Goal: Task Accomplishment & Management: Manage account settings

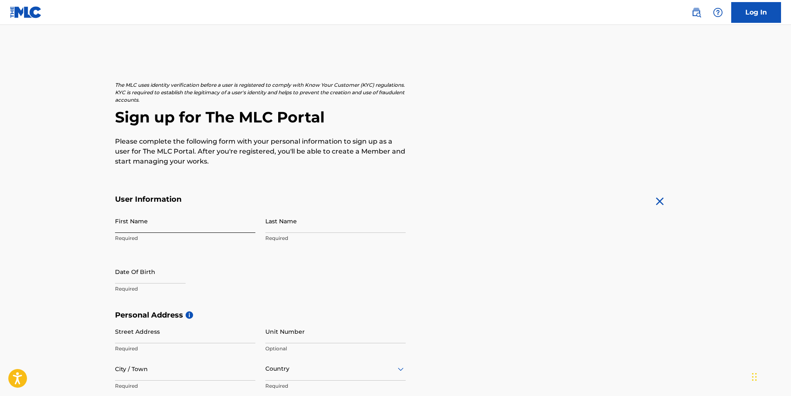
click at [138, 224] on input "First Name" at bounding box center [185, 221] width 140 height 24
type input "[PERSON_NAME]"
type input "917 Park Ave"
type input "20707"
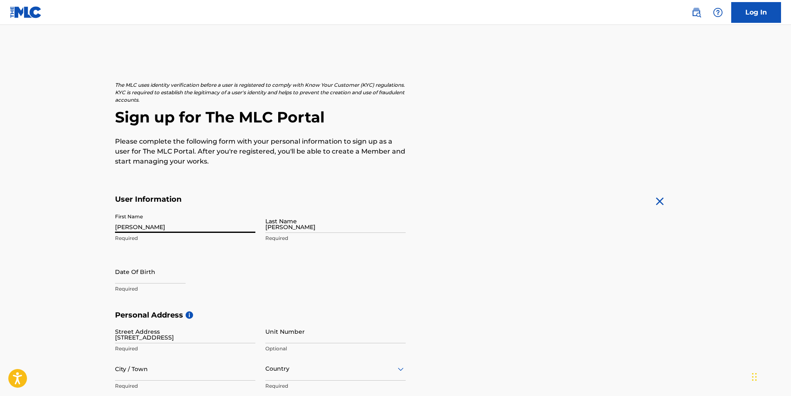
type input "225"
type input "4752019"
type input "[EMAIL_ADDRESS][DOMAIN_NAME]"
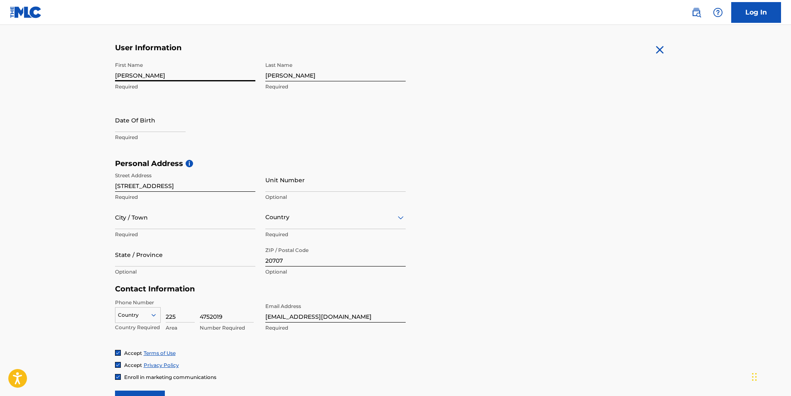
scroll to position [166, 0]
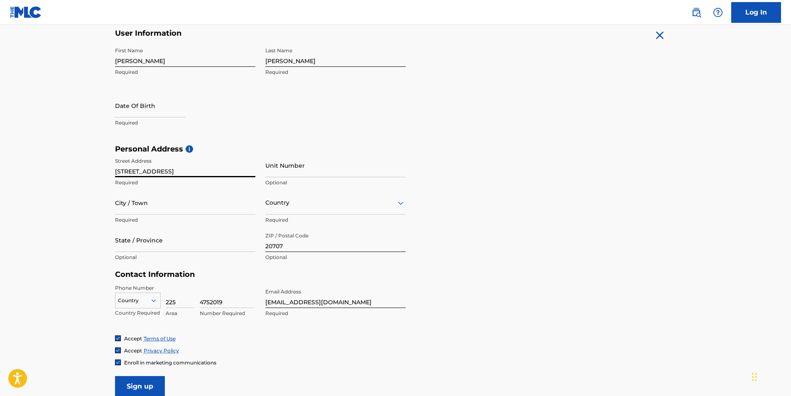
drag, startPoint x: 165, startPoint y: 171, endPoint x: 104, endPoint y: 174, distance: 61.6
click at [104, 174] on main "The MLC uses identity verification before a user is registered to comply with K…" at bounding box center [395, 151] width 791 height 585
type input "9403 n laurel rd"
type input "laurel"
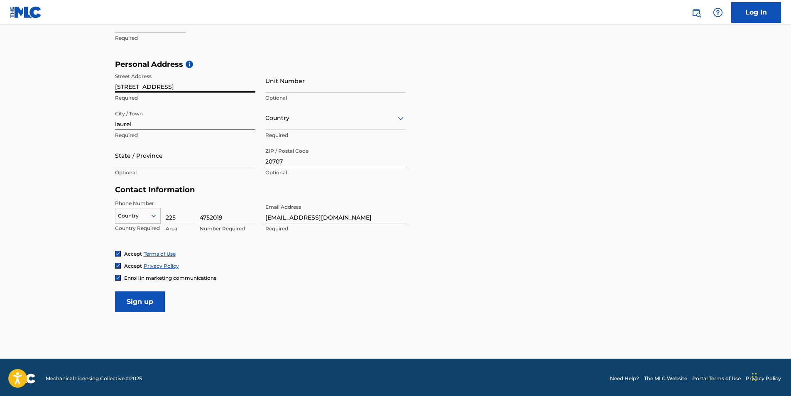
scroll to position [253, 0]
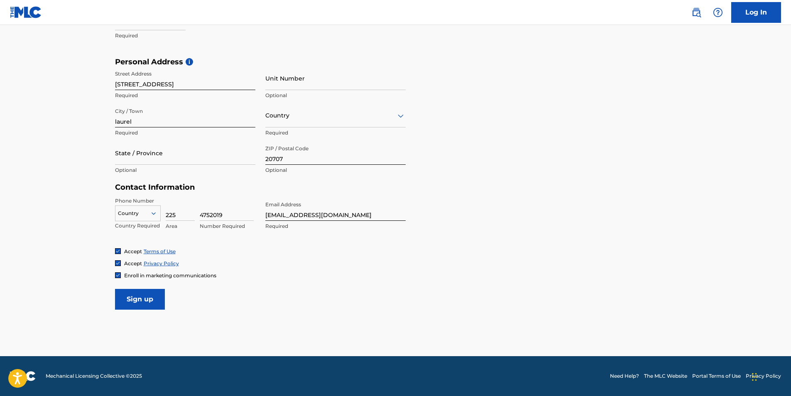
click at [117, 276] on img at bounding box center [117, 275] width 5 height 5
click at [149, 301] on input "Sign up" at bounding box center [140, 299] width 50 height 21
click at [155, 214] on icon at bounding box center [153, 213] width 7 height 7
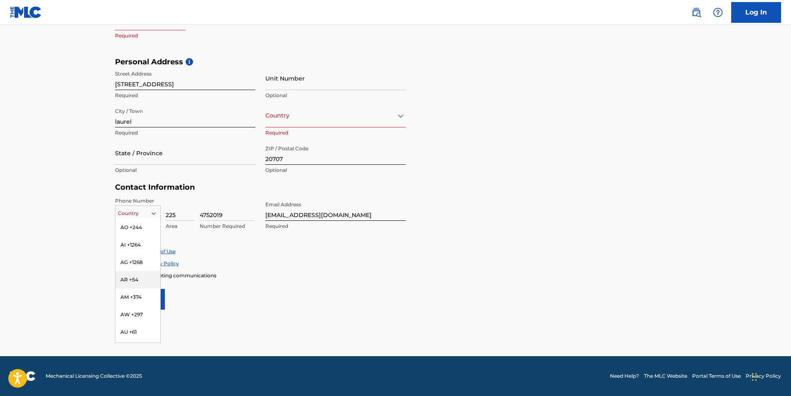
scroll to position [0, 0]
click at [140, 226] on div "US, CA +1" at bounding box center [137, 234] width 45 height 32
click at [147, 298] on input "Sign up" at bounding box center [140, 299] width 50 height 21
click at [299, 120] on div at bounding box center [335, 116] width 140 height 10
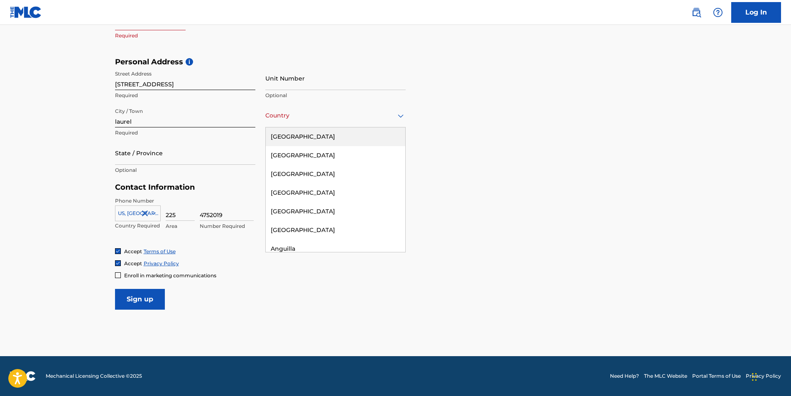
click at [292, 138] on div "[GEOGRAPHIC_DATA]" at bounding box center [336, 137] width 140 height 19
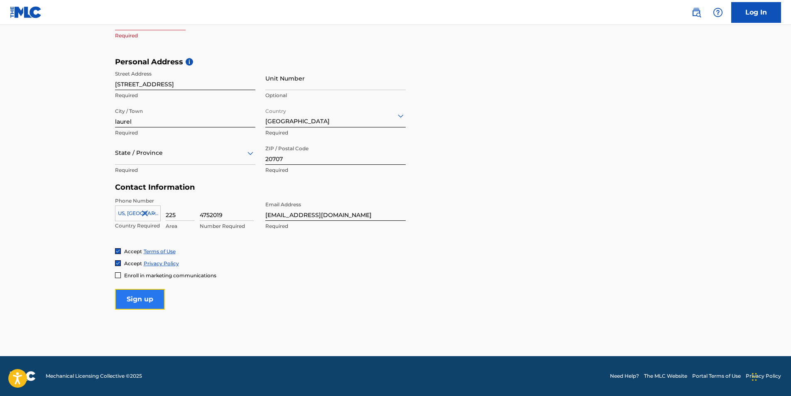
click at [143, 302] on input "Sign up" at bounding box center [140, 299] width 50 height 21
click at [138, 155] on div at bounding box center [185, 153] width 140 height 10
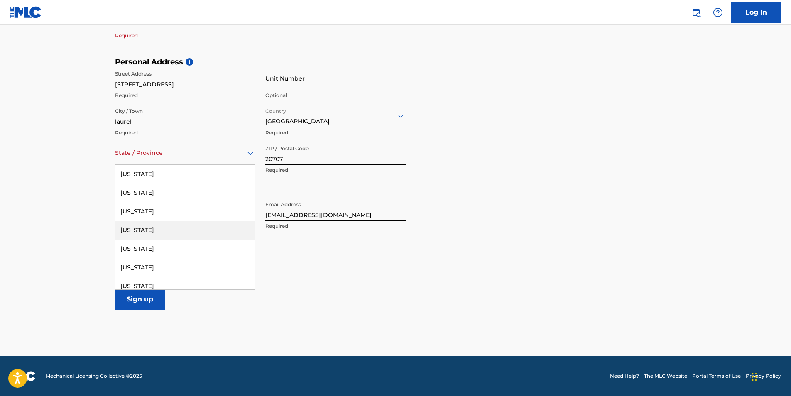
scroll to position [332, 0]
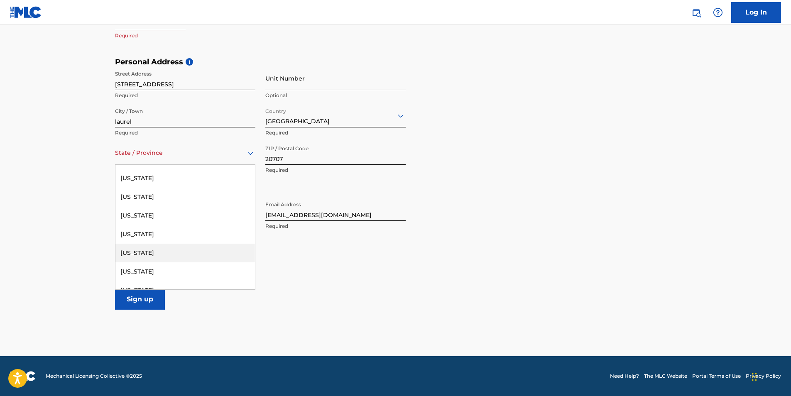
click at [132, 249] on div "Maryland" at bounding box center [185, 253] width 140 height 19
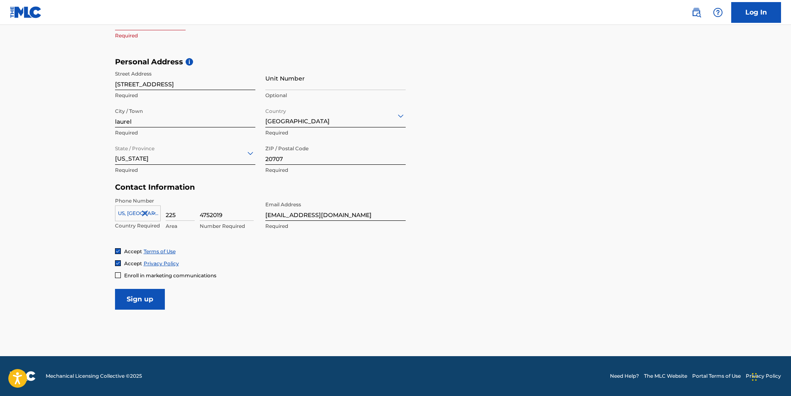
scroll to position [212, 0]
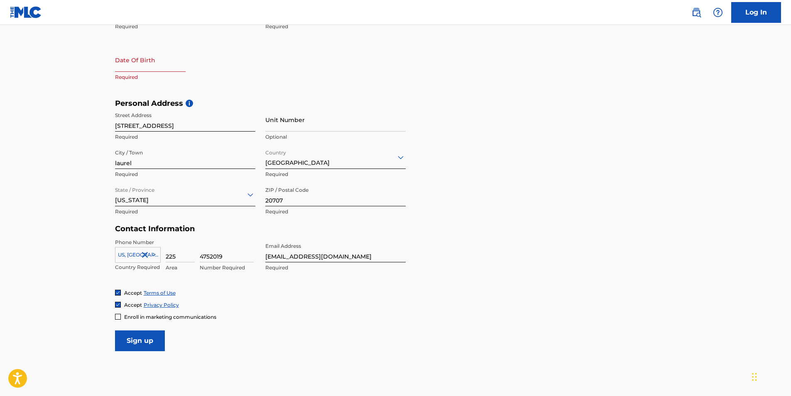
select select "8"
select select "2025"
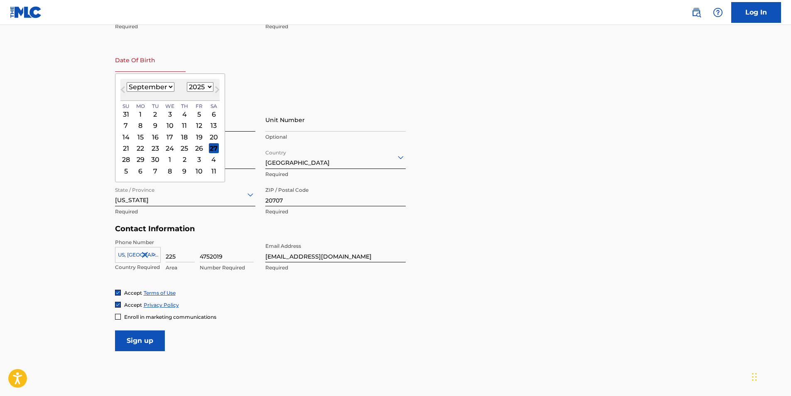
click at [142, 63] on input "text" at bounding box center [150, 60] width 71 height 24
type input "07201984"
click at [90, 74] on main "The MLC uses identity verification before a user is registered to comply with K…" at bounding box center [395, 105] width 791 height 585
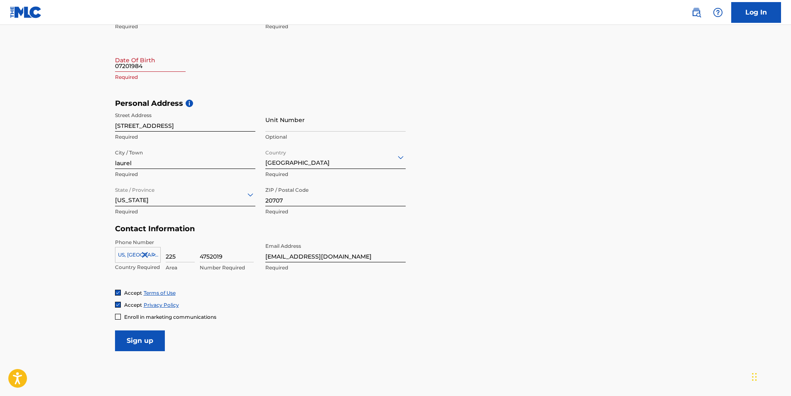
click at [139, 66] on input "07201984" at bounding box center [150, 60] width 71 height 24
select select "8"
select select "2025"
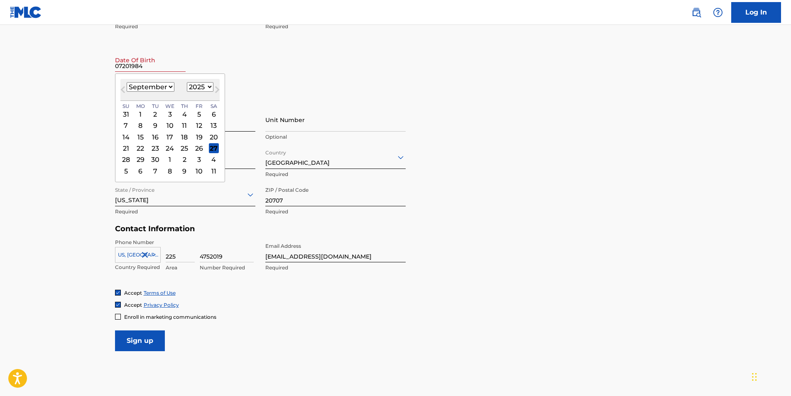
click at [167, 86] on select "January February March April May June July August September October November De…" at bounding box center [151, 87] width 48 height 10
select select "6"
click at [127, 82] on select "January February March April May June July August September October November De…" at bounding box center [151, 87] width 48 height 10
click at [197, 84] on select "1899 1900 1901 1902 1903 1904 1905 1906 1907 1908 1909 1910 1911 1912 1913 1914…" at bounding box center [200, 87] width 27 height 10
select select "1984"
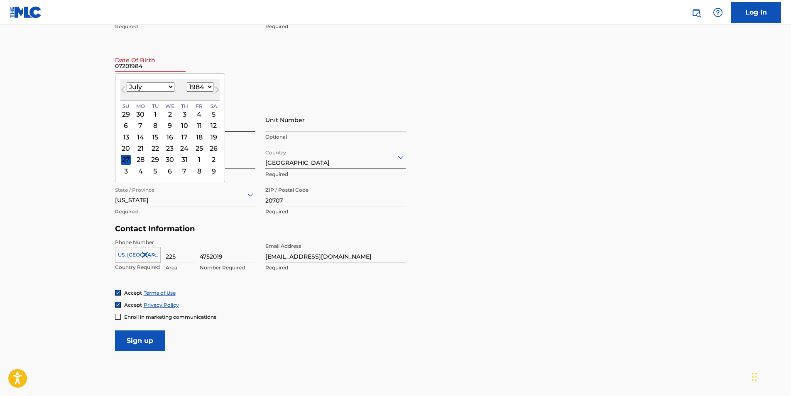
click at [187, 82] on select "1899 1900 1901 1902 1903 1904 1905 1906 1907 1908 1909 1910 1911 1912 1913 1914…" at bounding box center [200, 87] width 27 height 10
click at [196, 136] on div "20" at bounding box center [199, 137] width 10 height 10
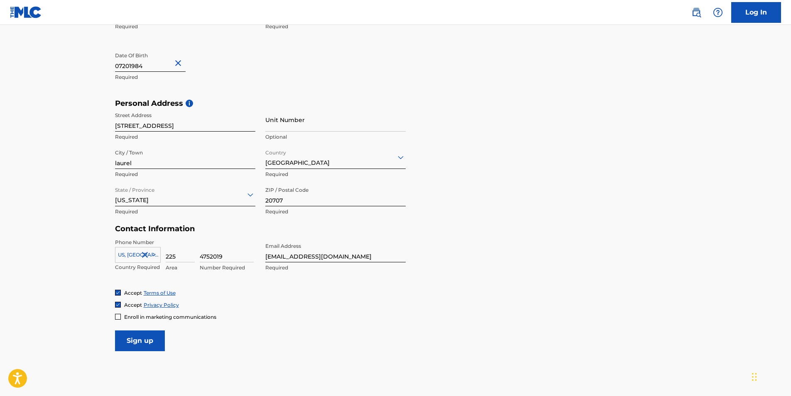
click at [90, 100] on main "The MLC uses identity verification before a user is registered to comply with K…" at bounding box center [395, 105] width 791 height 585
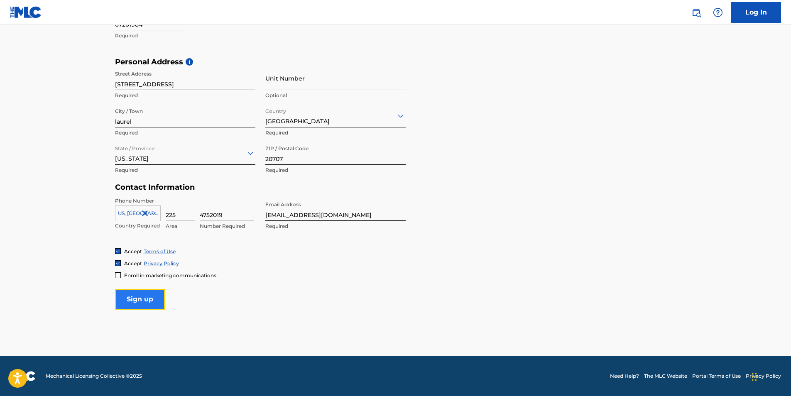
click at [137, 298] on input "Sign up" at bounding box center [140, 299] width 50 height 21
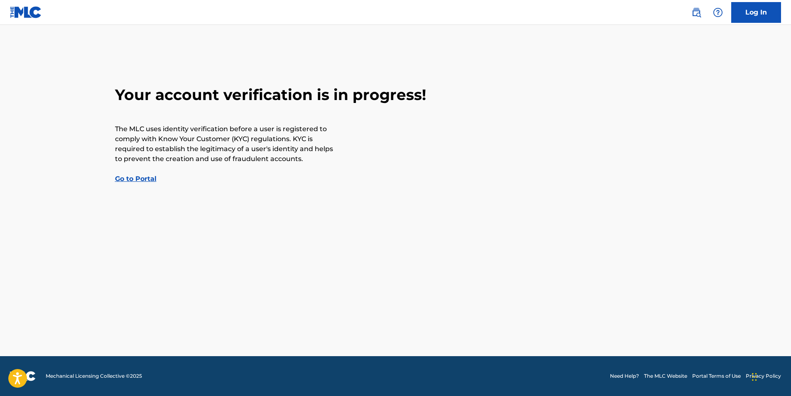
click at [142, 178] on link "Go to Portal" at bounding box center [136, 179] width 42 height 8
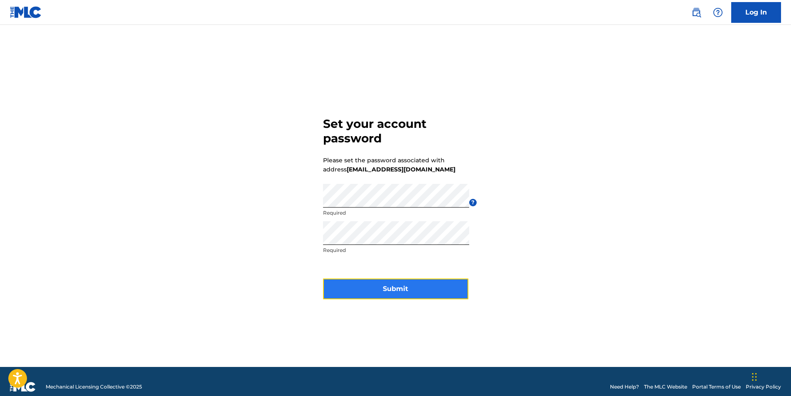
click at [399, 291] on button "Submit" at bounding box center [395, 289] width 145 height 21
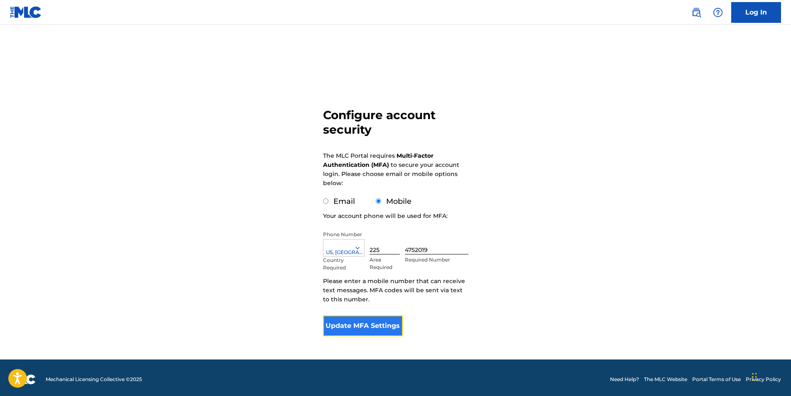
click at [374, 332] on button "Update MFA Settings" at bounding box center [363, 326] width 80 height 21
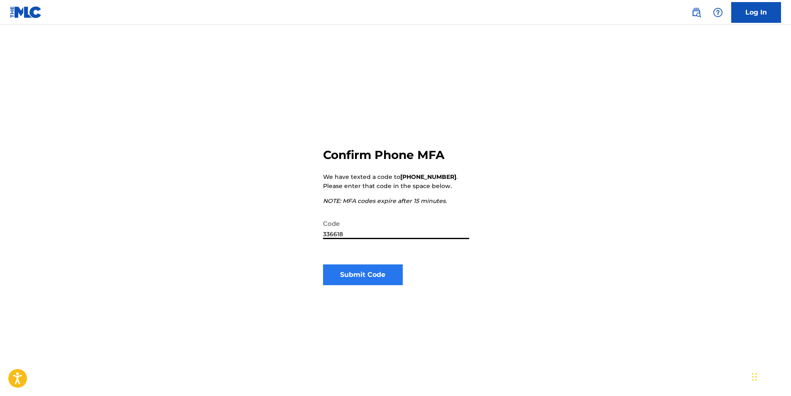
type input "336618"
click at [378, 276] on button "Submit Code" at bounding box center [363, 275] width 80 height 21
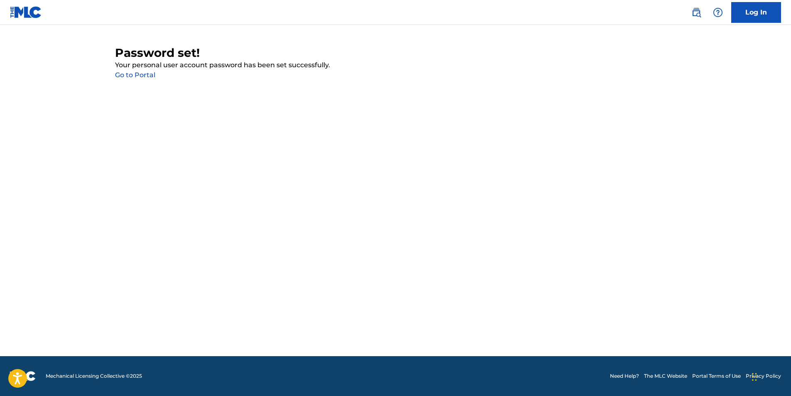
click at [141, 74] on link "Go to Portal" at bounding box center [135, 75] width 40 height 8
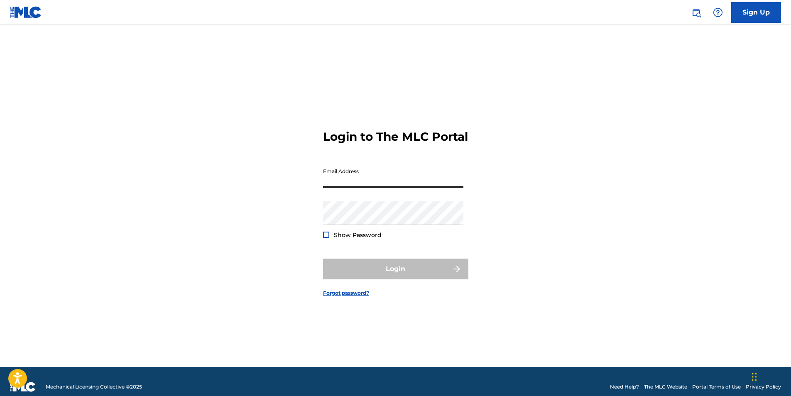
click at [342, 188] on input "Email Address" at bounding box center [393, 176] width 140 height 24
type input "[EMAIL_ADDRESS][DOMAIN_NAME]"
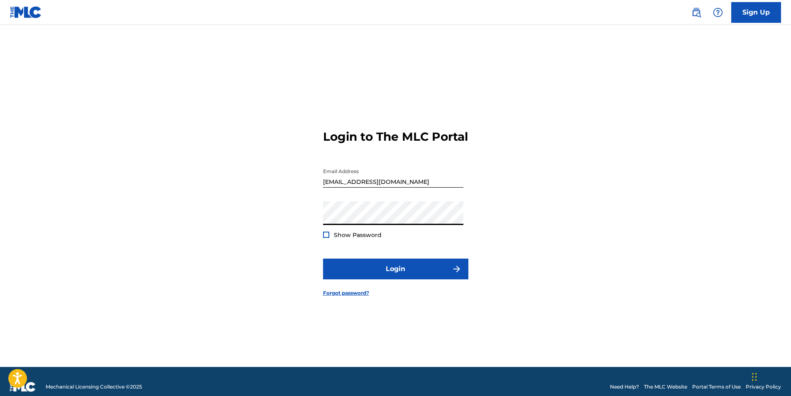
click at [323, 259] on button "Login" at bounding box center [395, 269] width 145 height 21
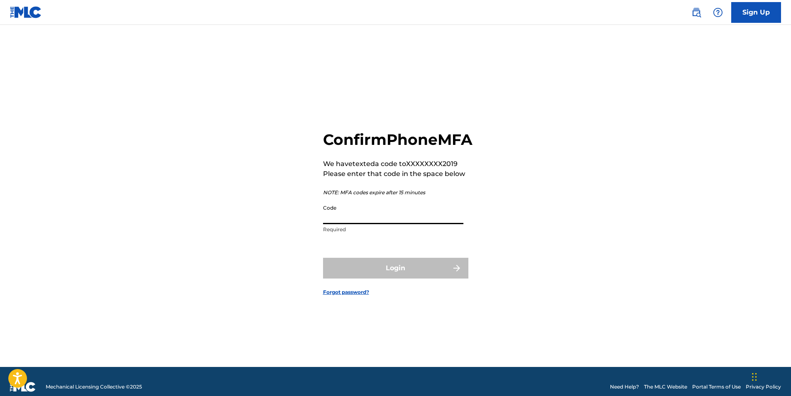
click at [344, 214] on input "Code" at bounding box center [393, 213] width 140 height 24
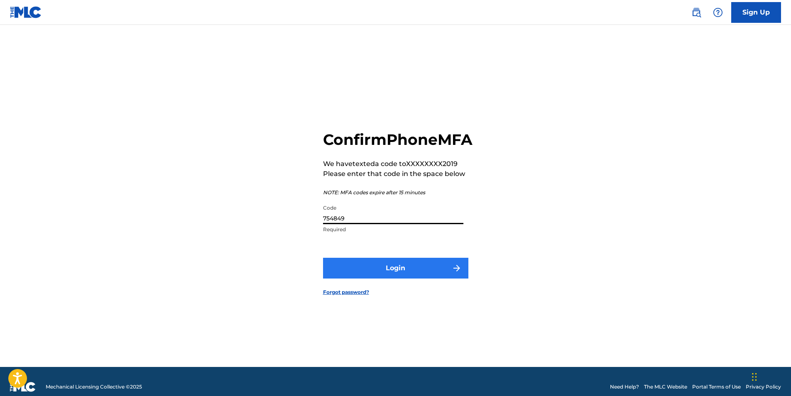
type input "754849"
click at [403, 275] on button "Login" at bounding box center [395, 268] width 145 height 21
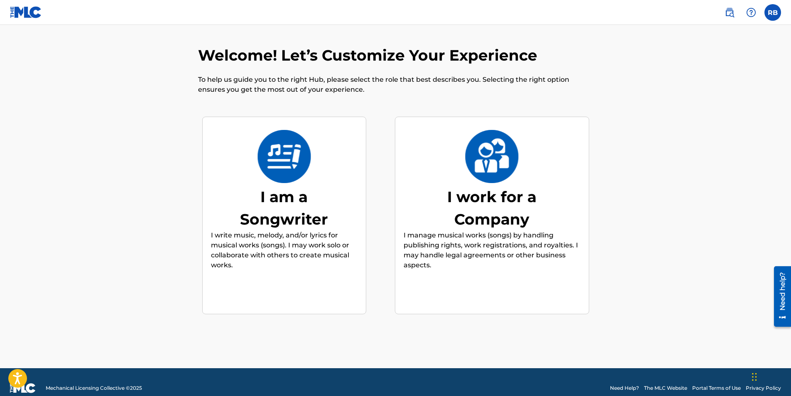
click at [289, 196] on div "I am a Songwriter" at bounding box center [284, 208] width 125 height 45
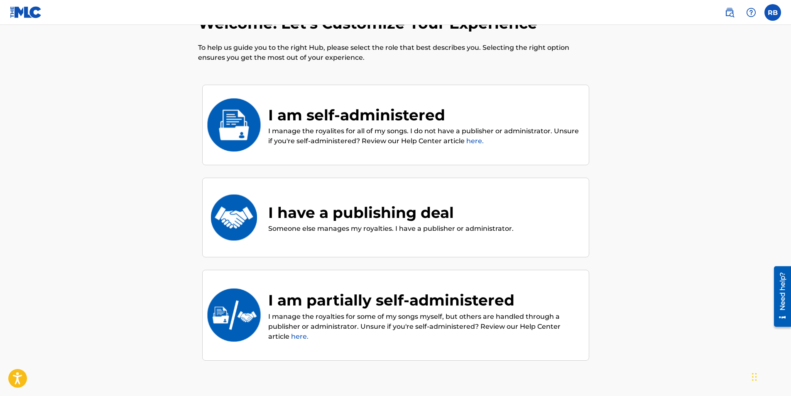
scroll to position [37, 0]
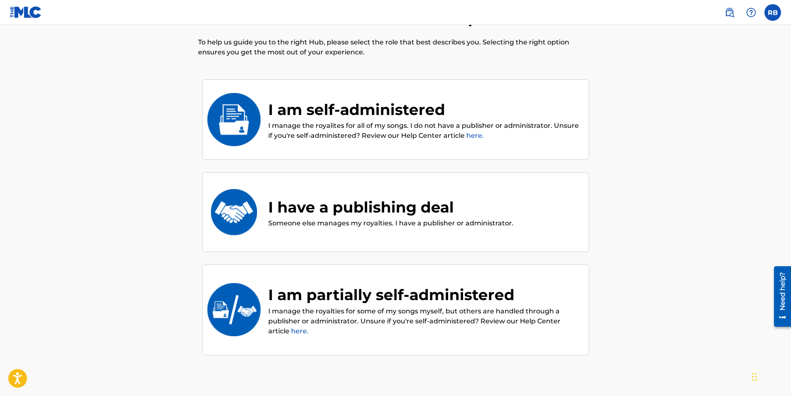
click at [308, 195] on div "I have a publishing deal Someone else manages my royalties. I have a publisher …" at bounding box center [396, 213] width 370 height 42
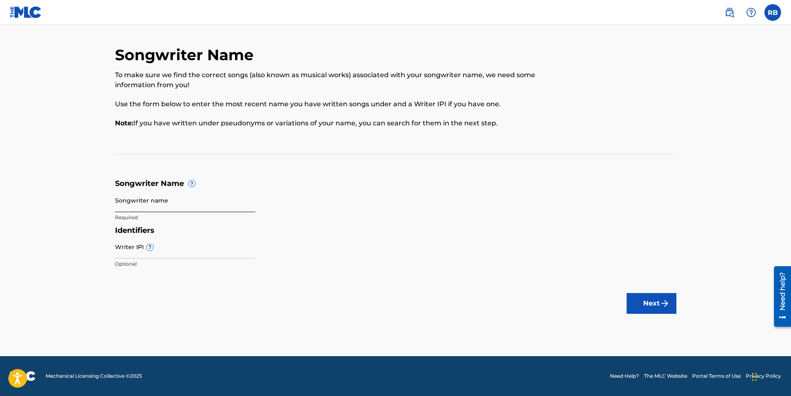
click at [155, 206] on input "Songwriter name" at bounding box center [185, 201] width 140 height 24
type input "Dosha Burna"
click at [118, 256] on input "Writer IPI ?" at bounding box center [185, 247] width 140 height 24
type input "1"
type input "525031691"
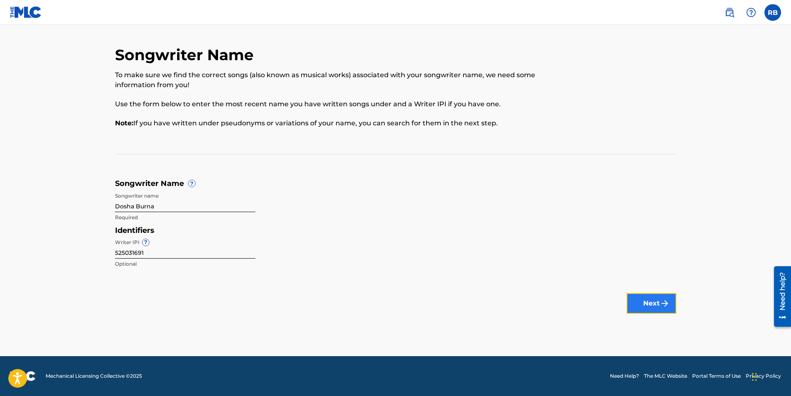
click at [643, 307] on button "Next" at bounding box center [652, 303] width 50 height 21
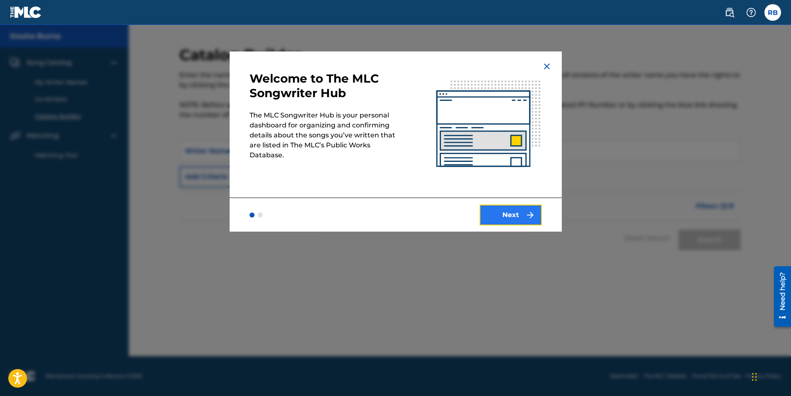
click at [508, 214] on button "Next" at bounding box center [511, 215] width 62 height 21
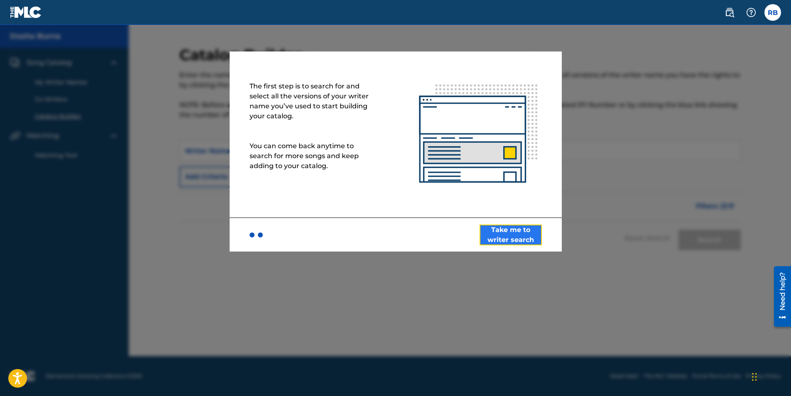
click at [508, 238] on button "Take me to writer search" at bounding box center [511, 235] width 62 height 21
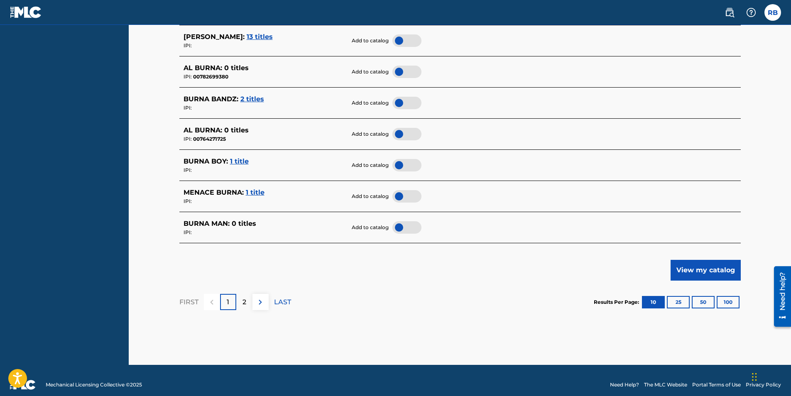
scroll to position [359, 0]
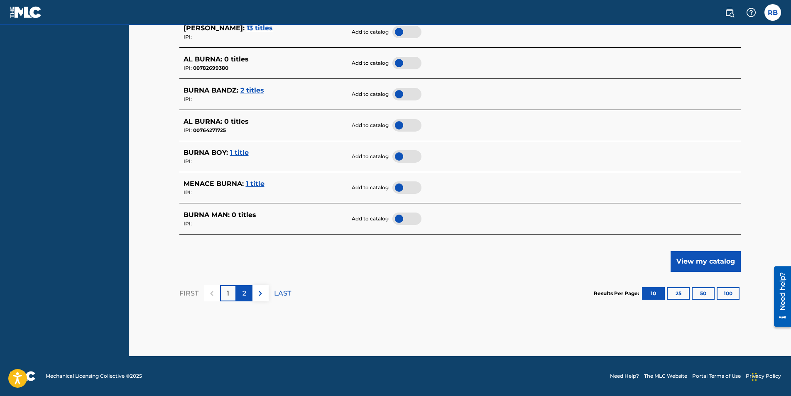
click at [243, 296] on p "2" at bounding box center [245, 294] width 4 height 10
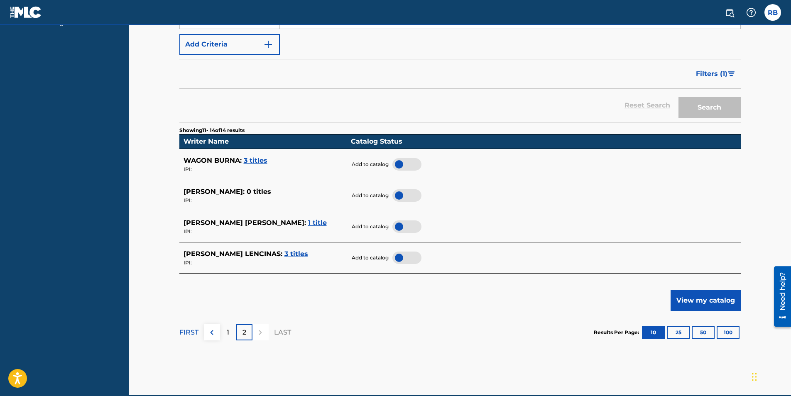
scroll to position [166, 0]
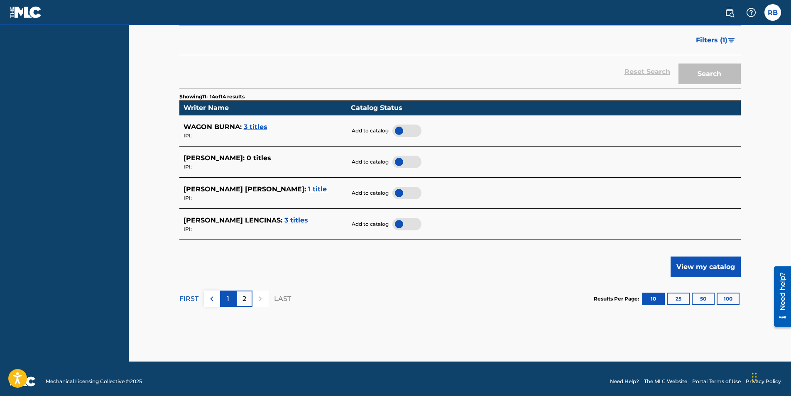
click at [227, 299] on p "1" at bounding box center [228, 299] width 2 height 10
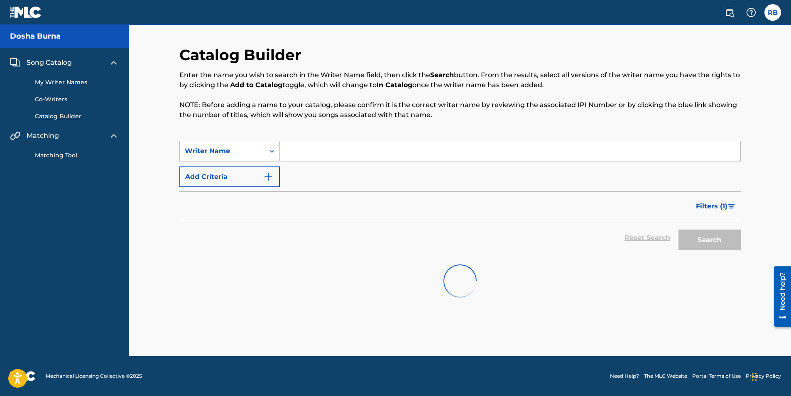
scroll to position [0, 0]
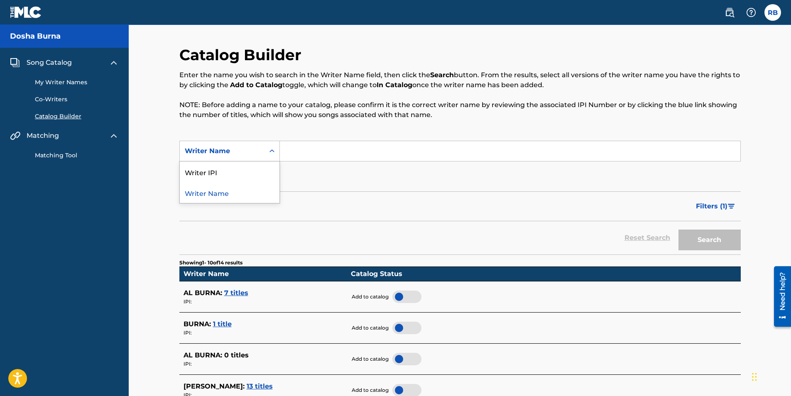
click at [272, 153] on icon "Search Form" at bounding box center [272, 151] width 8 height 8
click at [268, 179] on img "Search Form" at bounding box center [268, 177] width 10 height 10
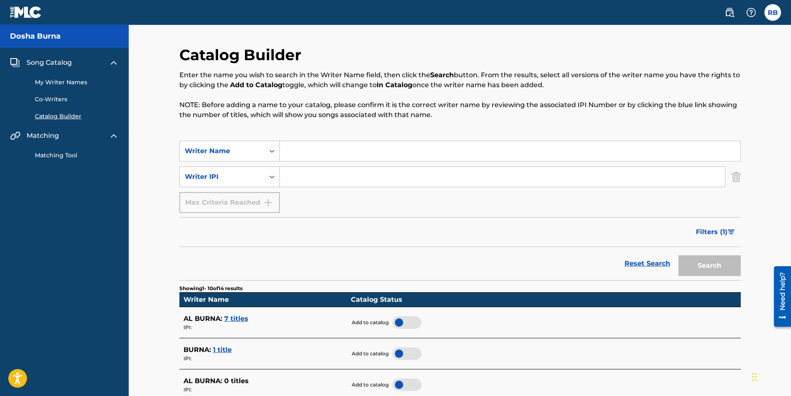
click at [286, 150] on input "Search Form" at bounding box center [510, 151] width 461 height 20
type input "Richard Alan Baptiste"
click at [307, 174] on input "Search Form" at bounding box center [502, 177] width 445 height 20
type input "525031691"
click at [720, 263] on button "Search" at bounding box center [710, 265] width 62 height 21
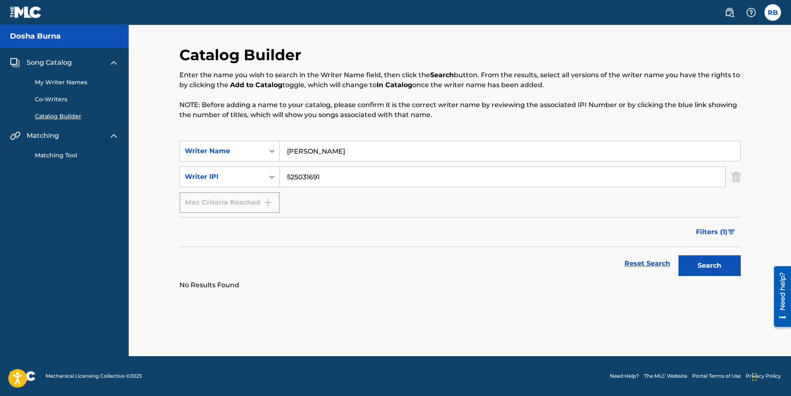
click at [76, 84] on link "My Writer Names" at bounding box center [77, 82] width 84 height 9
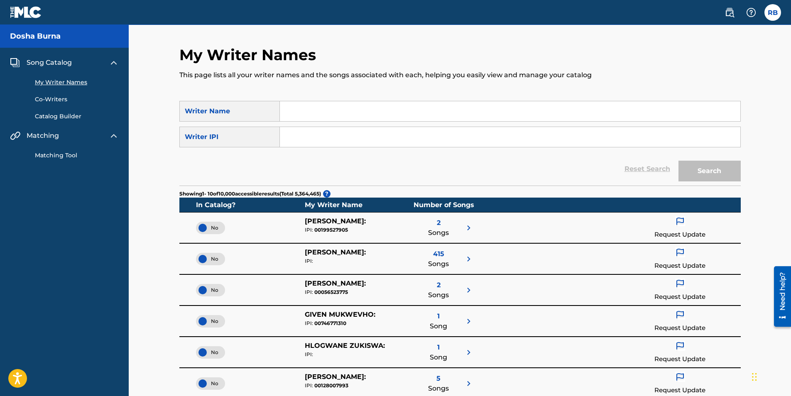
click at [469, 230] on img at bounding box center [469, 228] width 10 height 10
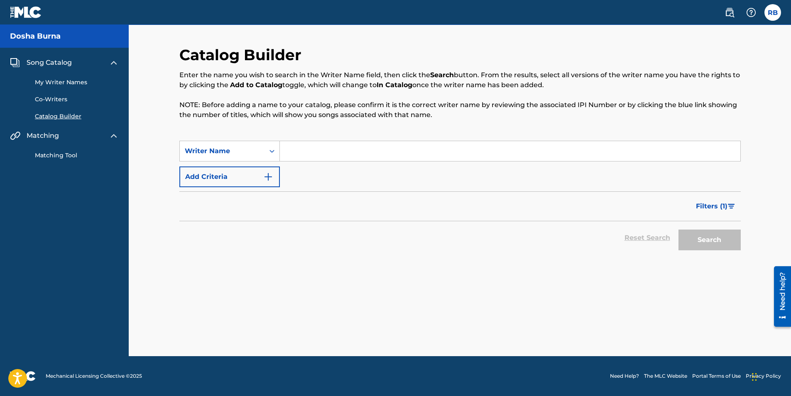
click at [59, 80] on link "My Writer Names" at bounding box center [77, 82] width 84 height 9
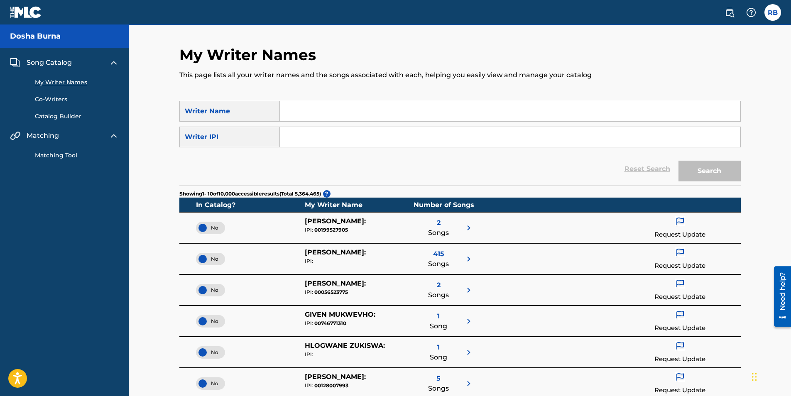
click at [317, 110] on input "Search Form" at bounding box center [510, 111] width 461 height 20
type input "Richard Alan Baptiste"
click at [311, 138] on input "Search Form" at bounding box center [510, 137] width 461 height 20
type input "525031691"
click at [707, 172] on button "Search" at bounding box center [710, 171] width 62 height 21
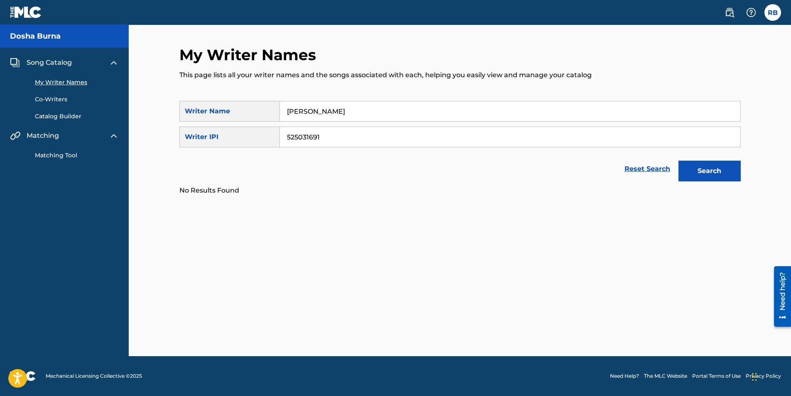
drag, startPoint x: 330, startPoint y: 113, endPoint x: 317, endPoint y: 118, distance: 14.5
click at [317, 118] on input "Richard Alan Baptiste" at bounding box center [510, 111] width 461 height 20
click at [716, 173] on button "Search" at bounding box center [710, 171] width 62 height 21
drag, startPoint x: 350, startPoint y: 112, endPoint x: 273, endPoint y: 112, distance: 76.9
click at [273, 112] on div "SearchWithCriteriaa1e04f99-4240-49d0-a918-1af2a3ad6003 Writer Name Richard Bapt…" at bounding box center [460, 111] width 562 height 21
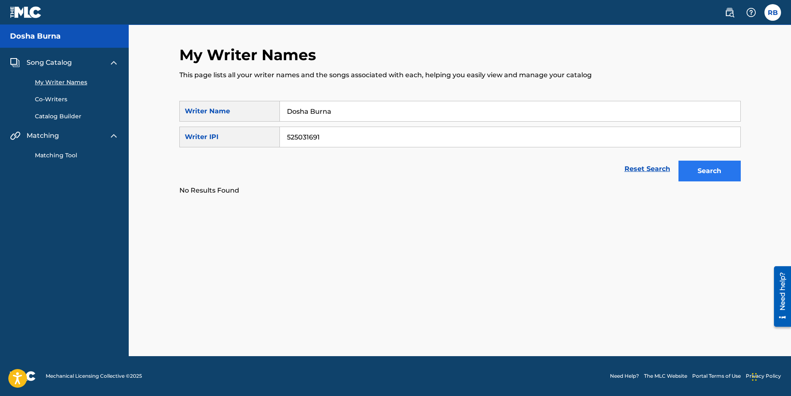
type input "Dosha Burna"
click at [710, 171] on button "Search" at bounding box center [710, 171] width 62 height 21
click at [62, 101] on link "Co-Writers" at bounding box center [77, 99] width 84 height 9
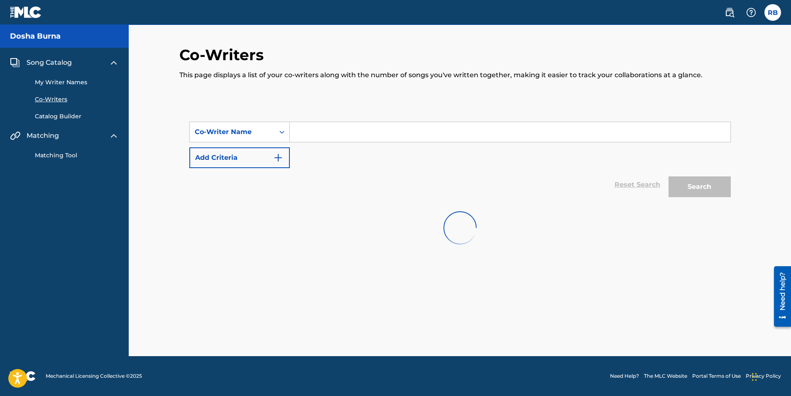
click at [62, 118] on link "Catalog Builder" at bounding box center [77, 116] width 84 height 9
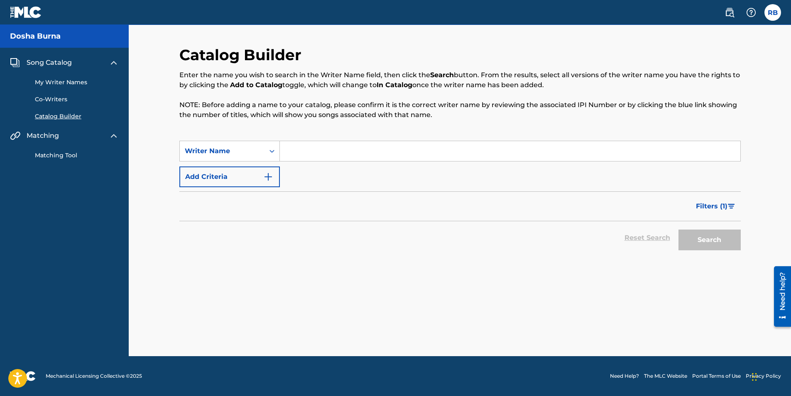
click at [69, 59] on span "Song Catalog" at bounding box center [49, 63] width 45 height 10
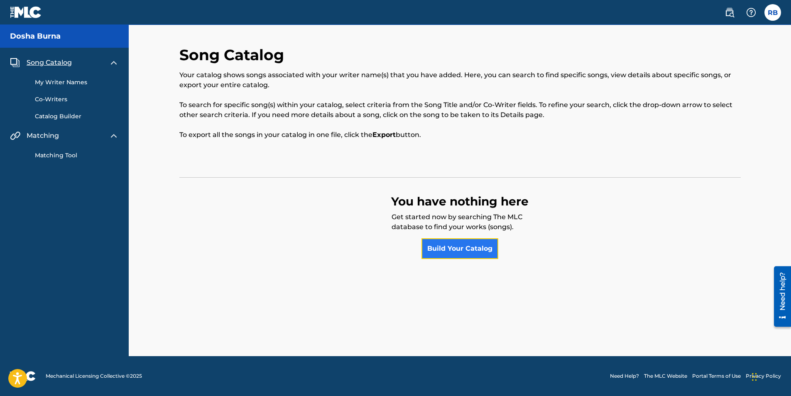
click at [459, 250] on link "Build Your Catalog" at bounding box center [460, 248] width 77 height 21
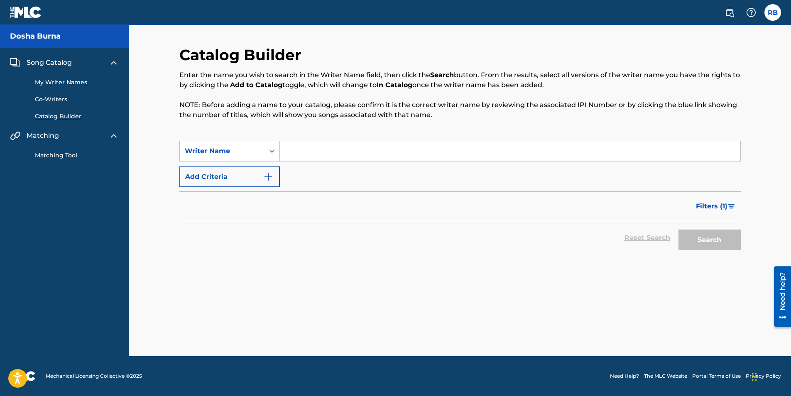
click at [295, 155] on input "Search Form" at bounding box center [510, 151] width 461 height 20
type input "Brandon Thomas"
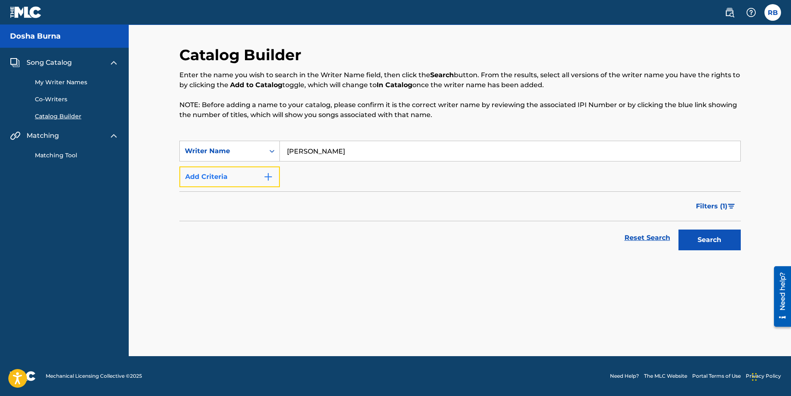
click at [270, 178] on img "Search Form" at bounding box center [268, 177] width 10 height 10
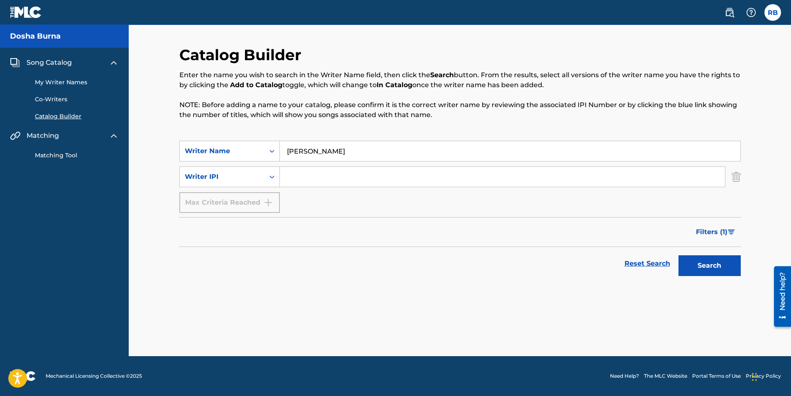
click at [299, 178] on input "Search Form" at bounding box center [502, 177] width 445 height 20
type input "502803689"
click at [712, 265] on button "Search" at bounding box center [710, 265] width 62 height 21
click at [715, 233] on span "Filters ( 1 )" at bounding box center [712, 232] width 32 height 10
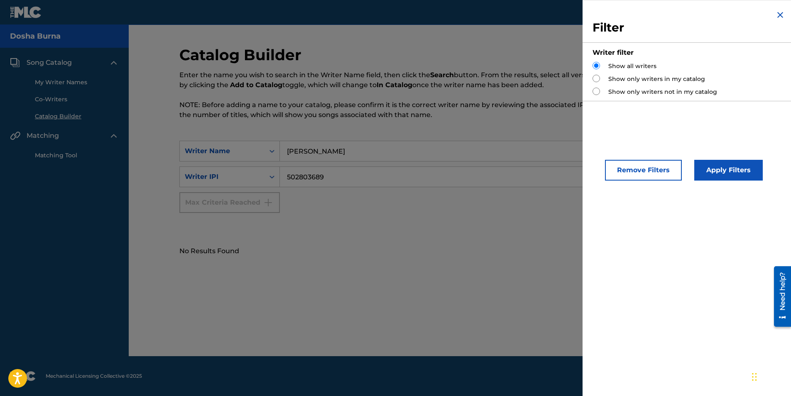
click at [504, 219] on div "Reset Search Search" at bounding box center [460, 229] width 562 height 33
click at [723, 165] on button "Apply Filters" at bounding box center [729, 170] width 69 height 21
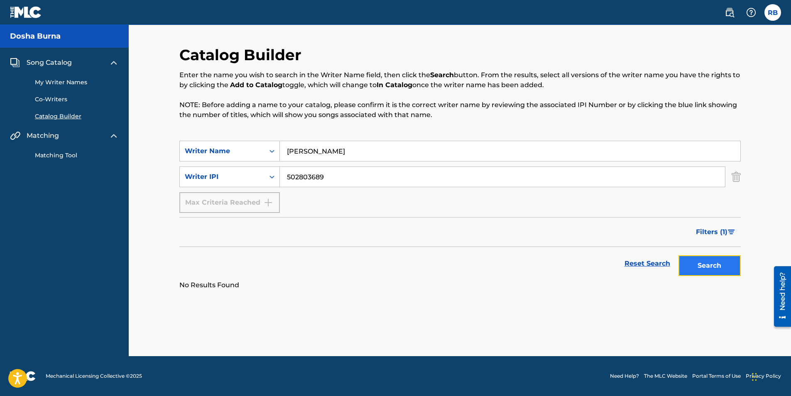
click at [727, 257] on button "Search" at bounding box center [710, 265] width 62 height 21
click at [47, 138] on span "Matching" at bounding box center [43, 136] width 32 height 10
click at [54, 155] on link "Matching Tool" at bounding box center [77, 155] width 84 height 9
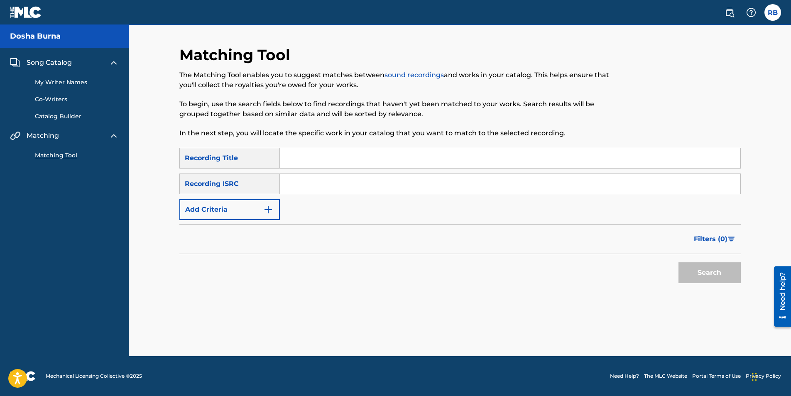
click at [290, 157] on input "Search Form" at bounding box center [510, 158] width 461 height 20
paste input "QZK6J2317570"
type input "QZK6J2317570"
drag, startPoint x: 341, startPoint y: 157, endPoint x: 287, endPoint y: 165, distance: 53.6
click at [287, 165] on input "QZK6J2317570" at bounding box center [510, 158] width 461 height 20
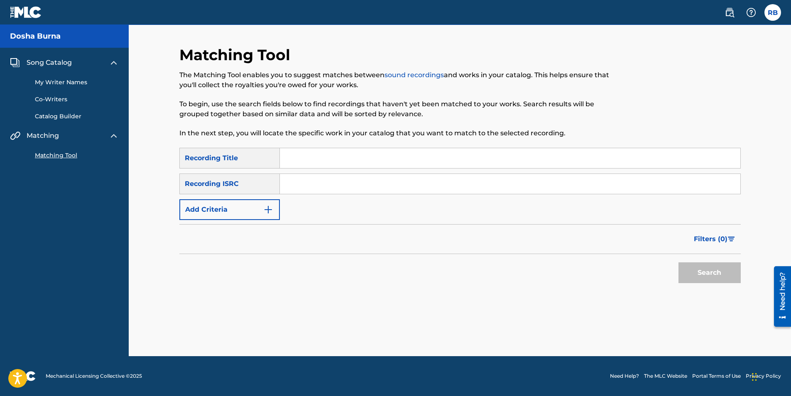
click at [286, 182] on input "Search Form" at bounding box center [510, 184] width 461 height 20
paste input "QZK6J2317570"
type input "QZK6J2317570"
click at [294, 159] on input "Search Form" at bounding box center [510, 158] width 461 height 20
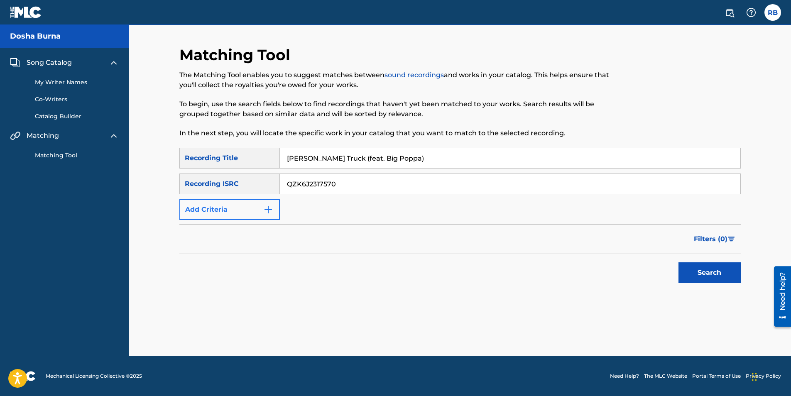
type input "[PERSON_NAME] Truck (feat. Big Poppa)"
click at [272, 210] on img "Search Form" at bounding box center [268, 210] width 10 height 10
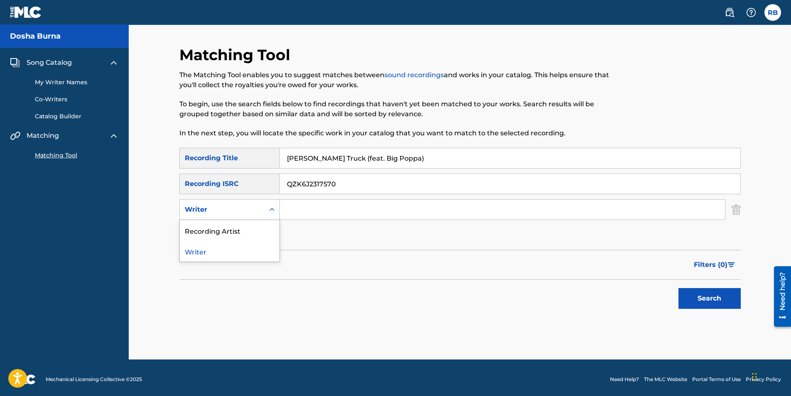
click at [273, 211] on icon "Search Form" at bounding box center [272, 210] width 8 height 8
click at [238, 251] on div "Writer" at bounding box center [230, 251] width 100 height 21
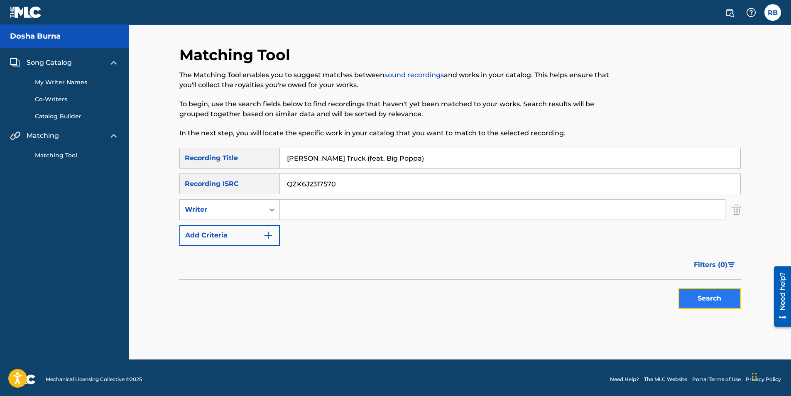
click at [718, 298] on button "Search" at bounding box center [710, 298] width 62 height 21
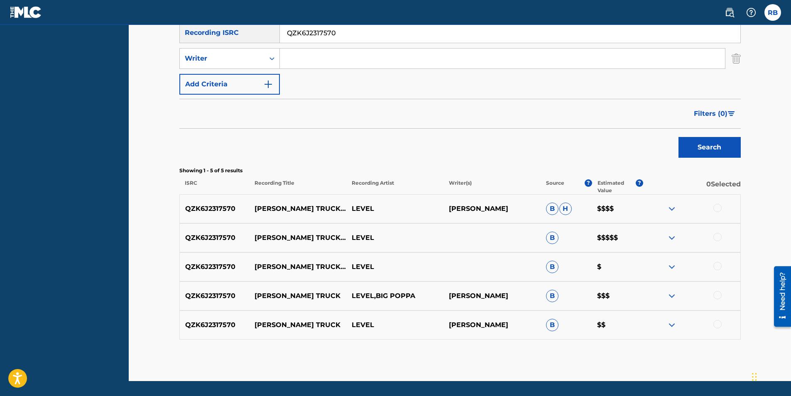
scroll to position [176, 0]
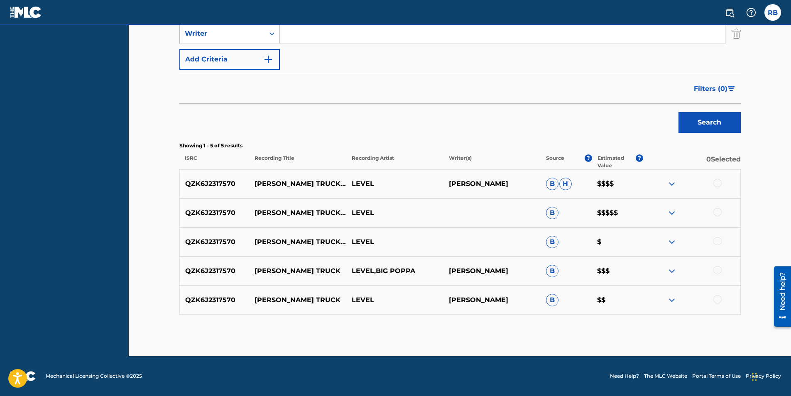
click at [673, 210] on img at bounding box center [672, 213] width 10 height 10
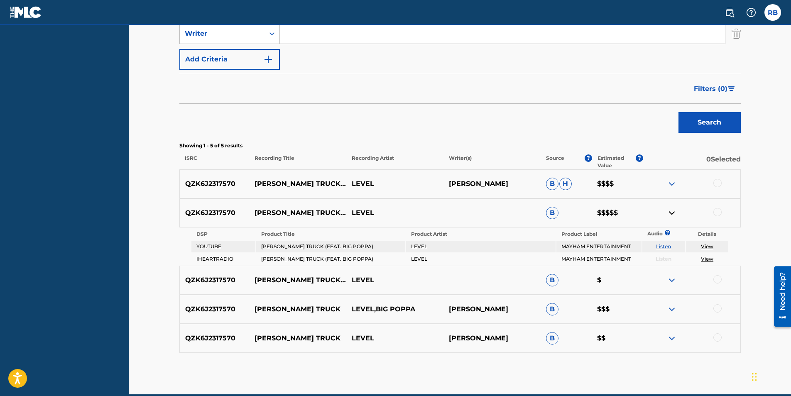
click at [673, 213] on img at bounding box center [672, 213] width 10 height 10
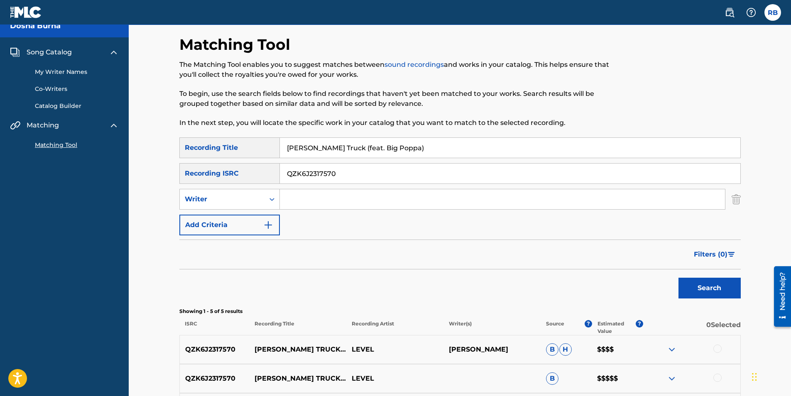
scroll to position [0, 0]
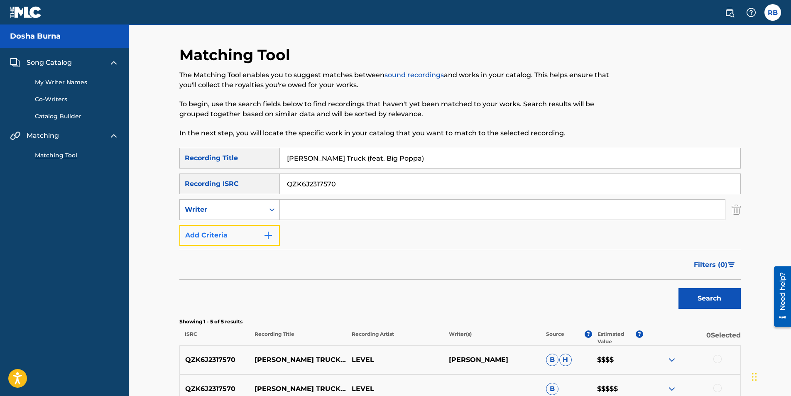
click at [271, 235] on img "Search Form" at bounding box center [268, 236] width 10 height 10
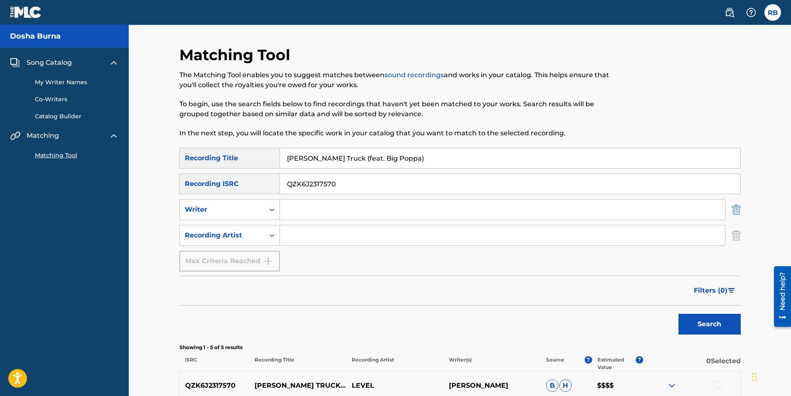
click at [739, 208] on img "Search Form" at bounding box center [736, 209] width 9 height 21
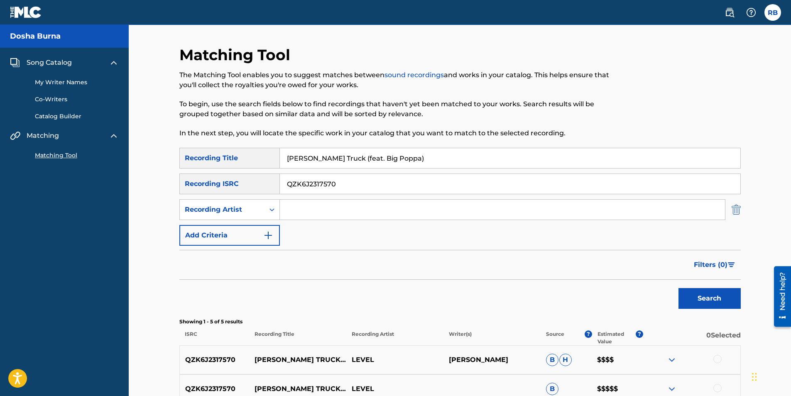
click at [738, 213] on img "Search Form" at bounding box center [736, 209] width 9 height 21
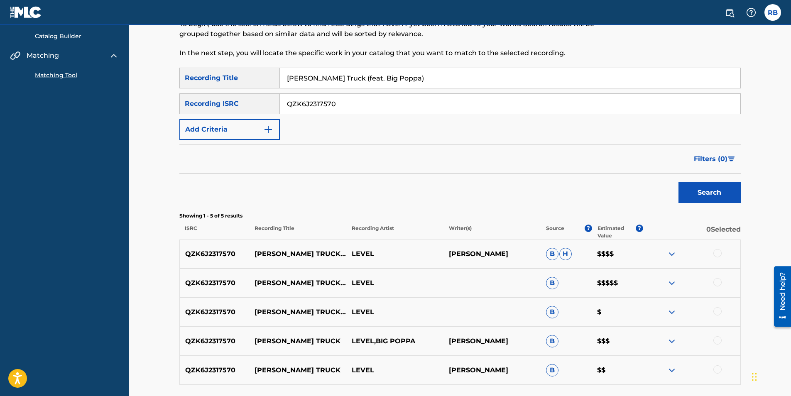
scroll to position [83, 0]
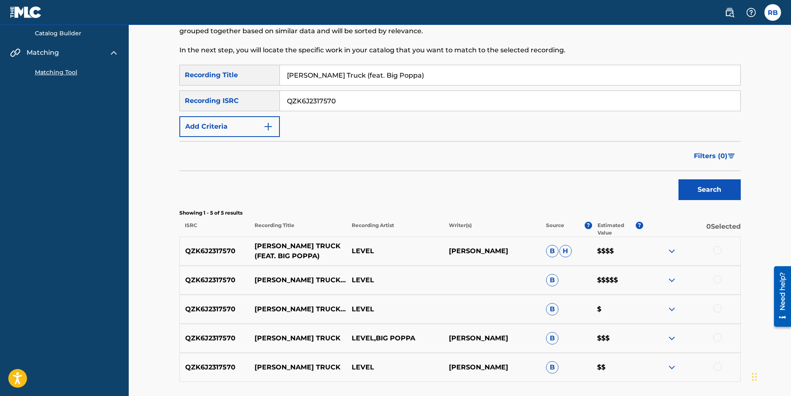
click at [269, 248] on p "MACK TRUCK (FEAT. BIG POPPA)" at bounding box center [297, 251] width 97 height 20
click at [672, 253] on img at bounding box center [672, 251] width 10 height 10
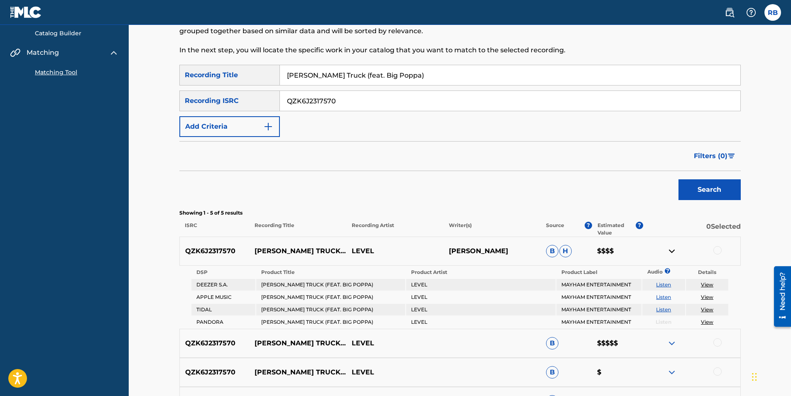
click at [672, 253] on img at bounding box center [672, 251] width 10 height 10
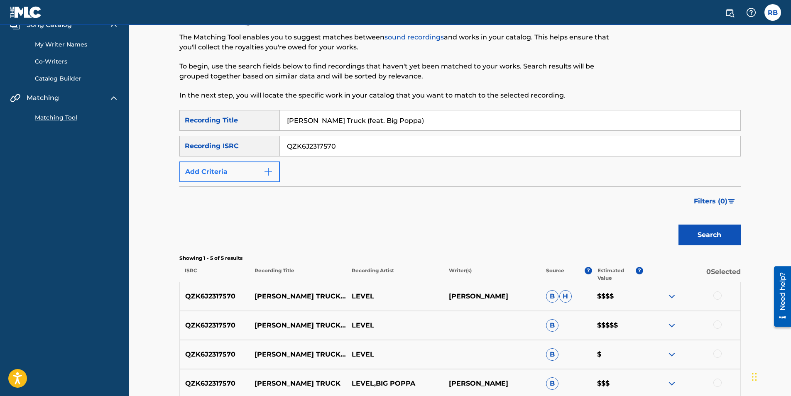
scroll to position [0, 0]
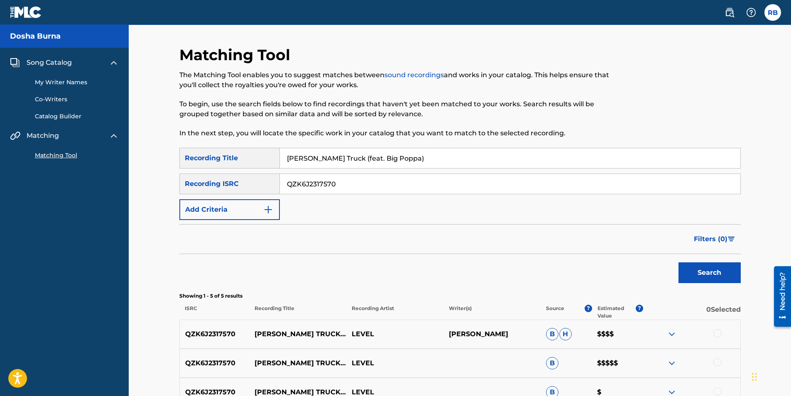
click at [66, 62] on span "Song Catalog" at bounding box center [49, 63] width 45 height 10
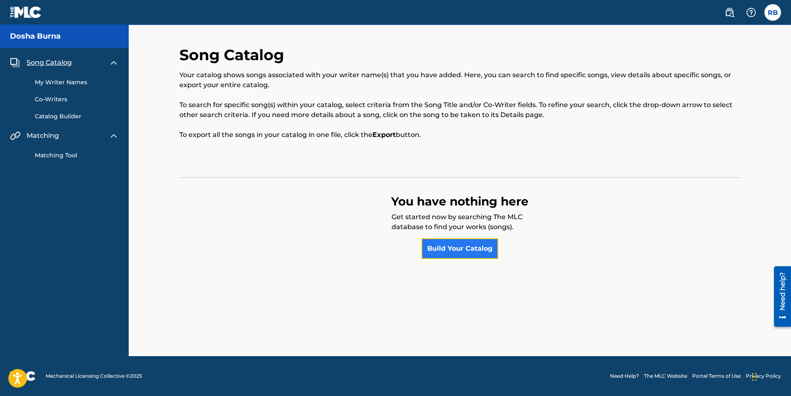
click at [454, 248] on link "Build Your Catalog" at bounding box center [460, 248] width 77 height 21
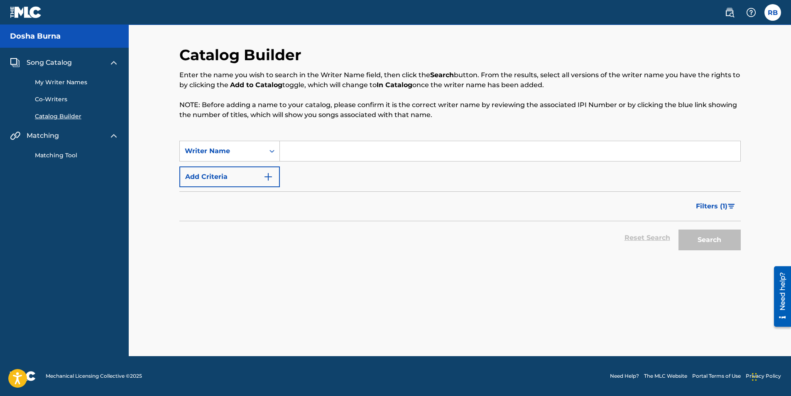
click at [289, 152] on input "Search Form" at bounding box center [510, 151] width 461 height 20
type input "Richard Alan Baptiste"
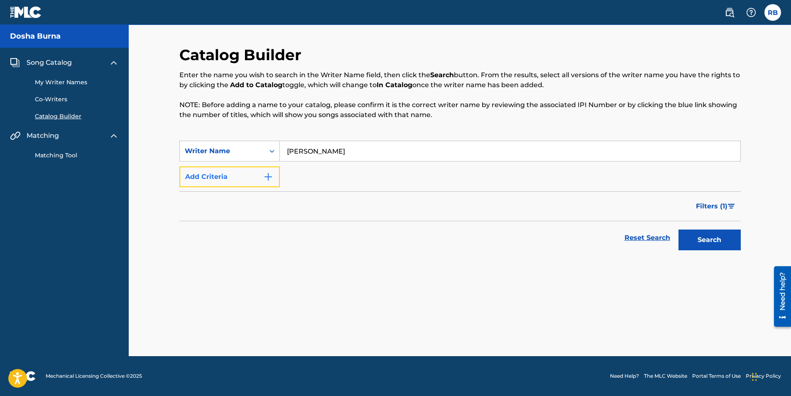
click at [273, 175] on img "Search Form" at bounding box center [268, 177] width 10 height 10
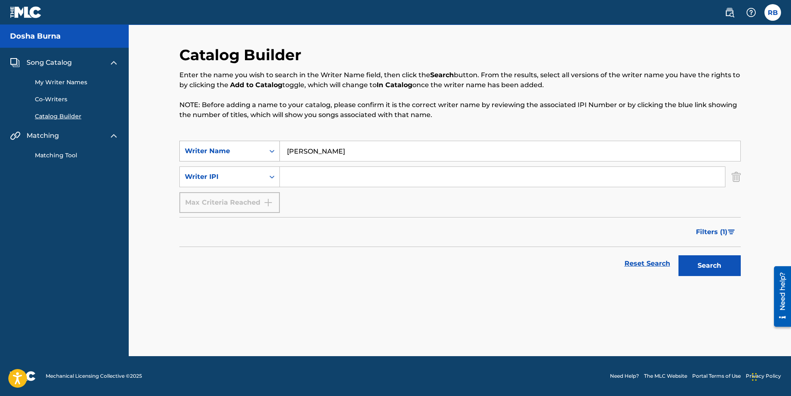
click at [273, 154] on icon "Search Form" at bounding box center [272, 151] width 8 height 8
click at [275, 179] on icon "Search Form" at bounding box center [272, 177] width 8 height 8
click at [294, 177] on input "Search Form" at bounding box center [502, 177] width 445 height 20
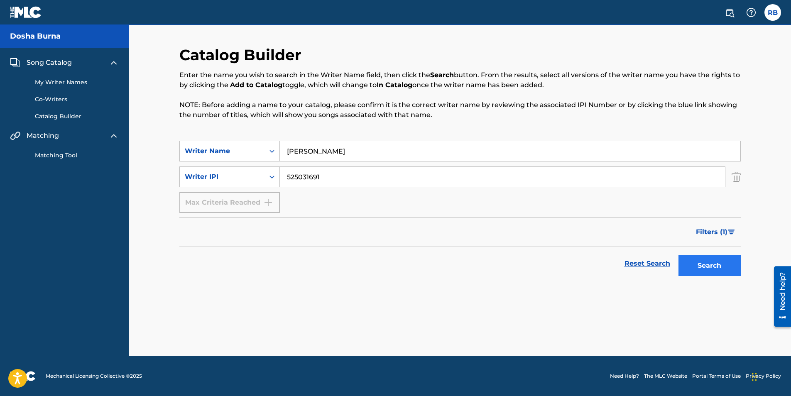
type input "525031691"
click at [706, 262] on button "Search" at bounding box center [710, 265] width 62 height 21
click at [663, 264] on link "Reset Search" at bounding box center [648, 264] width 54 height 18
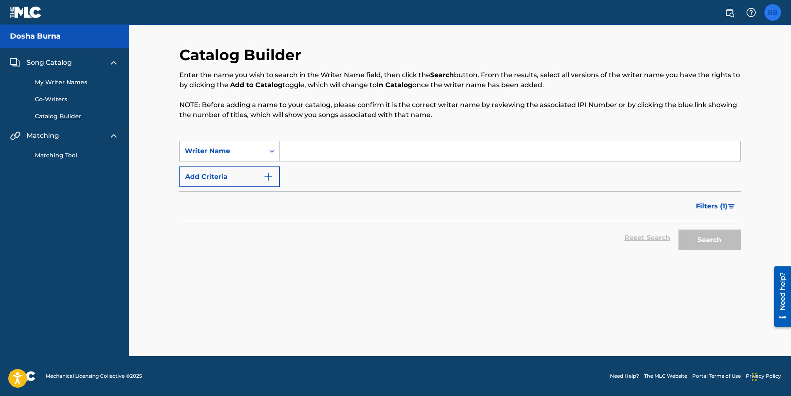
click at [773, 13] on label at bounding box center [773, 12] width 17 height 17
click at [773, 12] on input "RB Richard Baptiste richardbaptiste720@gmail.com Notification Preferences Profi…" at bounding box center [773, 12] width 0 height 0
click at [773, 13] on div "RB RB Richard Baptiste richardbaptiste720@gmail.com Notification Preferences Pr…" at bounding box center [773, 12] width 17 height 17
click at [76, 117] on link "Catalog Builder" at bounding box center [77, 116] width 84 height 9
click at [292, 151] on input "Search Form" at bounding box center [510, 151] width 461 height 20
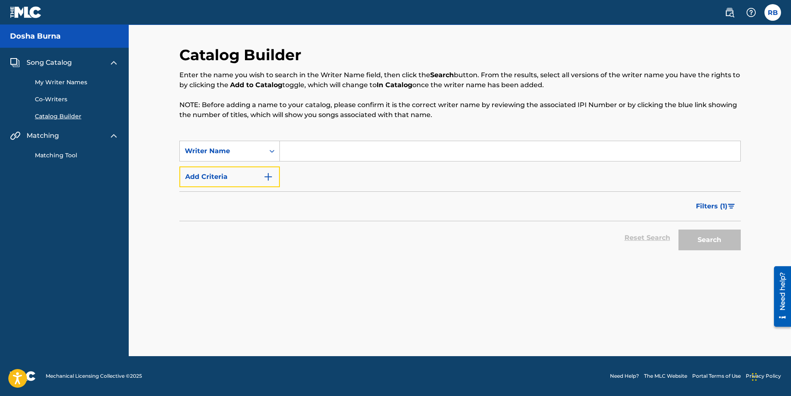
drag, startPoint x: 292, startPoint y: 151, endPoint x: 269, endPoint y: 175, distance: 33.2
click at [269, 175] on img "Search Form" at bounding box center [268, 177] width 10 height 10
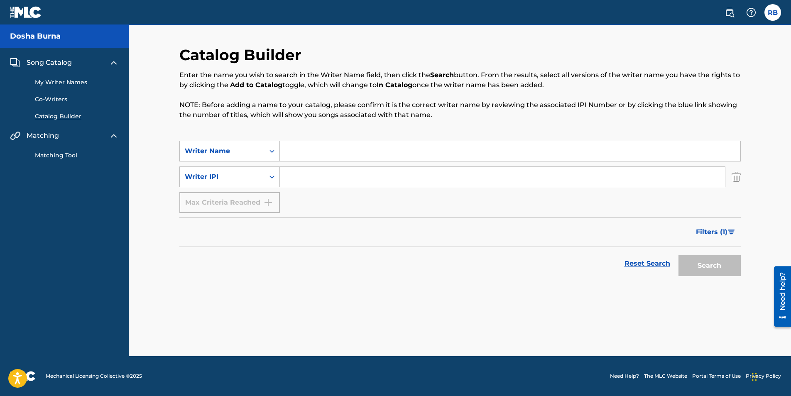
click at [295, 152] on input "Search Form" at bounding box center [510, 151] width 461 height 20
click at [56, 155] on link "Matching Tool" at bounding box center [77, 155] width 84 height 9
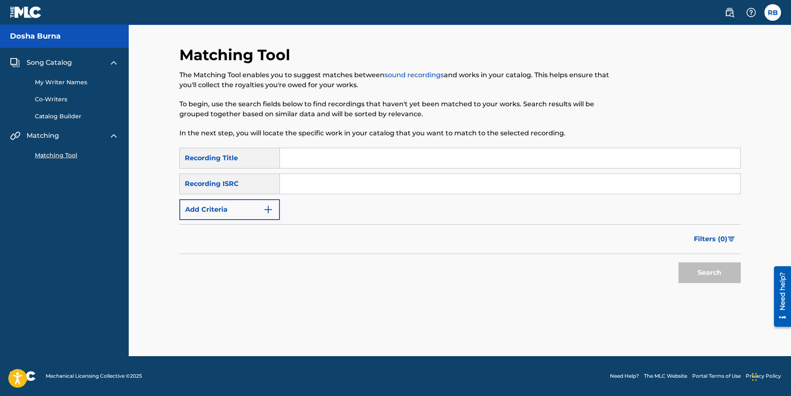
click at [613, 374] on link "Need Help?" at bounding box center [624, 376] width 29 height 7
click at [779, 19] on div "RB RB Richard Baptiste richardbaptiste720@gmail.com Notification Preferences Pr…" at bounding box center [749, 12] width 65 height 17
click at [775, 15] on label at bounding box center [773, 12] width 17 height 17
click at [773, 12] on input "RB Richard Baptiste richardbaptiste720@gmail.com Notification Preferences Profi…" at bounding box center [773, 12] width 0 height 0
click at [690, 103] on link "Profile" at bounding box center [691, 103] width 17 height 7
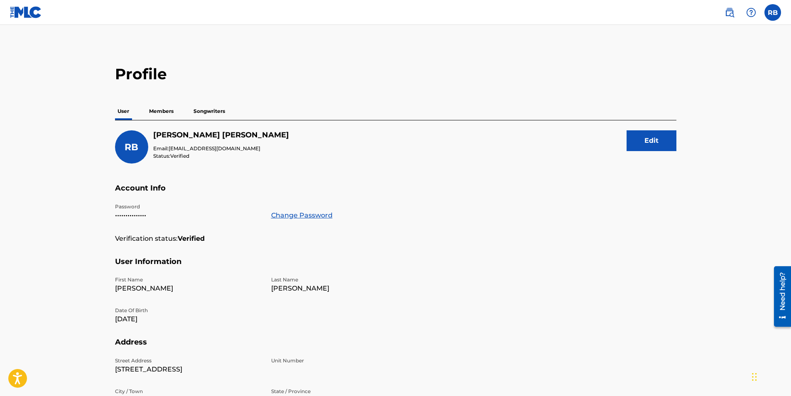
click at [160, 110] on p "Members" at bounding box center [161, 111] width 29 height 17
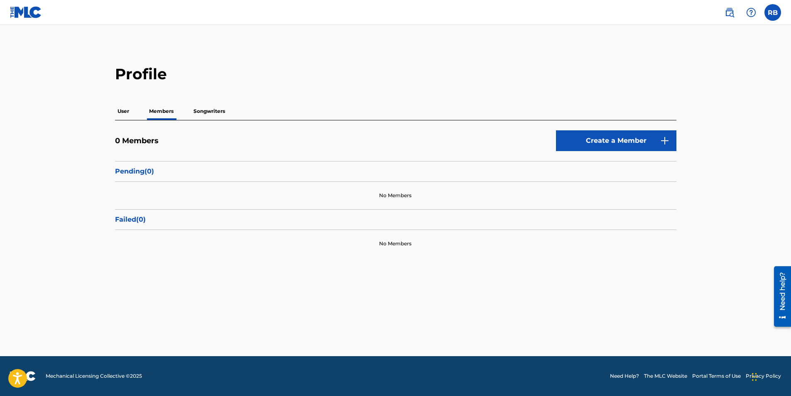
click at [124, 110] on p "User" at bounding box center [123, 111] width 17 height 17
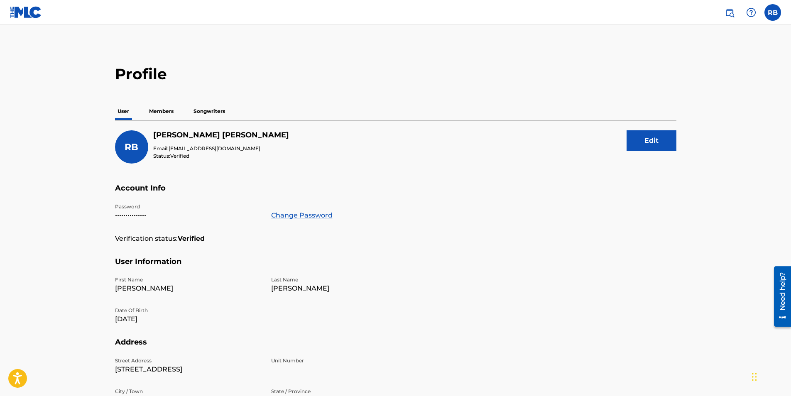
click at [200, 110] on p "Songwriters" at bounding box center [209, 111] width 37 height 17
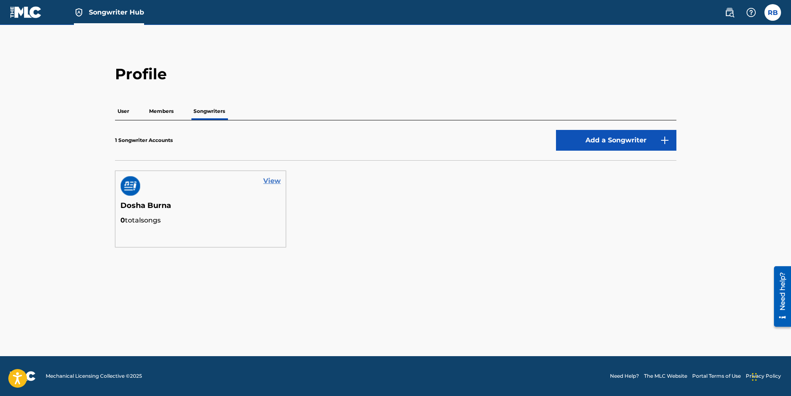
click at [268, 182] on link "View" at bounding box center [271, 181] width 17 height 10
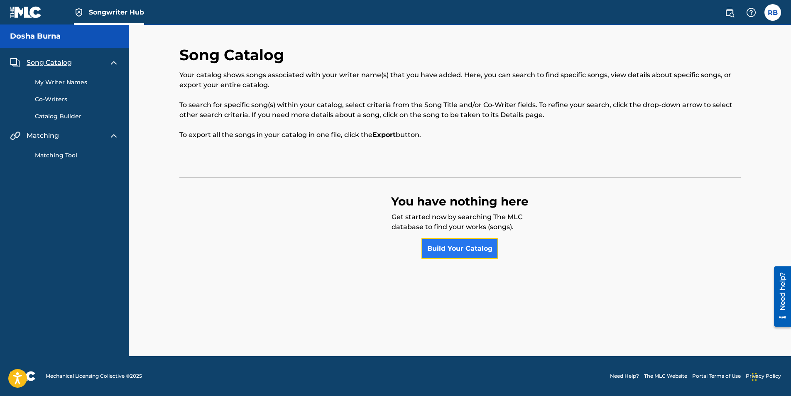
click at [443, 245] on link "Build Your Catalog" at bounding box center [460, 248] width 77 height 21
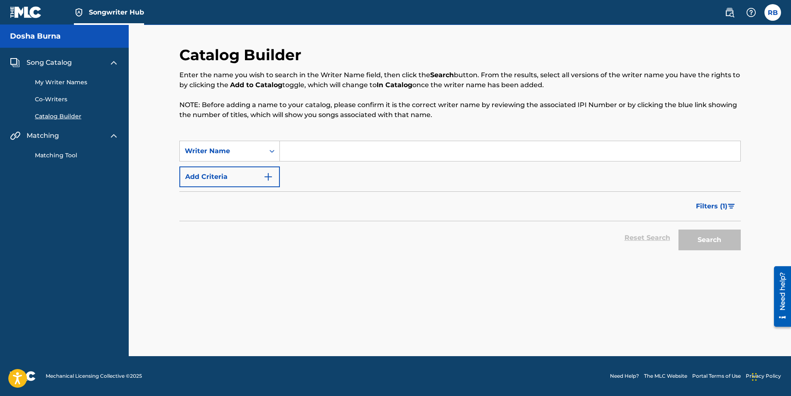
click at [290, 150] on input "Search Form" at bounding box center [510, 151] width 461 height 20
type input "Dosha Burna"
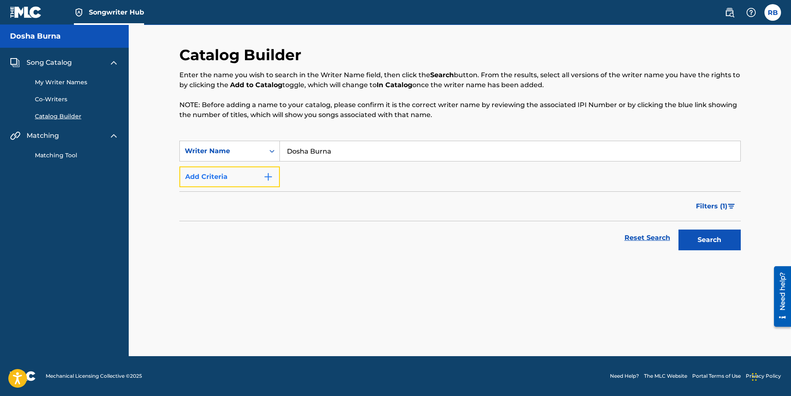
click at [269, 177] on img "Search Form" at bounding box center [268, 177] width 10 height 10
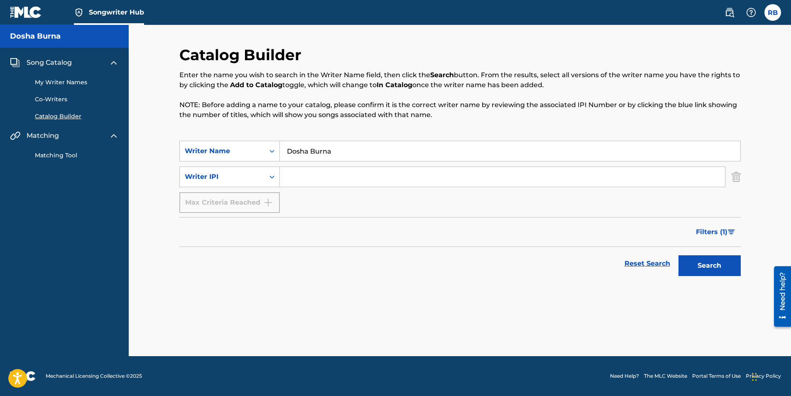
click at [303, 174] on input "Search Form" at bounding box center [502, 177] width 445 height 20
type input "2"
type input "525031691"
click at [717, 268] on button "Search" at bounding box center [710, 265] width 62 height 21
click at [786, 293] on div "Need help?" at bounding box center [782, 291] width 11 height 38
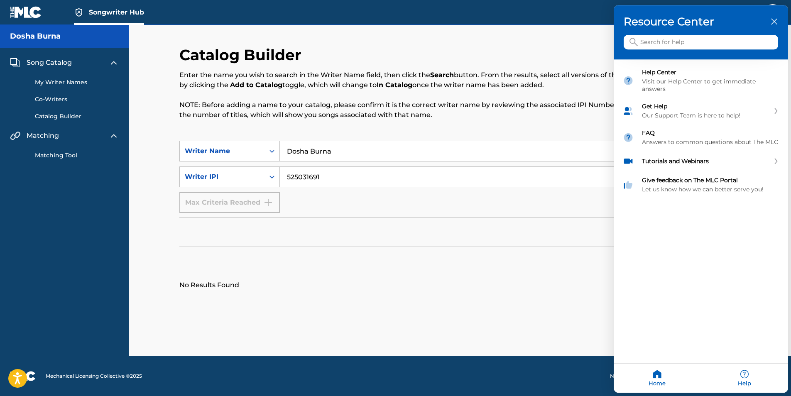
click at [648, 42] on input "Search for help" at bounding box center [701, 42] width 155 height 15
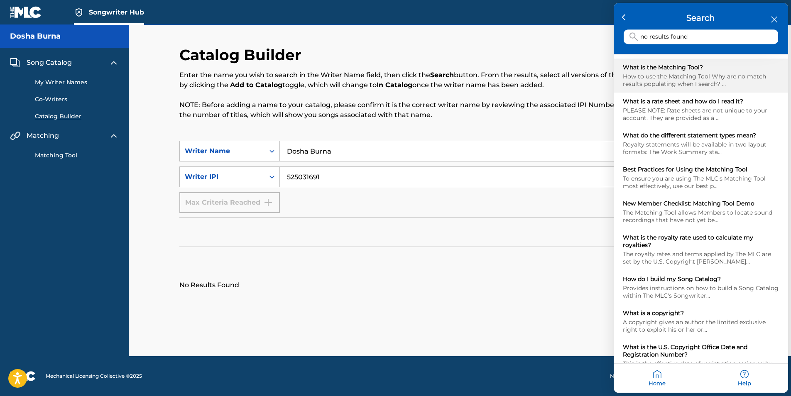
type input "no results found"
click at [715, 79] on div "How to use the Matching Tool Why are no match results populating when I search?…" at bounding box center [701, 80] width 156 height 15
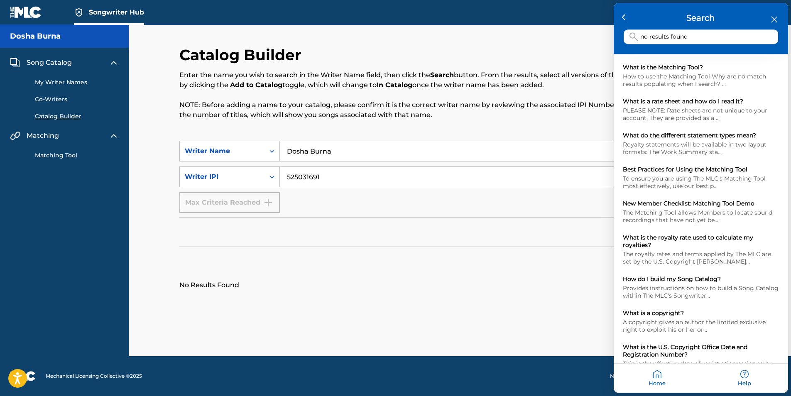
click at [39, 154] on div at bounding box center [395, 198] width 791 height 396
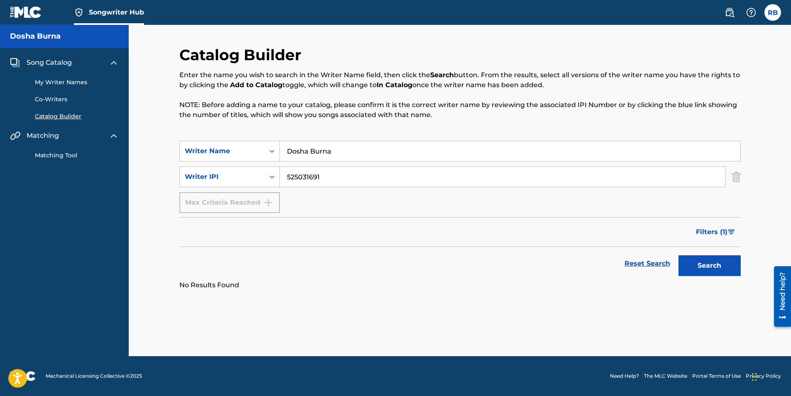
click at [53, 156] on link "Matching Tool" at bounding box center [77, 155] width 84 height 9
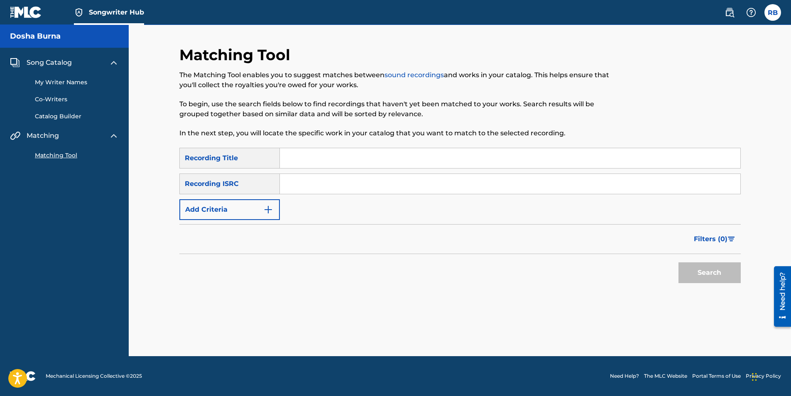
click at [299, 164] on input "Search Form" at bounding box center [510, 158] width 461 height 20
type input "Mack Truck (feat. Big Poppa)"
type input "QZK6J2317570"
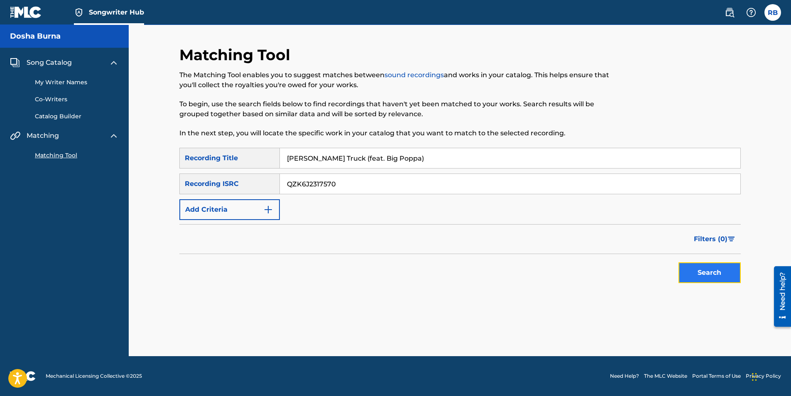
click at [723, 276] on button "Search" at bounding box center [710, 273] width 62 height 21
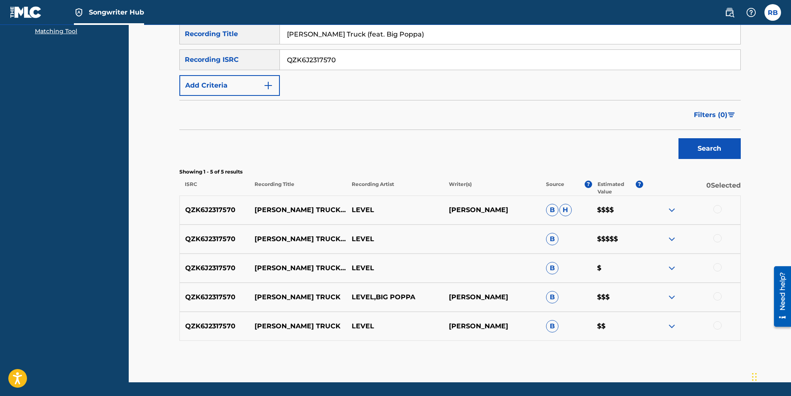
scroll to position [125, 0]
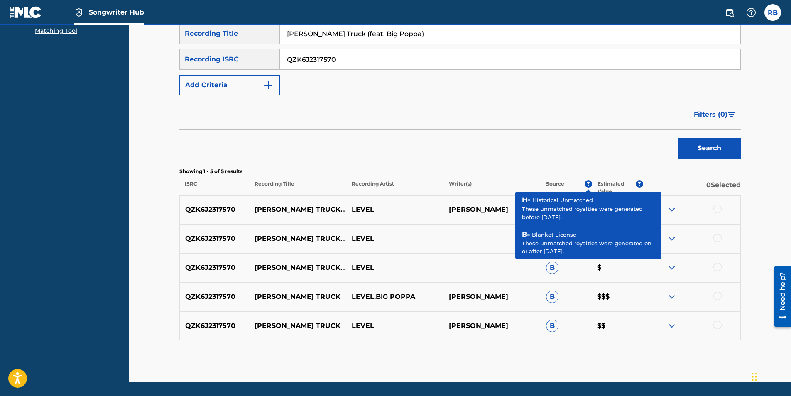
click at [588, 184] on span "?" at bounding box center [588, 183] width 7 height 7
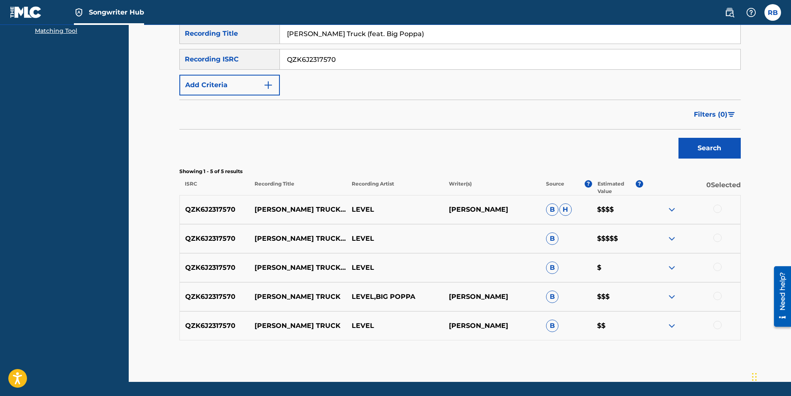
click at [716, 211] on div at bounding box center [718, 209] width 8 height 8
click at [719, 241] on div at bounding box center [718, 238] width 8 height 8
click at [720, 268] on div at bounding box center [718, 267] width 8 height 8
click at [720, 298] on div at bounding box center [718, 296] width 8 height 8
click at [721, 329] on div at bounding box center [692, 326] width 97 height 10
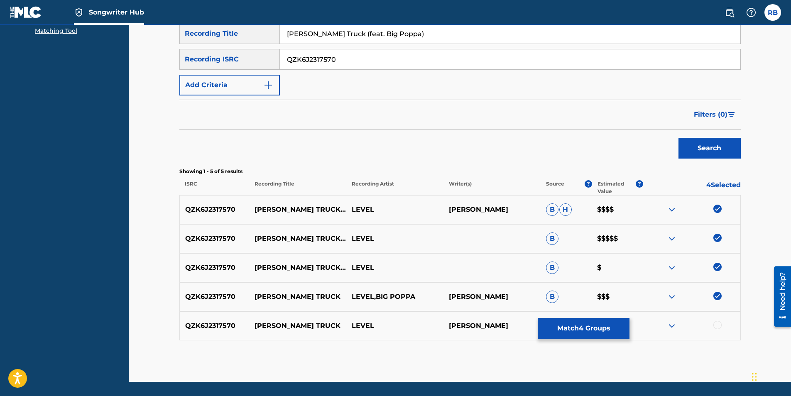
click at [718, 328] on div at bounding box center [718, 325] width 8 height 8
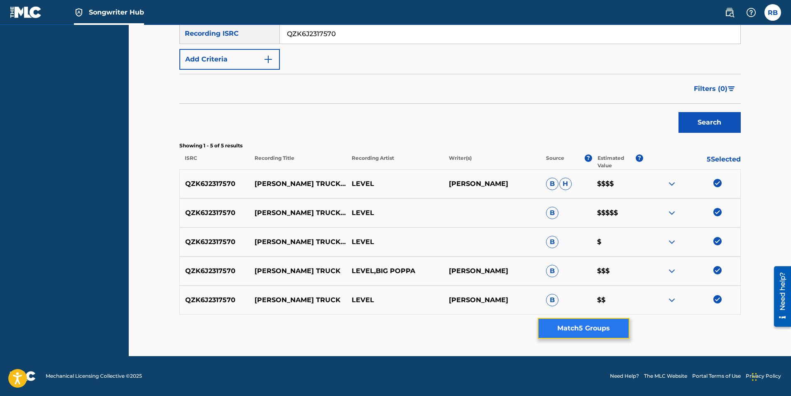
click at [578, 329] on button "Match 5 Groups" at bounding box center [584, 328] width 92 height 21
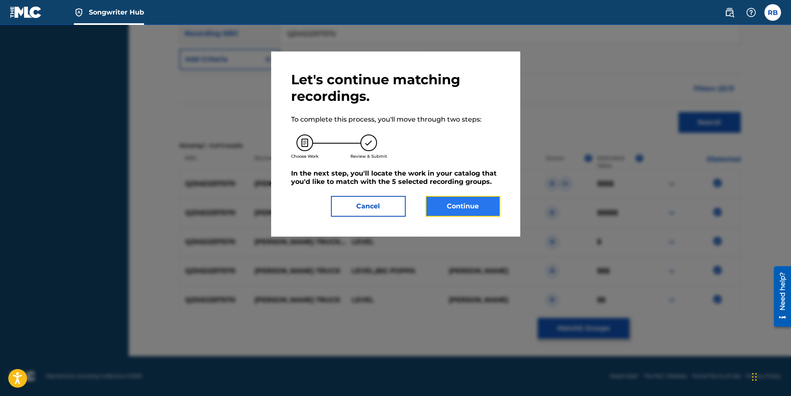
click at [469, 206] on button "Continue" at bounding box center [463, 206] width 75 height 21
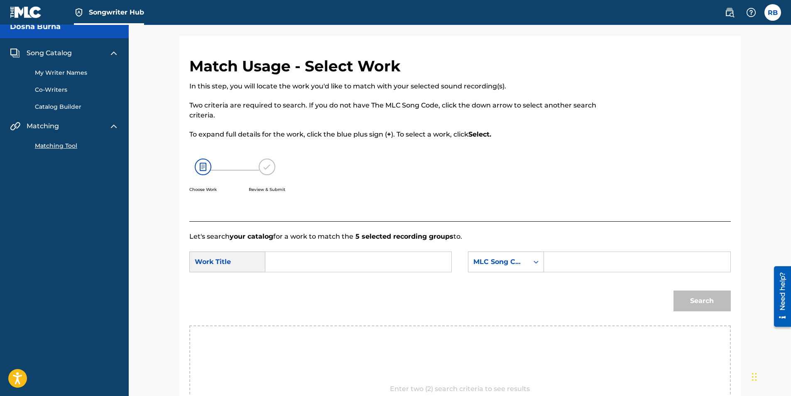
scroll to position [0, 0]
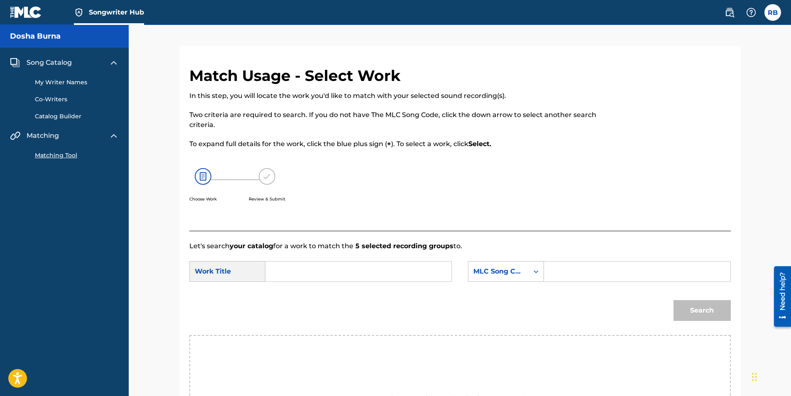
click at [287, 275] on input "Search Form" at bounding box center [359, 272] width 172 height 20
type input "Mack Truck (feat. Big Poppa"
click at [533, 268] on div "Search Form" at bounding box center [536, 271] width 15 height 15
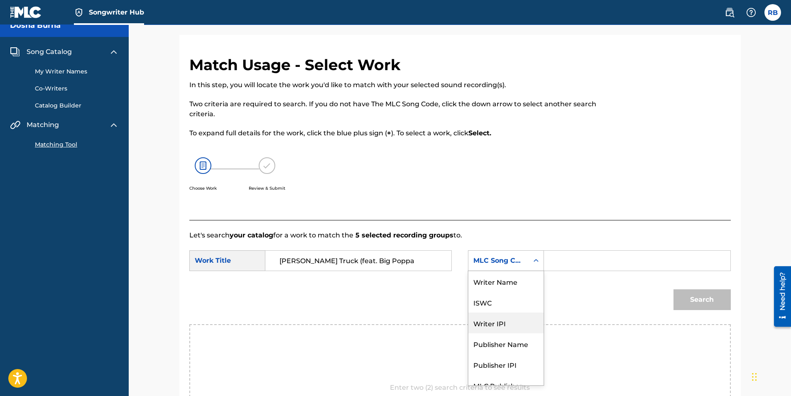
click at [510, 321] on div "Writer IPI" at bounding box center [506, 323] width 75 height 21
click at [556, 260] on input "Search Form" at bounding box center [637, 261] width 172 height 20
type input "QZK6J2317570"
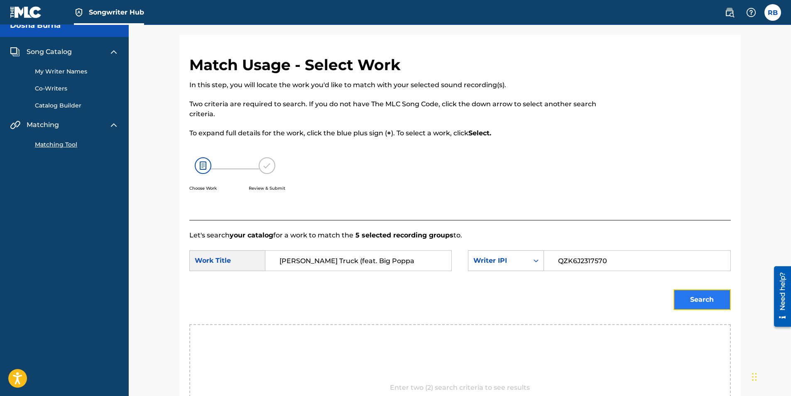
click at [702, 301] on button "Search" at bounding box center [702, 300] width 57 height 21
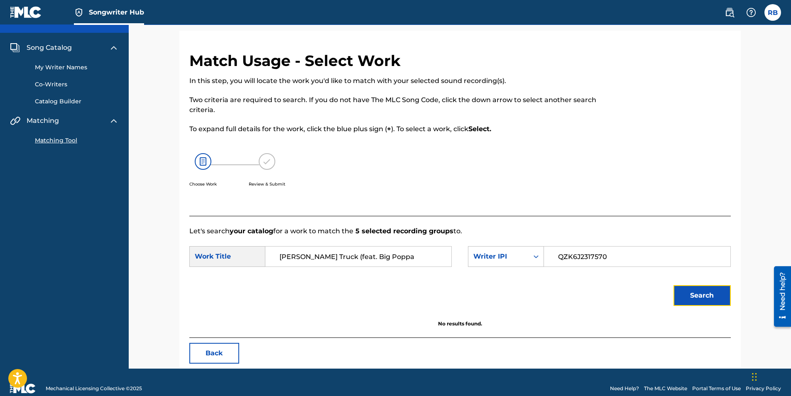
scroll to position [27, 0]
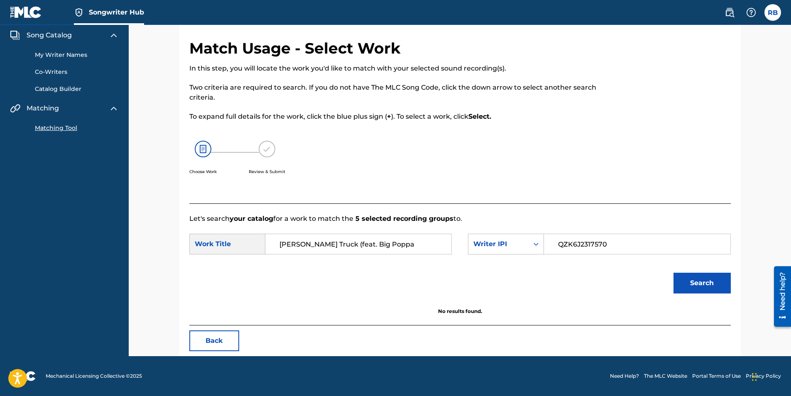
click at [383, 245] on input "Mack Truck (feat. Big Poppa" at bounding box center [359, 244] width 172 height 20
type input "Mack Truck (feat. Big Poppa)"
click at [697, 285] on button "Search" at bounding box center [702, 283] width 57 height 21
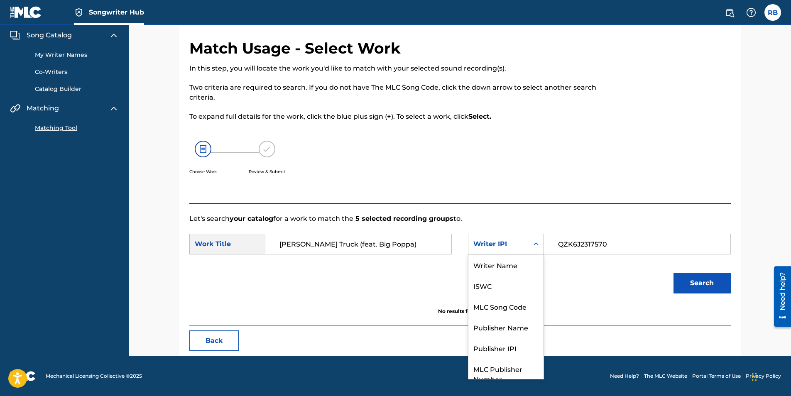
click at [534, 242] on icon "Search Form" at bounding box center [536, 244] width 8 height 8
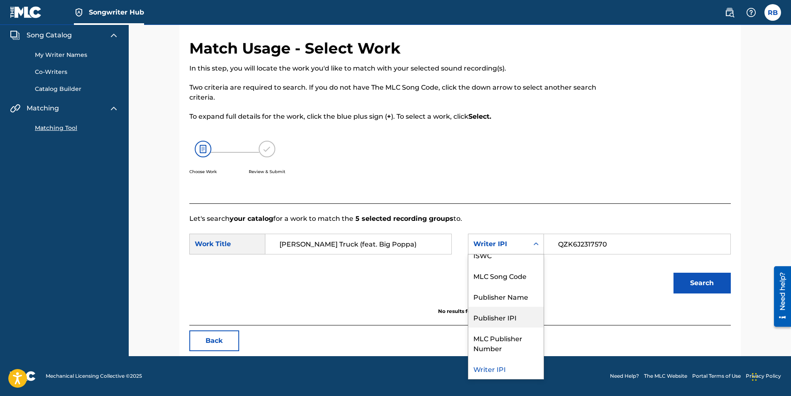
scroll to position [0, 0]
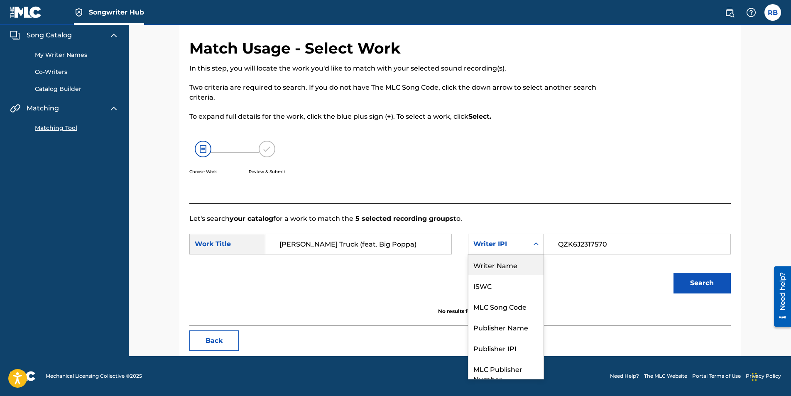
click at [511, 263] on div "Writer Name" at bounding box center [506, 265] width 75 height 21
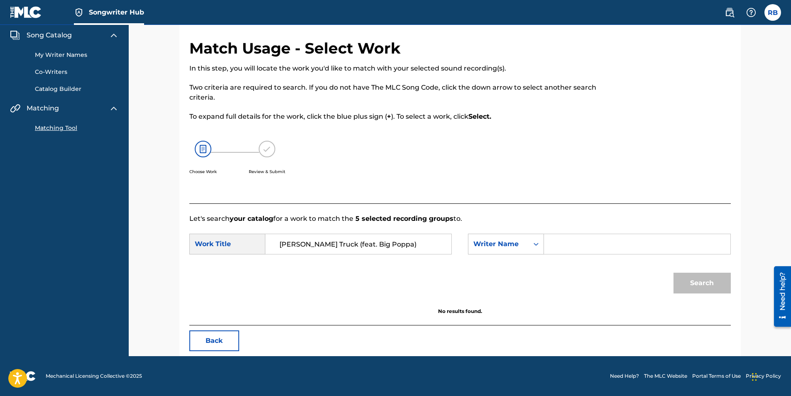
click at [569, 243] on input "Search Form" at bounding box center [637, 244] width 172 height 20
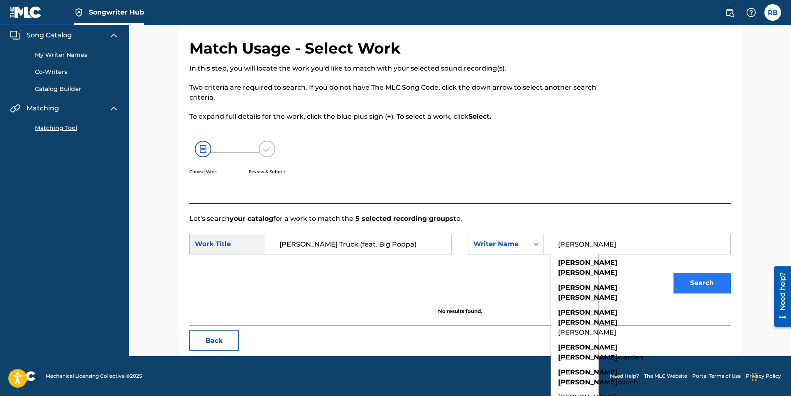
type input "Brandon Thomas"
click at [699, 285] on button "Search" at bounding box center [702, 283] width 57 height 21
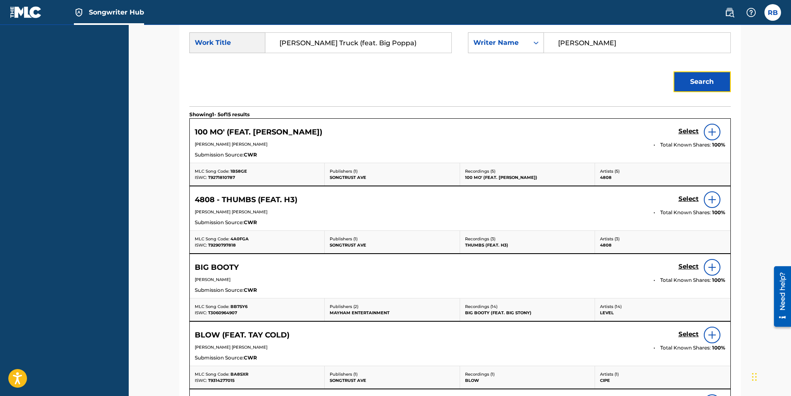
scroll to position [277, 0]
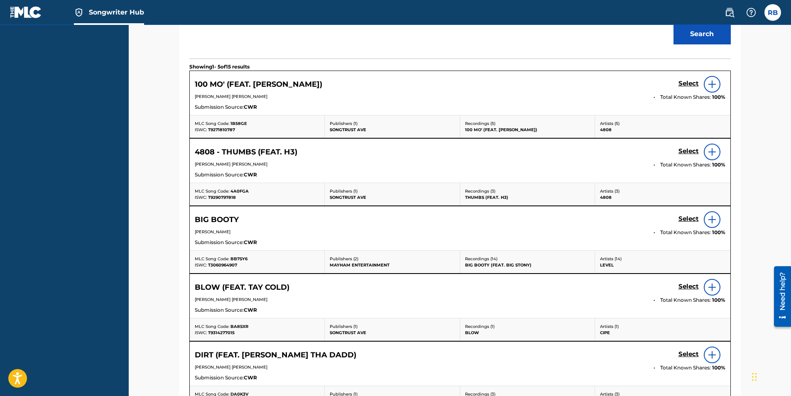
click at [710, 219] on img at bounding box center [712, 220] width 10 height 10
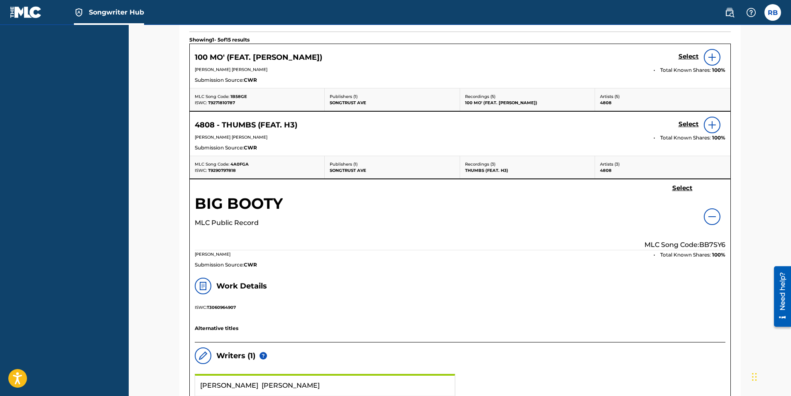
scroll to position [318, 0]
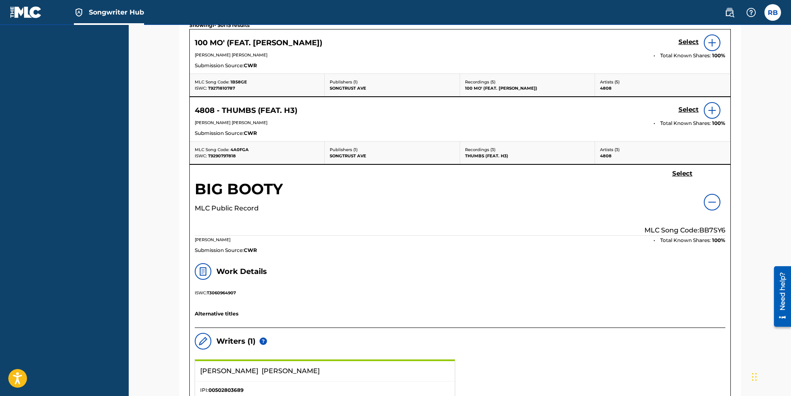
drag, startPoint x: 218, startPoint y: 190, endPoint x: 466, endPoint y: 287, distance: 266.0
click at [466, 287] on div "Work Details ISWC: T3060964907 Alternative titles" at bounding box center [460, 295] width 531 height 65
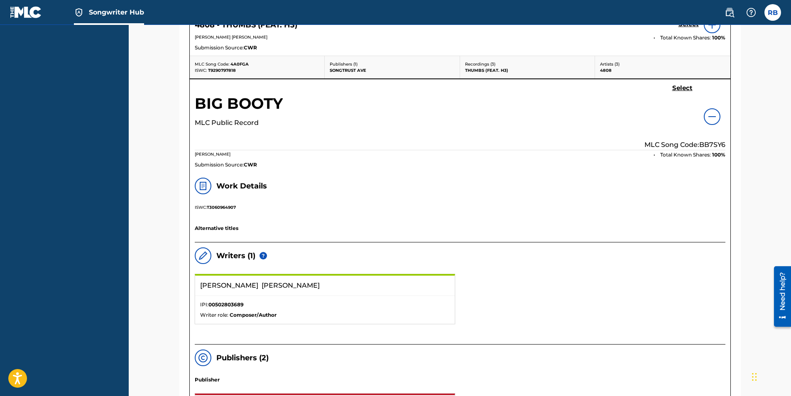
scroll to position [378, 0]
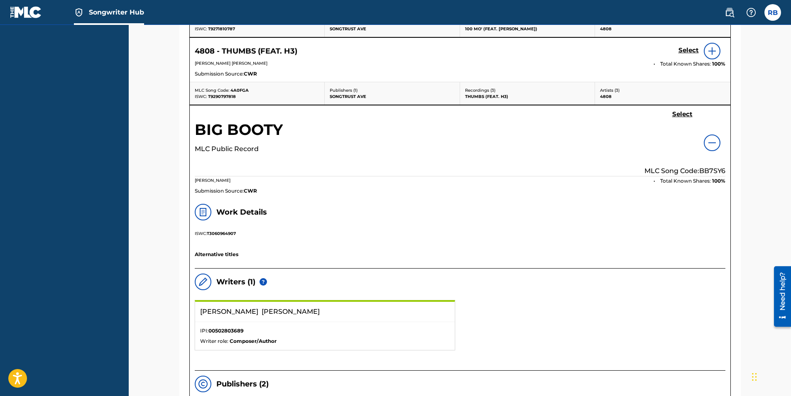
click at [713, 147] on img at bounding box center [712, 143] width 10 height 10
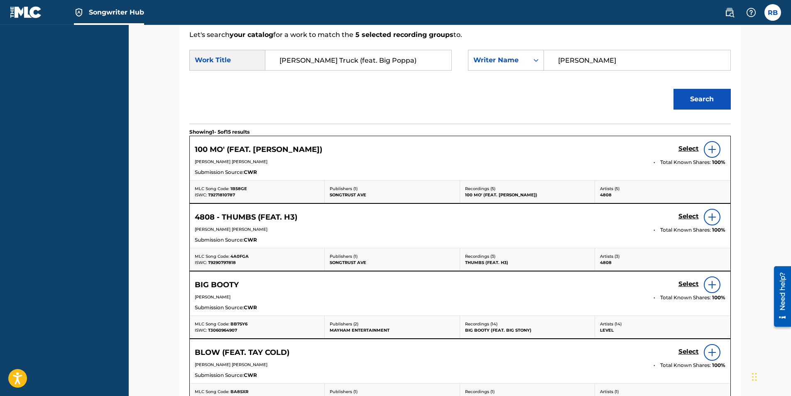
scroll to position [170, 0]
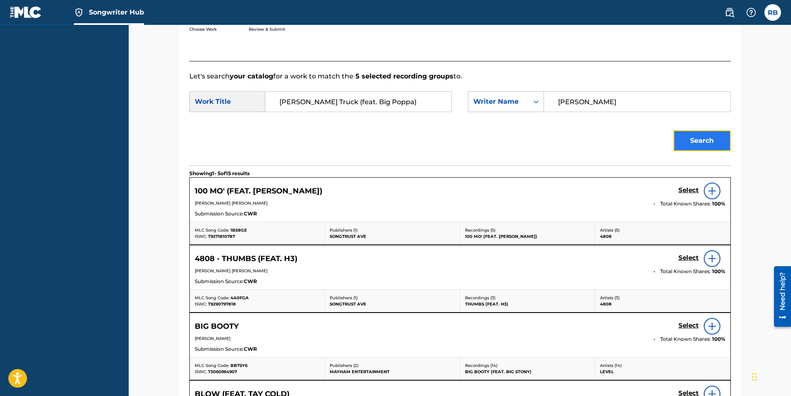
click at [702, 150] on button "Search" at bounding box center [702, 140] width 57 height 21
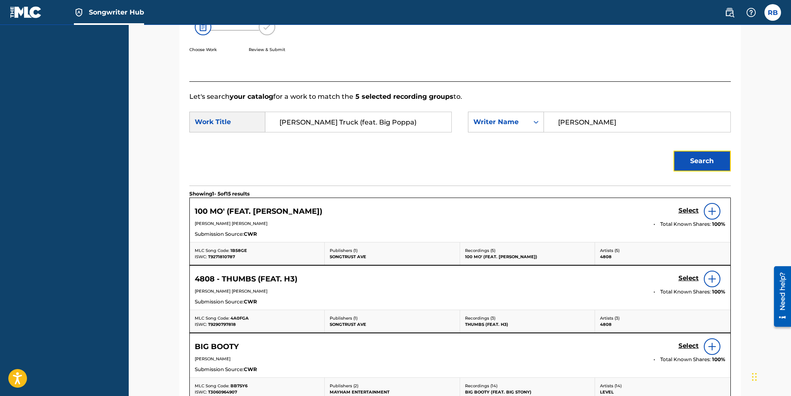
scroll to position [128, 0]
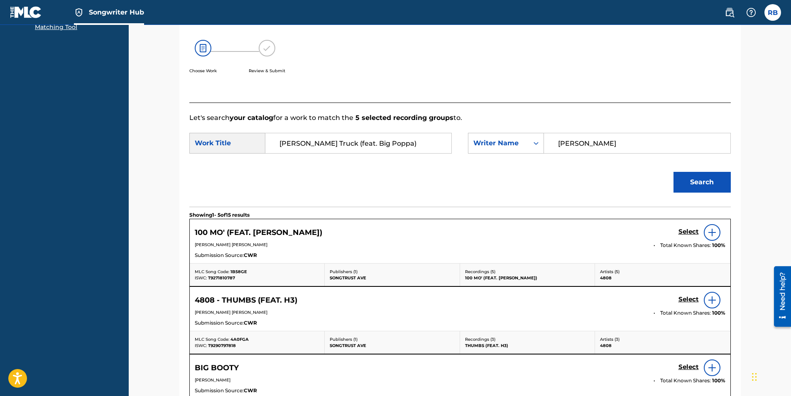
drag, startPoint x: 384, startPoint y: 143, endPoint x: 319, endPoint y: 153, distance: 65.6
click at [319, 153] on div "Mack Truck (feat. Big Poppa)" at bounding box center [358, 143] width 187 height 21
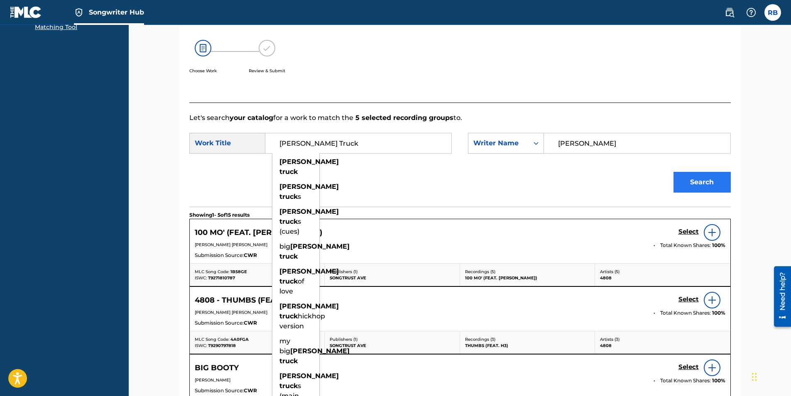
type input "Mack Truck"
click at [690, 181] on button "Search" at bounding box center [702, 182] width 57 height 21
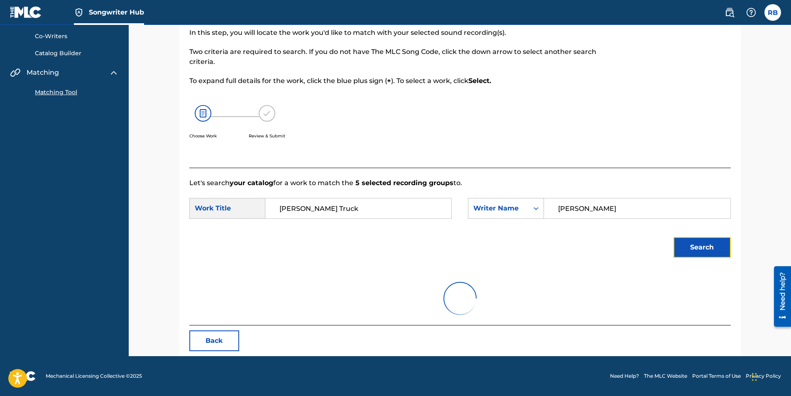
scroll to position [27, 0]
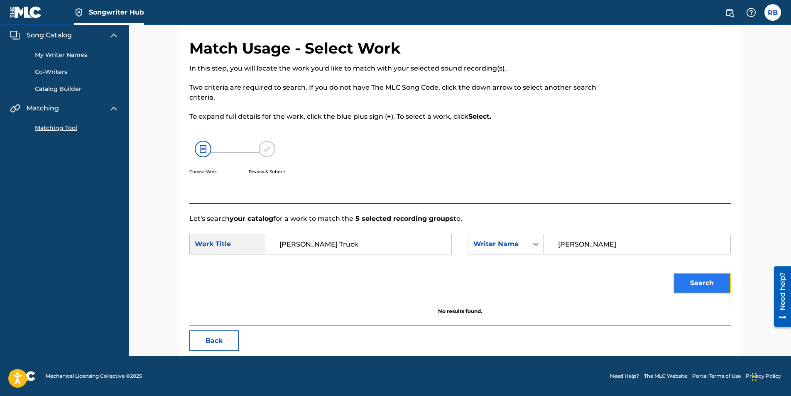
click at [703, 282] on button "Search" at bounding box center [702, 283] width 57 height 21
click at [330, 242] on input "Mack Truck" at bounding box center [359, 244] width 172 height 20
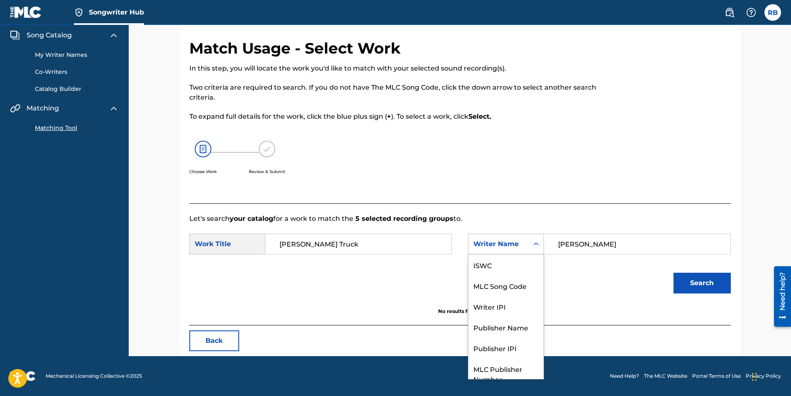
click at [535, 244] on icon "Search Form" at bounding box center [536, 244] width 5 height 3
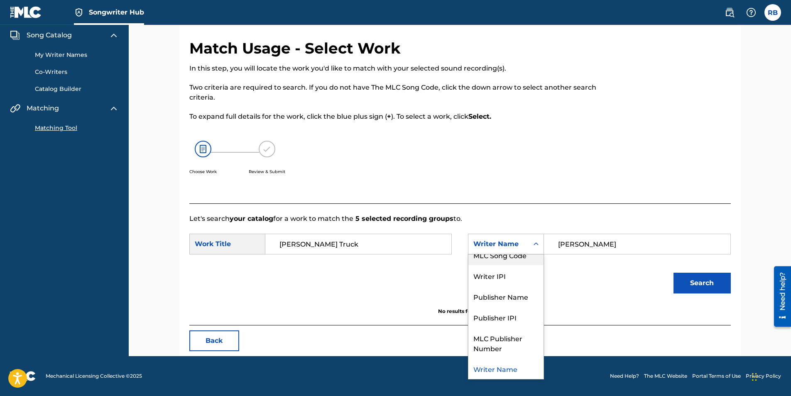
scroll to position [0, 0]
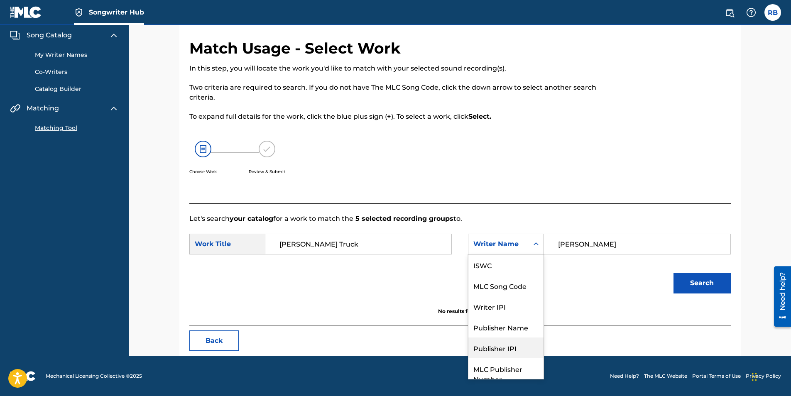
click at [514, 349] on div "Publisher IPI" at bounding box center [506, 348] width 75 height 21
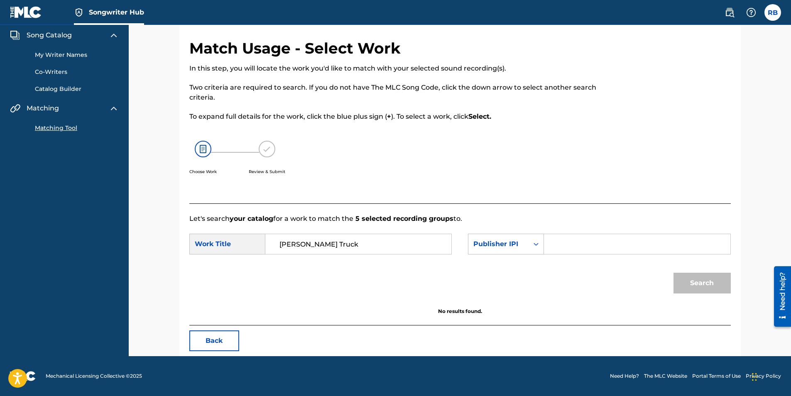
click at [561, 248] on input "Search Form" at bounding box center [637, 244] width 172 height 20
drag, startPoint x: 574, startPoint y: 246, endPoint x: 545, endPoint y: 248, distance: 28.8
click at [545, 248] on div "87" at bounding box center [637, 244] width 187 height 21
type input "502803689"
click at [702, 284] on button "Search" at bounding box center [702, 283] width 57 height 21
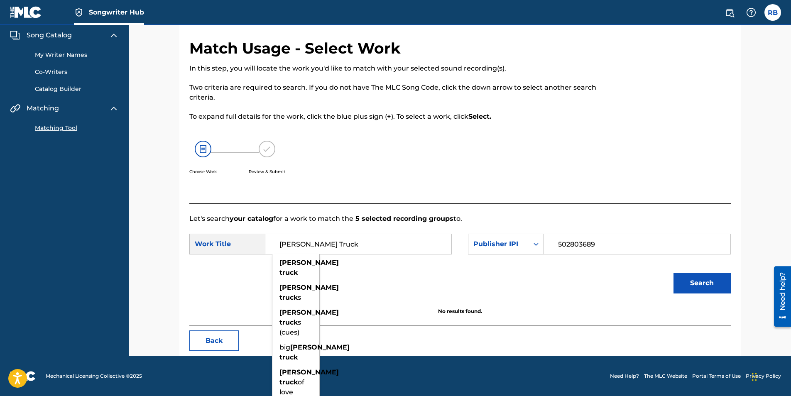
drag, startPoint x: 338, startPoint y: 243, endPoint x: 290, endPoint y: 245, distance: 48.7
click at [282, 245] on input "Mack Truck" at bounding box center [359, 244] width 172 height 20
click at [347, 247] on input "Mack Truck" at bounding box center [359, 244] width 172 height 20
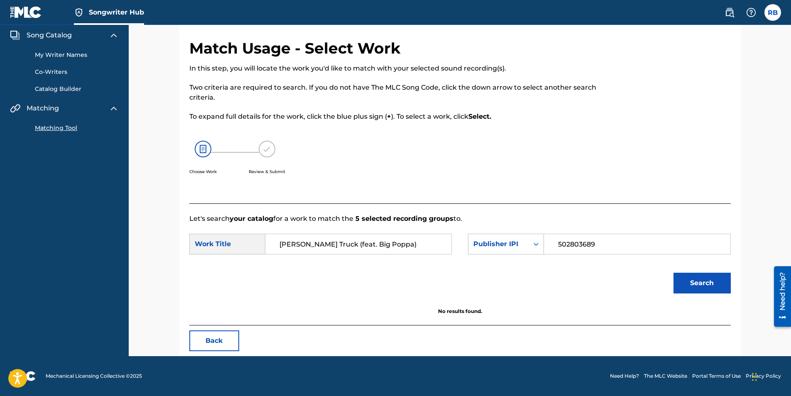
type input "Mack Truck (feat. Big Poppa)"
click at [674, 273] on button "Search" at bounding box center [702, 283] width 57 height 21
click at [534, 243] on icon "Search Form" at bounding box center [536, 244] width 8 height 8
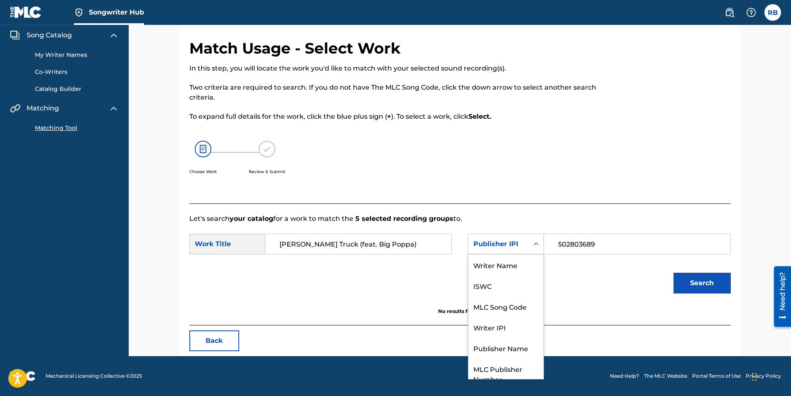
scroll to position [31, 0]
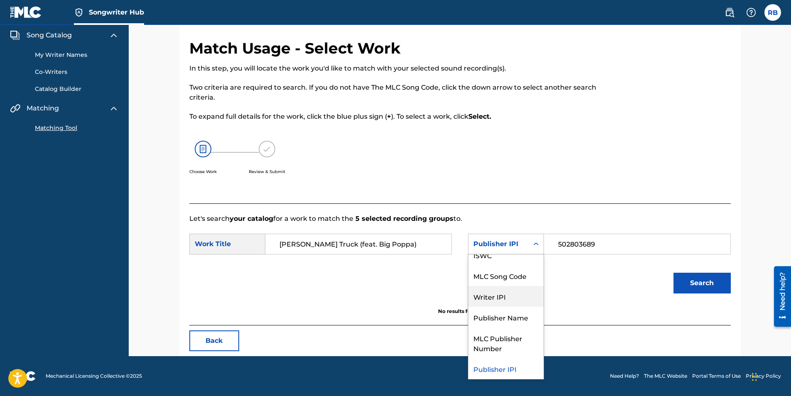
click at [506, 298] on div "Writer IPI" at bounding box center [506, 296] width 75 height 21
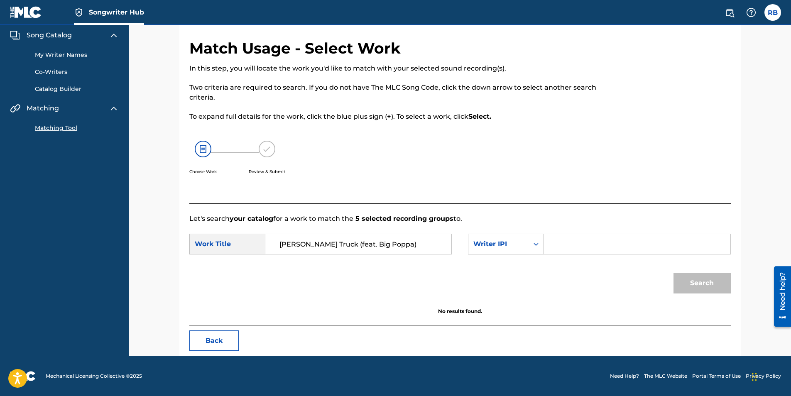
click at [562, 243] on input "Search Form" at bounding box center [637, 244] width 172 height 20
type input "502803689"
click at [719, 283] on button "Search" at bounding box center [702, 283] width 57 height 21
click at [712, 283] on button "Search" at bounding box center [702, 283] width 57 height 21
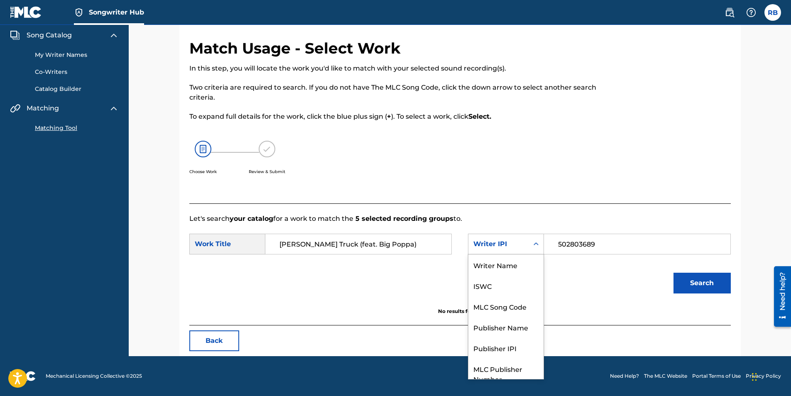
click at [535, 244] on icon "Search Form" at bounding box center [536, 244] width 5 height 3
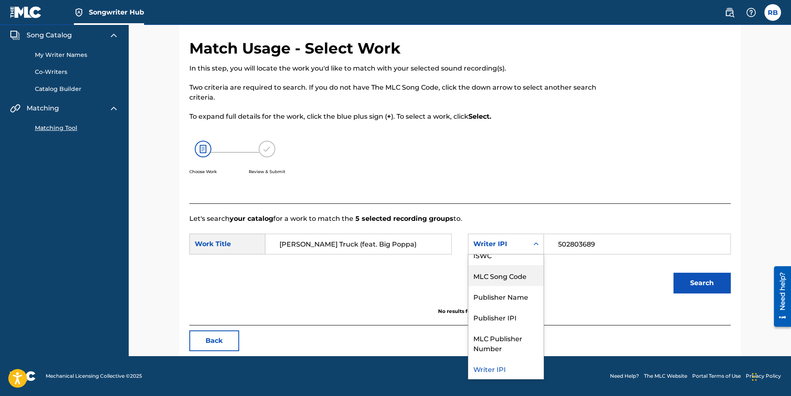
scroll to position [0, 0]
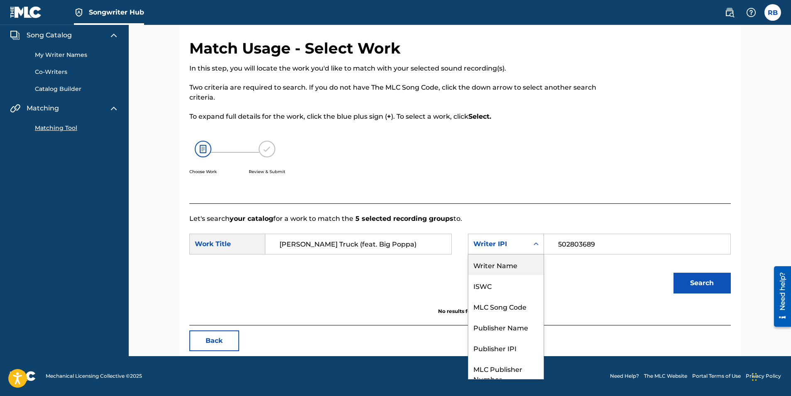
click at [513, 267] on div "Writer Name" at bounding box center [506, 265] width 75 height 21
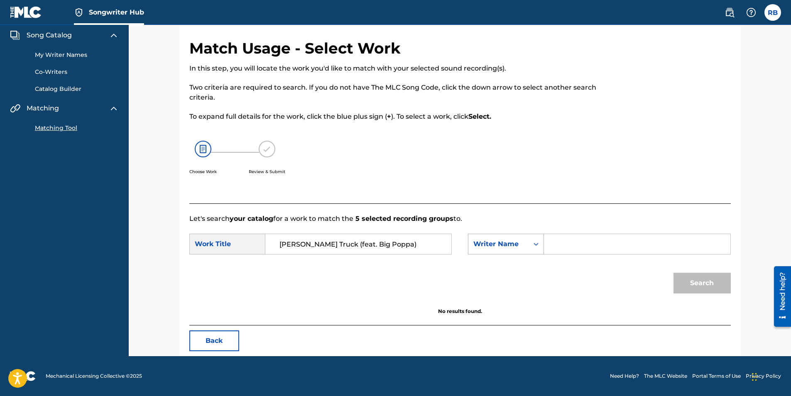
click at [536, 245] on icon "Search Form" at bounding box center [536, 244] width 8 height 8
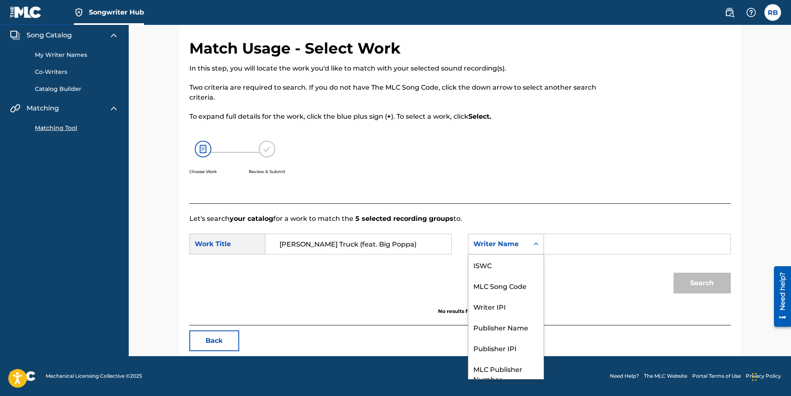
click at [526, 247] on div "Writer Name" at bounding box center [499, 244] width 60 height 16
click at [518, 286] on div "MLC Song Code" at bounding box center [506, 285] width 75 height 21
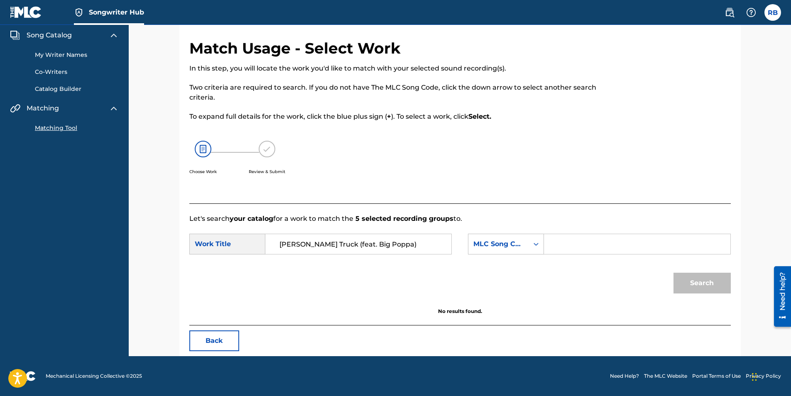
click at [557, 243] on input "Search Form" at bounding box center [637, 244] width 172 height 20
paste input "QZK6J2317570"
type input "QZK6J2317570"
click at [686, 284] on button "Search" at bounding box center [702, 283] width 57 height 21
click at [533, 248] on icon "Search Form" at bounding box center [536, 244] width 8 height 8
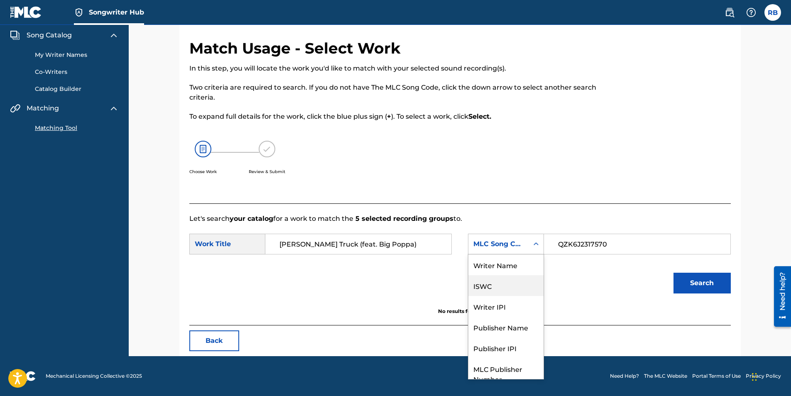
click at [503, 288] on div "ISWC" at bounding box center [506, 285] width 75 height 21
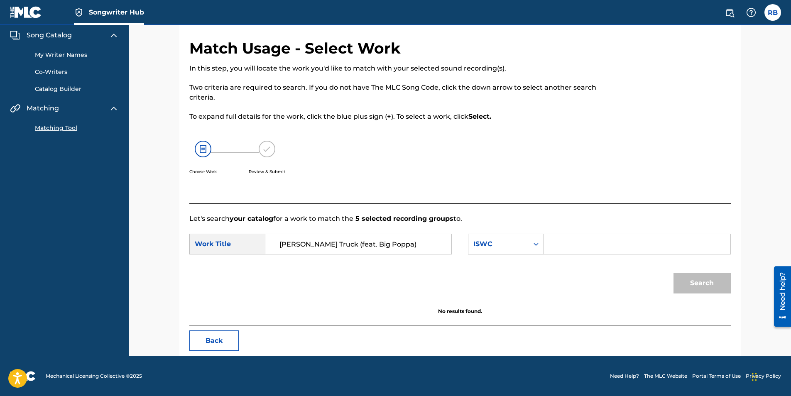
paste input "QZK6J2317570"
type input "QZK6J2317570"
click at [691, 280] on button "Search" at bounding box center [702, 283] width 57 height 21
drag, startPoint x: 617, startPoint y: 244, endPoint x: 554, endPoint y: 251, distance: 63.6
click at [554, 251] on input "QZK6J2317570" at bounding box center [637, 244] width 172 height 20
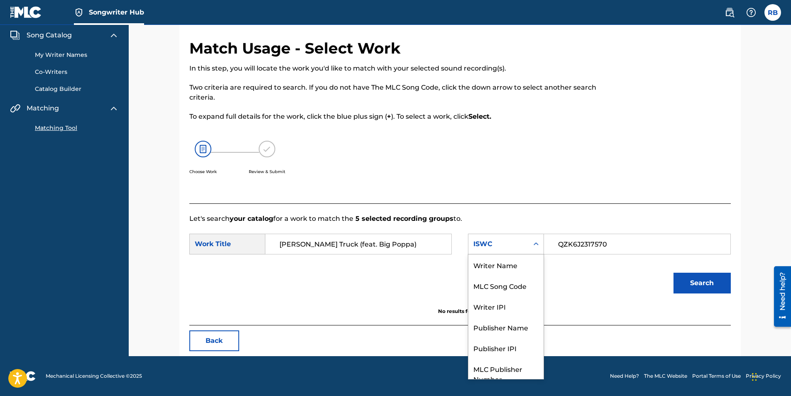
click at [540, 244] on icon "Search Form" at bounding box center [536, 244] width 8 height 8
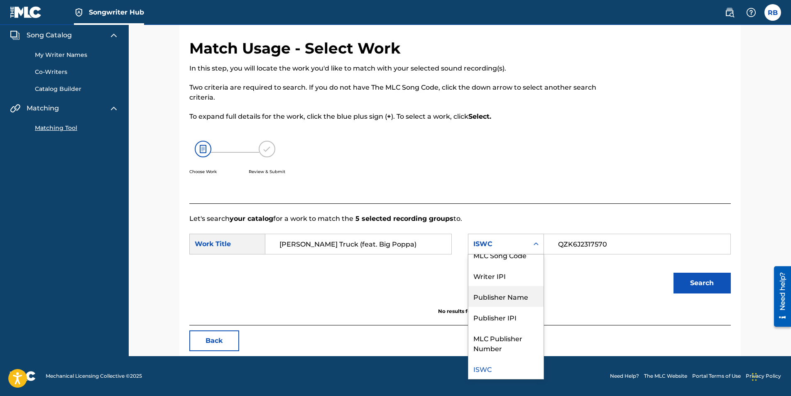
click at [520, 304] on div "Publisher Name" at bounding box center [506, 296] width 75 height 21
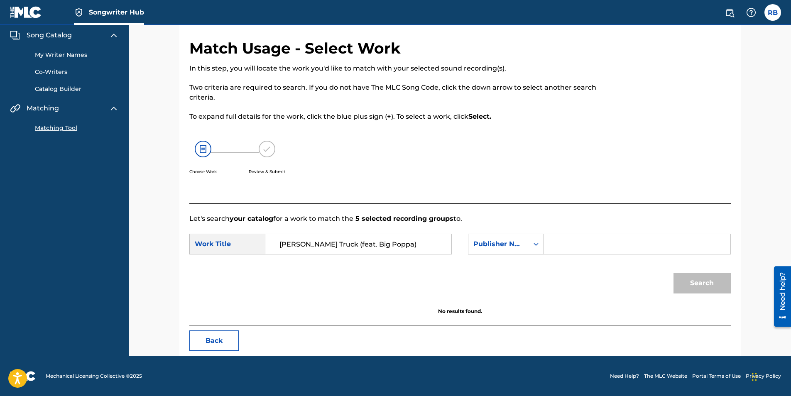
click at [567, 242] on input "Search Form" at bounding box center [637, 244] width 172 height 20
type input "Mayhem Entertainment"
click at [674, 273] on button "Search" at bounding box center [702, 283] width 57 height 21
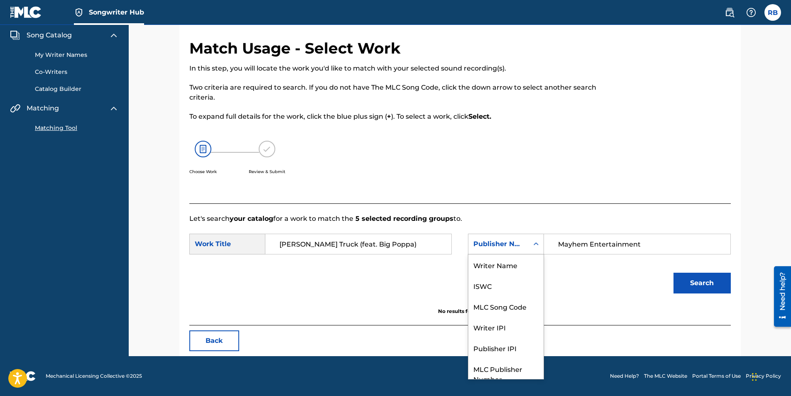
click at [539, 243] on icon "Search Form" at bounding box center [536, 244] width 8 height 8
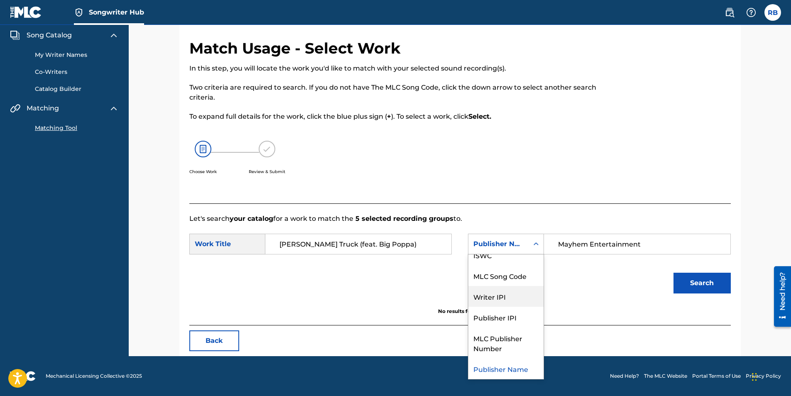
scroll to position [0, 0]
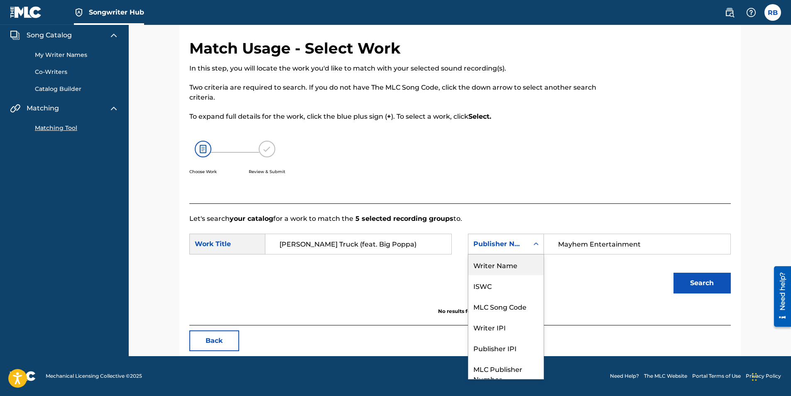
click at [526, 268] on div "Writer Name" at bounding box center [506, 265] width 75 height 21
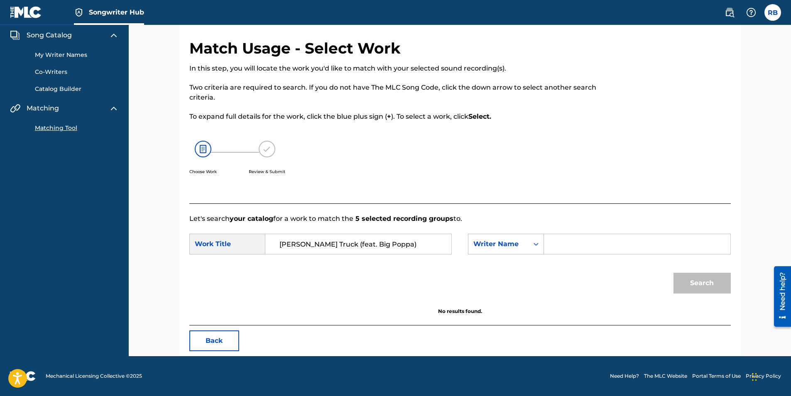
click at [612, 246] on input "Search Form" at bounding box center [637, 244] width 172 height 20
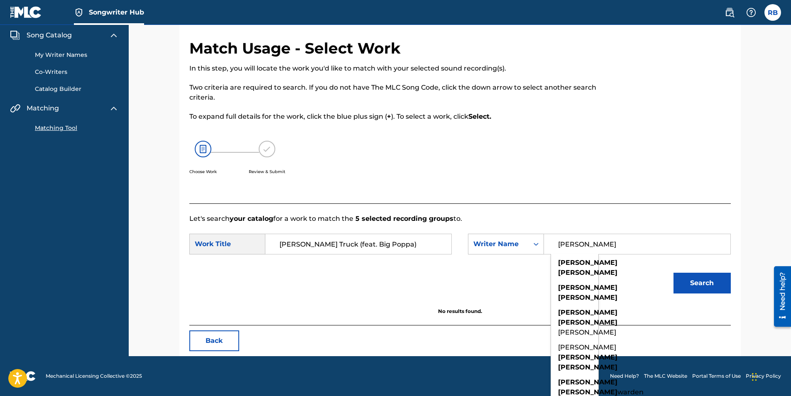
type input "brandon thomas"
click at [674, 273] on button "Search" at bounding box center [702, 283] width 57 height 21
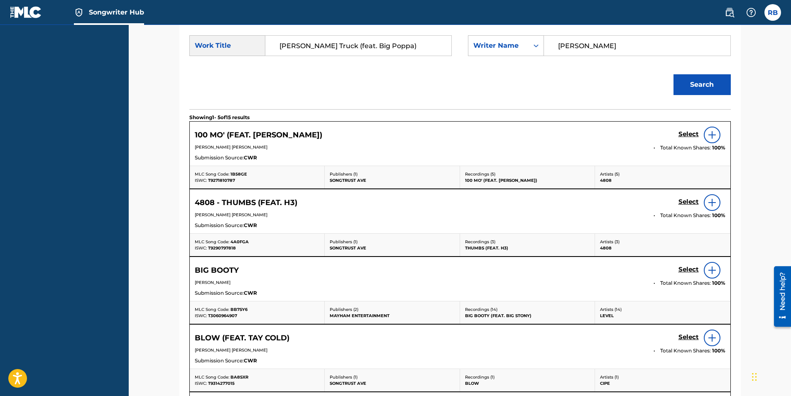
scroll to position [235, 0]
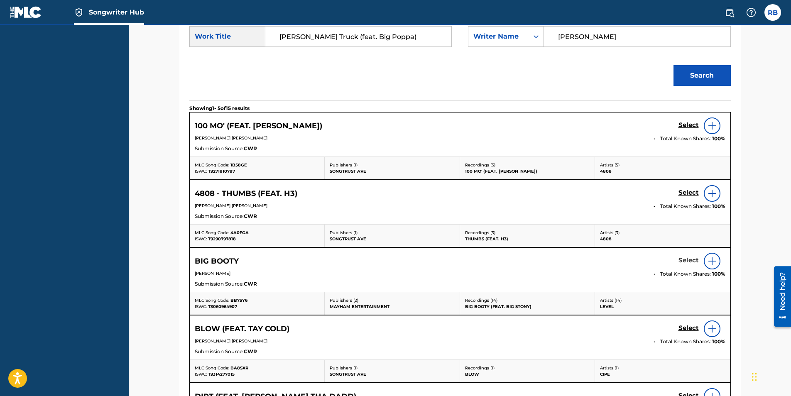
click at [684, 260] on h5 "Select" at bounding box center [689, 261] width 20 height 8
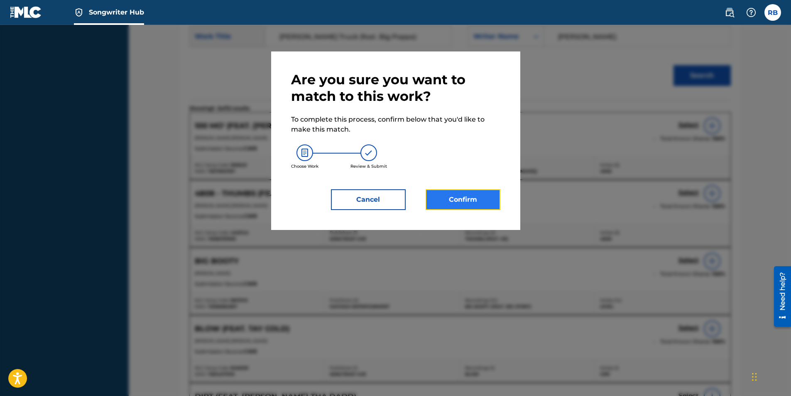
click at [454, 198] on button "Confirm" at bounding box center [463, 199] width 75 height 21
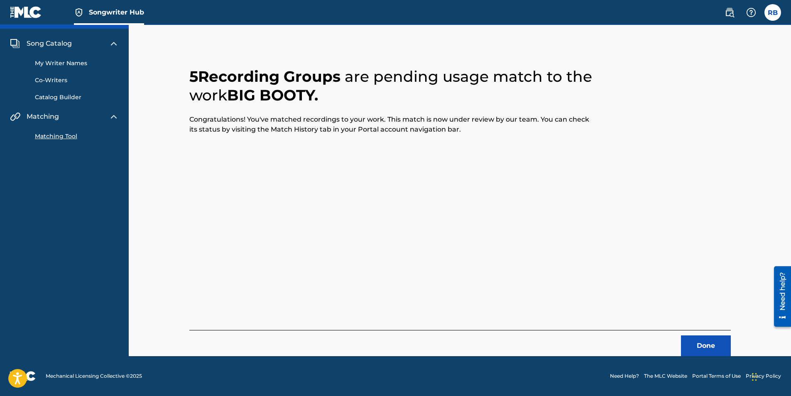
scroll to position [19, 0]
click at [705, 344] on button "Done" at bounding box center [706, 346] width 50 height 21
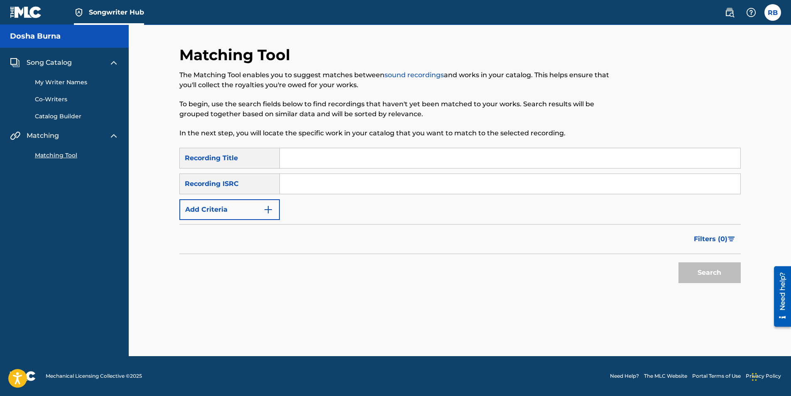
click at [299, 157] on input "Search Form" at bounding box center [510, 158] width 461 height 20
type input "Mack Truck (feat. Big Poppa)"
type input "QZK6J2317570"
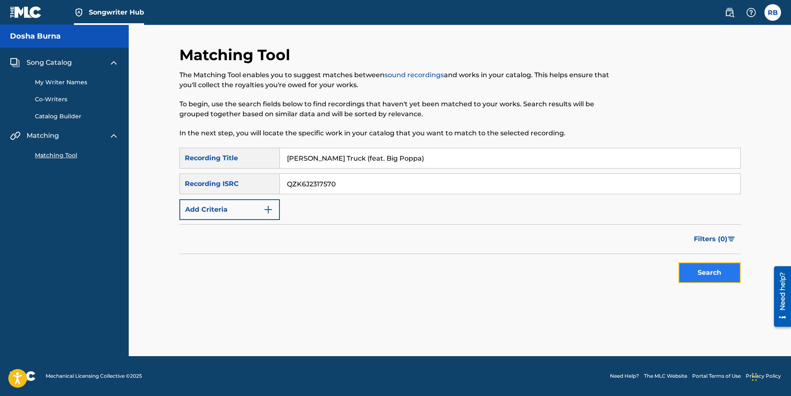
click at [717, 276] on button "Search" at bounding box center [710, 273] width 62 height 21
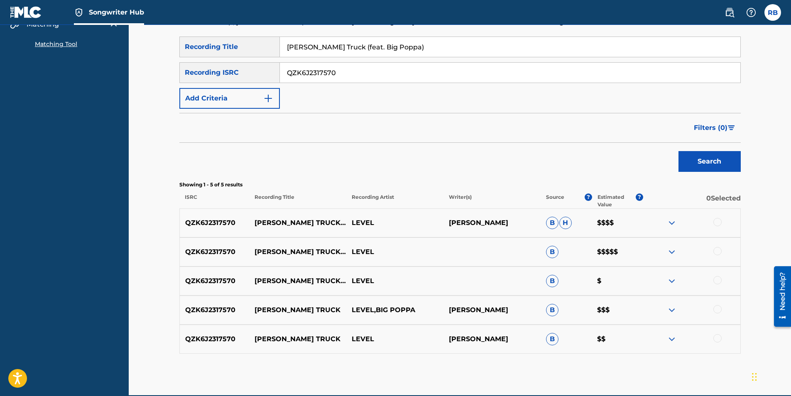
scroll to position [150, 0]
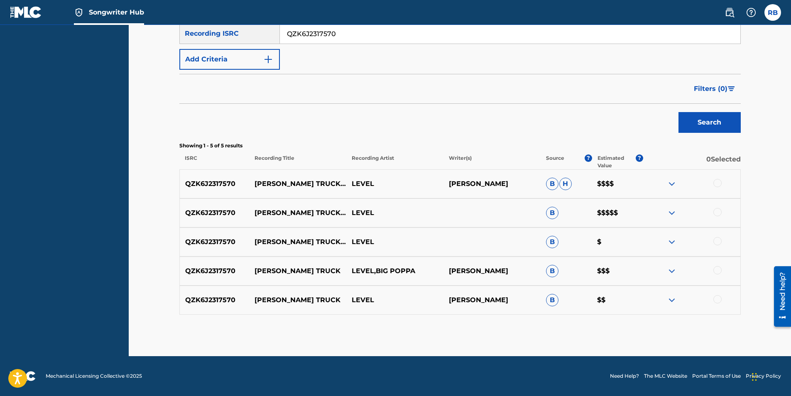
click at [716, 185] on div at bounding box center [718, 183] width 8 height 8
click at [580, 331] on button "Match 1 Group" at bounding box center [584, 328] width 92 height 21
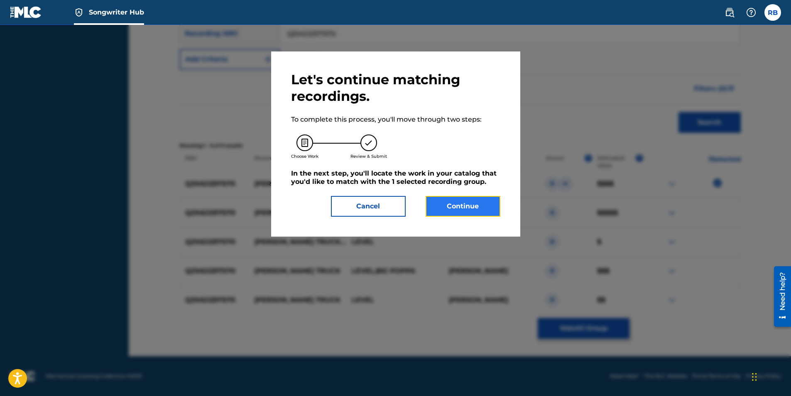
click at [477, 206] on button "Continue" at bounding box center [463, 206] width 75 height 21
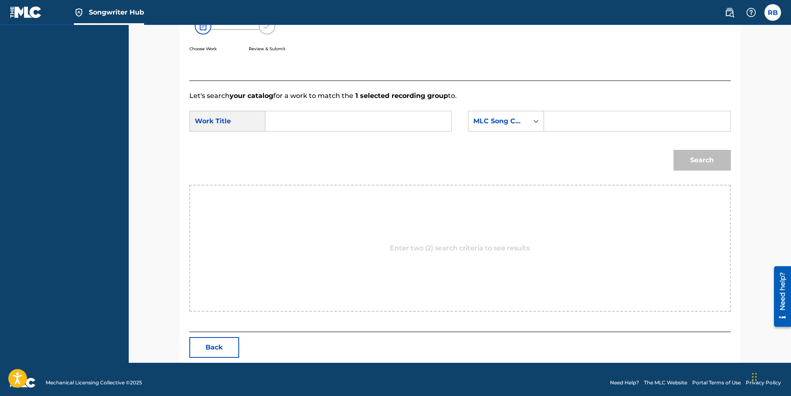
click at [278, 121] on input "Search Form" at bounding box center [359, 121] width 172 height 20
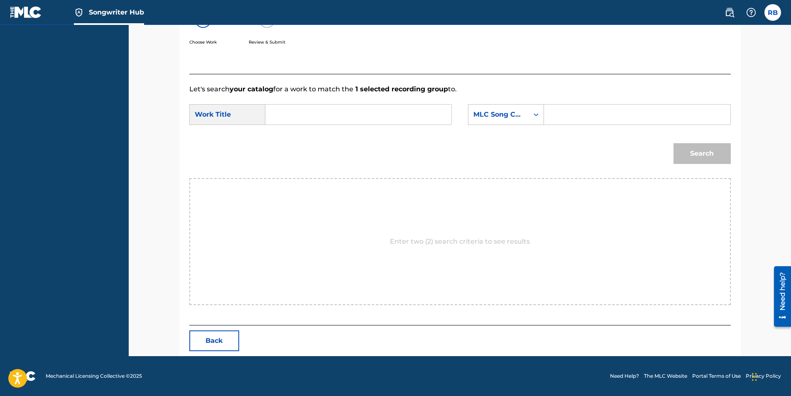
scroll to position [0, 0]
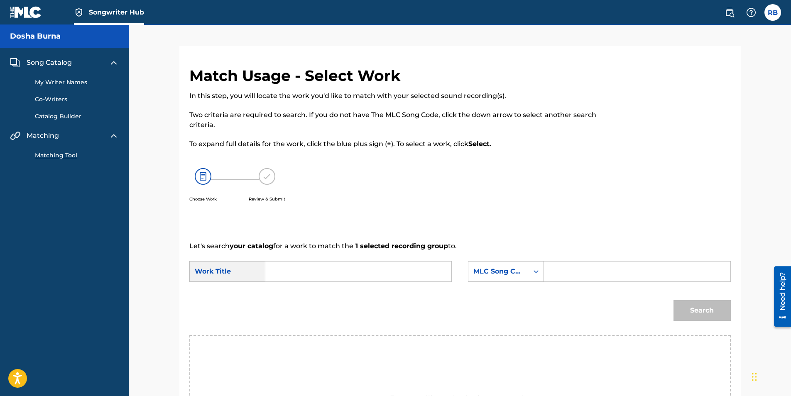
click at [114, 135] on img at bounding box center [114, 136] width 10 height 10
click at [135, 12] on span "Songwriter Hub" at bounding box center [116, 12] width 55 height 10
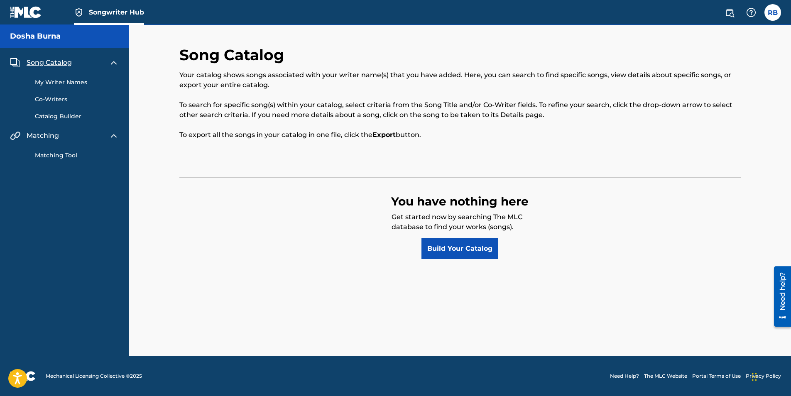
drag, startPoint x: 120, startPoint y: 15, endPoint x: 31, endPoint y: 12, distance: 89.4
click at [31, 12] on img at bounding box center [26, 12] width 32 height 12
click at [754, 16] on img at bounding box center [752, 12] width 10 height 10
click at [744, 37] on link "Contact us" at bounding box center [751, 35] width 71 height 20
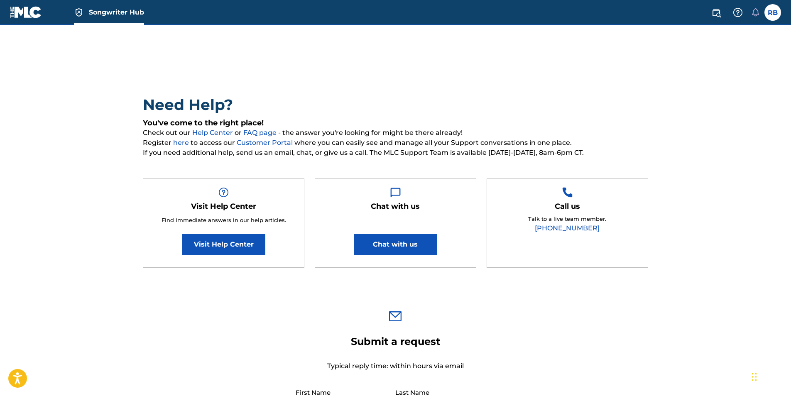
type input "[PERSON_NAME]"
type input "[EMAIL_ADDRESS][DOMAIN_NAME]"
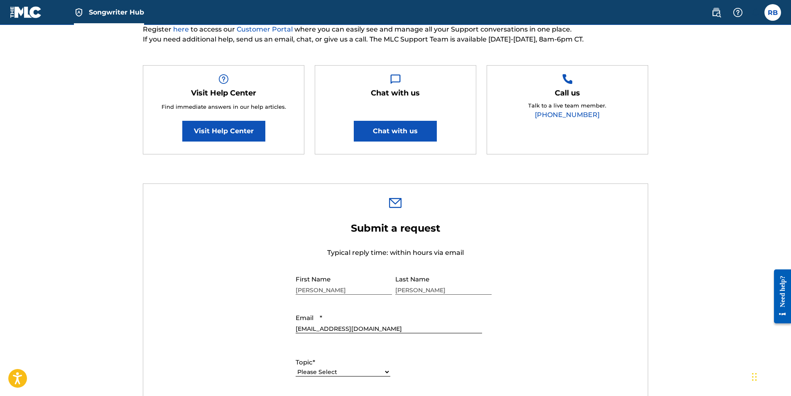
scroll to position [10, 0]
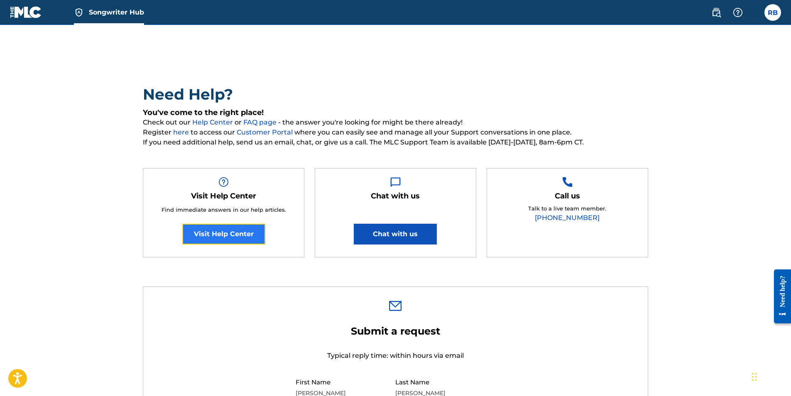
click at [226, 231] on link "Visit Help Center" at bounding box center [223, 234] width 83 height 21
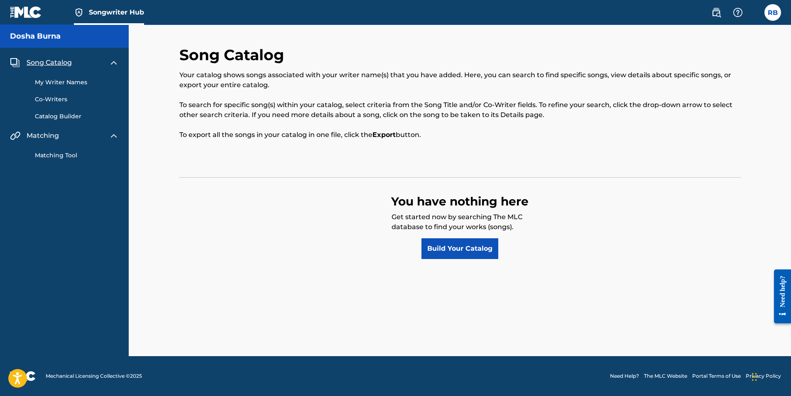
click at [59, 36] on h5 "Dosha Burna" at bounding box center [35, 37] width 51 height 10
click at [673, 378] on link "The MLC Website" at bounding box center [665, 376] width 43 height 7
click at [20, 15] on img at bounding box center [26, 12] width 32 height 12
click at [108, 11] on span "Songwriter Hub" at bounding box center [116, 12] width 55 height 10
click at [114, 22] on link "Songwriter Hub" at bounding box center [109, 12] width 70 height 25
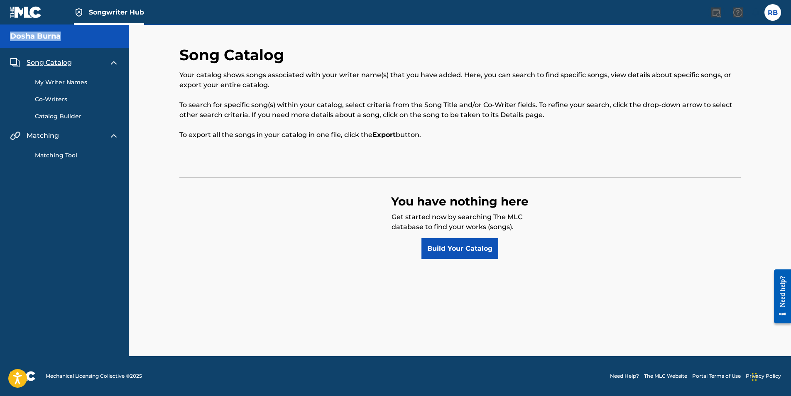
drag, startPoint x: 118, startPoint y: 25, endPoint x: 121, endPoint y: 31, distance: 7.6
click at [121, 31] on div "Songwriter Hub RB RB Richard Baptiste richardbaptiste720@gmail.com Notification…" at bounding box center [395, 198] width 791 height 396
drag, startPoint x: 121, startPoint y: 31, endPoint x: 87, endPoint y: 223, distance: 194.6
click at [87, 223] on nav "Dosha Burna Song Catalog My Writer Names Co-Writers Catalog Builder Matching Ma…" at bounding box center [64, 191] width 129 height 332
click at [138, 10] on span "Songwriter Hub" at bounding box center [116, 12] width 55 height 10
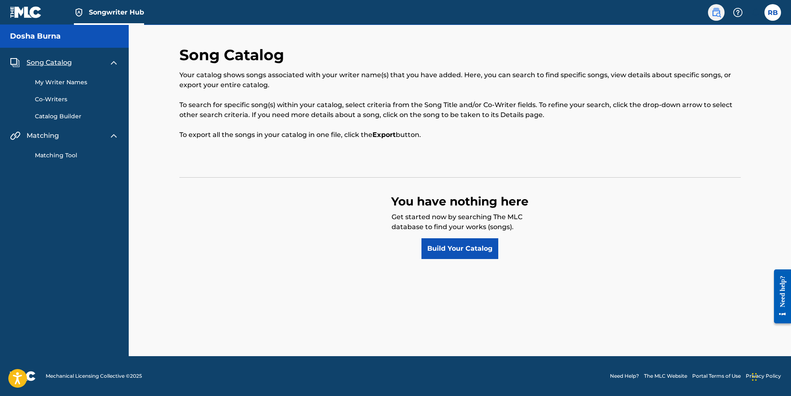
click at [713, 14] on img at bounding box center [717, 12] width 10 height 10
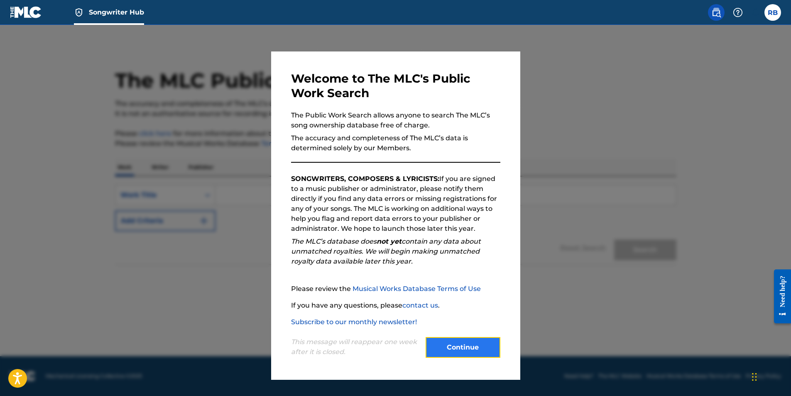
click at [464, 349] on button "Continue" at bounding box center [463, 347] width 75 height 21
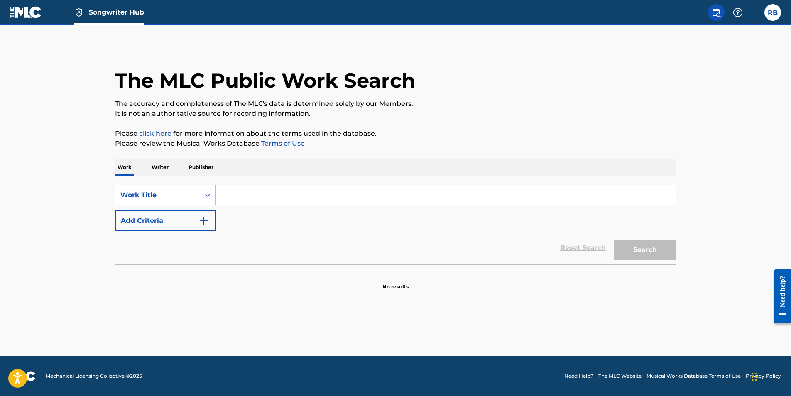
click at [241, 189] on input "Search Form" at bounding box center [446, 195] width 461 height 20
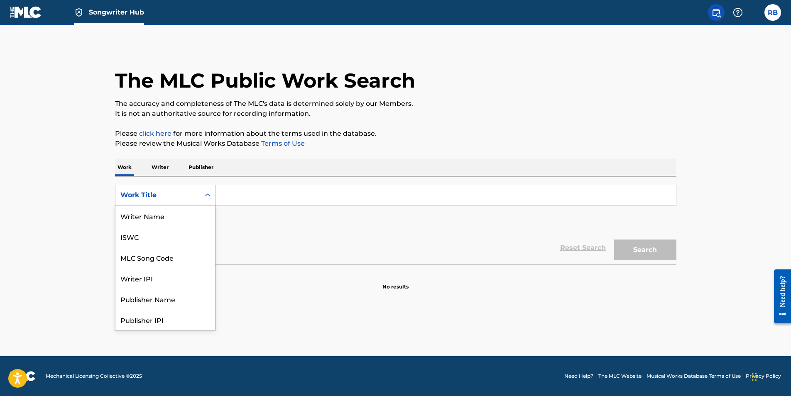
click at [209, 194] on icon "Search Form" at bounding box center [208, 195] width 8 height 8
click at [159, 218] on div "Writer Name" at bounding box center [165, 216] width 100 height 21
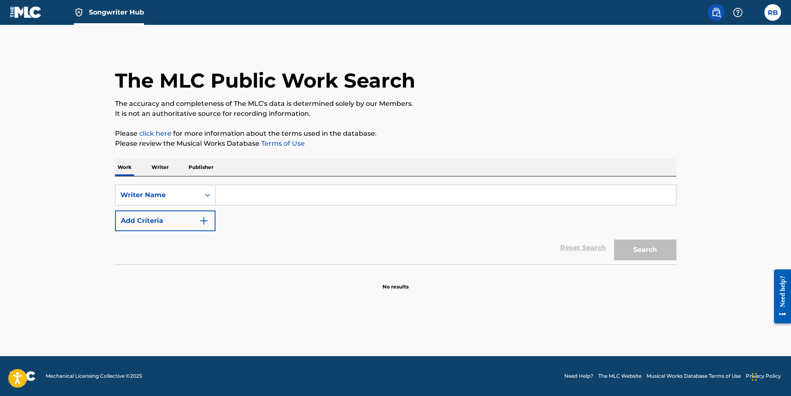
click at [242, 197] on input "Search Form" at bounding box center [446, 195] width 461 height 20
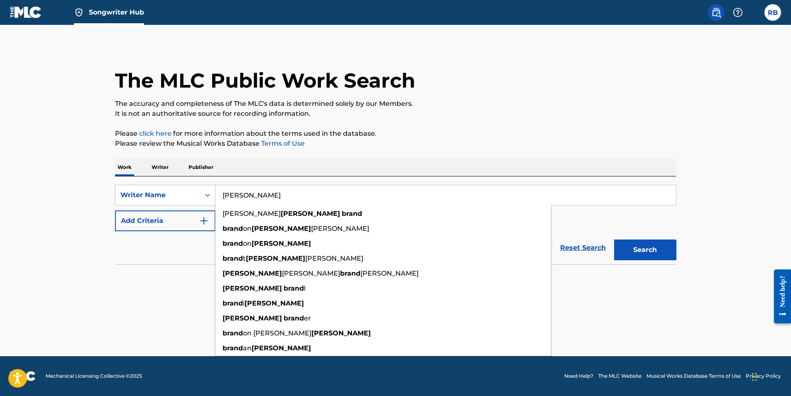
click at [614, 240] on button "Search" at bounding box center [645, 250] width 62 height 21
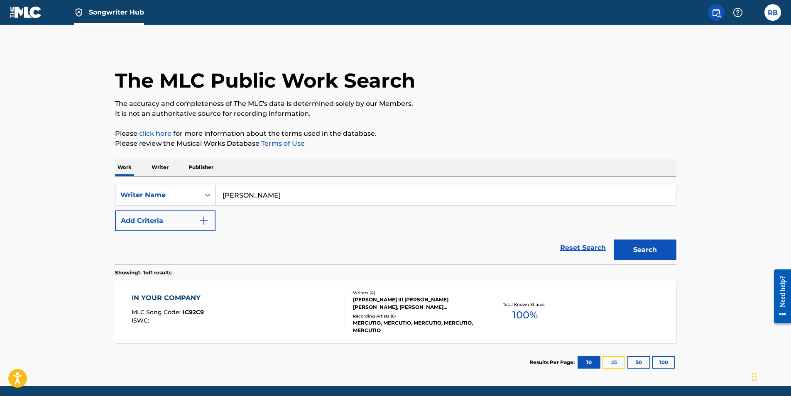
click at [619, 364] on button "25" at bounding box center [614, 362] width 23 height 12
click at [636, 364] on button "50" at bounding box center [639, 362] width 23 height 12
click at [578, 360] on button "10" at bounding box center [589, 362] width 23 height 12
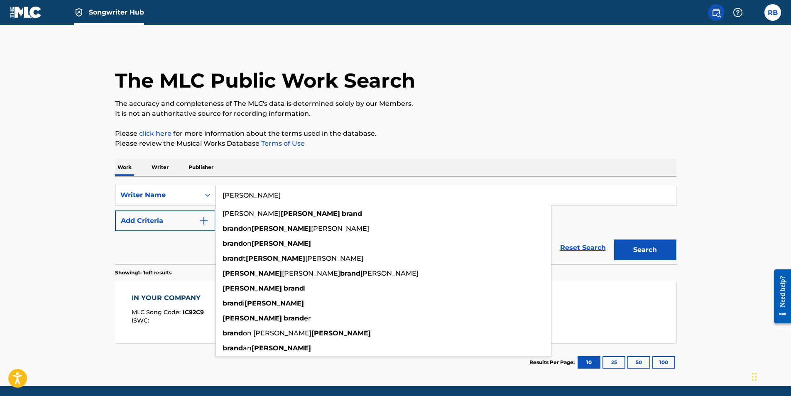
click at [241, 196] on input "brand thomas" at bounding box center [446, 195] width 461 height 20
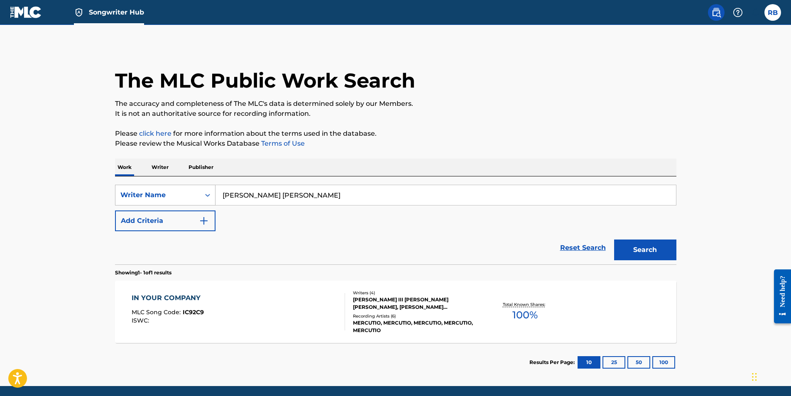
drag, startPoint x: 246, startPoint y: 195, endPoint x: 210, endPoint y: 201, distance: 37.2
click at [210, 201] on div "SearchWithCriteriad2c600fa-6968-4f25-b55f-db1037548244 Writer Name marcel brand…" at bounding box center [396, 195] width 562 height 21
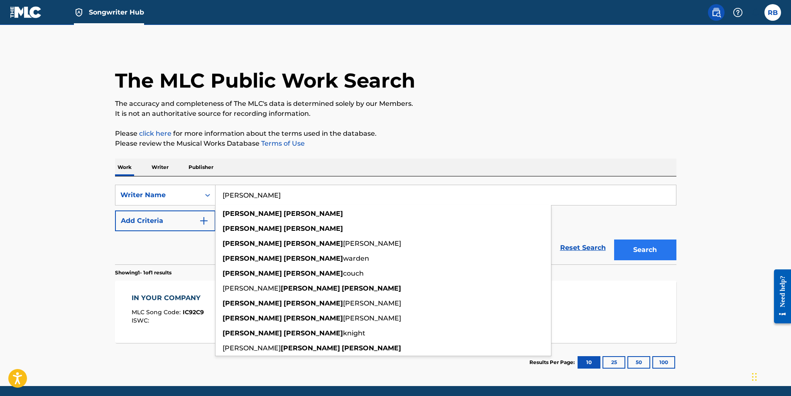
type input "brandon thomas"
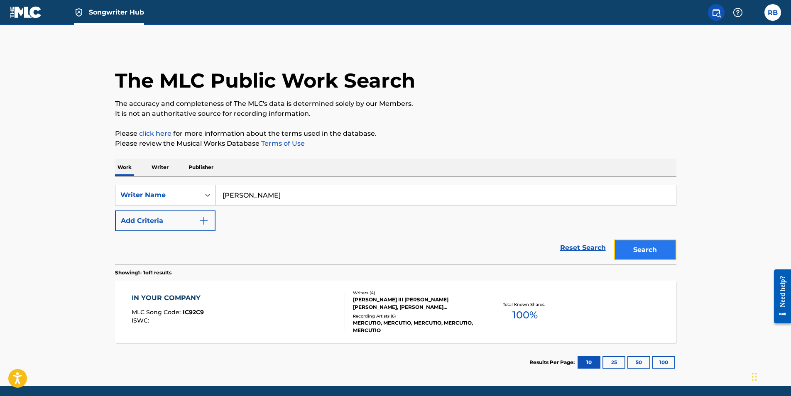
click at [643, 251] on button "Search" at bounding box center [645, 250] width 62 height 21
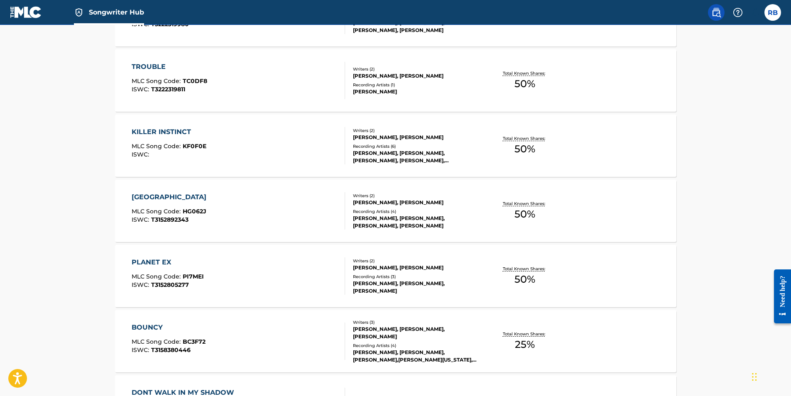
scroll to position [621, 0]
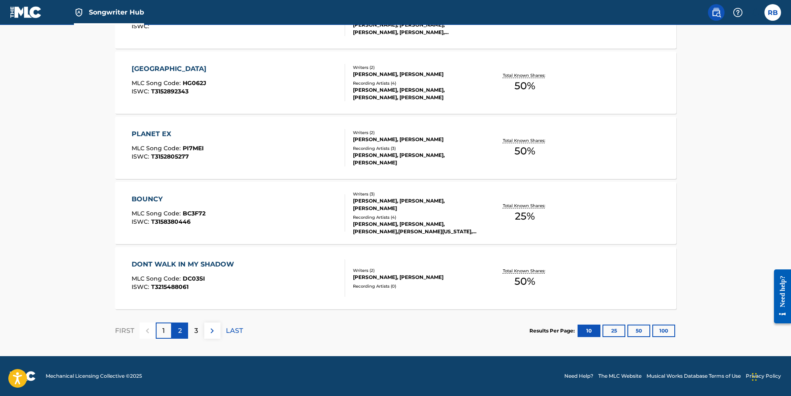
click at [181, 334] on p "2" at bounding box center [180, 331] width 4 height 10
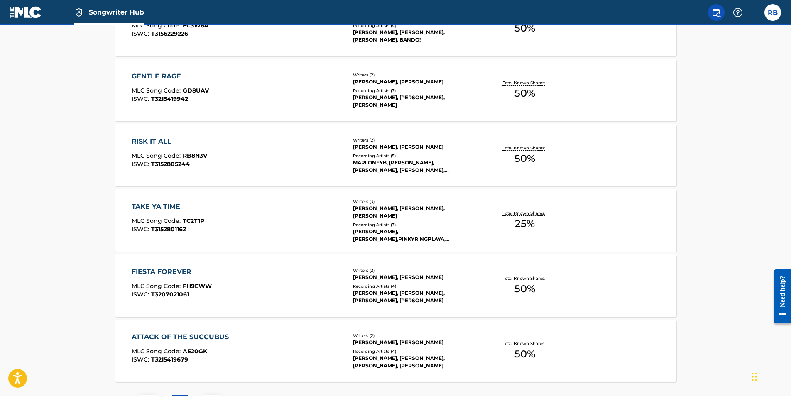
scroll to position [582, 0]
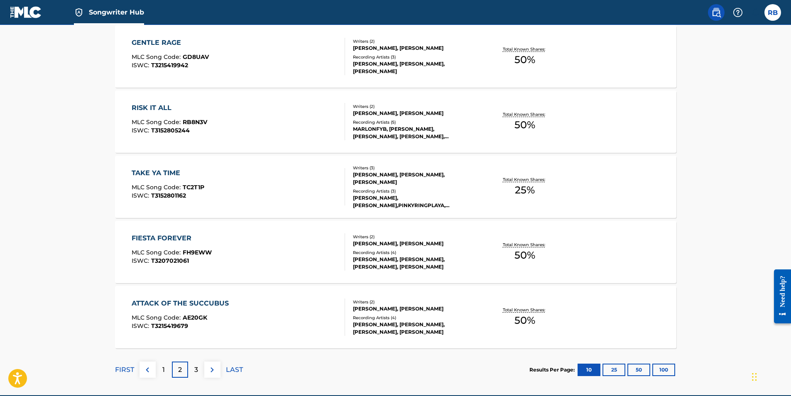
click at [197, 373] on p "3" at bounding box center [196, 370] width 4 height 10
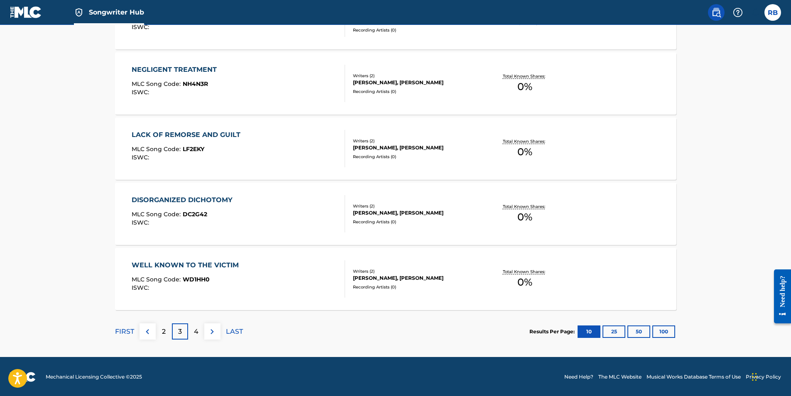
scroll to position [621, 0]
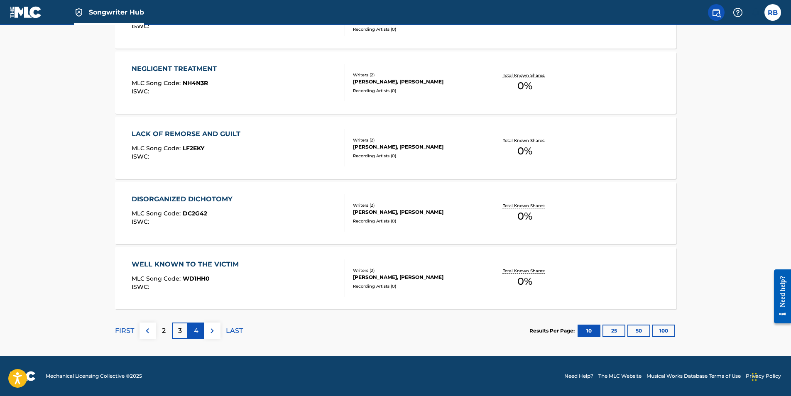
click at [196, 330] on p "4" at bounding box center [196, 331] width 5 height 10
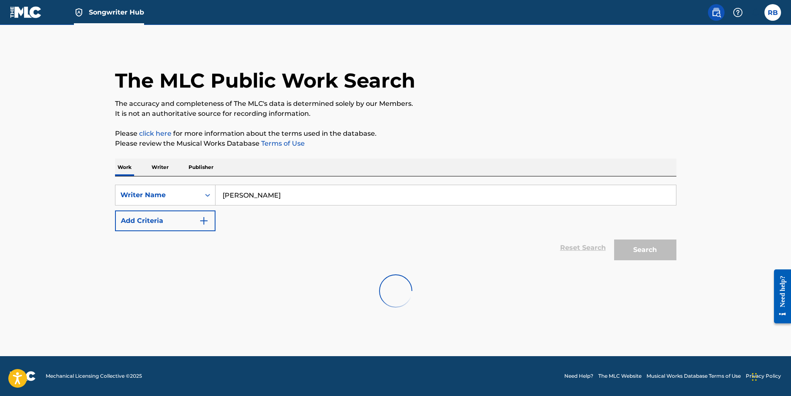
scroll to position [0, 0]
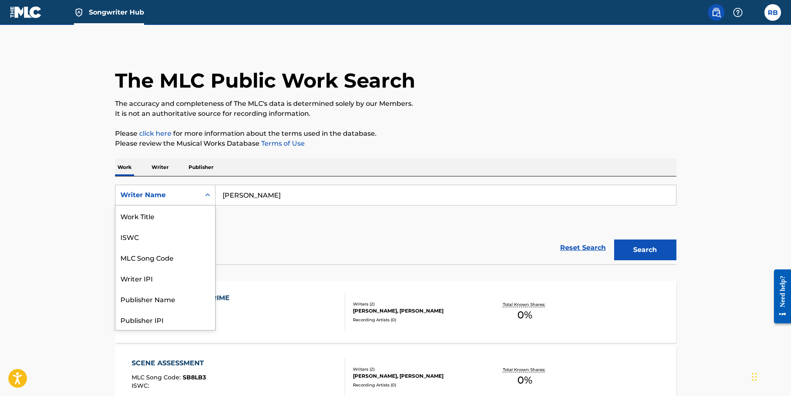
click at [204, 198] on icon "Search Form" at bounding box center [208, 195] width 8 height 8
click at [169, 217] on div "Work Title" at bounding box center [165, 216] width 100 height 21
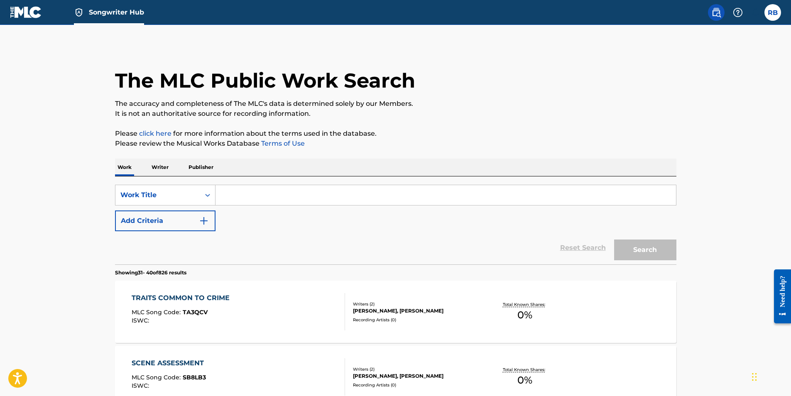
click at [260, 194] on input "Search Form" at bounding box center [446, 195] width 461 height 20
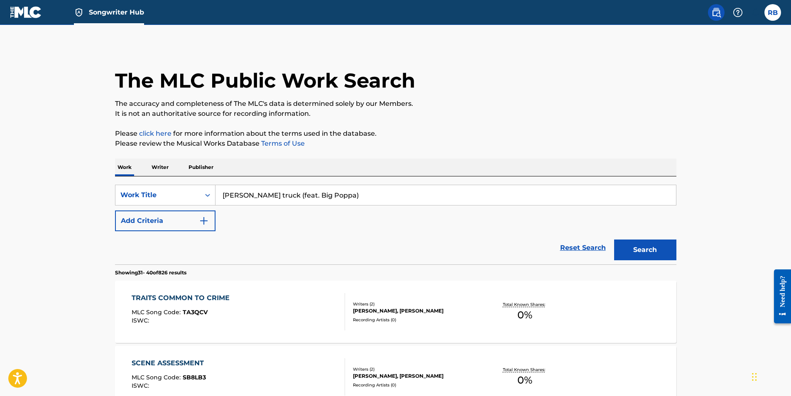
type input "mack truck (feat. Big Poppa)"
click at [614, 240] on button "Search" at bounding box center [645, 250] width 62 height 21
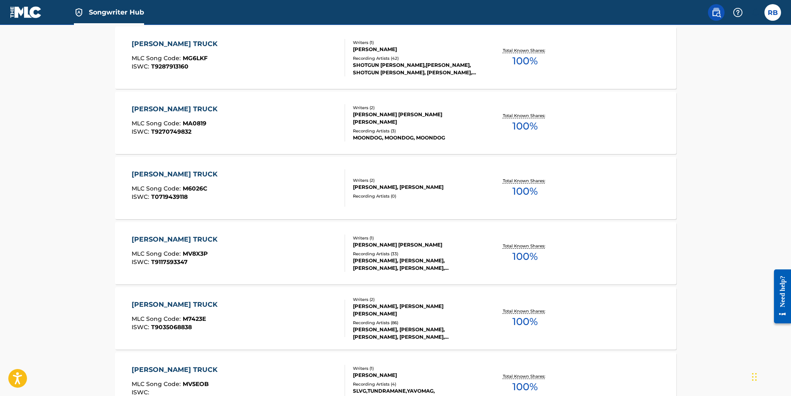
scroll to position [621, 0]
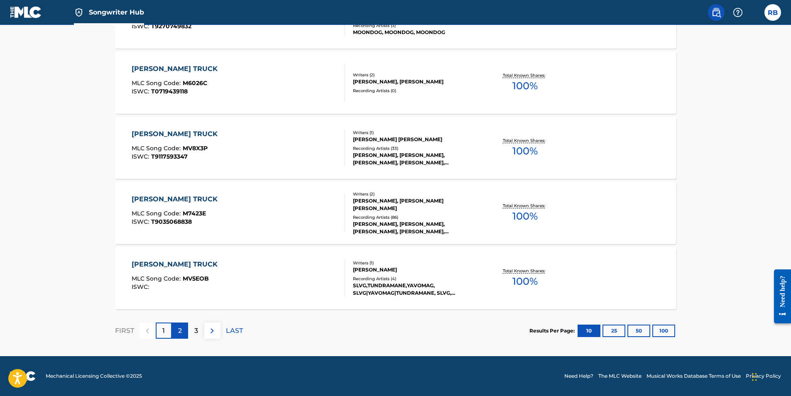
click at [180, 326] on p "2" at bounding box center [180, 331] width 4 height 10
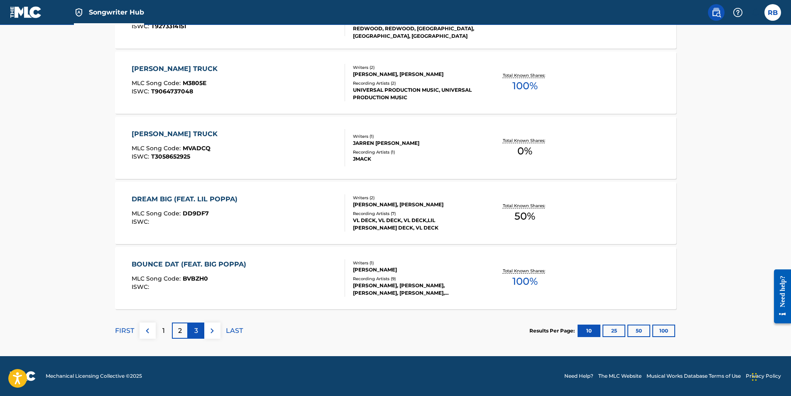
click at [194, 331] on p "3" at bounding box center [196, 331] width 4 height 10
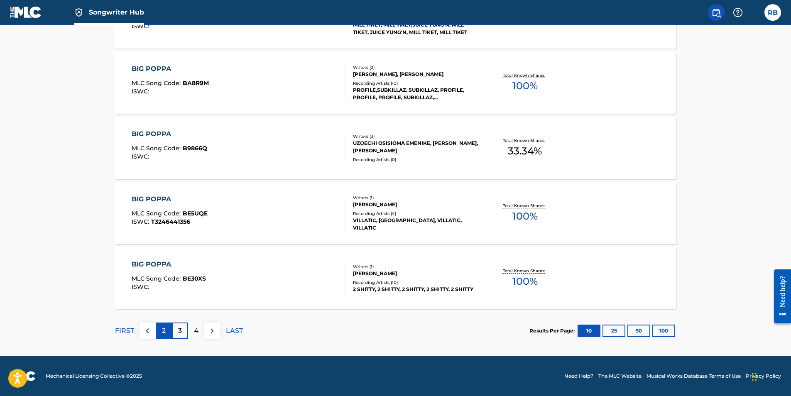
click at [167, 329] on div "2" at bounding box center [164, 331] width 16 height 16
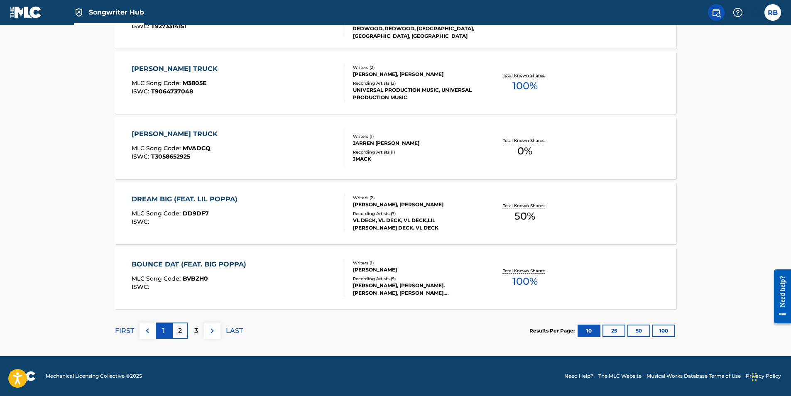
click at [167, 328] on div "1" at bounding box center [164, 331] width 16 height 16
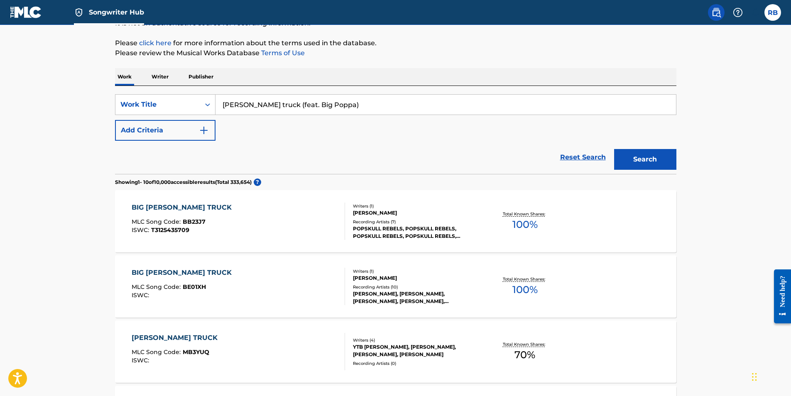
scroll to position [0, 0]
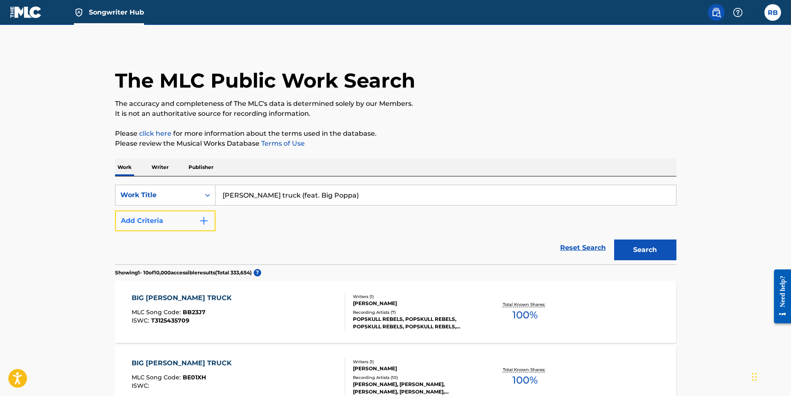
click at [206, 221] on img "Search Form" at bounding box center [204, 221] width 10 height 10
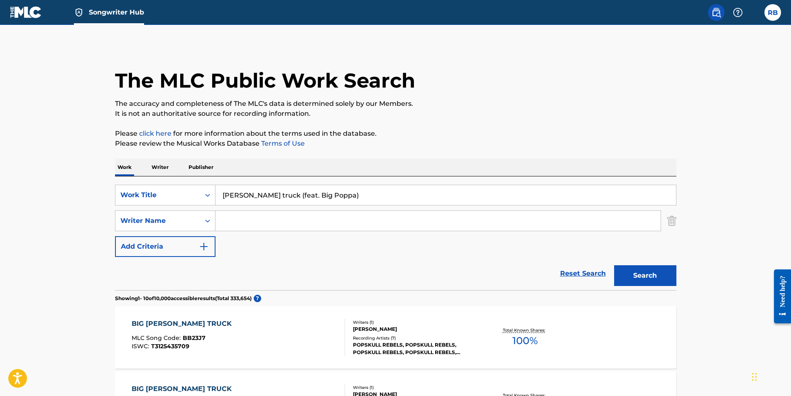
click at [234, 221] on input "Search Form" at bounding box center [438, 221] width 445 height 20
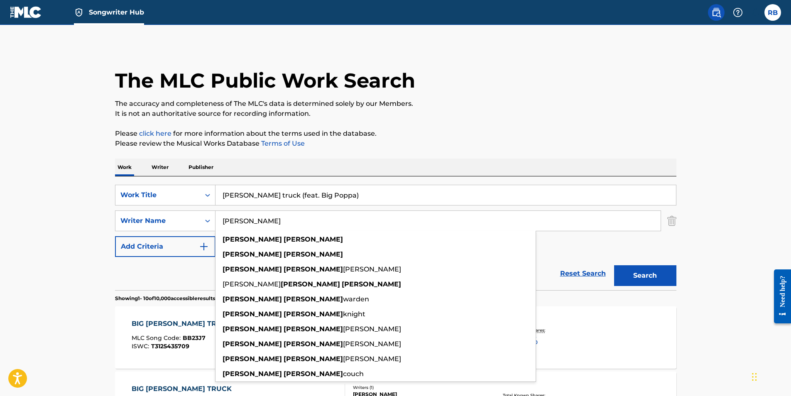
type input "brandon thomas"
click at [614, 265] on button "Search" at bounding box center [645, 275] width 62 height 21
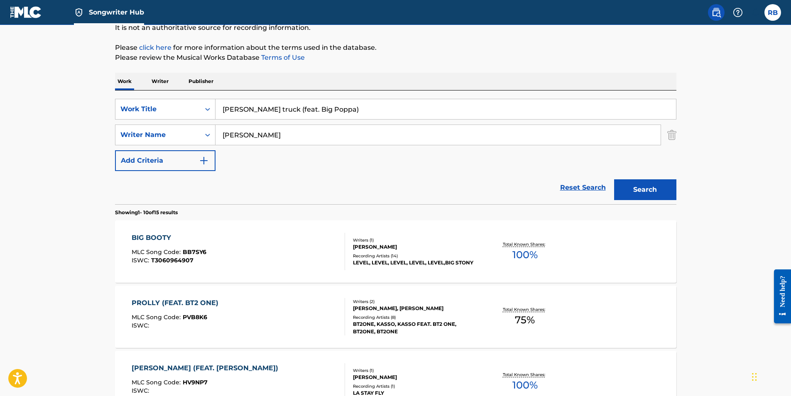
scroll to position [125, 0]
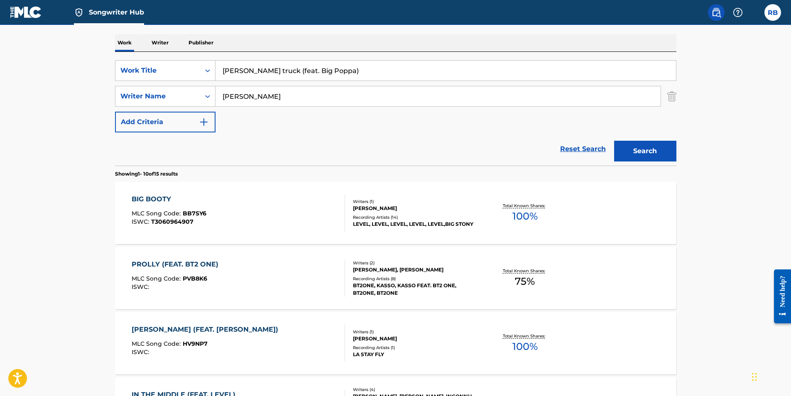
drag, startPoint x: 322, startPoint y: 70, endPoint x: 220, endPoint y: 75, distance: 101.5
click at [220, 75] on input "mack truck (feat. Big Poppa)" at bounding box center [446, 71] width 461 height 20
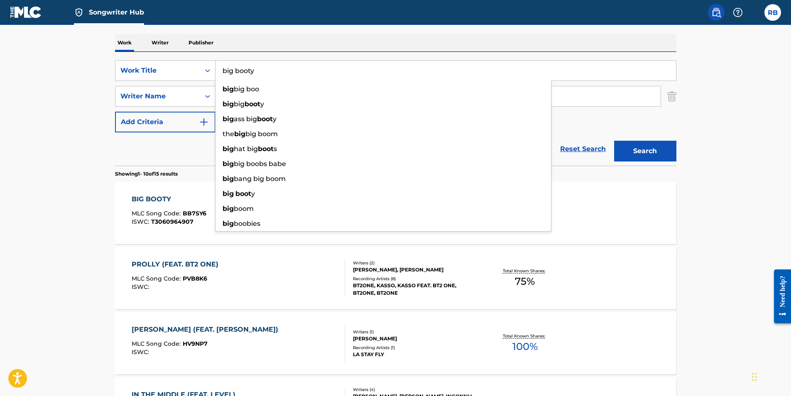
type input "big booty"
click at [614, 141] on button "Search" at bounding box center [645, 151] width 62 height 21
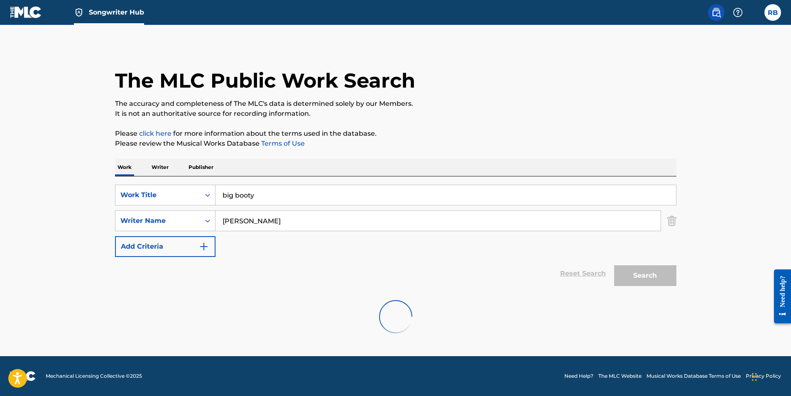
scroll to position [0, 0]
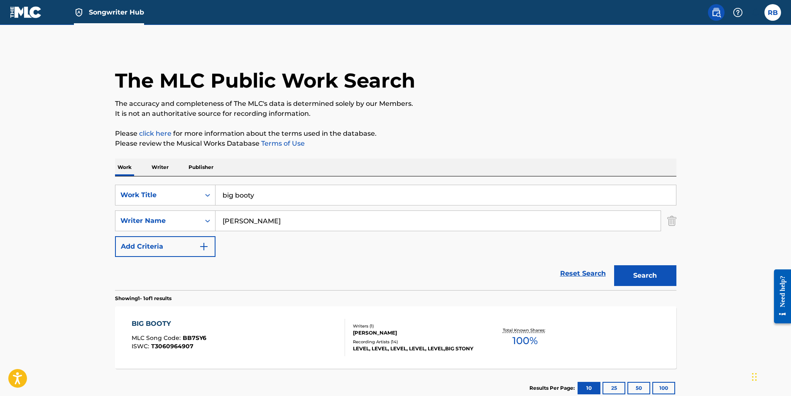
click at [388, 329] on div "[PERSON_NAME]" at bounding box center [415, 332] width 125 height 7
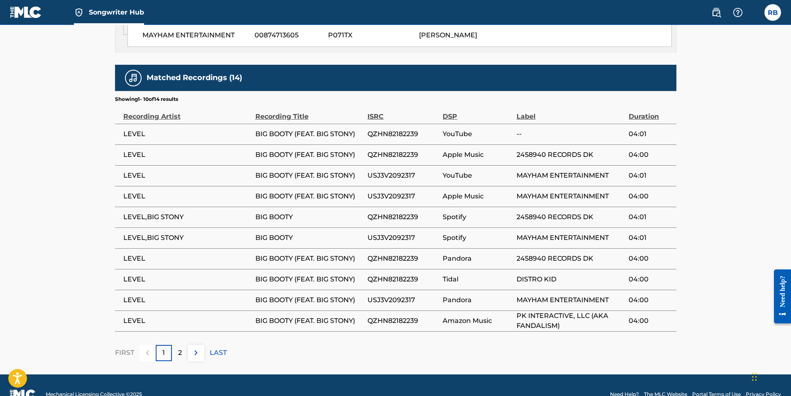
scroll to position [528, 0]
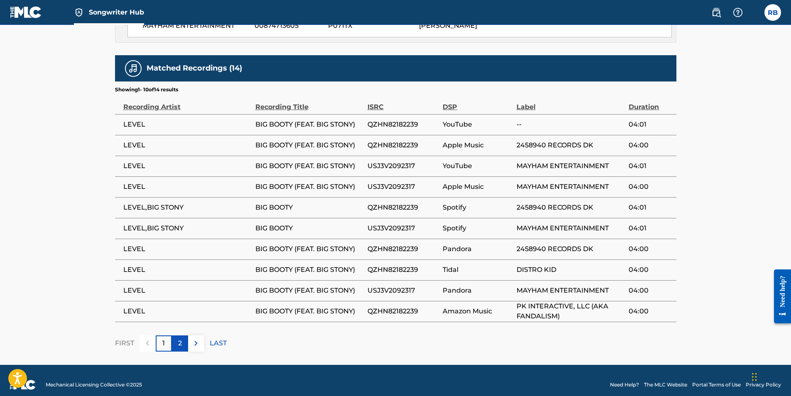
click at [182, 339] on p "2" at bounding box center [180, 344] width 4 height 10
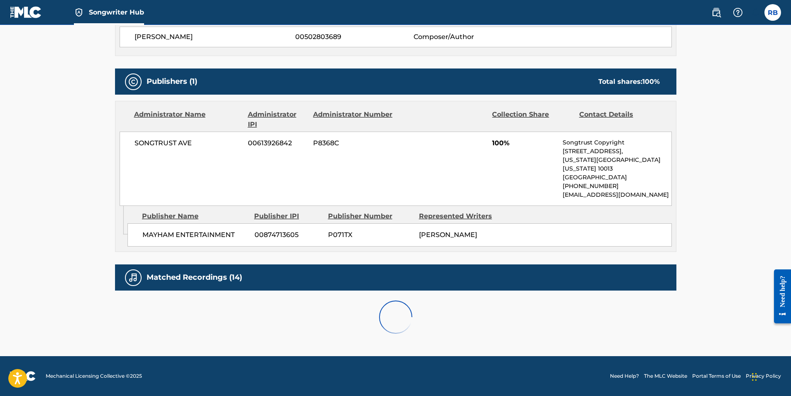
scroll to position [404, 0]
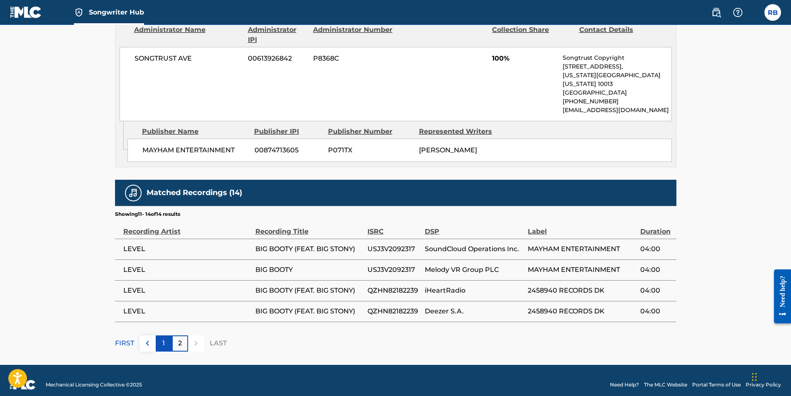
click at [164, 339] on p "1" at bounding box center [163, 344] width 2 height 10
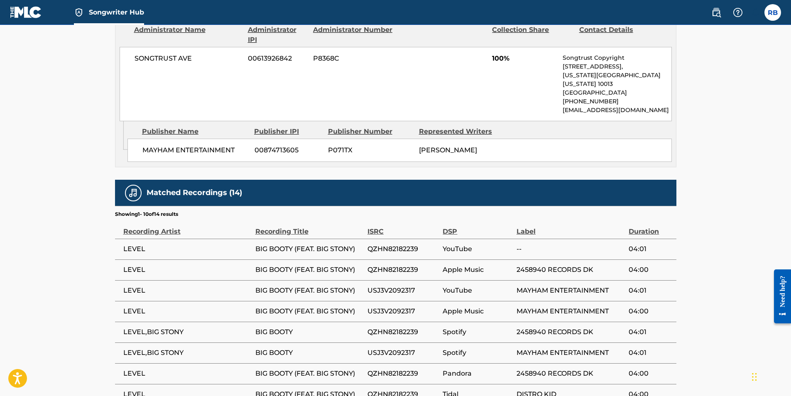
scroll to position [445, 0]
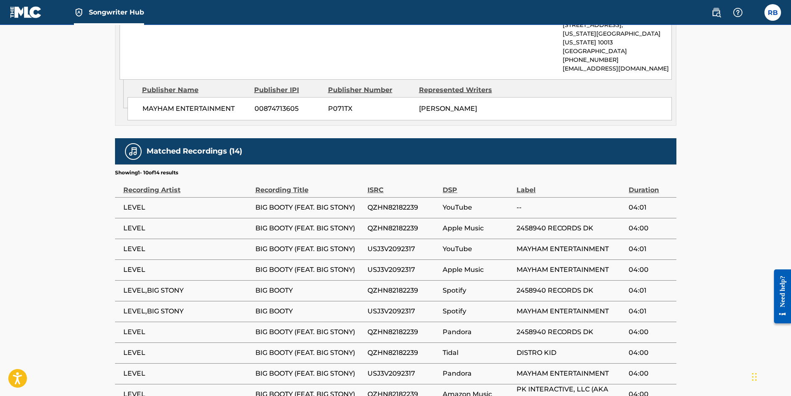
click at [637, 203] on span "04:01" at bounding box center [650, 208] width 43 height 10
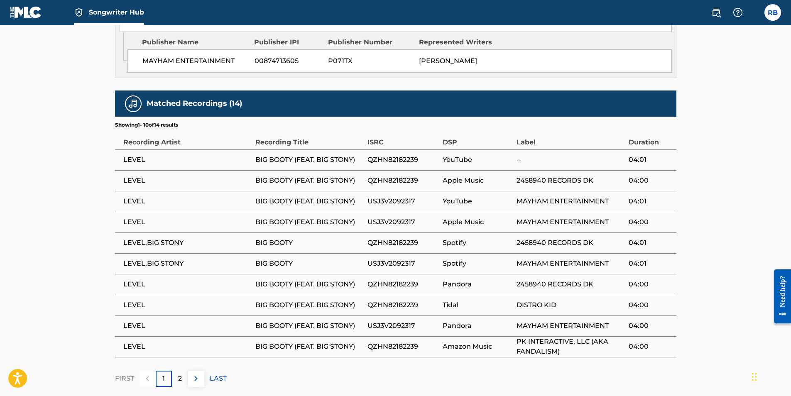
scroll to position [528, 0]
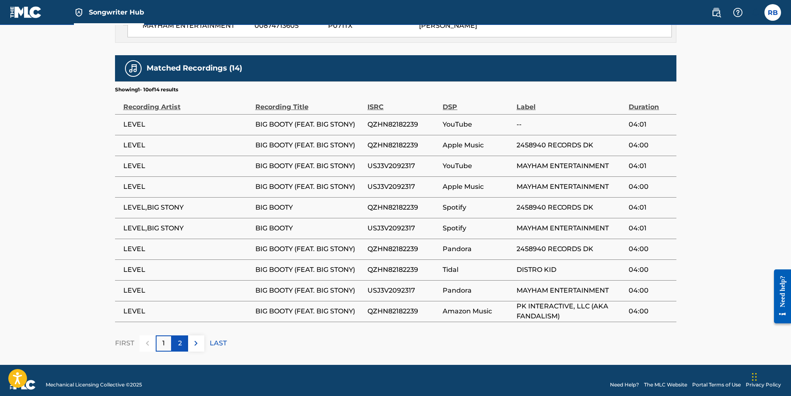
click at [182, 336] on div "2" at bounding box center [180, 344] width 16 height 16
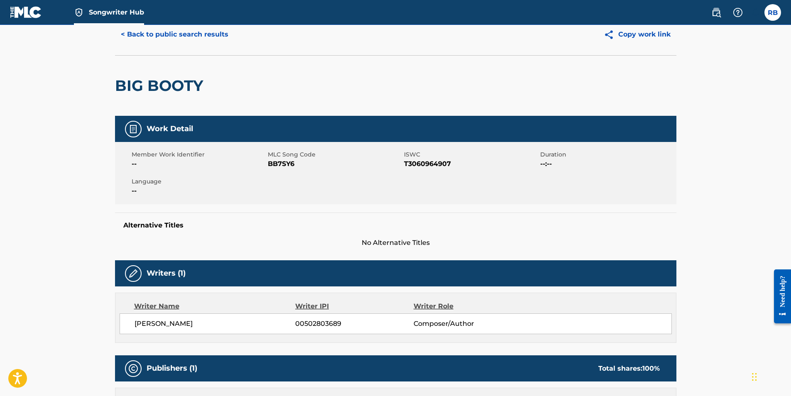
scroll to position [0, 0]
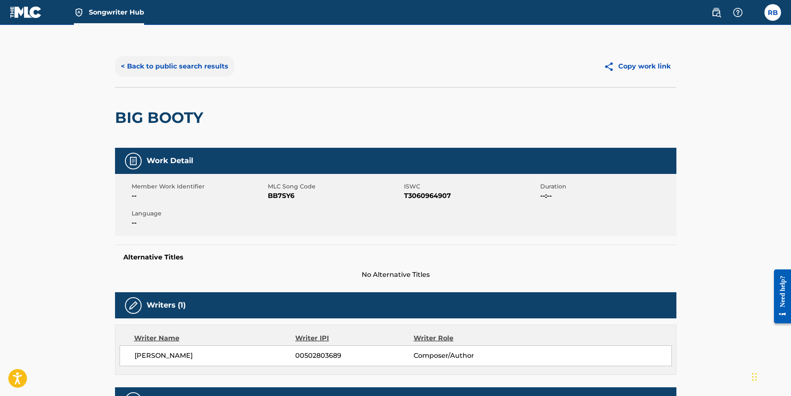
click at [195, 64] on button "< Back to public search results" at bounding box center [174, 66] width 119 height 21
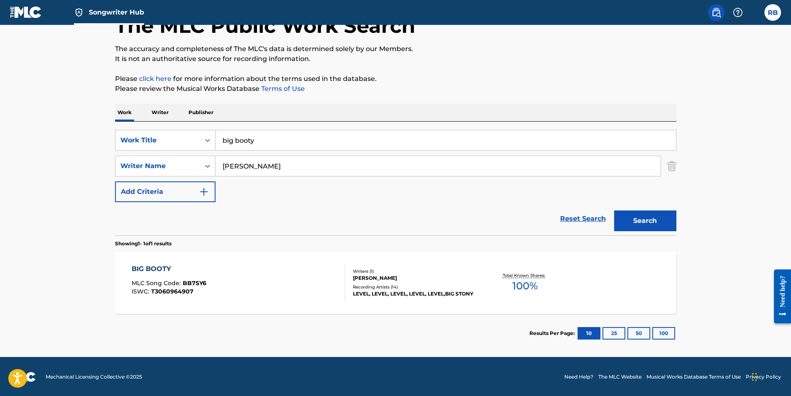
scroll to position [56, 0]
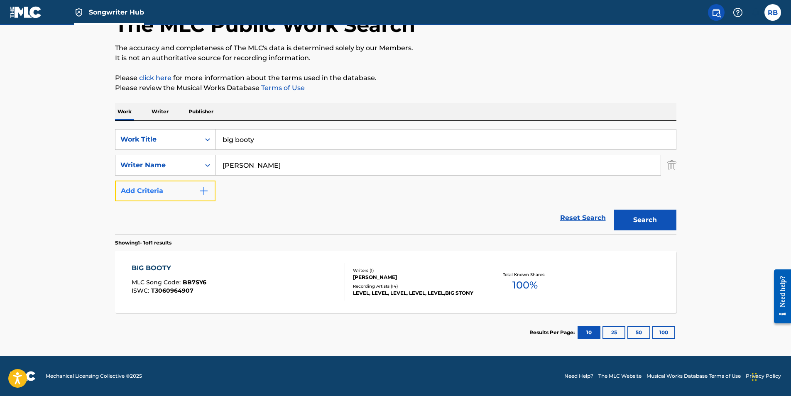
click at [204, 194] on img "Search Form" at bounding box center [204, 191] width 10 height 10
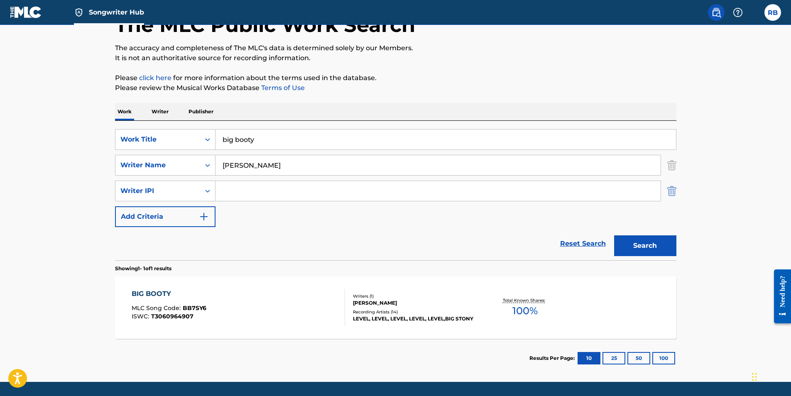
click at [668, 189] on img "Search Form" at bounding box center [672, 191] width 9 height 21
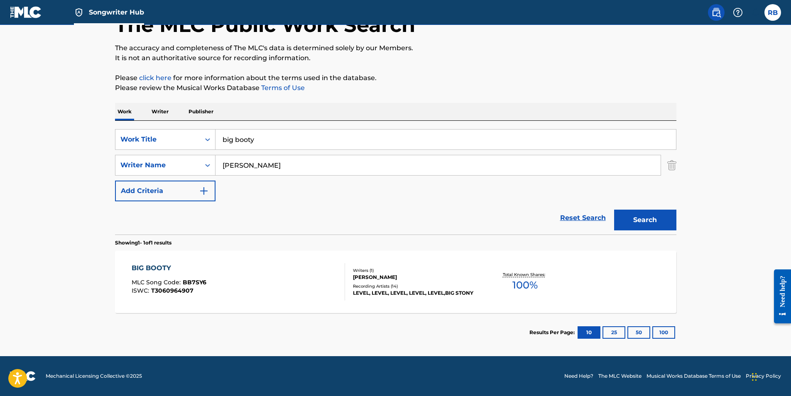
click at [157, 268] on div "BIG BOOTY" at bounding box center [169, 268] width 75 height 10
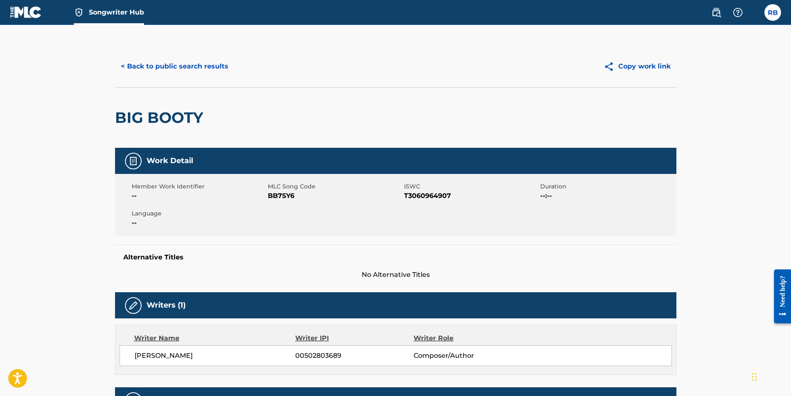
scroll to position [8, 0]
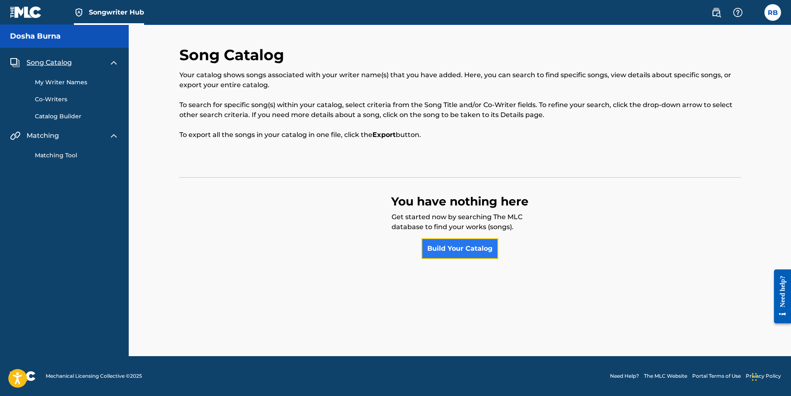
click at [455, 246] on link "Build Your Catalog" at bounding box center [460, 248] width 77 height 21
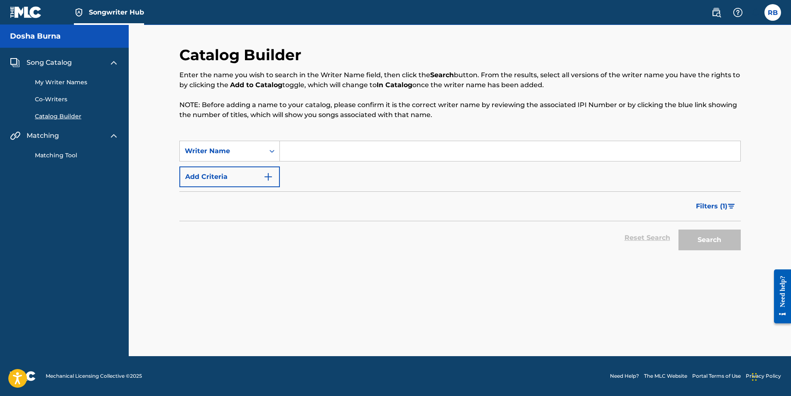
click at [61, 155] on link "Matching Tool" at bounding box center [77, 155] width 84 height 9
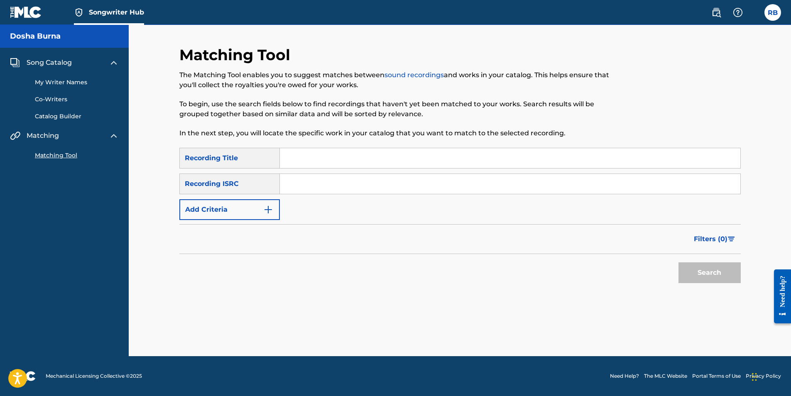
click at [298, 157] on input "Search Form" at bounding box center [510, 158] width 461 height 20
type input "[PERSON_NAME] Truck (feat. Big Poppa)"
click at [292, 184] on input "Search Form" at bounding box center [510, 184] width 461 height 20
type input "QZK6J2317570"
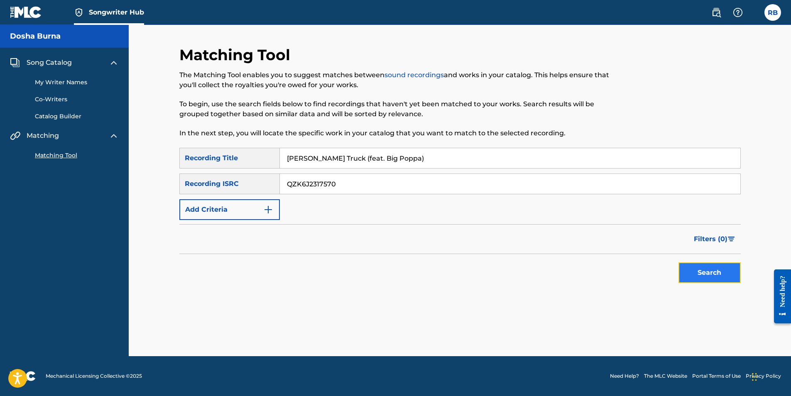
click at [720, 273] on button "Search" at bounding box center [710, 273] width 62 height 21
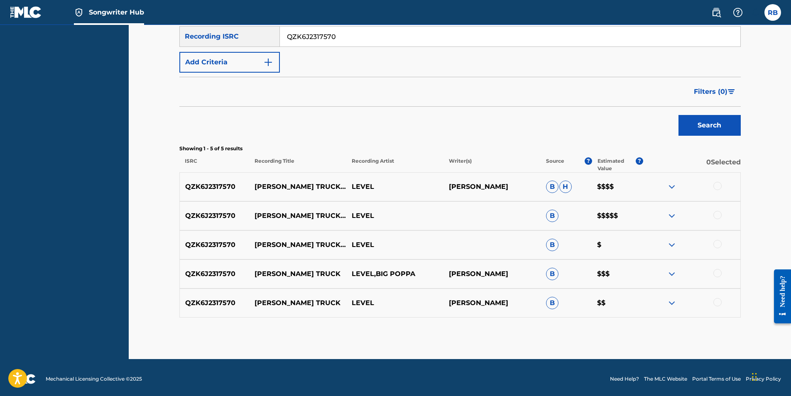
scroll to position [150, 0]
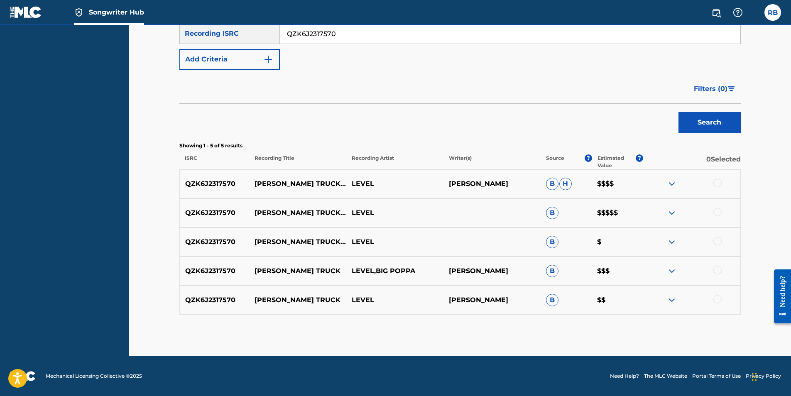
click at [718, 184] on div at bounding box center [718, 183] width 8 height 8
click at [720, 214] on div at bounding box center [718, 212] width 8 height 8
click at [721, 244] on div at bounding box center [692, 242] width 97 height 10
click at [718, 243] on div at bounding box center [718, 241] width 8 height 8
click at [716, 271] on div at bounding box center [718, 270] width 8 height 8
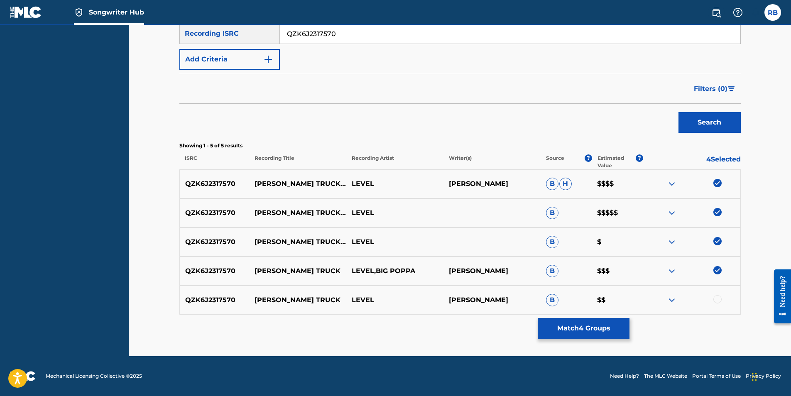
click at [721, 301] on div at bounding box center [718, 299] width 8 height 8
click at [589, 327] on button "Match 5 Groups" at bounding box center [584, 328] width 92 height 21
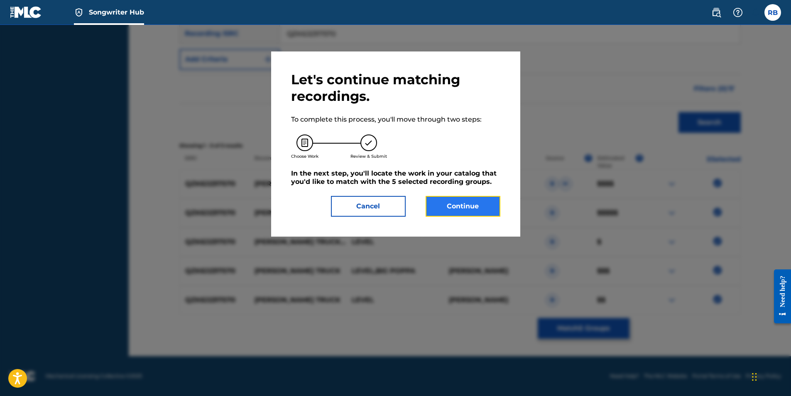
click at [472, 203] on button "Continue" at bounding box center [463, 206] width 75 height 21
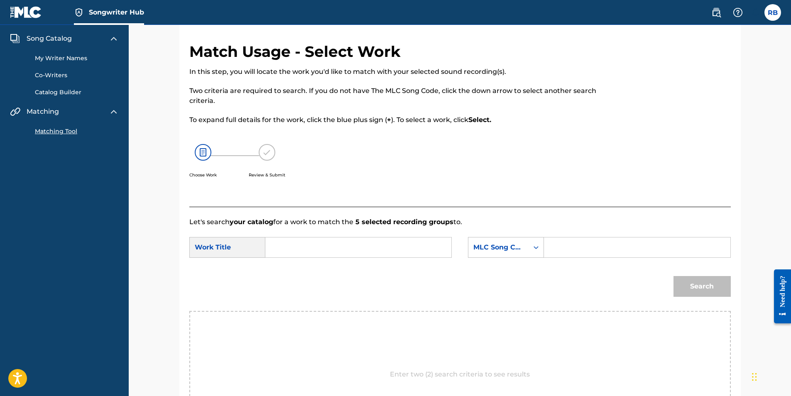
scroll to position [0, 0]
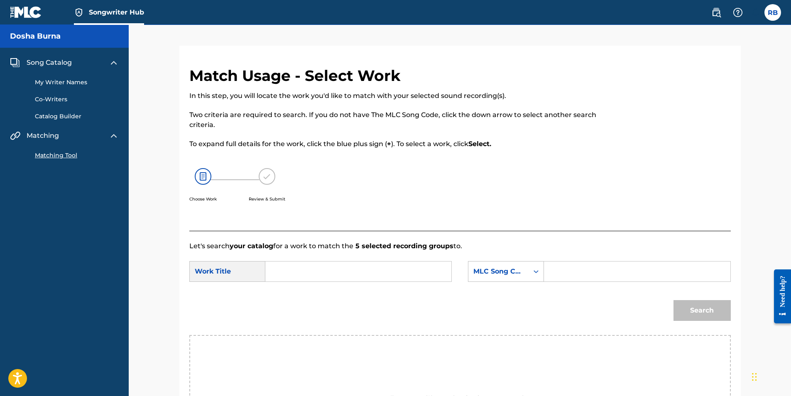
click at [288, 271] on input "Search Form" at bounding box center [359, 272] width 172 height 20
type input "[PERSON_NAME] Truck (feat. Big Poppa)"
click at [574, 279] on input "Search Form" at bounding box center [637, 272] width 172 height 20
type input "QZK6J2317570"
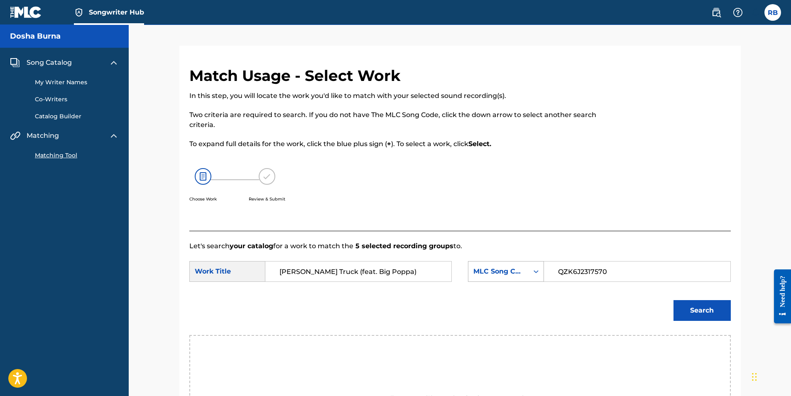
click at [537, 270] on div "Search Form" at bounding box center [536, 271] width 15 height 15
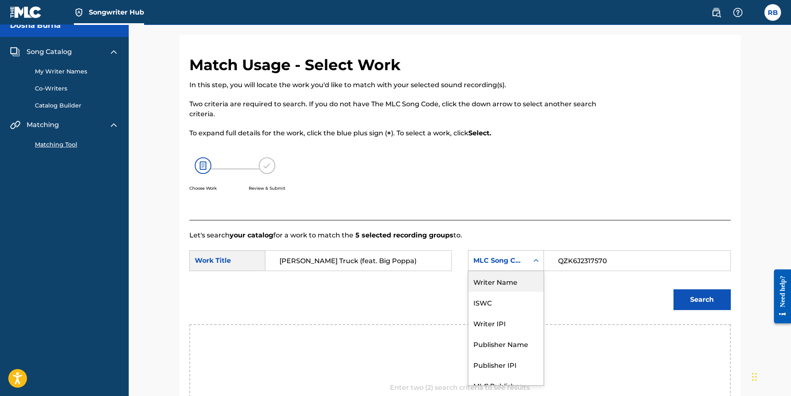
click at [510, 284] on div "Writer Name" at bounding box center [506, 281] width 75 height 21
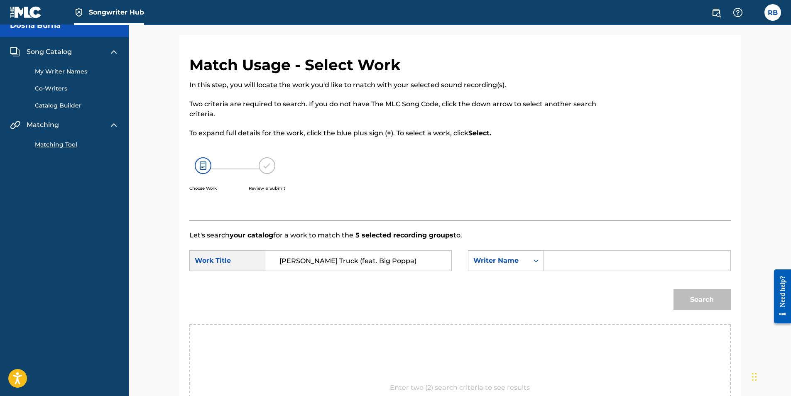
click at [595, 262] on input "Search Form" at bounding box center [637, 261] width 172 height 20
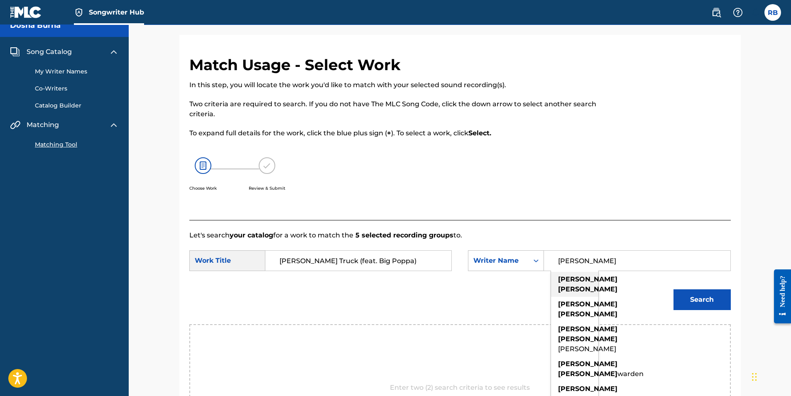
click at [577, 286] on strong "thomas" at bounding box center [587, 289] width 59 height 8
type input "brandon thomas"
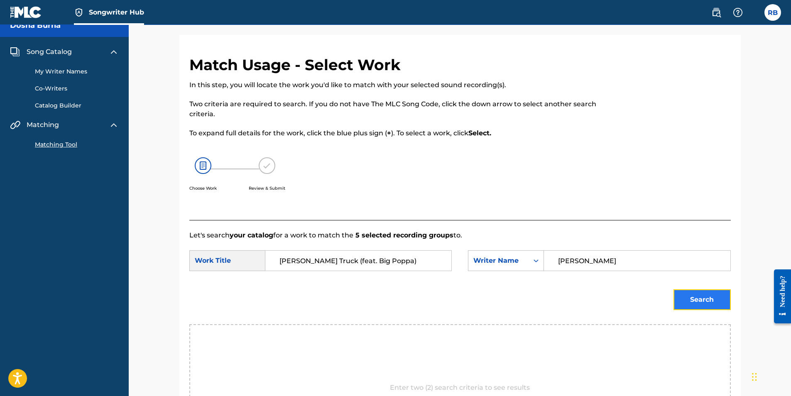
click at [691, 298] on button "Search" at bounding box center [702, 300] width 57 height 21
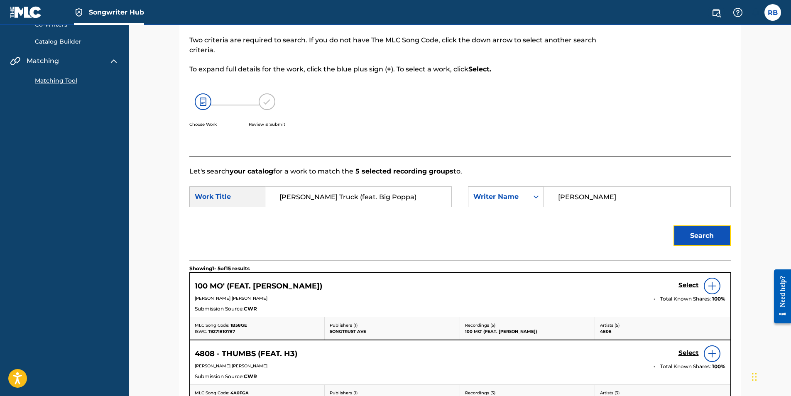
scroll to position [71, 0]
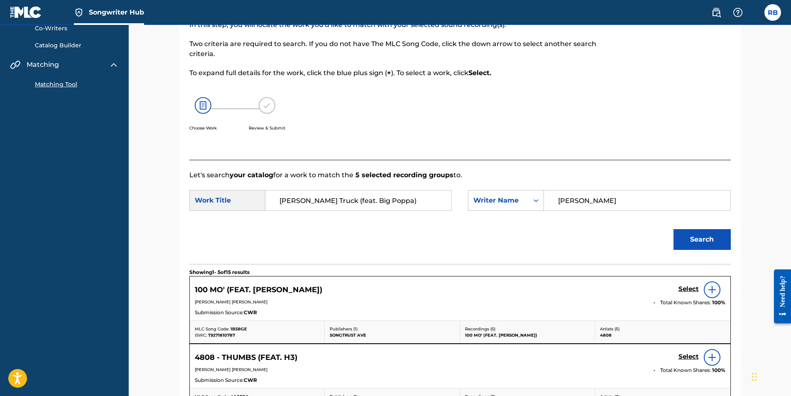
drag, startPoint x: 393, startPoint y: 196, endPoint x: 270, endPoint y: 202, distance: 123.1
click at [270, 202] on div "[PERSON_NAME] Truck (feat. Big Poppa)" at bounding box center [358, 200] width 187 height 21
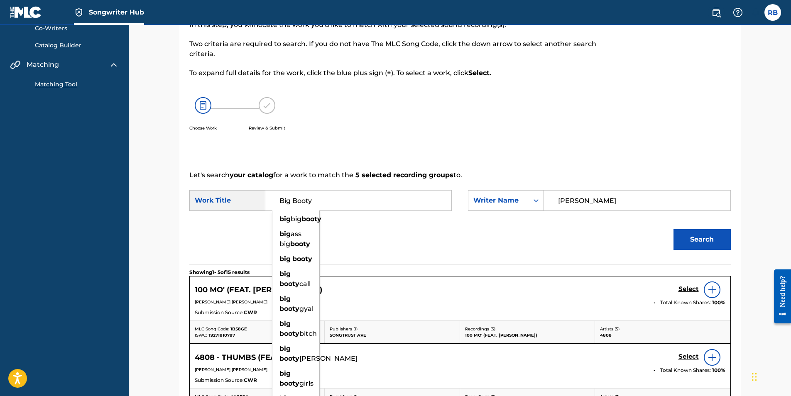
type input "Big Booty"
click at [674, 229] on button "Search" at bounding box center [702, 239] width 57 height 21
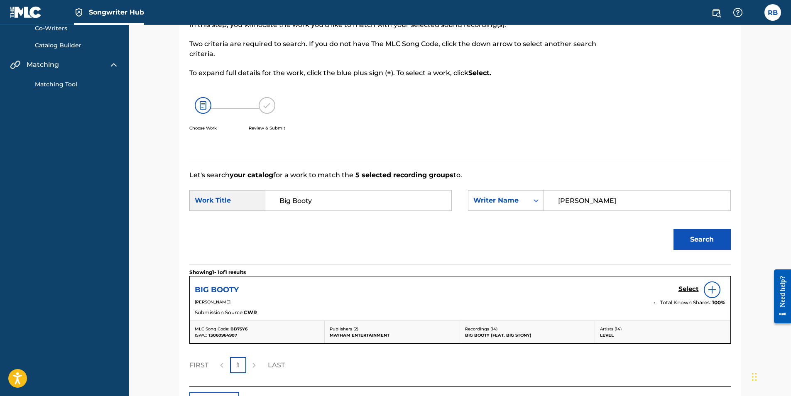
click at [234, 286] on h5 "BIG BOOTY" at bounding box center [217, 290] width 44 height 10
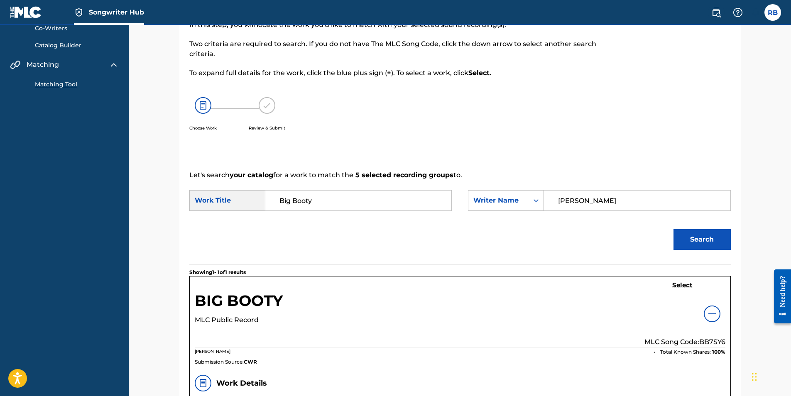
click at [715, 313] on img at bounding box center [712, 314] width 10 height 10
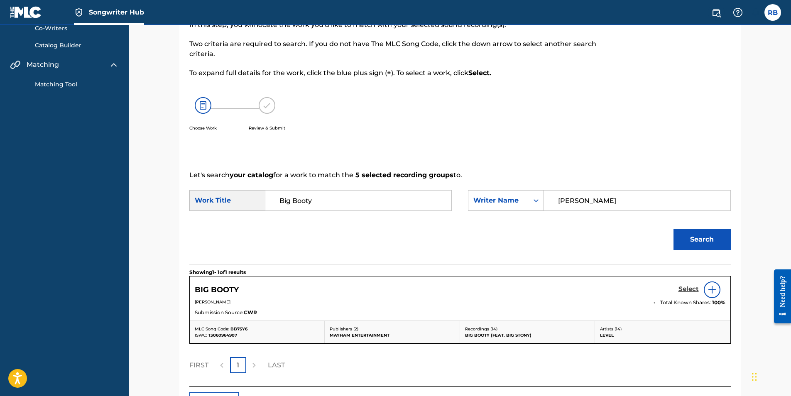
click at [690, 288] on h5 "Select" at bounding box center [689, 289] width 20 height 8
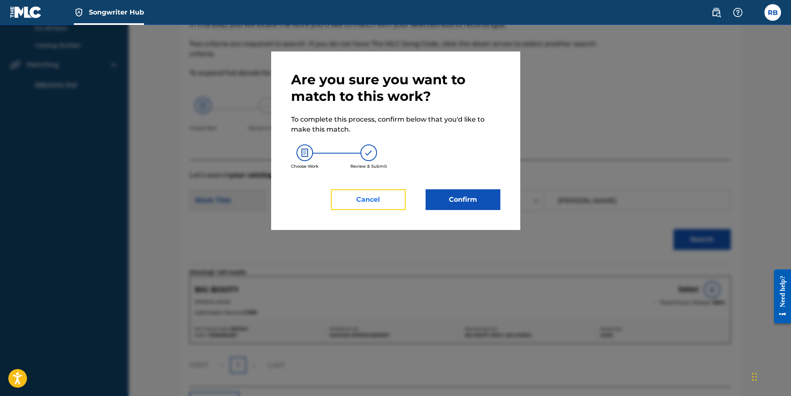
click at [377, 201] on button "Cancel" at bounding box center [368, 199] width 75 height 21
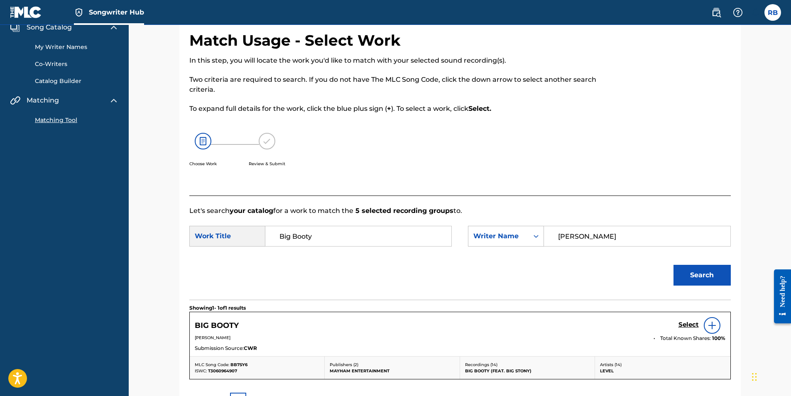
scroll to position [0, 0]
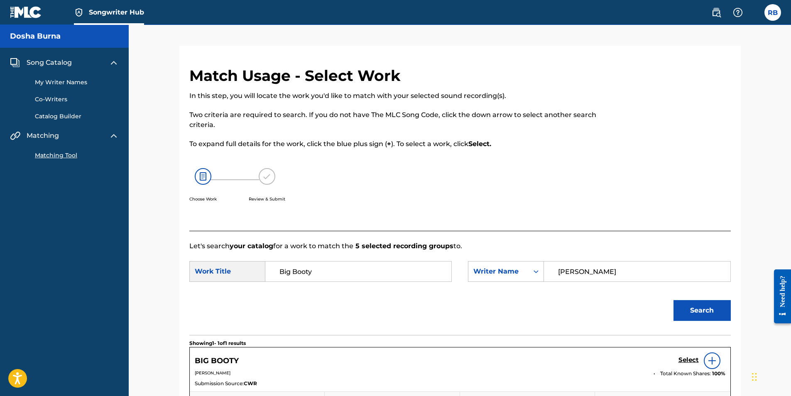
click at [70, 114] on link "Catalog Builder" at bounding box center [77, 116] width 84 height 9
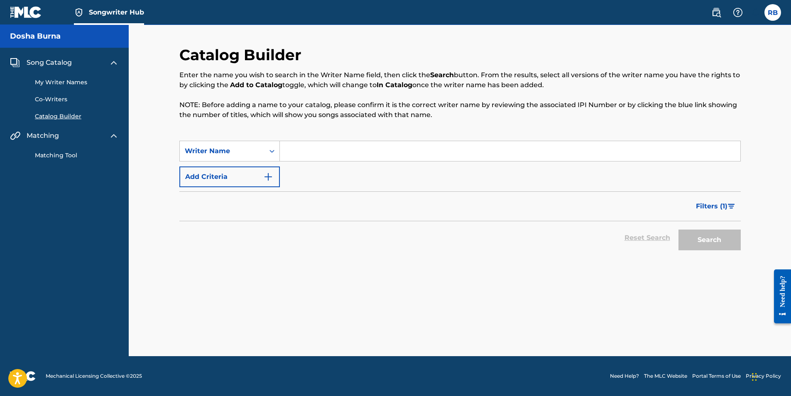
click at [302, 152] on input "Search Form" at bounding box center [510, 151] width 461 height 20
type input "Brandon Thomas"
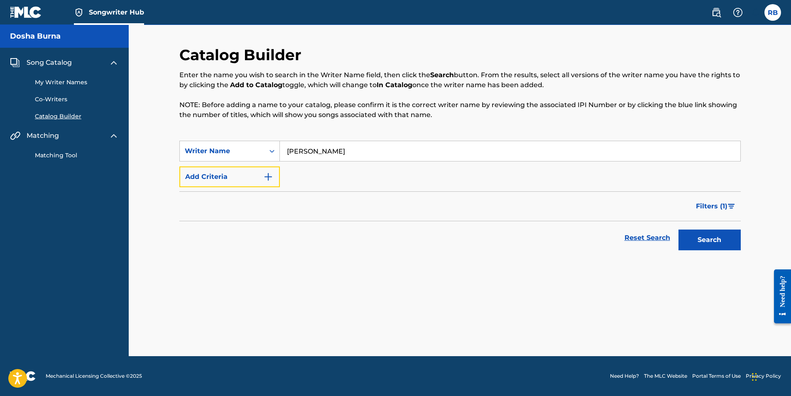
click at [271, 174] on img "Search Form" at bounding box center [268, 177] width 10 height 10
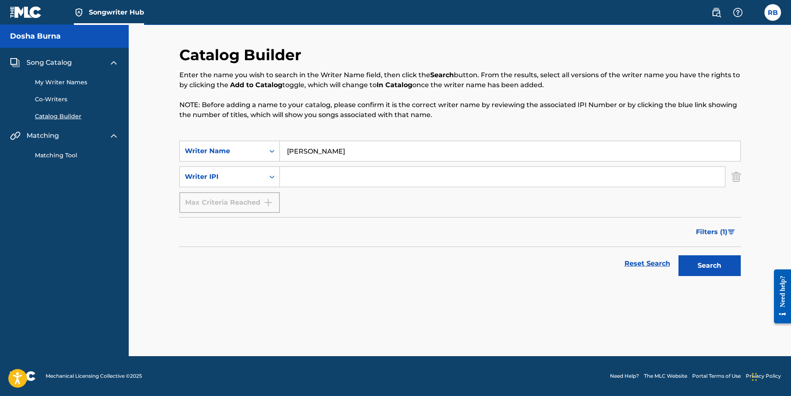
click at [298, 179] on input "Search Form" at bounding box center [502, 177] width 445 height 20
type input "502803689"
click at [679, 255] on button "Search" at bounding box center [710, 265] width 62 height 21
click at [268, 151] on div "Search Form" at bounding box center [272, 151] width 15 height 15
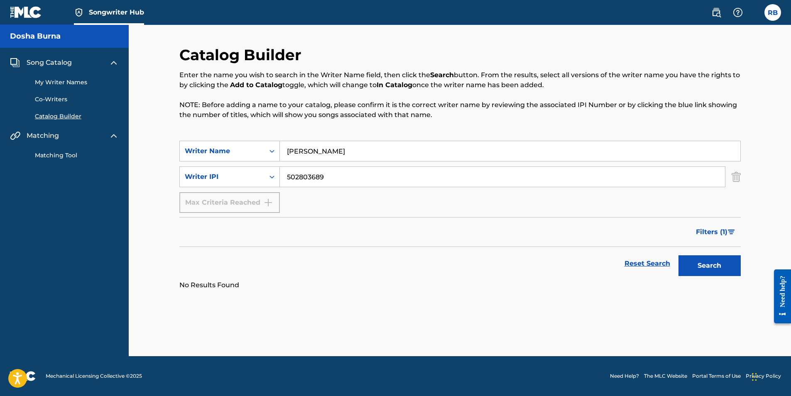
click at [270, 201] on div "Max Criteria Reached" at bounding box center [229, 202] width 101 height 21
click at [273, 177] on icon "Search Form" at bounding box center [272, 176] width 5 height 3
click at [273, 177] on icon "Search Form" at bounding box center [272, 177] width 5 height 3
click at [56, 80] on link "My Writer Names" at bounding box center [77, 82] width 84 height 9
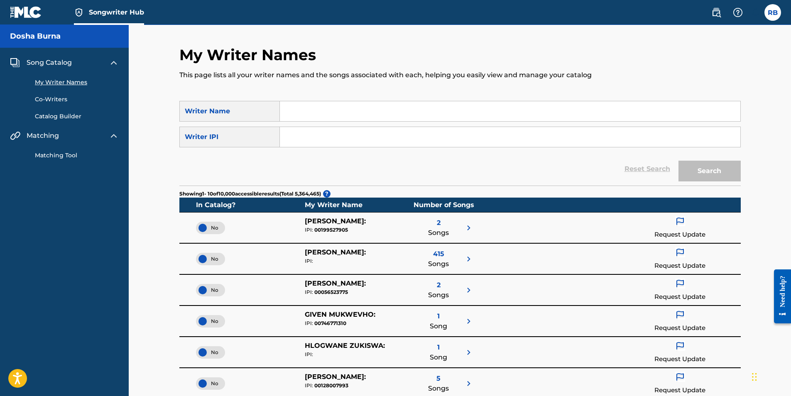
click at [294, 111] on input "Search Form" at bounding box center [510, 111] width 461 height 20
type input "Richard Alan Baptiste"
click at [287, 135] on input "Search Form" at bounding box center [510, 137] width 461 height 20
type input "525031691"
click at [708, 167] on button "Search" at bounding box center [710, 171] width 62 height 21
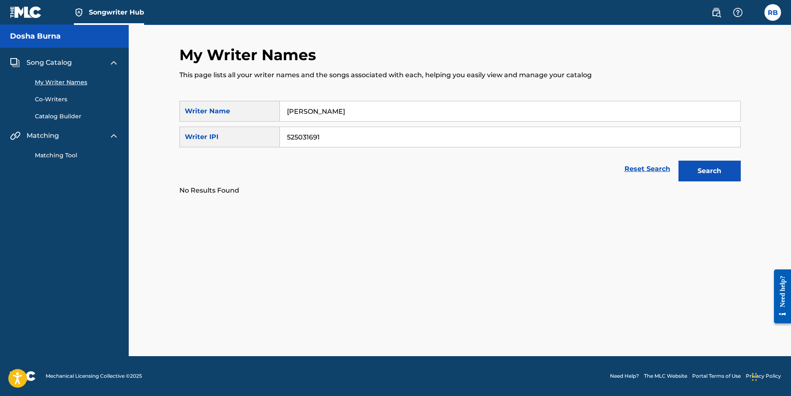
click at [71, 117] on link "Catalog Builder" at bounding box center [77, 116] width 84 height 9
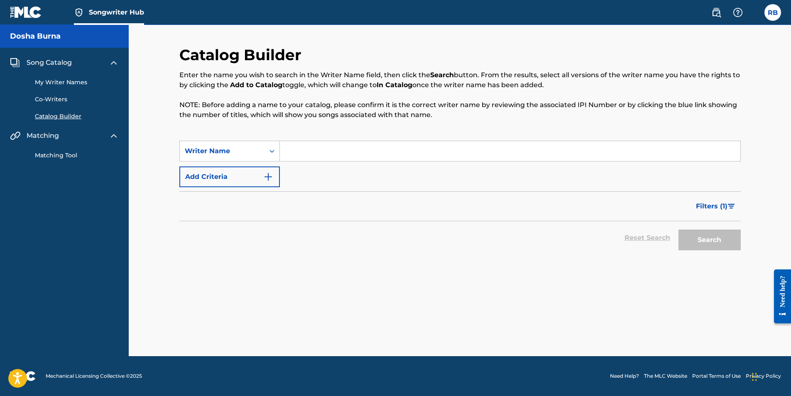
click at [295, 150] on input "Search Form" at bounding box center [510, 151] width 461 height 20
type input "Richard Alan Baptiste"
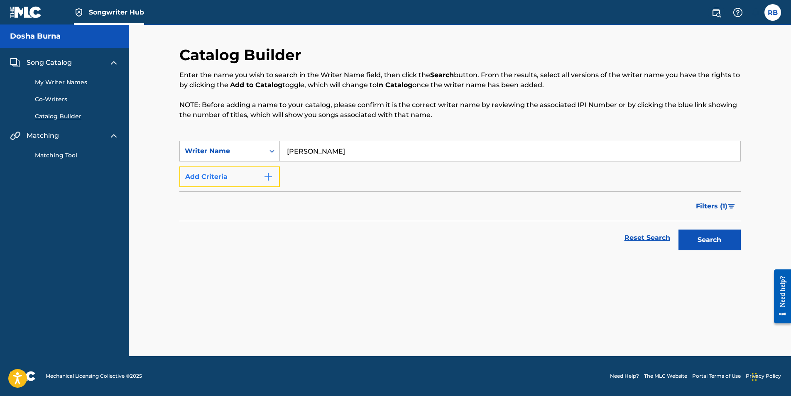
click at [268, 174] on img "Search Form" at bounding box center [268, 177] width 10 height 10
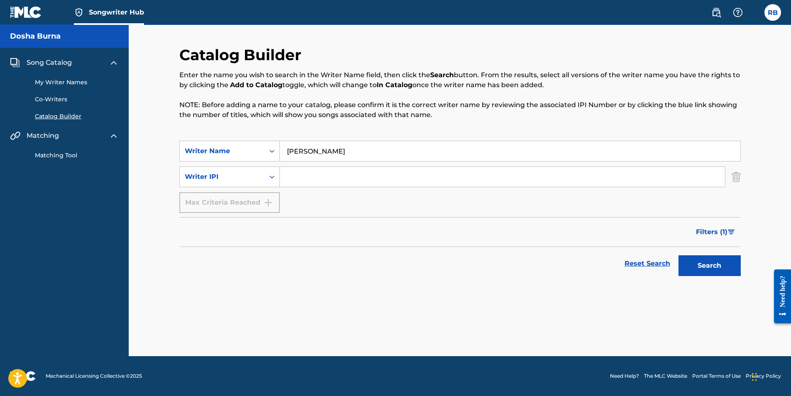
click at [301, 179] on input "Search Form" at bounding box center [502, 177] width 445 height 20
type input "525031691"
click at [714, 267] on button "Search" at bounding box center [710, 265] width 62 height 21
click at [277, 200] on div "Max Criteria Reached" at bounding box center [229, 202] width 101 height 21
click at [709, 230] on span "Filters ( 1 )" at bounding box center [712, 232] width 32 height 10
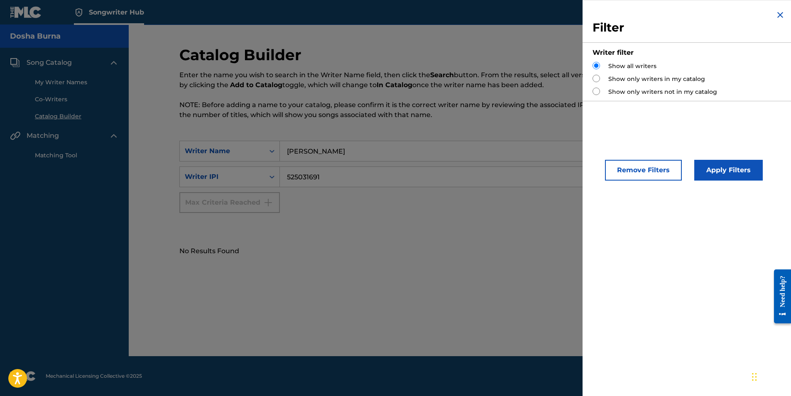
click at [595, 81] on input "Search Form" at bounding box center [596, 78] width 7 height 7
radio input "true"
drag, startPoint x: 594, startPoint y: 91, endPoint x: 594, endPoint y: 80, distance: 11.2
click at [594, 89] on input "Search Form" at bounding box center [596, 91] width 7 height 7
radio input "true"
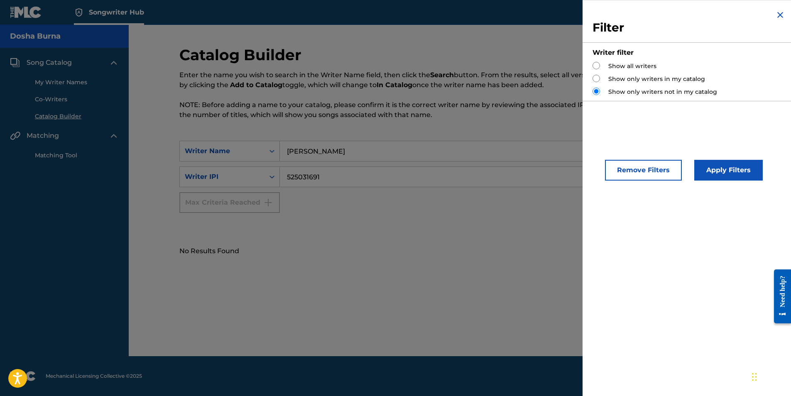
click at [596, 67] on input "Search Form" at bounding box center [596, 65] width 7 height 7
radio input "true"
click at [721, 174] on button "Apply Filters" at bounding box center [729, 170] width 69 height 21
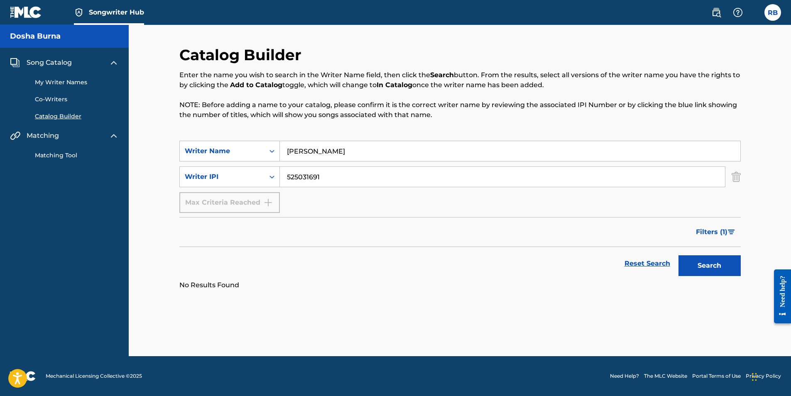
click at [15, 67] on img at bounding box center [15, 63] width 10 height 10
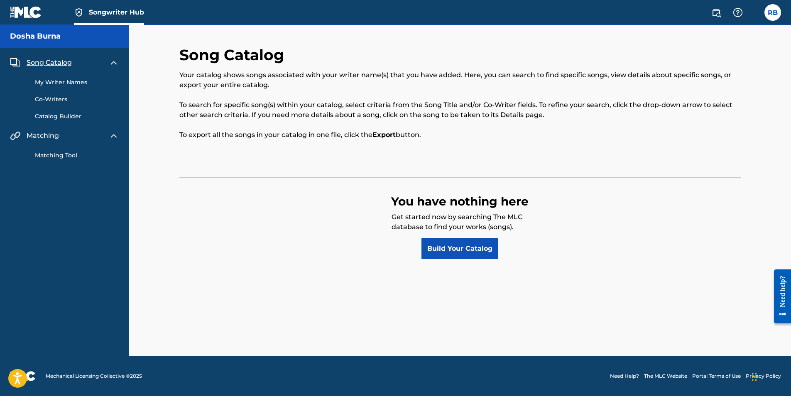
click at [386, 135] on strong "Export" at bounding box center [384, 135] width 23 height 8
click at [134, 9] on span "Songwriter Hub" at bounding box center [116, 12] width 55 height 10
click at [32, 12] on img at bounding box center [26, 12] width 32 height 12
click at [772, 17] on label at bounding box center [773, 12] width 17 height 17
click at [773, 12] on input "RB Richard Baptiste richardbaptiste720@gmail.com Notification Preferences Profi…" at bounding box center [773, 12] width 0 height 0
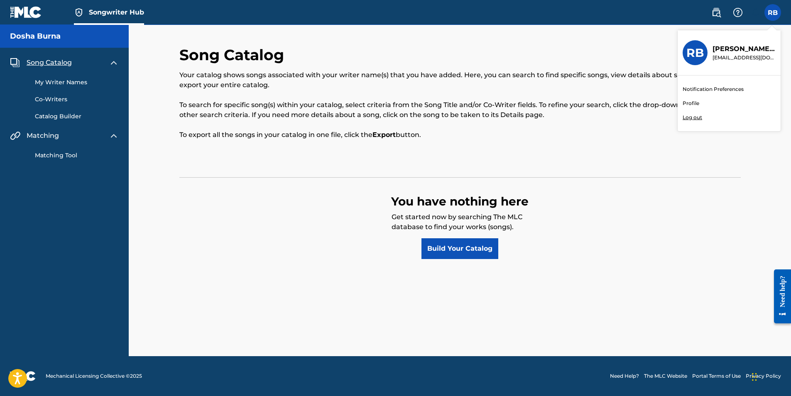
click at [695, 104] on link "Profile" at bounding box center [691, 103] width 17 height 7
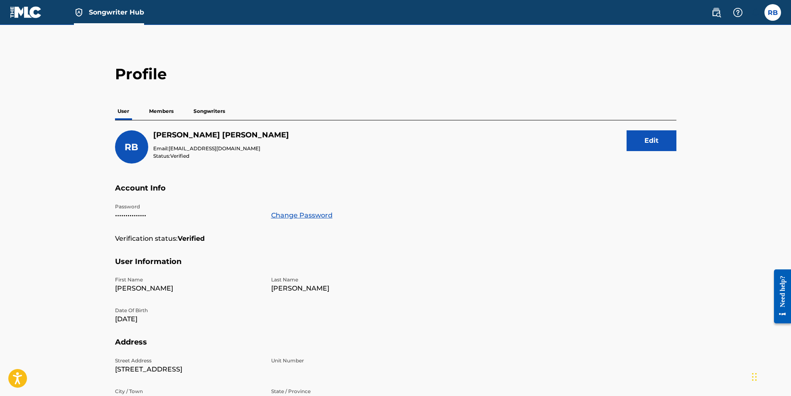
click at [160, 109] on p "Members" at bounding box center [161, 111] width 29 height 17
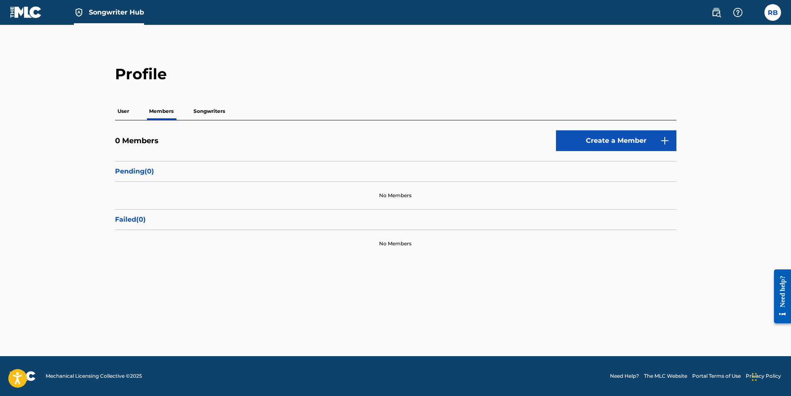
click at [217, 110] on p "Songwriters" at bounding box center [209, 111] width 37 height 17
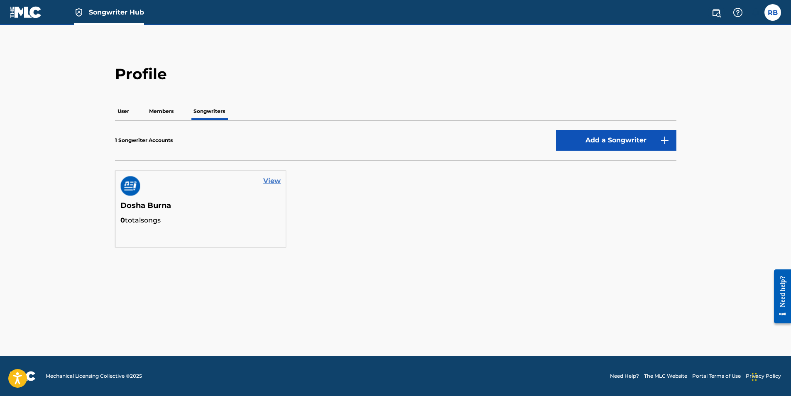
click at [272, 181] on link "View" at bounding box center [271, 181] width 17 height 10
click at [608, 136] on button "Add a Songwriter" at bounding box center [616, 140] width 120 height 21
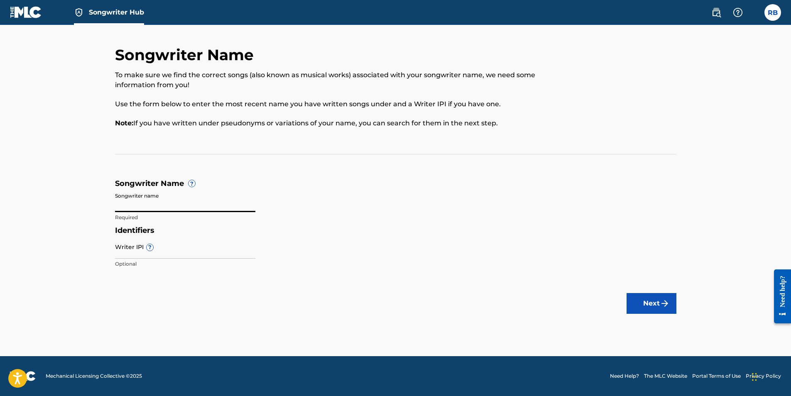
click at [135, 203] on input "Songwriter name" at bounding box center [185, 201] width 140 height 24
type input "[PERSON_NAME]"
click at [128, 251] on input "Writer IPI ?" at bounding box center [185, 247] width 140 height 24
type input "525031691"
click at [644, 303] on button "Next" at bounding box center [652, 303] width 50 height 21
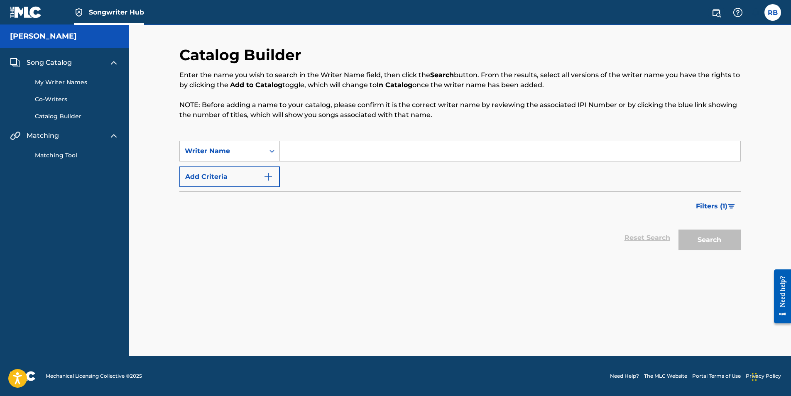
click at [299, 151] on input "Search Form" at bounding box center [510, 151] width 461 height 20
drag, startPoint x: 332, startPoint y: 155, endPoint x: 313, endPoint y: 161, distance: 20.0
click at [313, 161] on div "Richard Alan Baptiste" at bounding box center [510, 151] width 461 height 21
type input "[PERSON_NAME]"
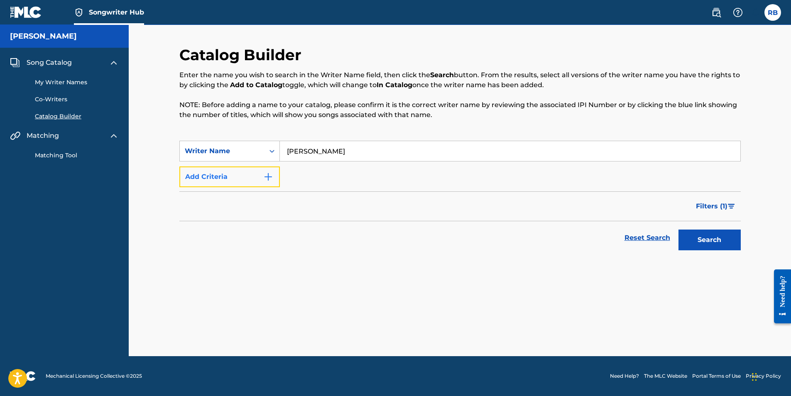
click at [269, 175] on img "Search Form" at bounding box center [268, 177] width 10 height 10
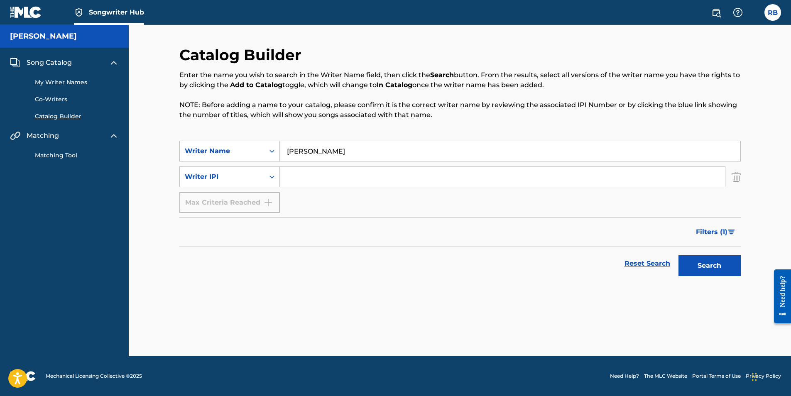
click at [308, 180] on input "Search Form" at bounding box center [502, 177] width 445 height 20
type input "525031691"
click at [714, 270] on button "Search" at bounding box center [710, 265] width 62 height 21
click at [210, 283] on div "SearchWithCriteriaf448e06b-164f-4dcb-b50a-57db54b741f7 Writer Name Richard Bapt…" at bounding box center [460, 216] width 562 height 150
click at [66, 82] on link "My Writer Names" at bounding box center [77, 82] width 84 height 9
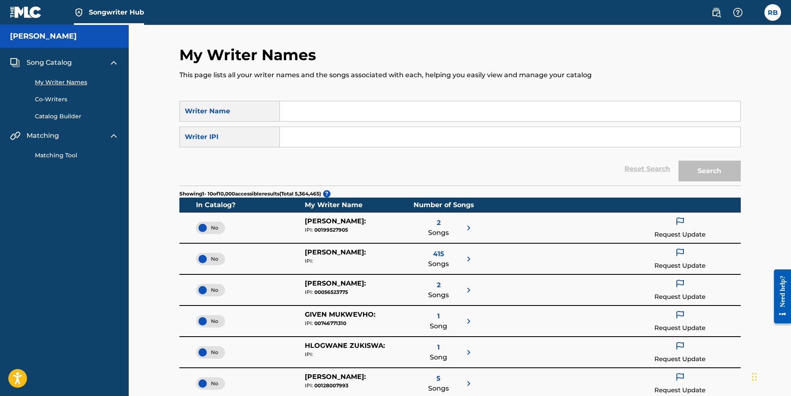
click at [311, 111] on input "Search Form" at bounding box center [510, 111] width 461 height 20
type input "[PERSON_NAME]"
click at [298, 137] on input "Search Form" at bounding box center [510, 137] width 461 height 20
type input "525031691"
click at [679, 161] on button "Search" at bounding box center [710, 171] width 62 height 21
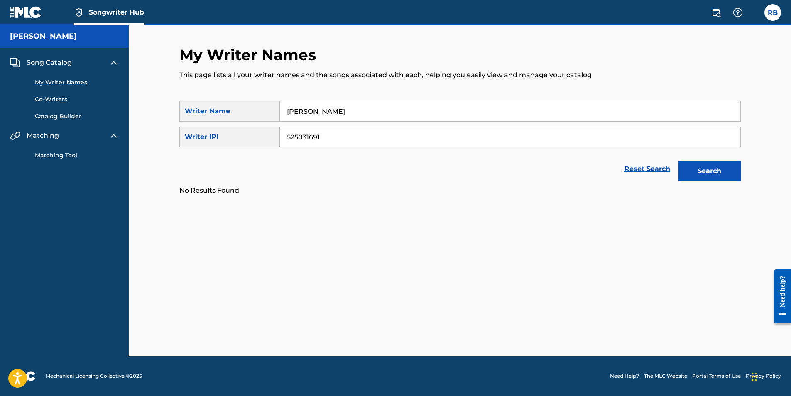
click at [355, 220] on div "My Writer Names This page lists all your writer names and the songs associated …" at bounding box center [460, 201] width 582 height 311
click at [29, 12] on img at bounding box center [26, 12] width 32 height 12
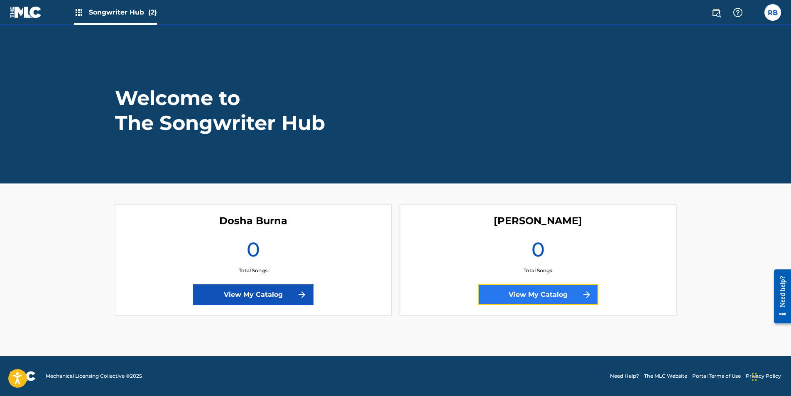
click at [547, 294] on link "View My Catalog" at bounding box center [538, 295] width 120 height 21
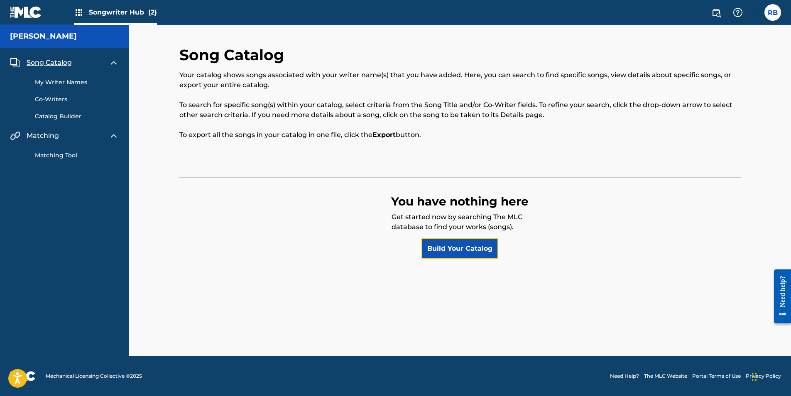
click at [457, 246] on link "Build Your Catalog" at bounding box center [460, 248] width 77 height 21
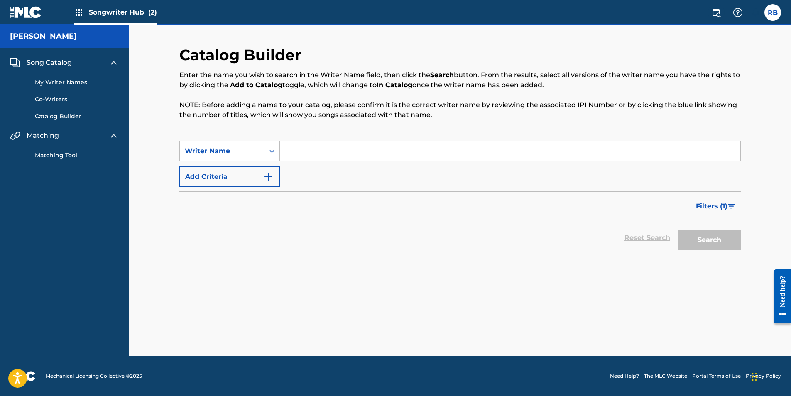
click at [294, 152] on input "Search Form" at bounding box center [510, 151] width 461 height 20
type input "Brandon Thomas"
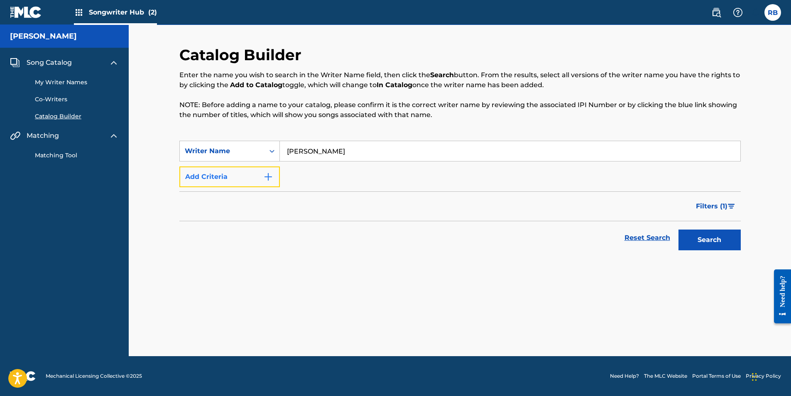
click at [273, 171] on button "Add Criteria" at bounding box center [229, 177] width 101 height 21
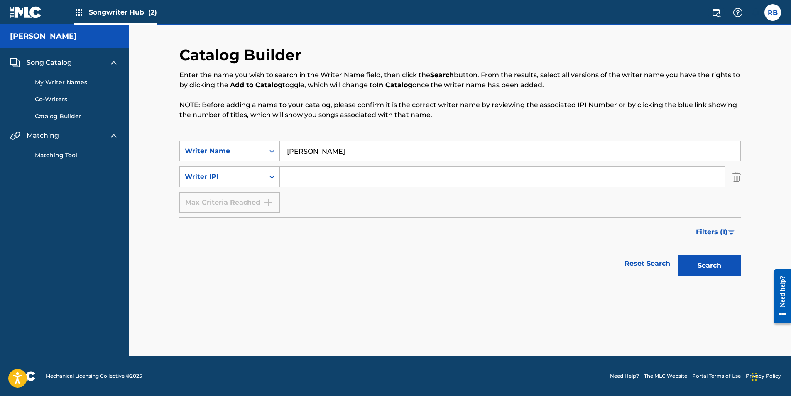
click at [319, 177] on input "Search Form" at bounding box center [502, 177] width 445 height 20
type input "502803689"
click at [717, 266] on button "Search" at bounding box center [710, 265] width 62 height 21
click at [653, 260] on link "Reset Search" at bounding box center [648, 264] width 54 height 18
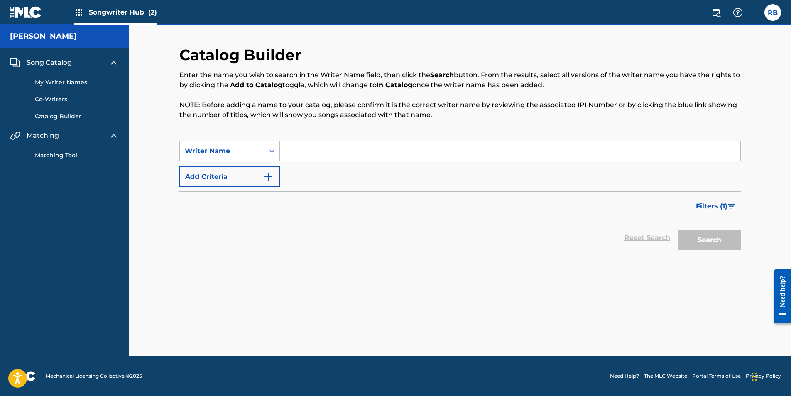
click at [696, 246] on div "Search" at bounding box center [708, 237] width 66 height 33
click at [45, 136] on span "Matching" at bounding box center [43, 136] width 32 height 10
click at [54, 156] on link "Matching Tool" at bounding box center [77, 155] width 84 height 9
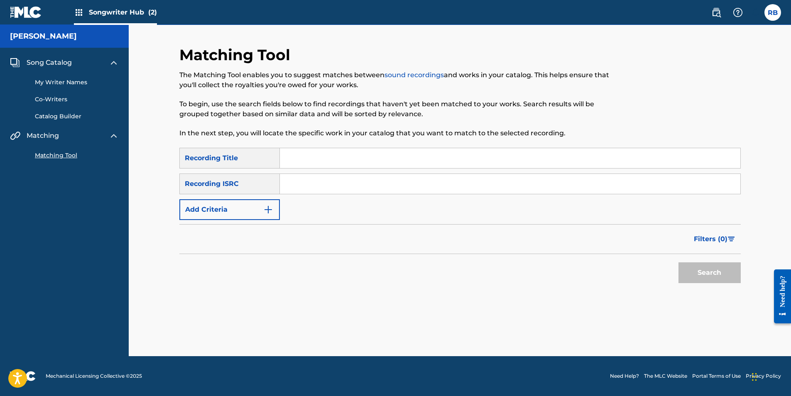
click at [300, 160] on input "Search Form" at bounding box center [510, 158] width 461 height 20
type input "Big Booty"
click at [302, 183] on input "Search Form" at bounding box center [510, 184] width 461 height 20
paste input "QZHN82182239"
type input "QZHN82182239"
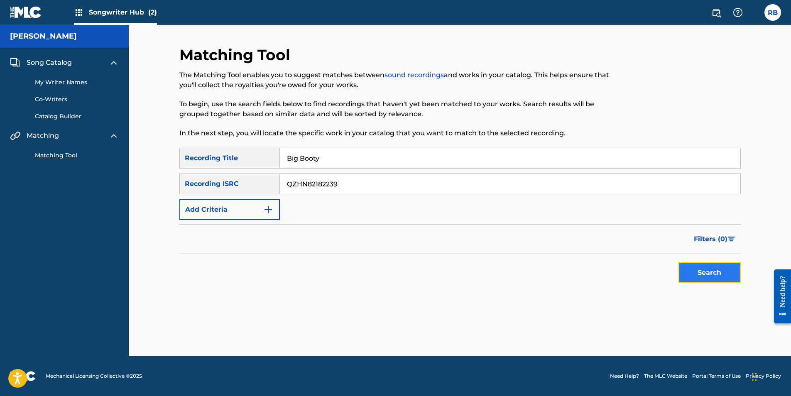
click at [701, 272] on button "Search" at bounding box center [710, 273] width 62 height 21
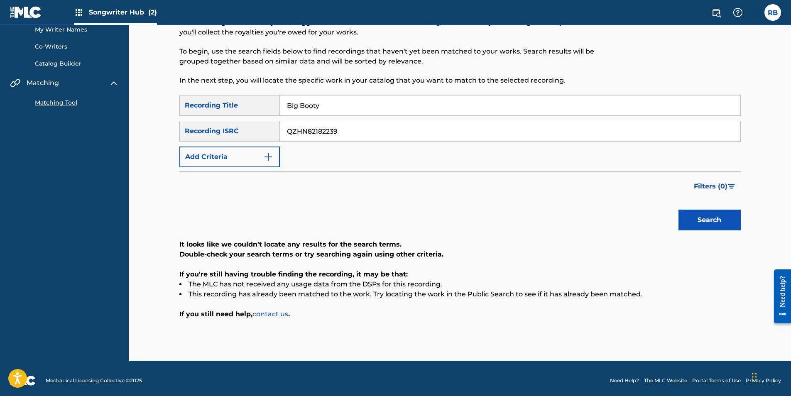
scroll to position [57, 0]
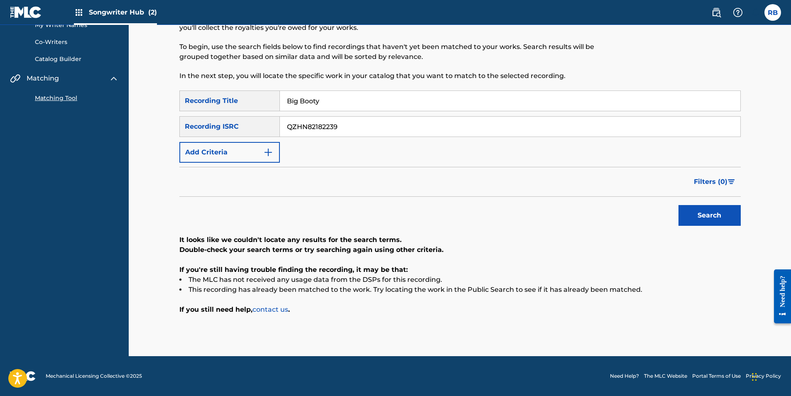
click at [329, 101] on input "Big Booty" at bounding box center [510, 101] width 461 height 20
type input "Big Booty (feat. Big Stony)"
click at [679, 205] on button "Search" at bounding box center [710, 215] width 62 height 21
click at [341, 129] on input "QZHN82182239" at bounding box center [510, 127] width 461 height 20
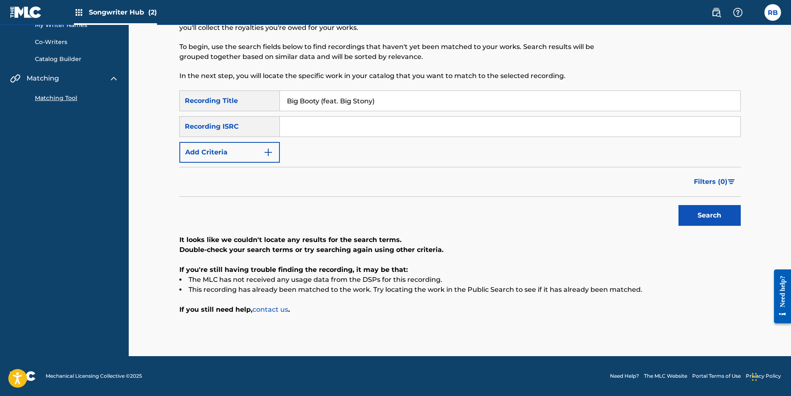
paste input "QZHN82182239"
type input "QZHN82182239"
click at [719, 215] on button "Search" at bounding box center [710, 215] width 62 height 21
click at [265, 155] on img "Search Form" at bounding box center [268, 152] width 10 height 10
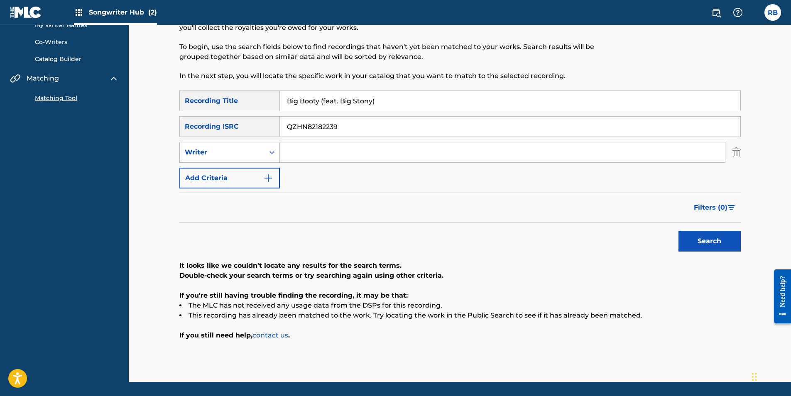
click at [301, 153] on input "Search Form" at bounding box center [502, 152] width 445 height 20
type input "Brandon Thomas"
click at [679, 231] on button "Search" at bounding box center [710, 241] width 62 height 21
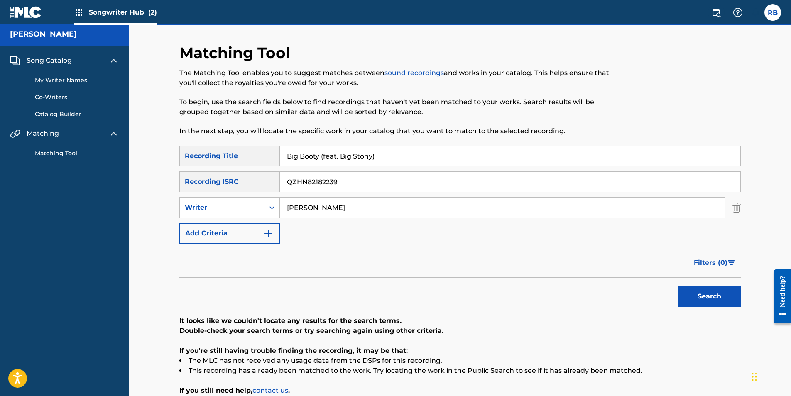
scroll to position [0, 0]
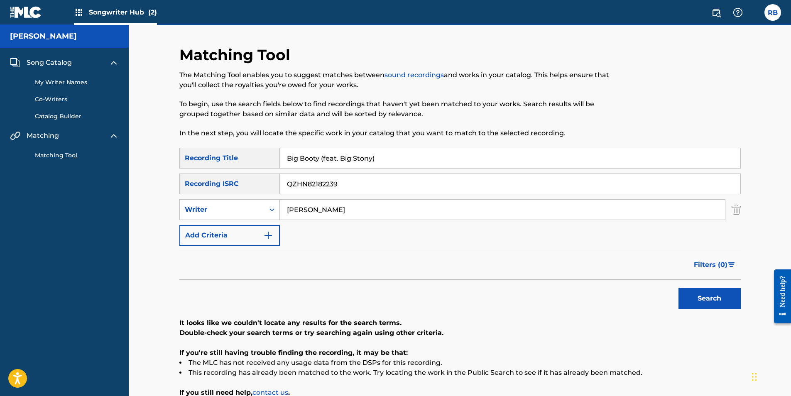
drag, startPoint x: 381, startPoint y: 157, endPoint x: 319, endPoint y: 169, distance: 63.1
click at [319, 169] on div "SearchWithCriteriac0203d1d-4b16-4fef-a0f1-90fccaa32bd3 Recording Title Big Boot…" at bounding box center [460, 197] width 562 height 98
type input "Big Booty"
click at [679, 288] on button "Search" at bounding box center [710, 298] width 62 height 21
click at [264, 231] on img "Search Form" at bounding box center [268, 236] width 10 height 10
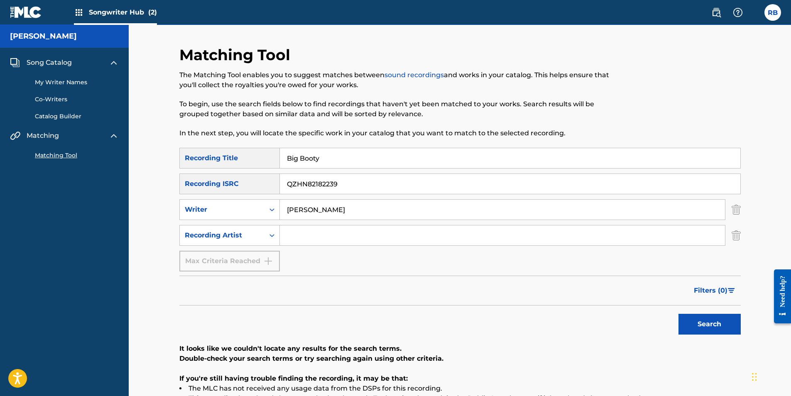
click at [295, 234] on input "Search Form" at bounding box center [502, 236] width 445 height 20
type input "Level"
click at [679, 314] on button "Search" at bounding box center [710, 324] width 62 height 21
drag, startPoint x: 345, startPoint y: 184, endPoint x: 277, endPoint y: 185, distance: 68.6
click at [277, 185] on div "SearchWithCriteriac989003a-c963-4533-95ec-9ed08bce002c Recording ISRC QZHN82182…" at bounding box center [460, 184] width 562 height 21
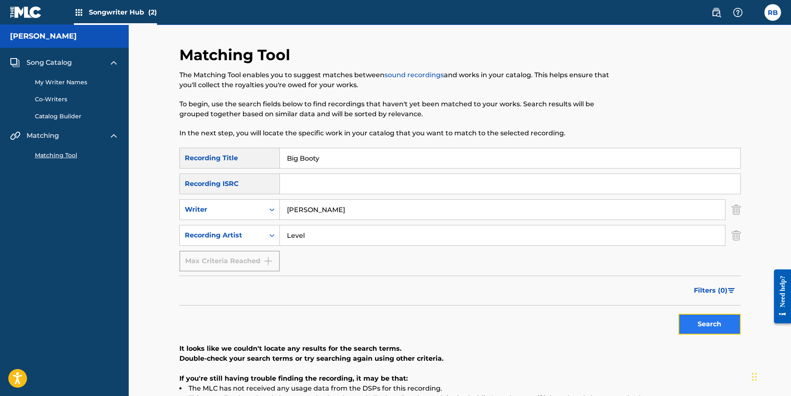
click at [714, 323] on button "Search" at bounding box center [710, 324] width 62 height 21
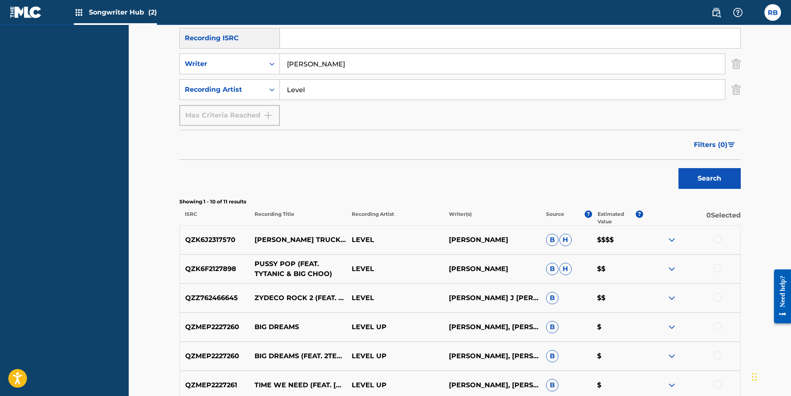
scroll to position [166, 0]
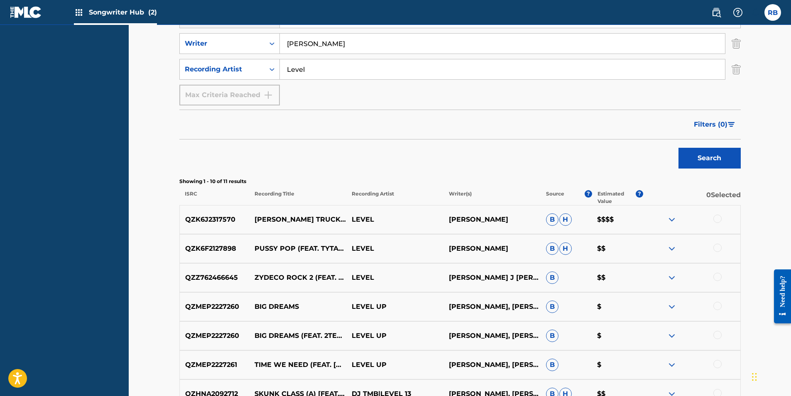
click at [673, 222] on img at bounding box center [672, 220] width 10 height 10
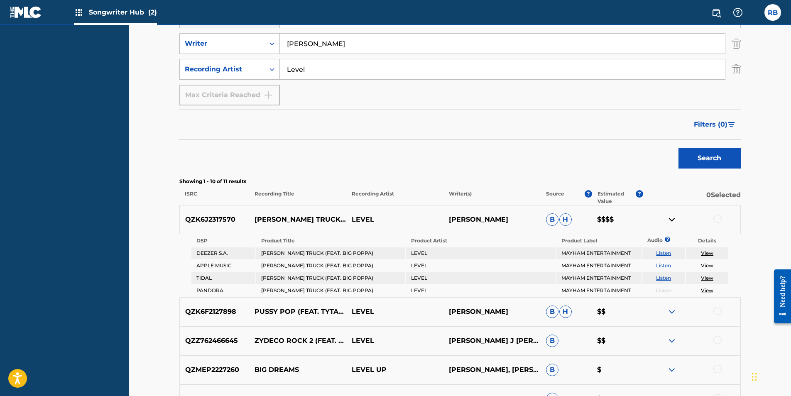
click at [673, 222] on img at bounding box center [672, 220] width 10 height 10
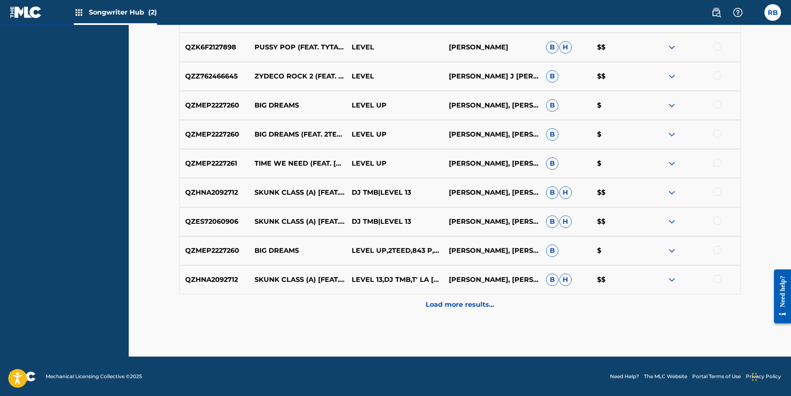
scroll to position [368, 0]
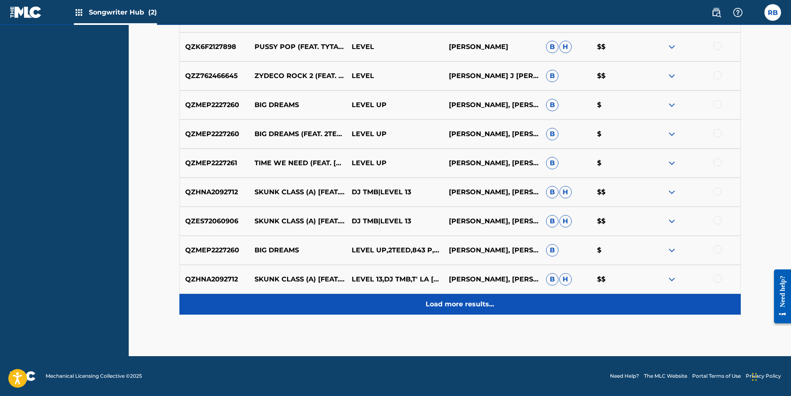
click at [462, 306] on p "Load more results..." at bounding box center [460, 305] width 69 height 10
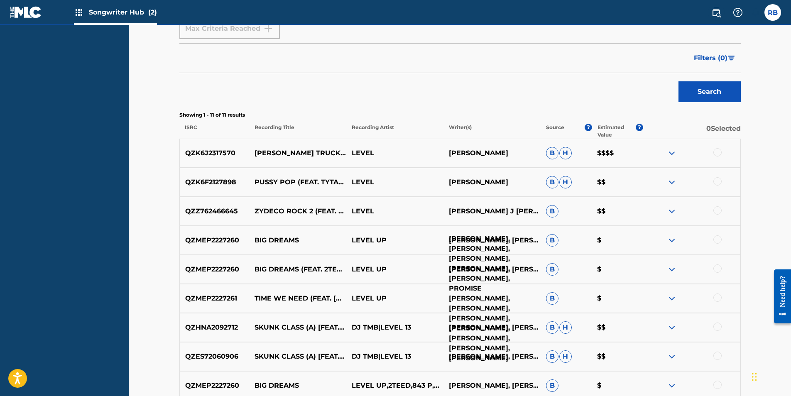
scroll to position [210, 0]
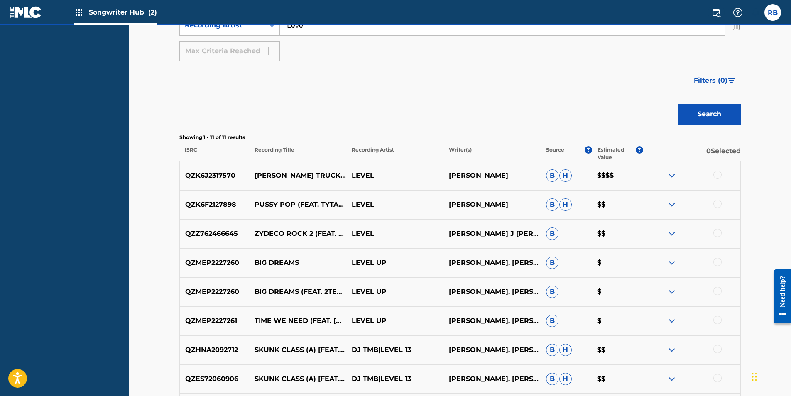
click at [715, 233] on div at bounding box center [718, 233] width 8 height 8
click at [720, 175] on div at bounding box center [718, 175] width 8 height 8
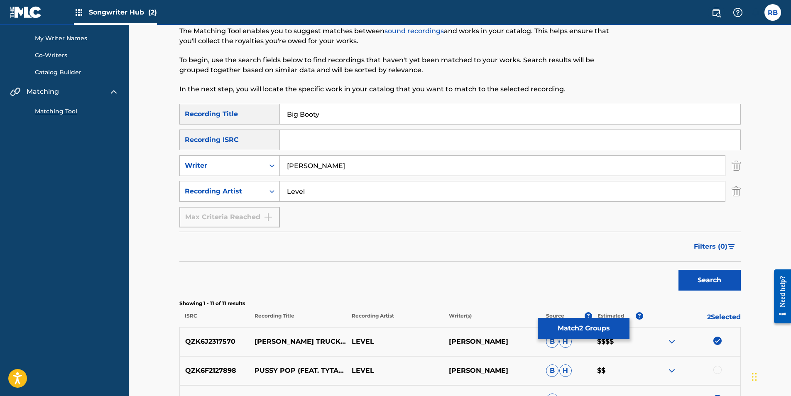
scroll to position [86, 0]
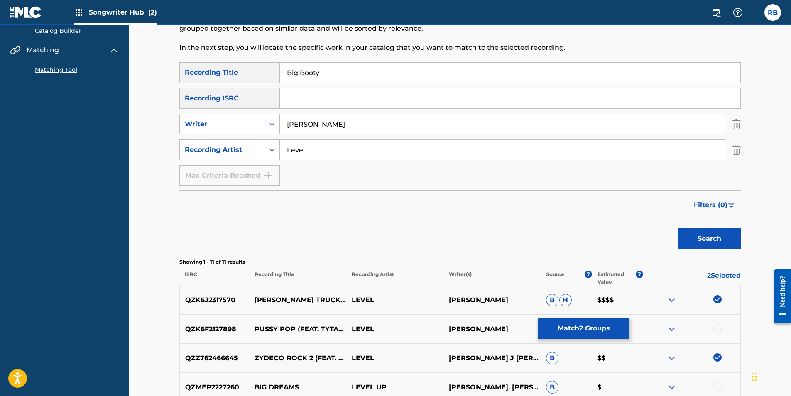
drag, startPoint x: 337, startPoint y: 74, endPoint x: 280, endPoint y: 75, distance: 56.9
click at [280, 75] on input "Big Booty" at bounding box center [510, 73] width 461 height 20
click at [569, 332] on button "Match 2 Groups" at bounding box center [584, 328] width 92 height 21
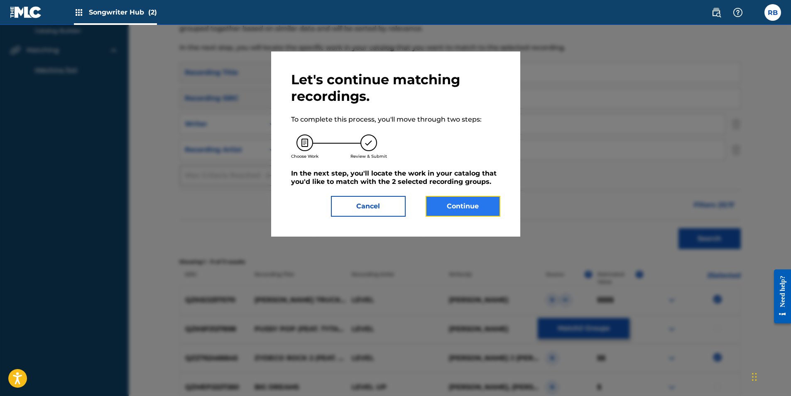
click at [454, 206] on button "Continue" at bounding box center [463, 206] width 75 height 21
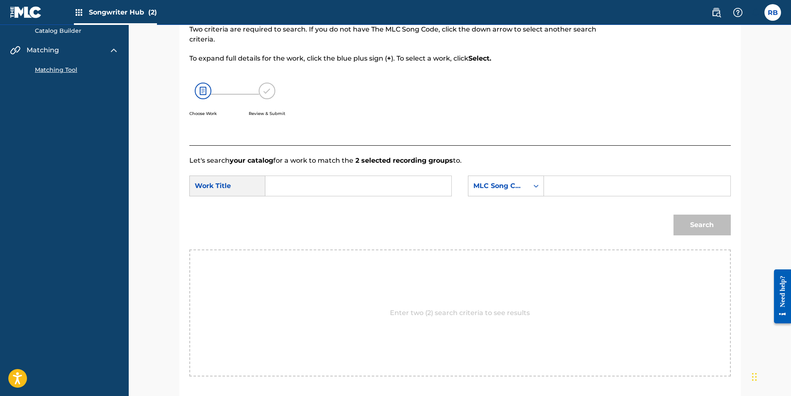
click at [436, 315] on p "Enter two (2) search criteria to see results" at bounding box center [460, 313] width 140 height 10
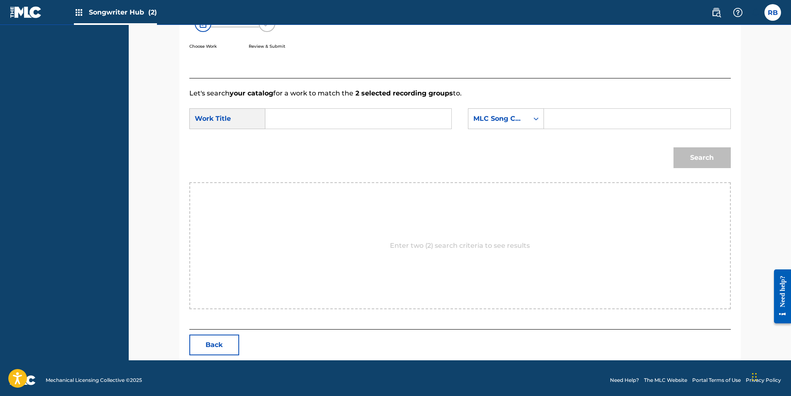
scroll to position [157, 0]
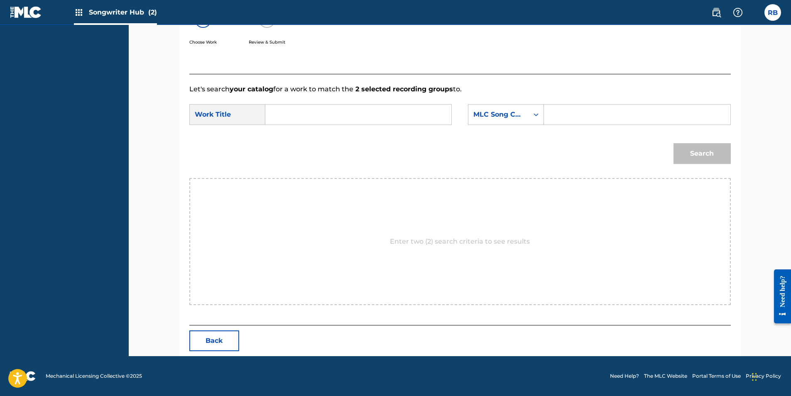
click at [290, 116] on input "Search Form" at bounding box center [359, 115] width 172 height 20
click at [535, 117] on icon "Search Form" at bounding box center [536, 115] width 8 height 8
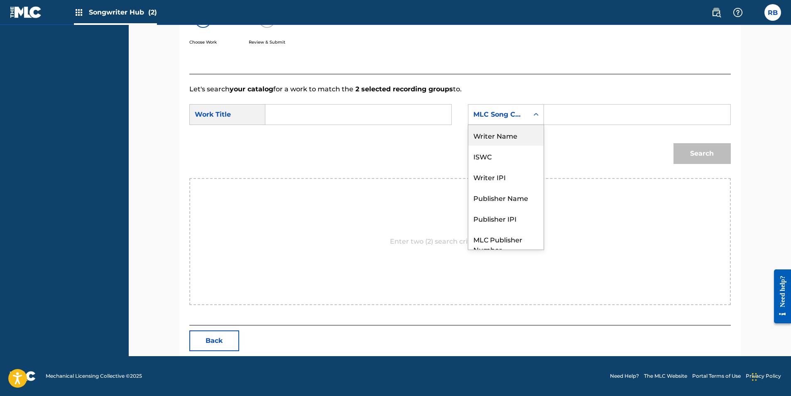
click at [513, 139] on div "Writer Name" at bounding box center [506, 135] width 75 height 21
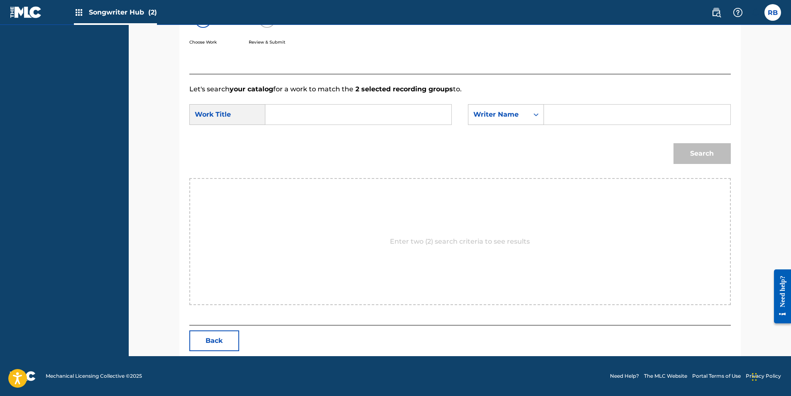
click at [562, 114] on input "Search Form" at bounding box center [637, 115] width 172 height 20
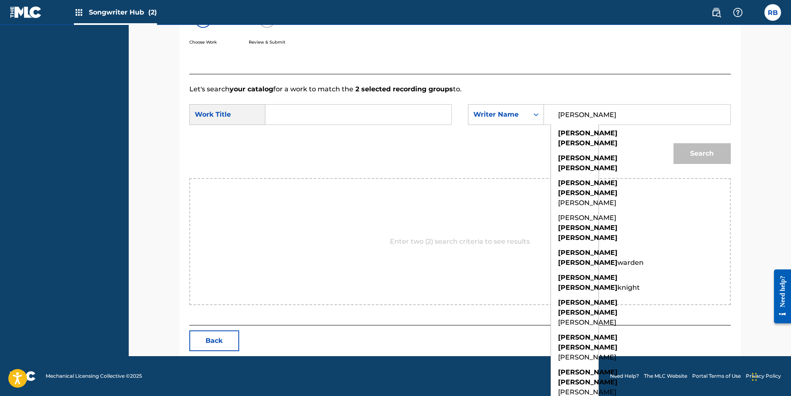
type input "brandon thomas"
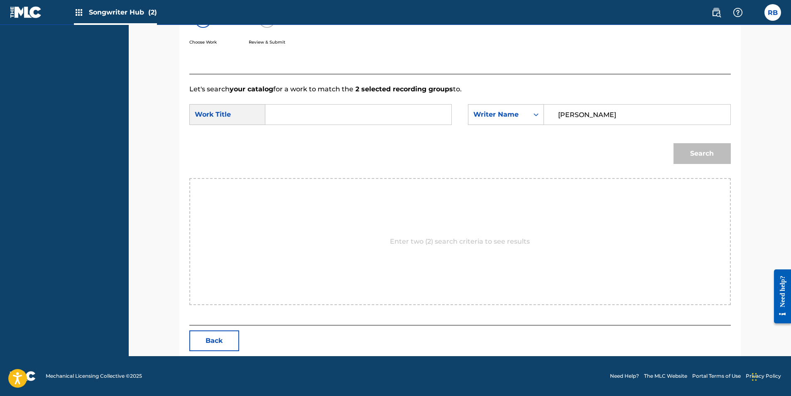
click at [347, 115] on input "Search Form" at bounding box center [359, 115] width 172 height 20
click at [688, 156] on button "Search" at bounding box center [702, 153] width 57 height 21
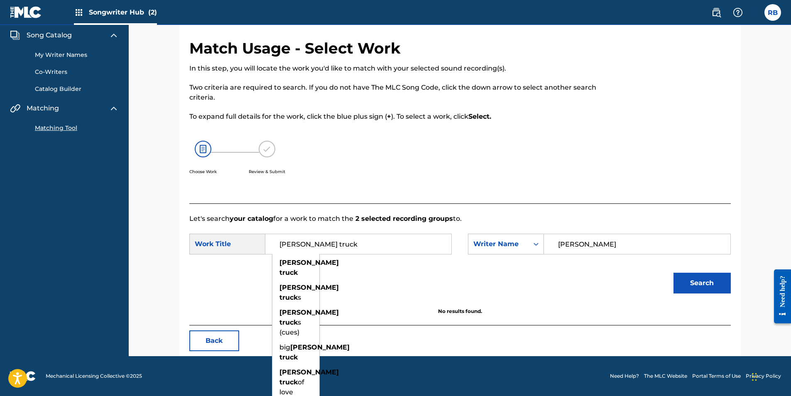
click at [329, 245] on input "mack truck" at bounding box center [359, 244] width 172 height 20
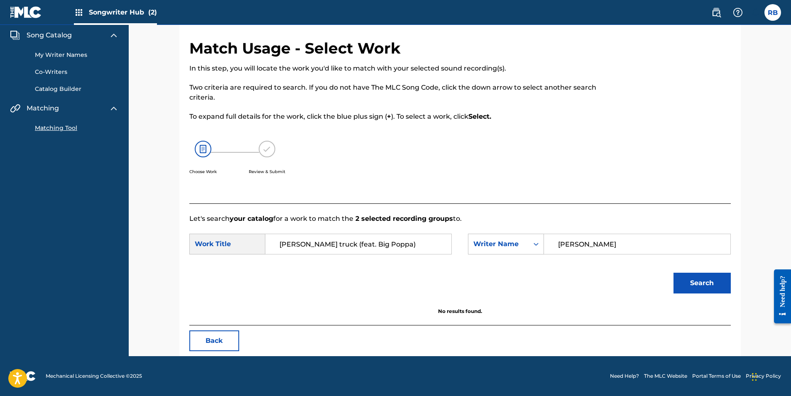
click at [674, 273] on button "Search" at bounding box center [702, 283] width 57 height 21
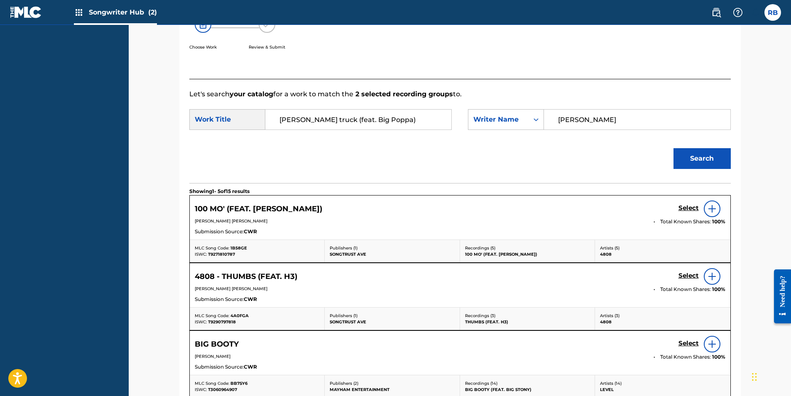
scroll to position [69, 0]
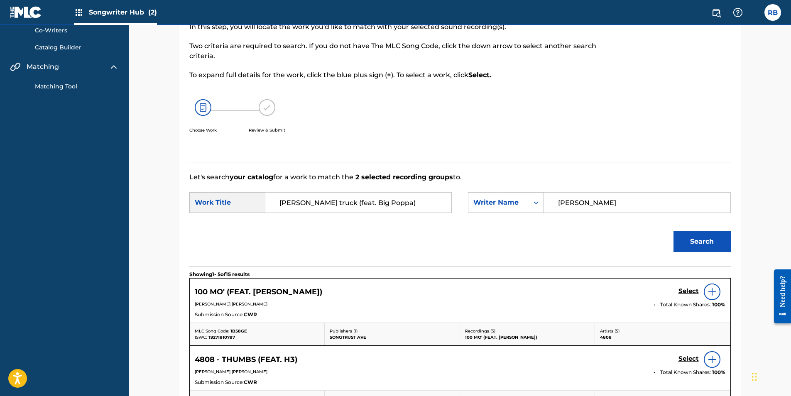
drag, startPoint x: 387, startPoint y: 204, endPoint x: 275, endPoint y: 208, distance: 111.8
click at [275, 208] on input "mack truck (feat. Big Poppa)" at bounding box center [359, 203] width 172 height 20
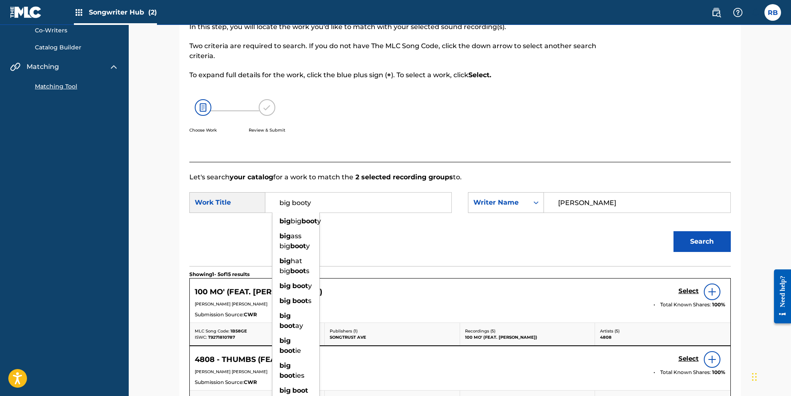
type input "big booty"
click at [674, 231] on button "Search" at bounding box center [702, 241] width 57 height 21
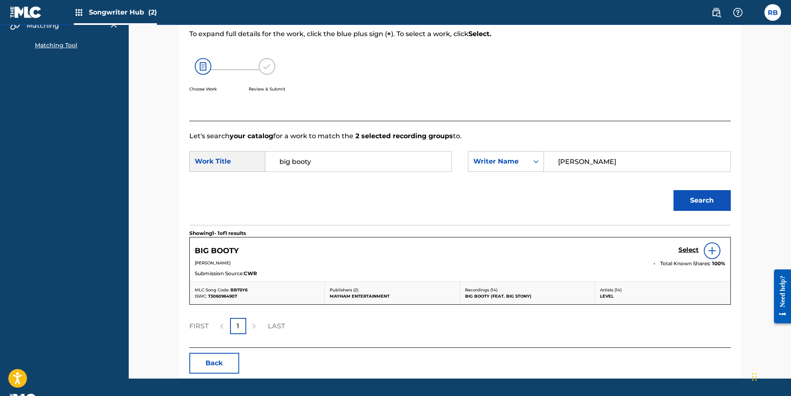
scroll to position [111, 0]
click at [230, 250] on h5 "BIG BOOTY" at bounding box center [217, 251] width 44 height 10
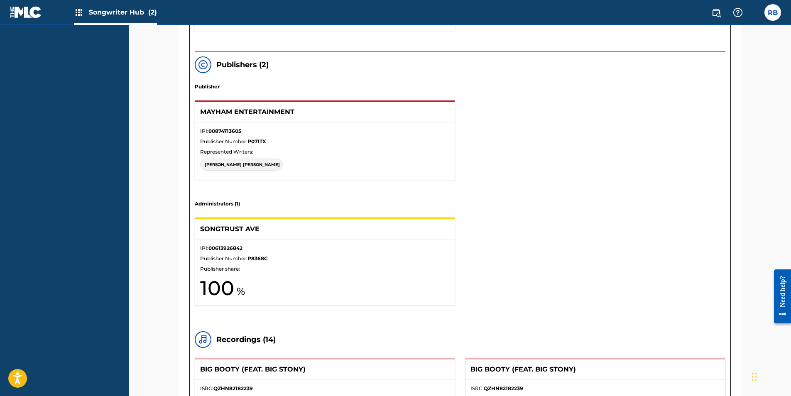
scroll to position [567, 0]
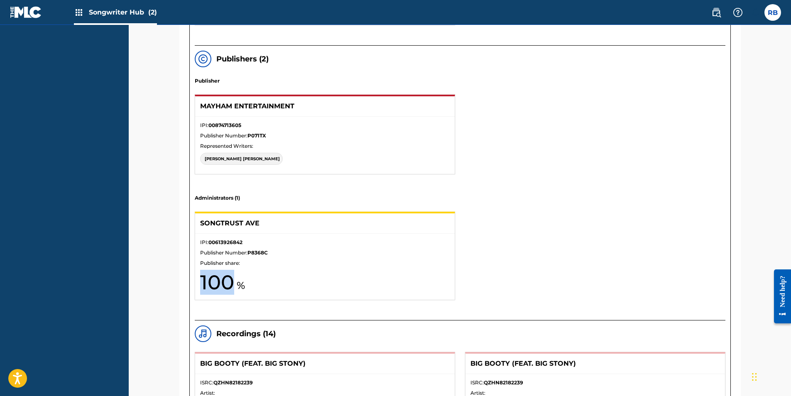
drag, startPoint x: 231, startPoint y: 285, endPoint x: 199, endPoint y: 290, distance: 31.6
click at [199, 290] on div "IPI: 00613926842 Publisher Number: P8368C Publisher share: 100" at bounding box center [325, 267] width 260 height 66
drag, startPoint x: 199, startPoint y: 290, endPoint x: 229, endPoint y: 282, distance: 31.2
click at [229, 282] on h1 "100" at bounding box center [325, 282] width 250 height 25
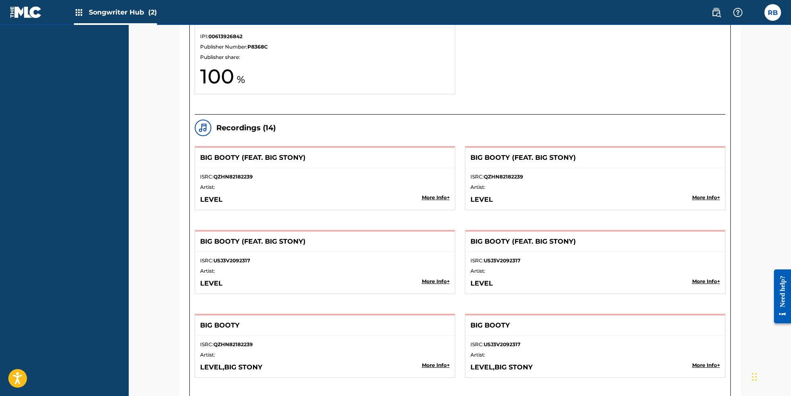
scroll to position [775, 0]
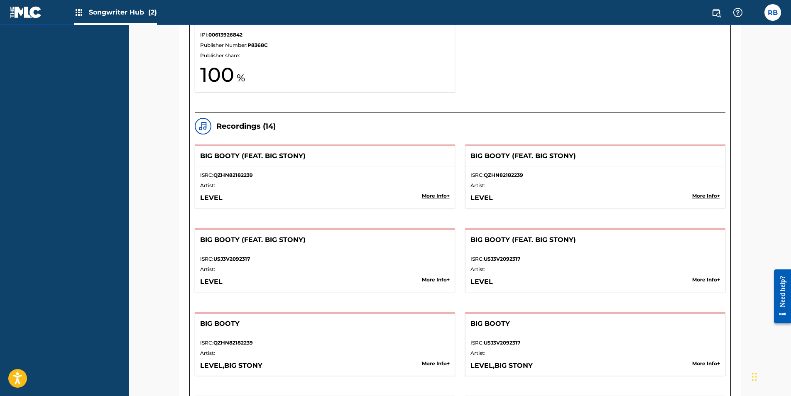
click at [430, 197] on p "More Info +" at bounding box center [436, 195] width 28 height 7
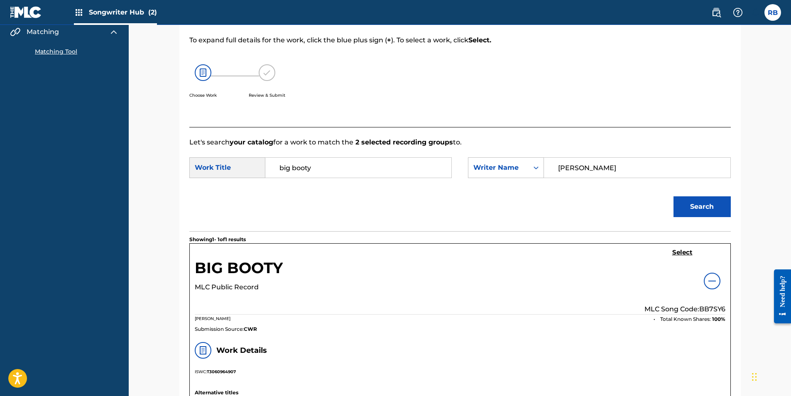
scroll to position [107, 0]
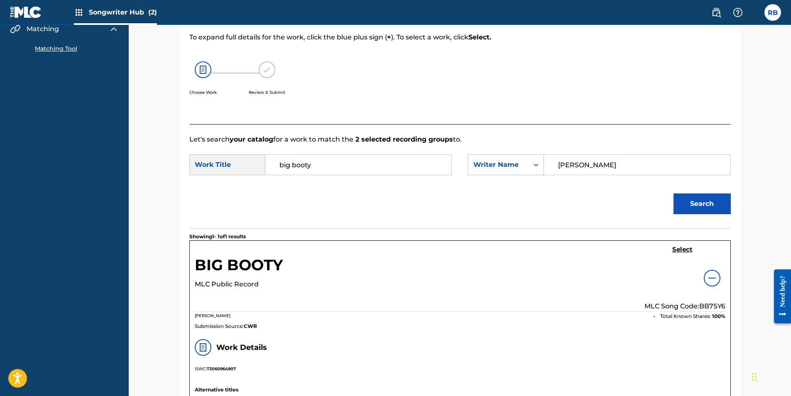
click at [717, 279] on div at bounding box center [712, 278] width 17 height 17
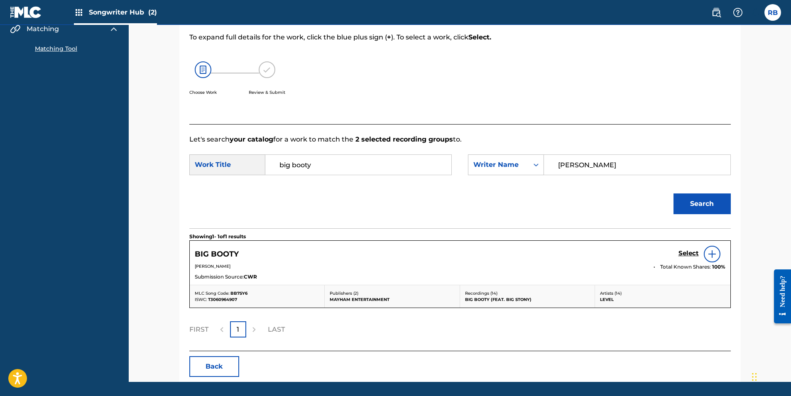
click at [712, 259] on img at bounding box center [712, 254] width 10 height 10
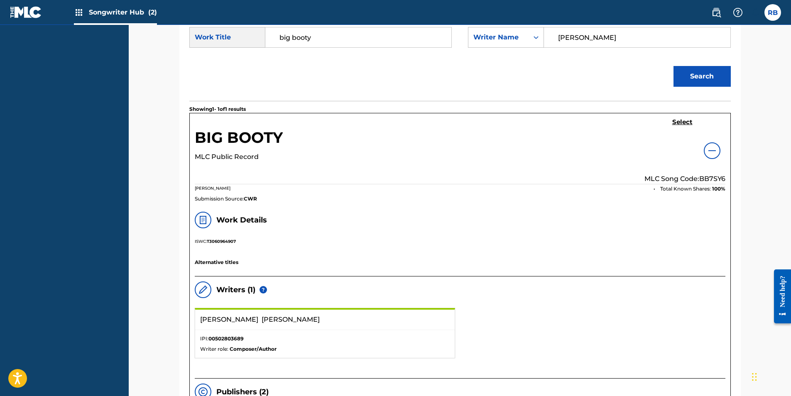
scroll to position [273, 0]
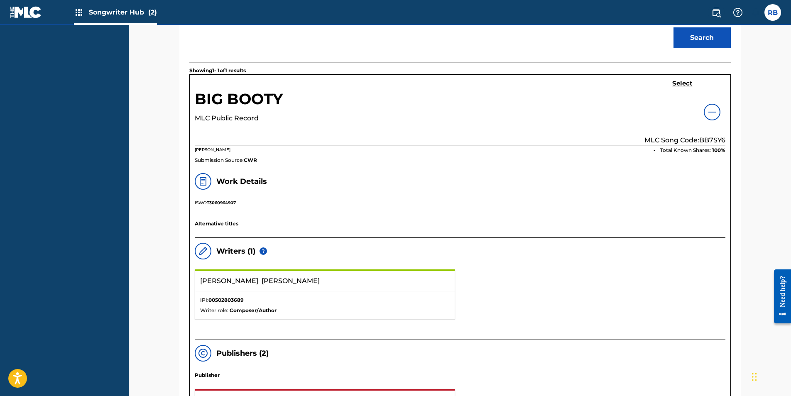
click at [201, 250] on img at bounding box center [203, 251] width 10 height 10
click at [203, 254] on img at bounding box center [203, 251] width 10 height 10
click at [204, 254] on img at bounding box center [203, 251] width 10 height 10
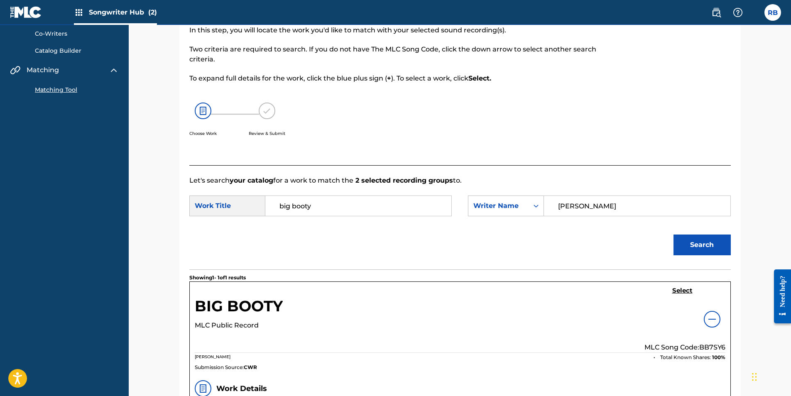
scroll to position [65, 0]
click at [711, 320] on img at bounding box center [712, 320] width 10 height 10
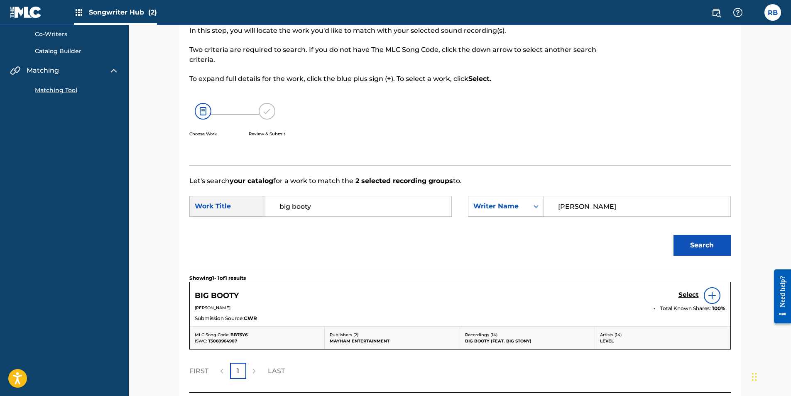
drag, startPoint x: 690, startPoint y: 296, endPoint x: 673, endPoint y: 300, distance: 16.6
click at [655, 302] on div "BIG BOOTY Select" at bounding box center [460, 295] width 531 height 17
click at [688, 294] on h5 "Select" at bounding box center [689, 295] width 20 height 8
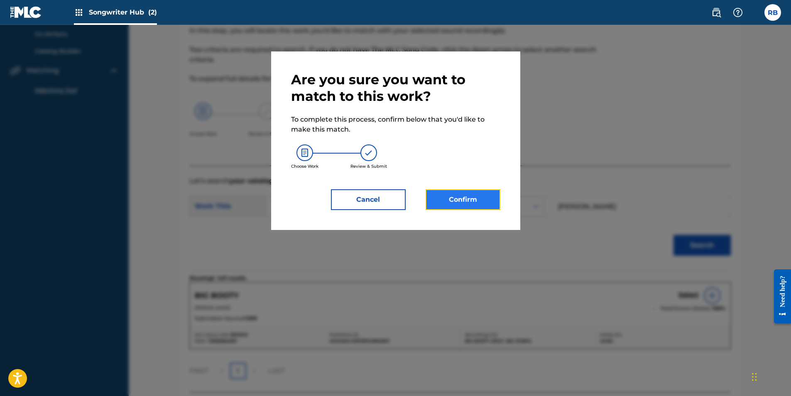
click at [457, 199] on button "Confirm" at bounding box center [463, 199] width 75 height 21
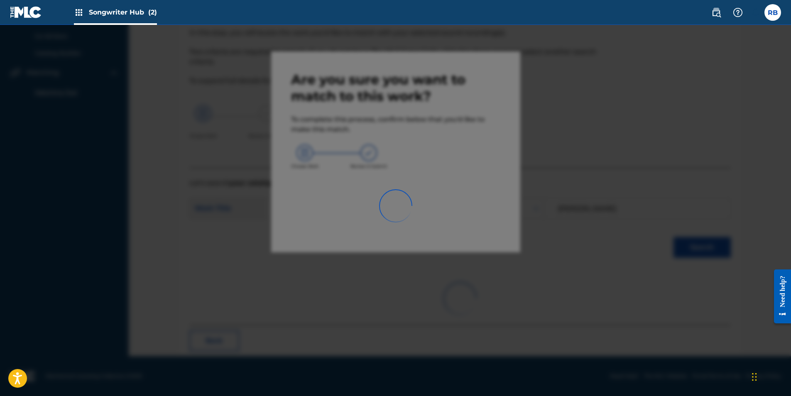
scroll to position [19, 0]
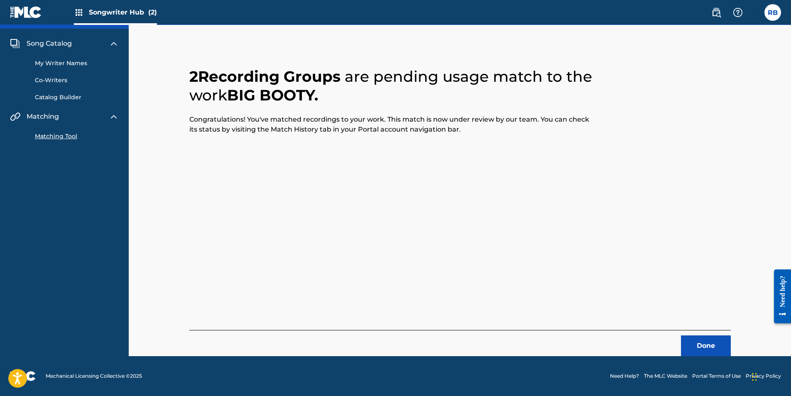
click at [126, 13] on span "Songwriter Hub (2)" at bounding box center [123, 12] width 68 height 10
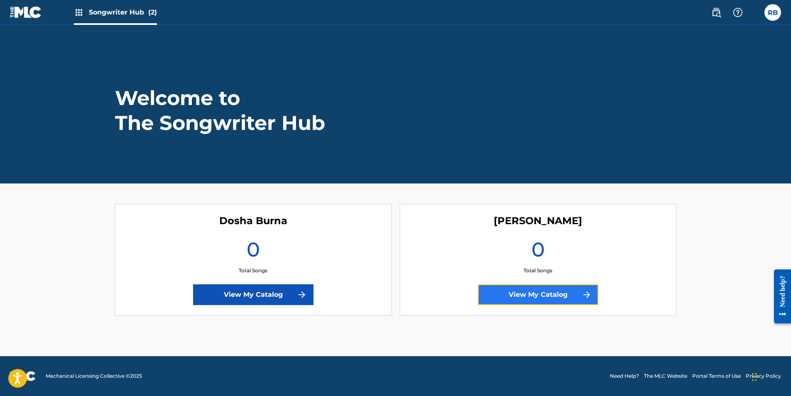
click at [531, 299] on link "View My Catalog" at bounding box center [538, 295] width 120 height 21
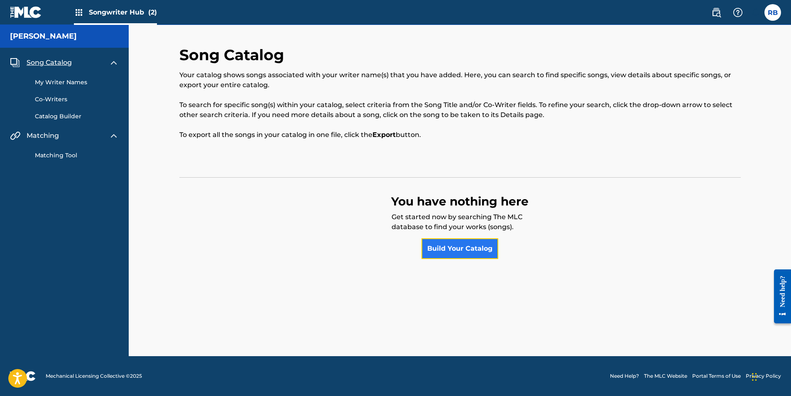
click at [457, 248] on link "Build Your Catalog" at bounding box center [460, 248] width 77 height 21
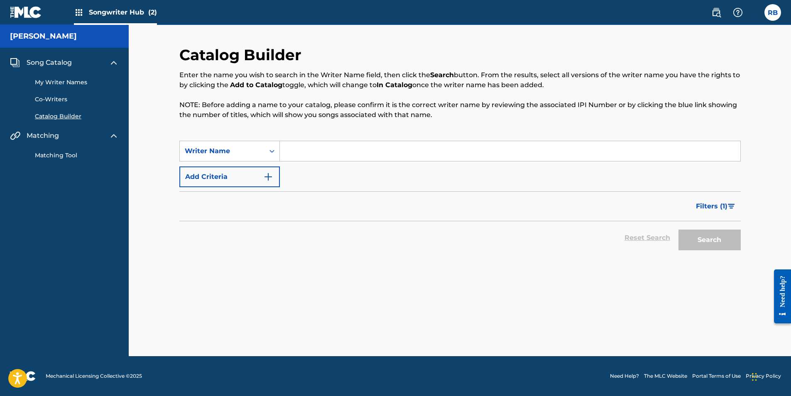
click at [66, 155] on link "Matching Tool" at bounding box center [77, 155] width 84 height 9
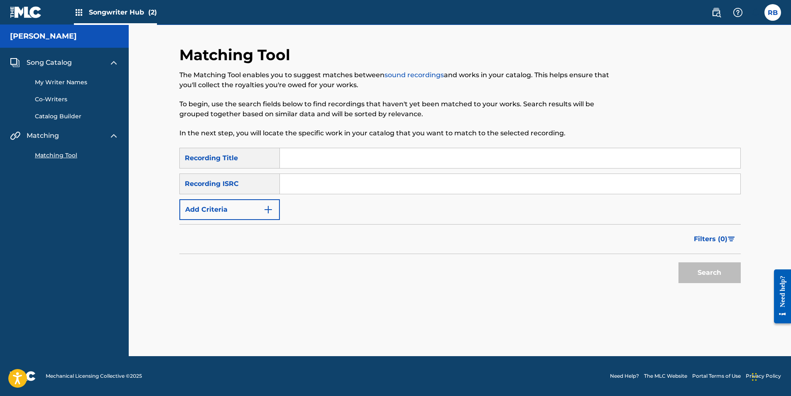
click at [137, 13] on span "Songwriter Hub (2)" at bounding box center [123, 12] width 68 height 10
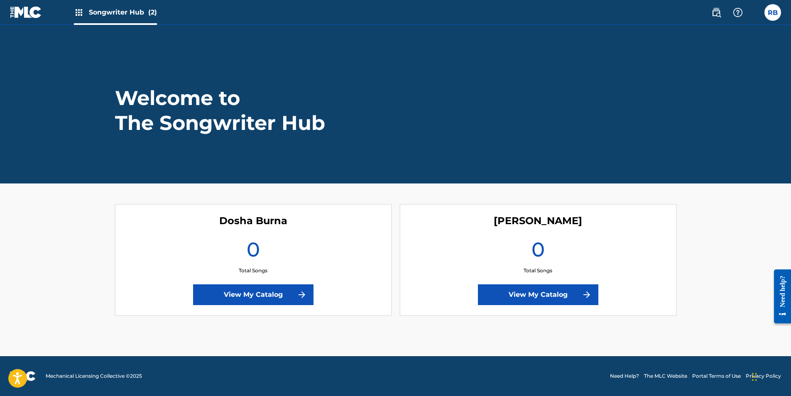
drag, startPoint x: 252, startPoint y: 221, endPoint x: 189, endPoint y: 218, distance: 63.2
click at [198, 221] on div "Dosha Burna 0 Total Songs View My Catalog" at bounding box center [253, 259] width 277 height 111
drag, startPoint x: 69, startPoint y: 212, endPoint x: 107, endPoint y: 237, distance: 45.2
click at [107, 237] on main "Welcome to The Songwriter Hub Dosha Burna 0 Total Songs View My Catalog [PERSON…" at bounding box center [395, 191] width 791 height 332
click at [534, 297] on link "View My Catalog" at bounding box center [538, 295] width 120 height 21
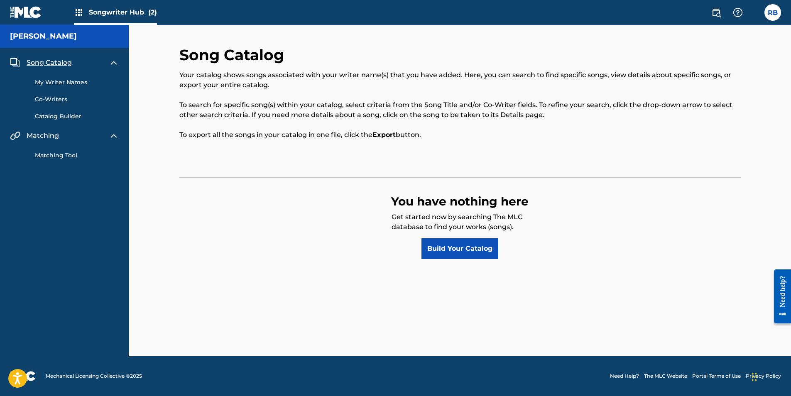
click at [61, 118] on link "Catalog Builder" at bounding box center [77, 116] width 84 height 9
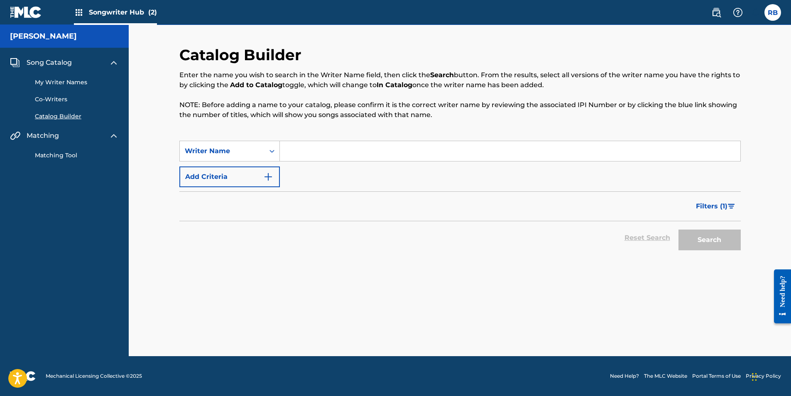
click at [304, 153] on input "Search Form" at bounding box center [510, 151] width 461 height 20
type input "[PERSON_NAME]"
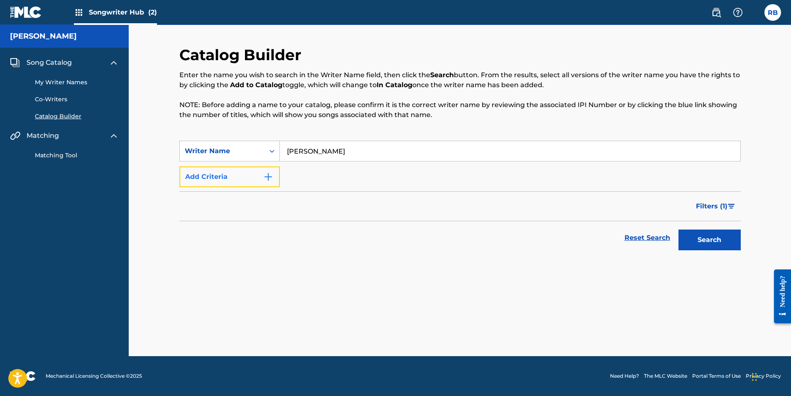
click at [274, 180] on button "Add Criteria" at bounding box center [229, 177] width 101 height 21
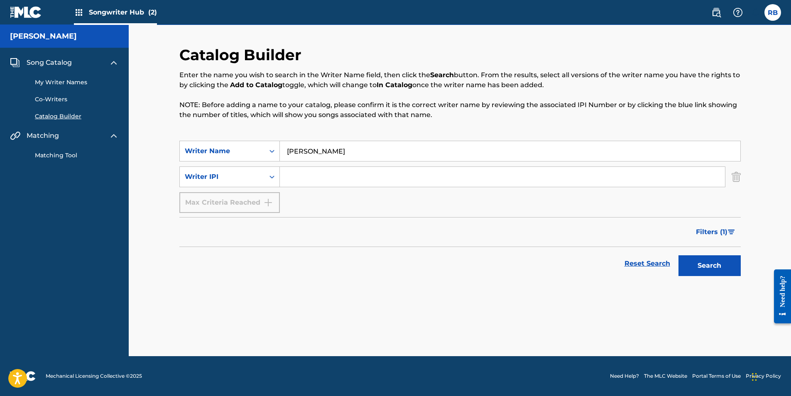
click at [300, 180] on input "Search Form" at bounding box center [502, 177] width 445 height 20
click at [701, 269] on button "Search" at bounding box center [710, 265] width 62 height 21
drag, startPoint x: 249, startPoint y: 243, endPoint x: 247, endPoint y: 248, distance: 5.7
click at [247, 248] on form "SearchWithCriteria7decd379-f03d-49d9-9bbc-393d8322d9bc Writer Name [PERSON_NAME…" at bounding box center [460, 211] width 562 height 140
drag, startPoint x: 247, startPoint y: 248, endPoint x: 332, endPoint y: 302, distance: 99.9
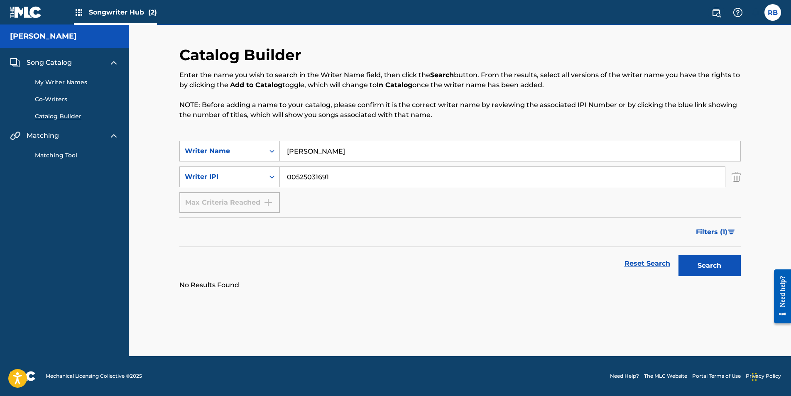
click at [332, 302] on div "Catalog Builder Enter the name you wish to search in the Writer Name field, the…" at bounding box center [460, 201] width 582 height 311
click at [272, 152] on icon "Search Form" at bounding box center [272, 151] width 8 height 8
click at [273, 177] on icon "Search Form" at bounding box center [272, 176] width 5 height 3
click at [273, 177] on icon "Search Form" at bounding box center [272, 177] width 5 height 3
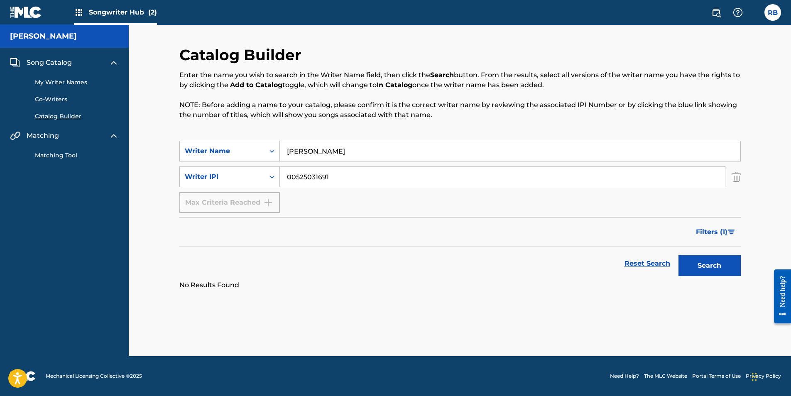
drag, startPoint x: 295, startPoint y: 179, endPoint x: 283, endPoint y: 182, distance: 12.5
click at [283, 182] on input "00525031691" at bounding box center [502, 177] width 445 height 20
click at [701, 267] on button "Search" at bounding box center [710, 265] width 62 height 21
click at [286, 177] on input "525031691" at bounding box center [502, 177] width 445 height 20
type input "00525031691"
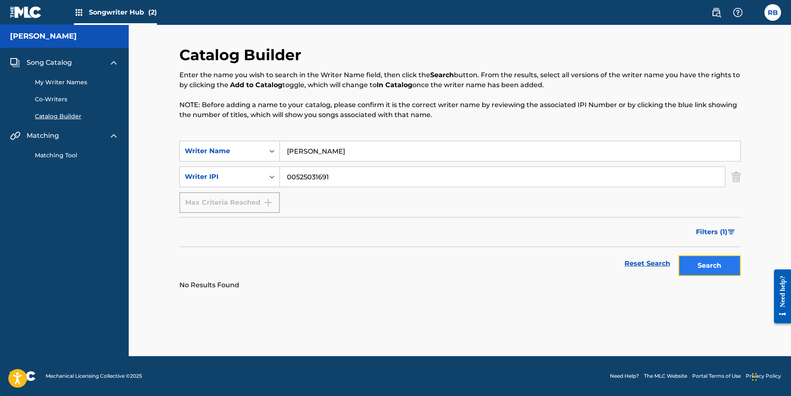
click at [711, 263] on button "Search" at bounding box center [710, 265] width 62 height 21
click at [62, 98] on link "Co-Writers" at bounding box center [77, 99] width 84 height 9
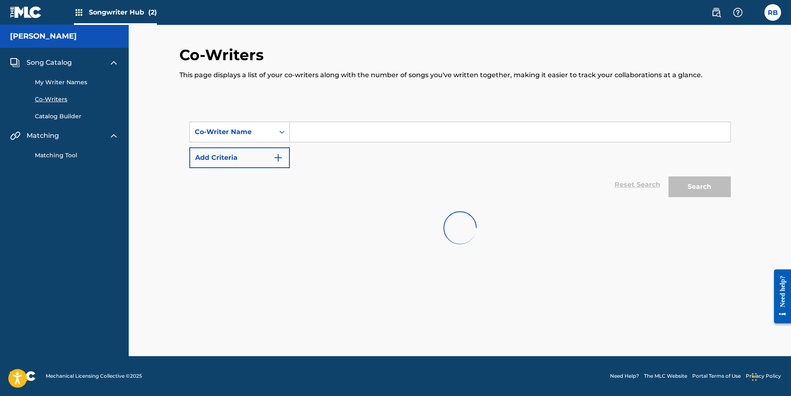
click at [66, 82] on link "My Writer Names" at bounding box center [77, 82] width 84 height 9
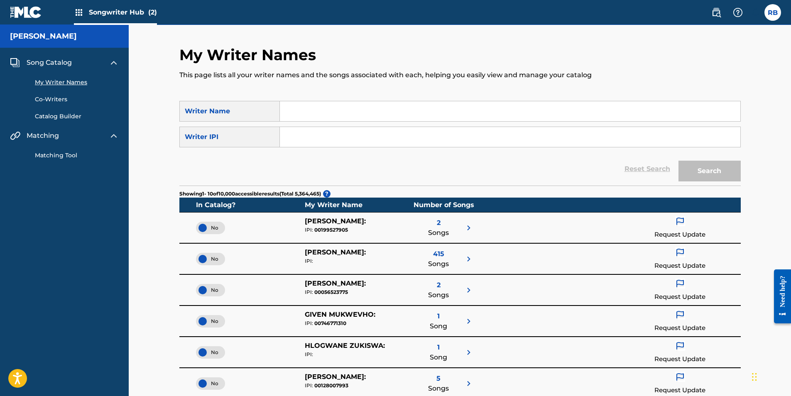
click at [469, 227] on img at bounding box center [469, 228] width 10 height 10
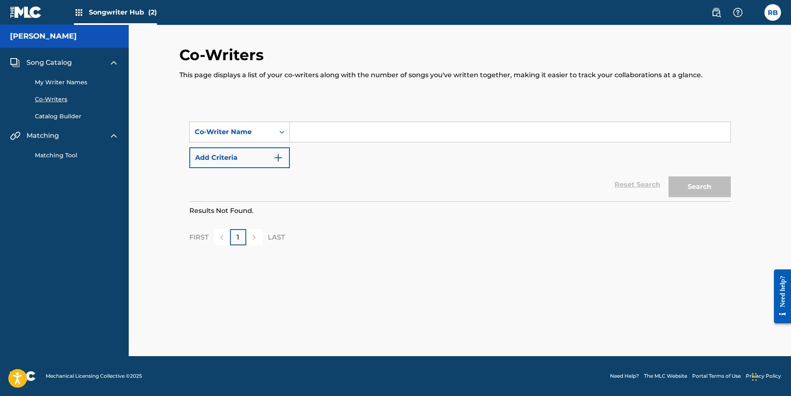
click at [61, 80] on link "My Writer Names" at bounding box center [77, 82] width 84 height 9
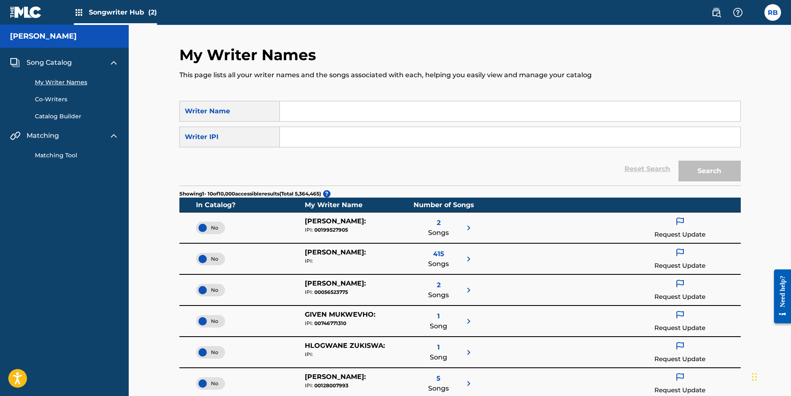
click at [302, 111] on input "Search Form" at bounding box center [510, 111] width 461 height 20
type input "Dosha Burna"
click at [293, 140] on input "Search Form" at bounding box center [510, 137] width 461 height 20
click at [712, 169] on button "Search" at bounding box center [710, 171] width 62 height 21
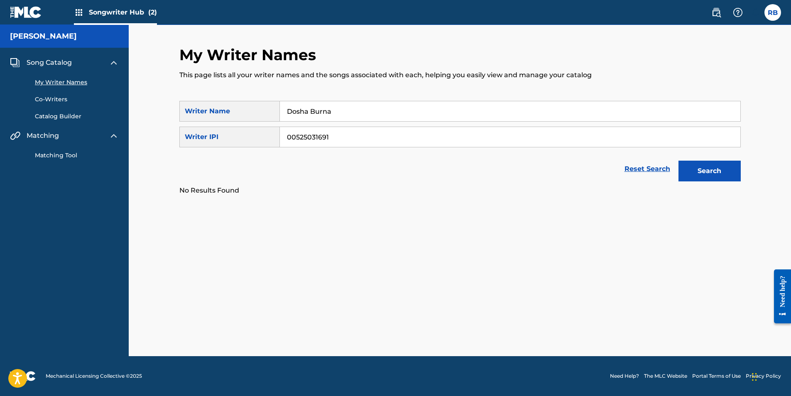
drag, startPoint x: 345, startPoint y: 112, endPoint x: 281, endPoint y: 113, distance: 64.0
click at [281, 113] on input "Dosha Burna" at bounding box center [510, 111] width 461 height 20
click at [294, 141] on input "00525031691" at bounding box center [510, 137] width 461 height 20
drag, startPoint x: 294, startPoint y: 141, endPoint x: 274, endPoint y: 142, distance: 20.4
click at [274, 142] on div "SearchWithCriteria6dff7d63-a82b-4c9c-88d2-4290703fccff Writer IPI 00525031691" at bounding box center [460, 137] width 562 height 21
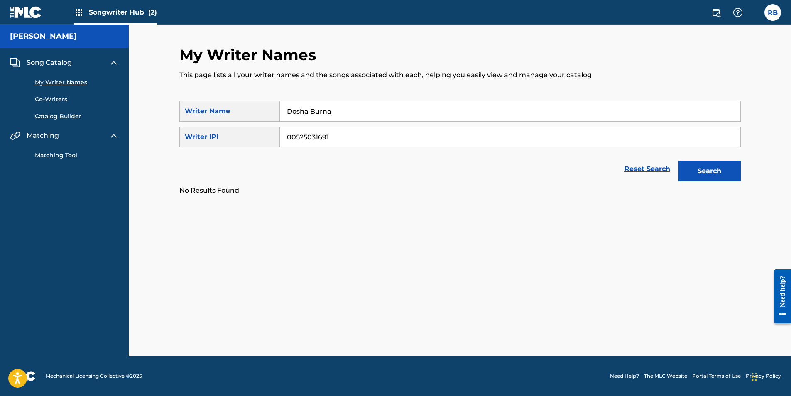
click at [295, 139] on input "00525031691" at bounding box center [510, 137] width 461 height 20
drag, startPoint x: 295, startPoint y: 139, endPoint x: 275, endPoint y: 139, distance: 19.9
click at [275, 139] on div "SearchWithCriteria6dff7d63-a82b-4c9c-88d2-4290703fccff Writer IPI 00525031691" at bounding box center [460, 137] width 562 height 21
type input "525031691"
click at [679, 161] on button "Search" at bounding box center [710, 171] width 62 height 21
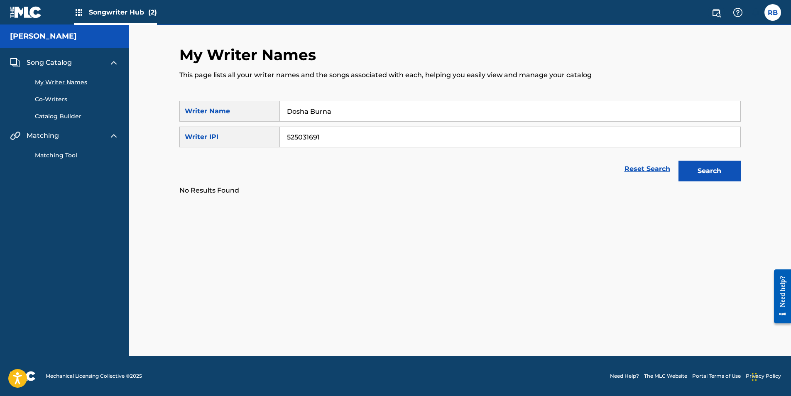
click at [337, 112] on input "Dosha Burna" at bounding box center [510, 111] width 461 height 20
drag, startPoint x: 337, startPoint y: 112, endPoint x: 263, endPoint y: 112, distance: 74.4
click at [263, 112] on div "SearchWithCriteria7decd379-f03d-49d9-9bbc-393d8322d9bc Writer Name [PERSON_NAME]" at bounding box center [460, 111] width 562 height 21
click at [311, 111] on input "Dosha Burna" at bounding box center [510, 111] width 461 height 20
drag, startPoint x: 333, startPoint y: 111, endPoint x: 255, endPoint y: 112, distance: 77.3
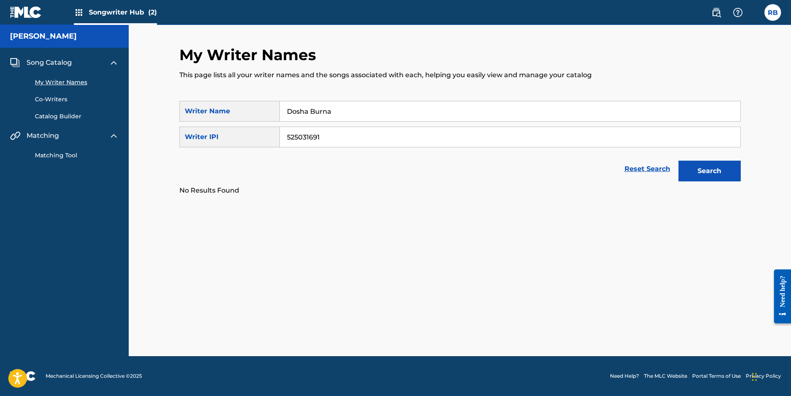
click at [255, 112] on div "SearchWithCriteria7decd379-f03d-49d9-9bbc-393d8322d9bc Writer Name [PERSON_NAME]" at bounding box center [460, 111] width 562 height 21
click at [255, 112] on div "Writer Name" at bounding box center [229, 111] width 101 height 21
click at [301, 112] on input "Search Form" at bounding box center [510, 111] width 461 height 20
type input "[PERSON_NAME]"
click at [701, 165] on button "Search" at bounding box center [710, 171] width 62 height 21
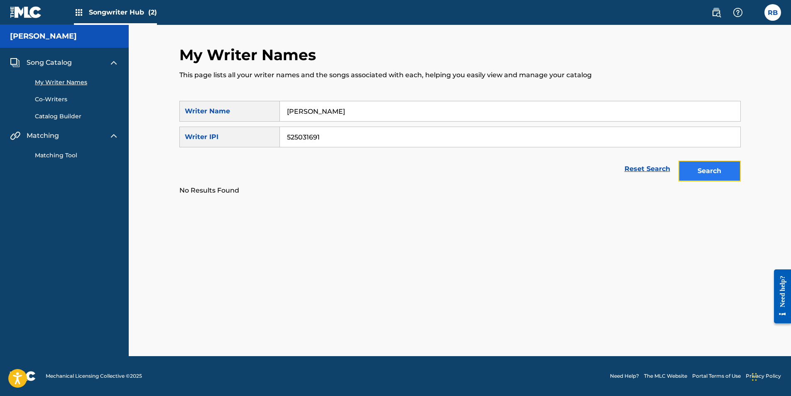
click at [696, 167] on button "Search" at bounding box center [710, 171] width 62 height 21
click at [696, 167] on div "Search" at bounding box center [708, 168] width 66 height 33
click at [696, 167] on button "Search" at bounding box center [710, 171] width 62 height 21
click at [630, 171] on link "Reset Search" at bounding box center [648, 169] width 54 height 18
click at [51, 64] on span "Song Catalog" at bounding box center [49, 63] width 45 height 10
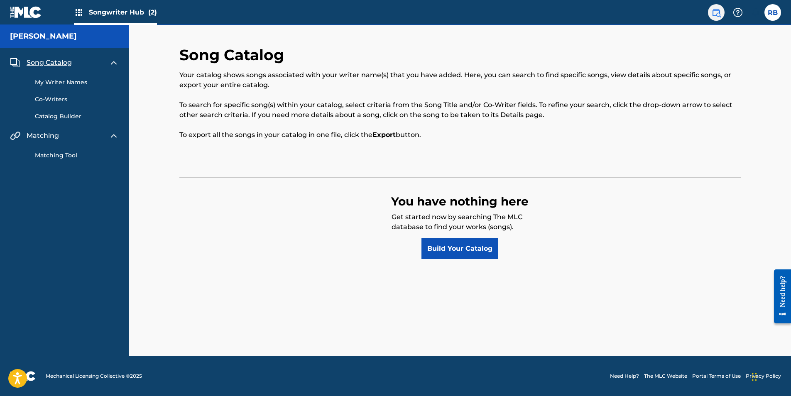
click at [718, 12] on img at bounding box center [717, 12] width 10 height 10
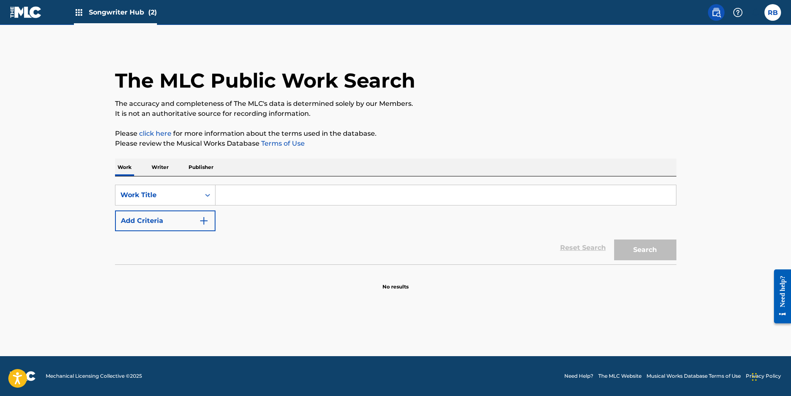
click at [160, 166] on p "Writer" at bounding box center [160, 167] width 22 height 17
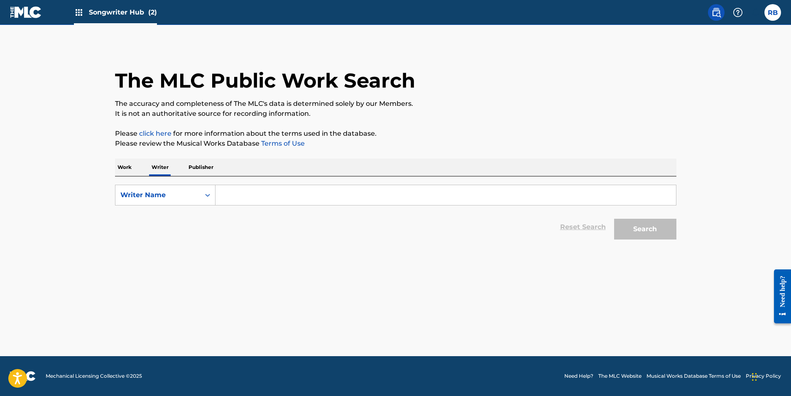
click at [206, 167] on p "Publisher" at bounding box center [201, 167] width 30 height 17
click at [208, 195] on icon "Search Form" at bounding box center [207, 195] width 5 height 3
click at [235, 197] on input "Search Form" at bounding box center [446, 195] width 461 height 20
click at [204, 196] on icon "Search Form" at bounding box center [208, 195] width 8 height 8
drag, startPoint x: 183, startPoint y: 218, endPoint x: 197, endPoint y: 216, distance: 14.3
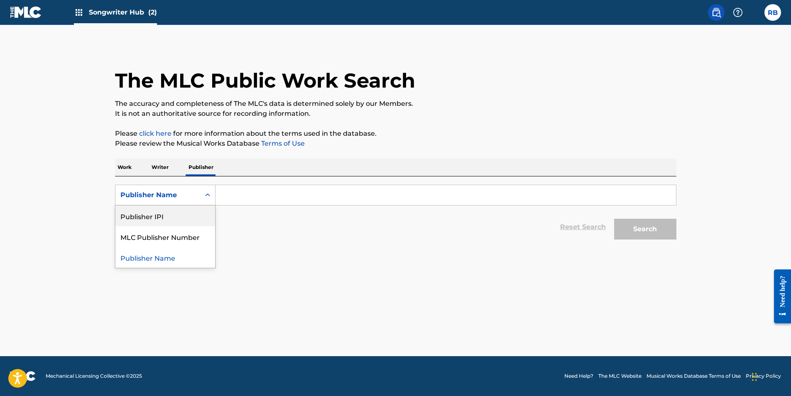
click at [182, 218] on div "Publisher IPI" at bounding box center [165, 216] width 100 height 21
click at [240, 198] on input "Search Form" at bounding box center [446, 195] width 461 height 20
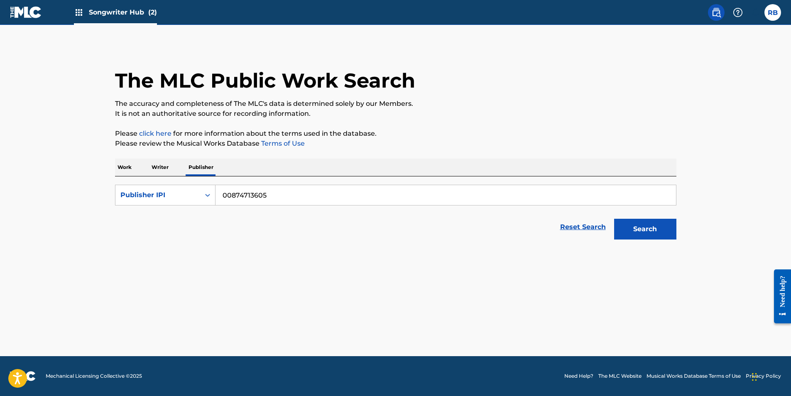
type input "00874713605"
click at [614, 219] on button "Search" at bounding box center [645, 229] width 62 height 21
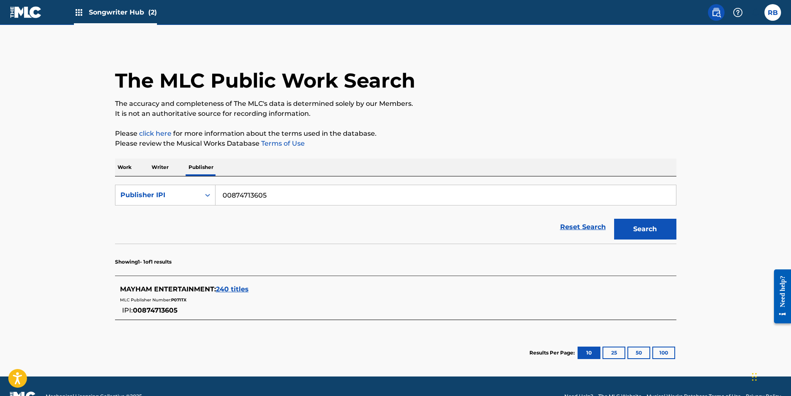
click at [238, 291] on span "240 titles" at bounding box center [232, 289] width 33 height 8
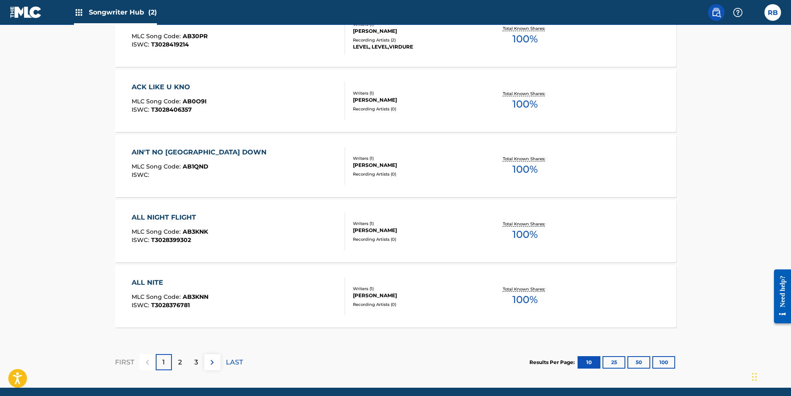
scroll to position [623, 0]
click at [178, 359] on p "2" at bounding box center [180, 362] width 4 height 10
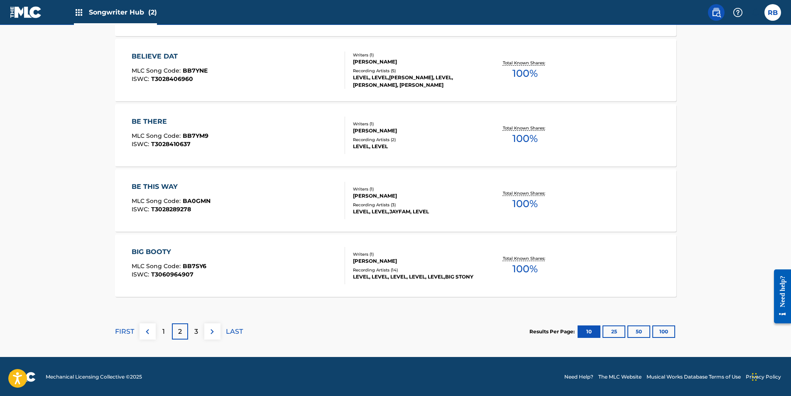
scroll to position [654, 0]
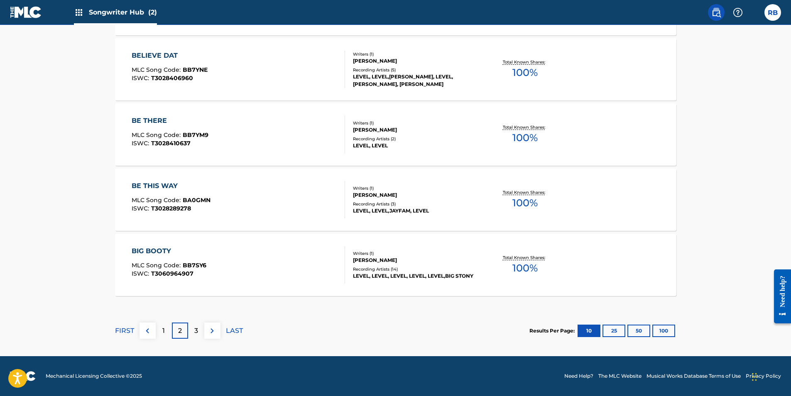
click at [164, 249] on div "BIG BOOTY" at bounding box center [169, 251] width 75 height 10
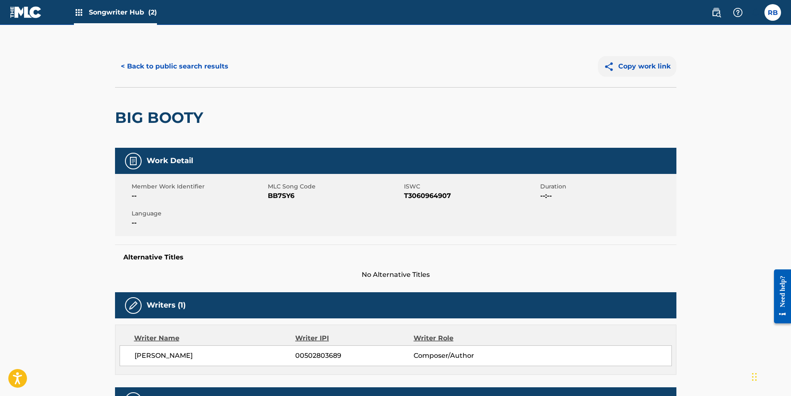
click at [639, 66] on button "Copy work link" at bounding box center [637, 66] width 79 height 21
click at [183, 64] on button "< Back to public search results" at bounding box center [174, 66] width 119 height 21
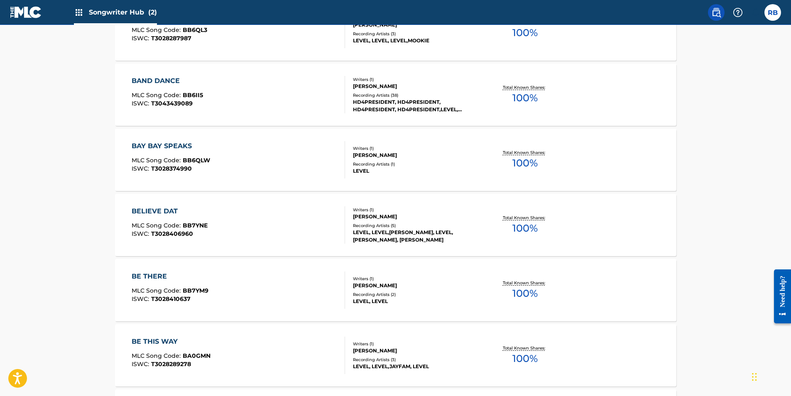
scroll to position [654, 0]
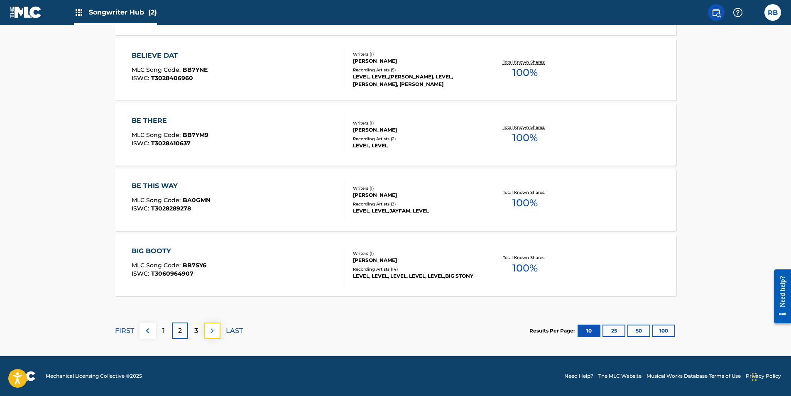
click at [209, 332] on img at bounding box center [212, 331] width 10 height 10
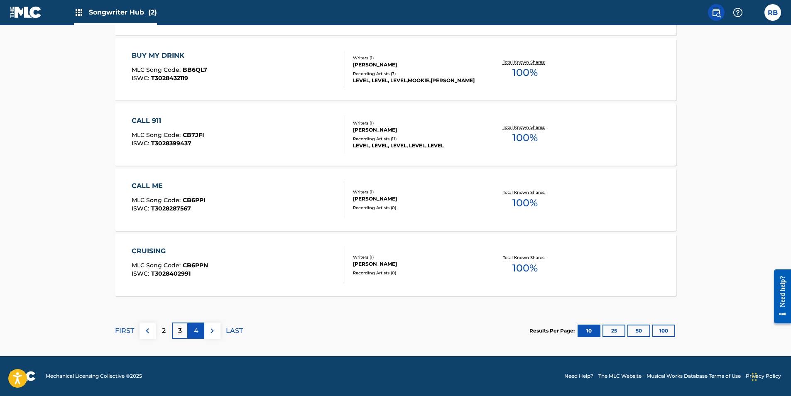
click at [200, 332] on div "4" at bounding box center [196, 331] width 16 height 16
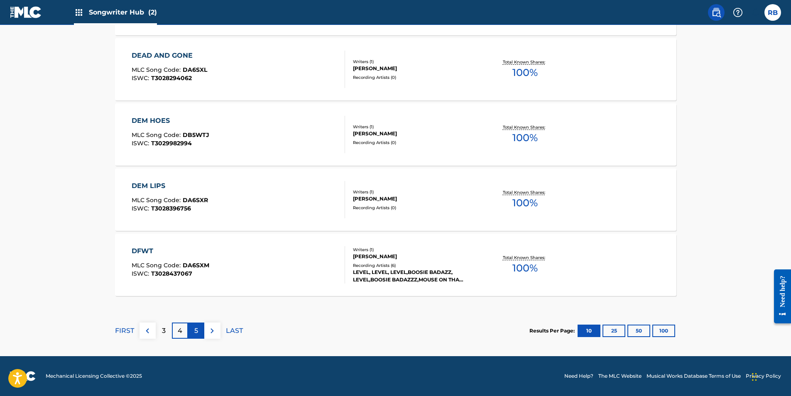
click at [194, 332] on p "5" at bounding box center [196, 331] width 4 height 10
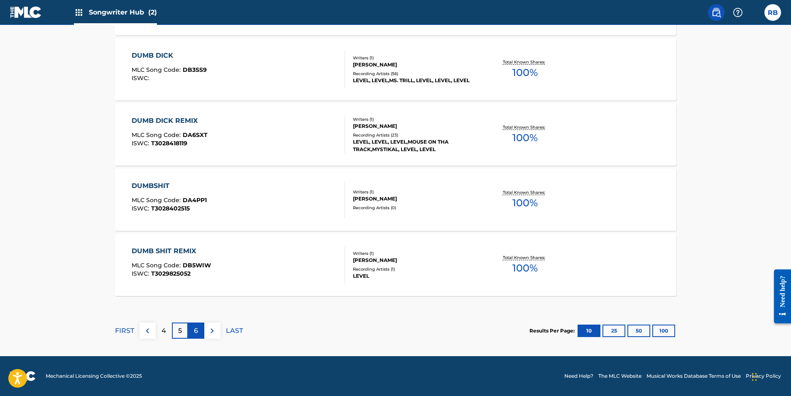
click at [199, 334] on div "6" at bounding box center [196, 331] width 16 height 16
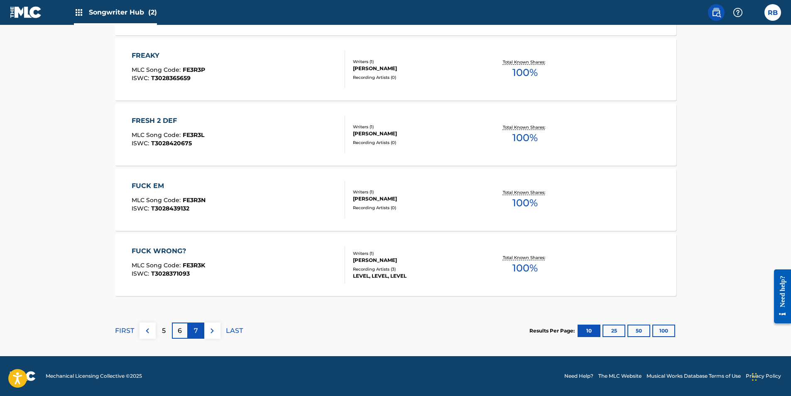
click at [196, 329] on p "7" at bounding box center [196, 331] width 4 height 10
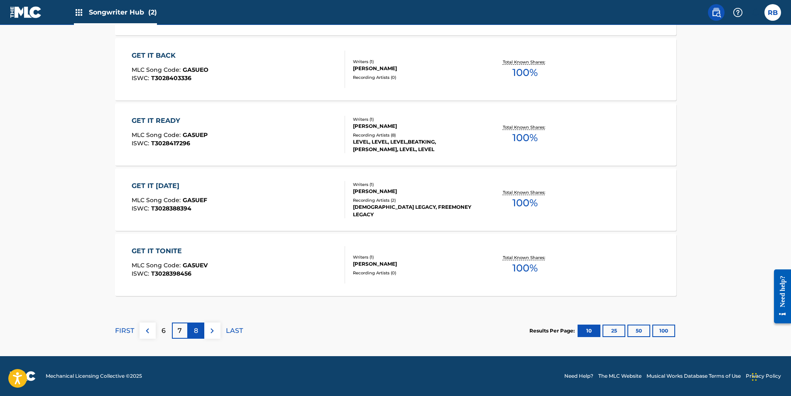
click at [195, 331] on p "8" at bounding box center [196, 331] width 4 height 10
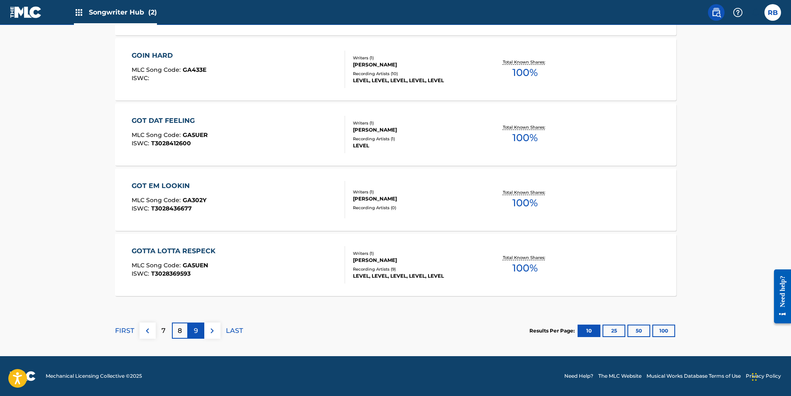
click at [195, 332] on p "9" at bounding box center [196, 331] width 4 height 10
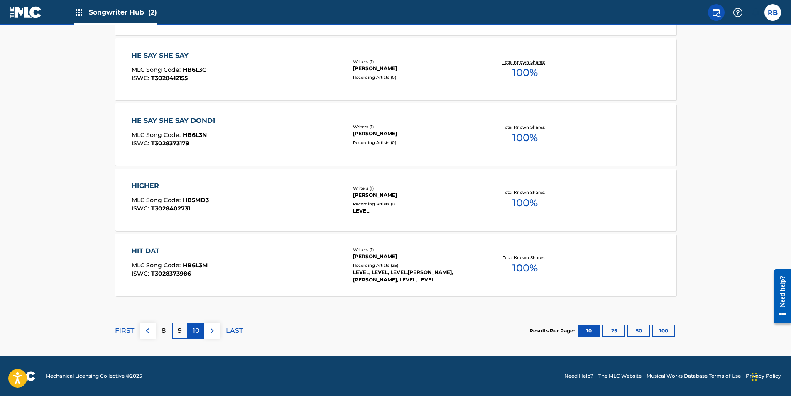
click at [194, 334] on p "10" at bounding box center [196, 331] width 7 height 10
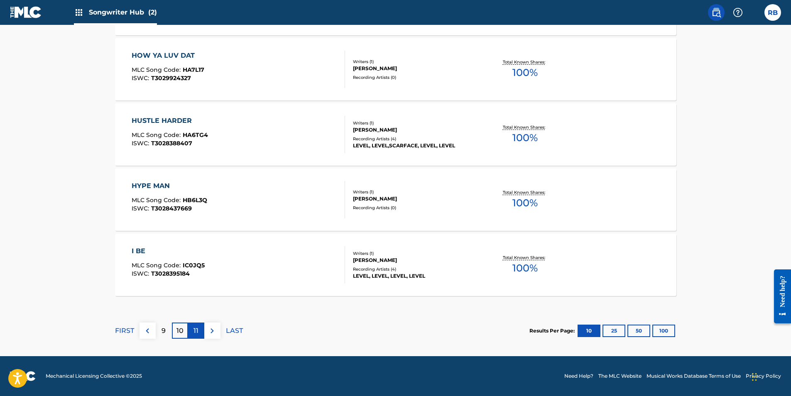
click at [194, 334] on p "11" at bounding box center [196, 331] width 5 height 10
click at [200, 330] on div "12" at bounding box center [196, 331] width 16 height 16
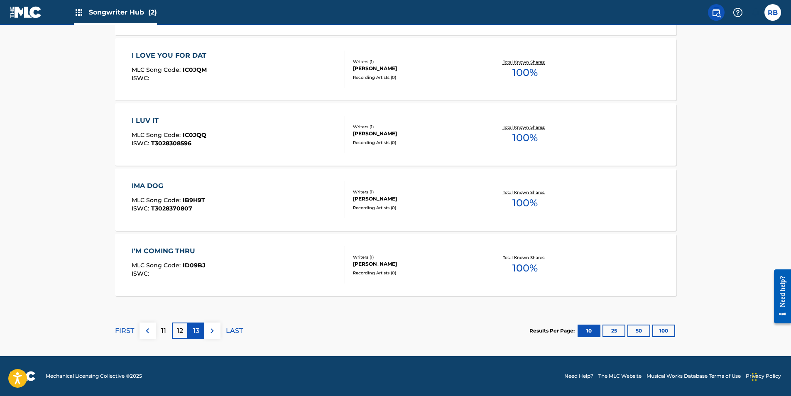
click at [196, 331] on p "13" at bounding box center [196, 331] width 6 height 10
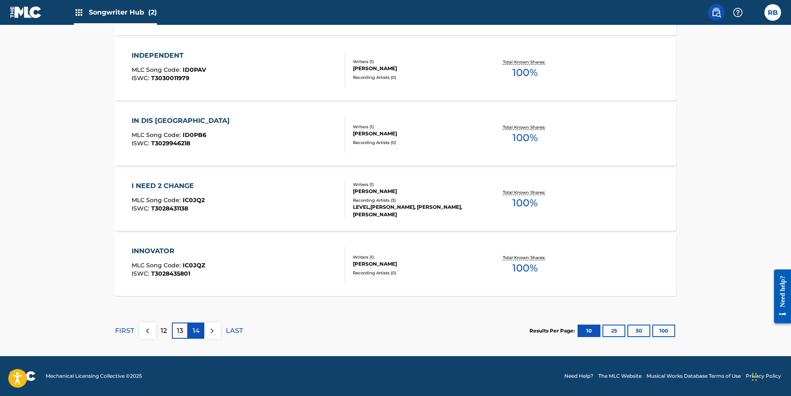
click at [198, 332] on p "14" at bounding box center [196, 331] width 7 height 10
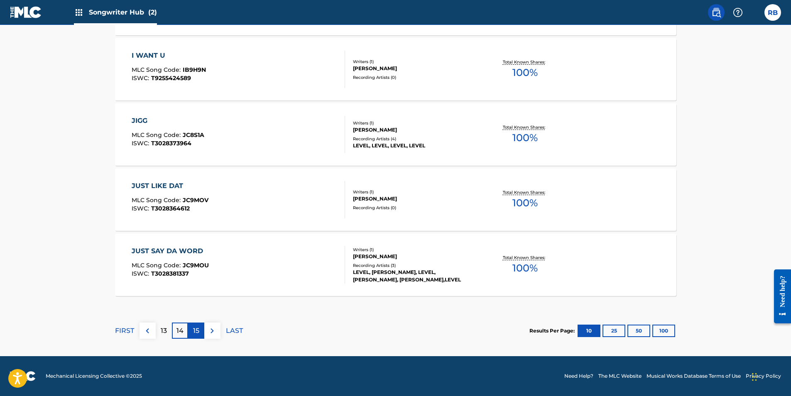
click at [194, 329] on p "15" at bounding box center [196, 331] width 6 height 10
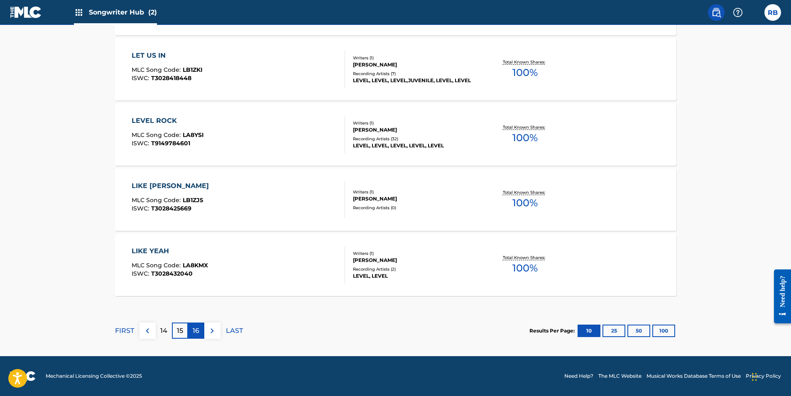
click at [194, 332] on p "16" at bounding box center [196, 331] width 7 height 10
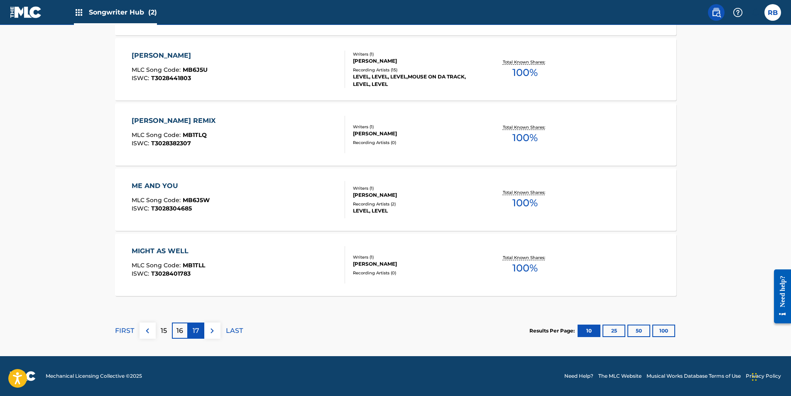
click at [195, 329] on p "17" at bounding box center [196, 331] width 7 height 10
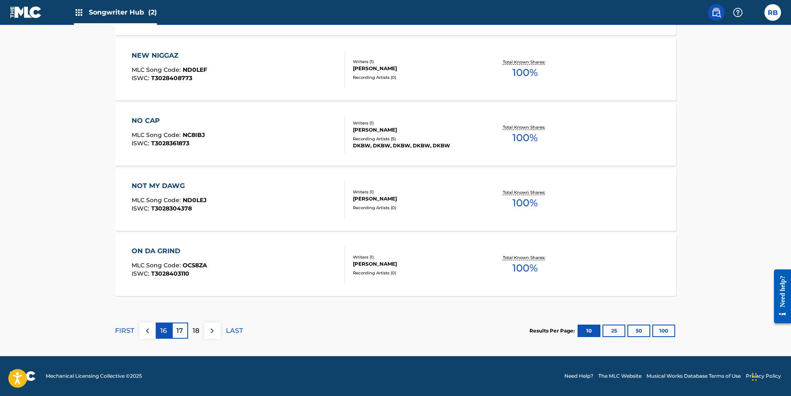
click at [167, 334] on p "16" at bounding box center [163, 331] width 7 height 10
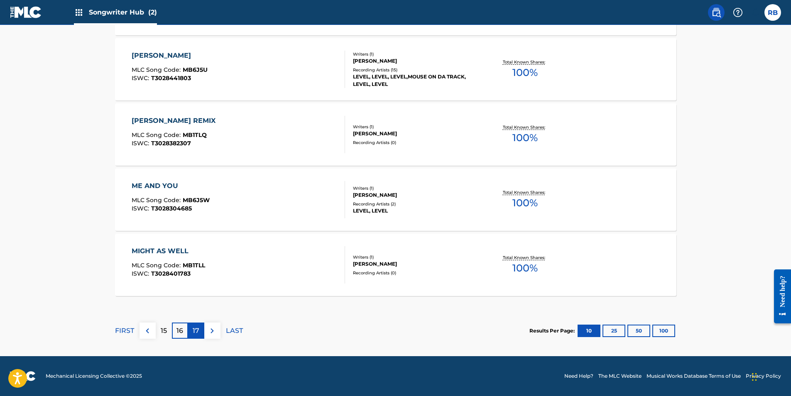
click at [193, 332] on p "17" at bounding box center [196, 331] width 7 height 10
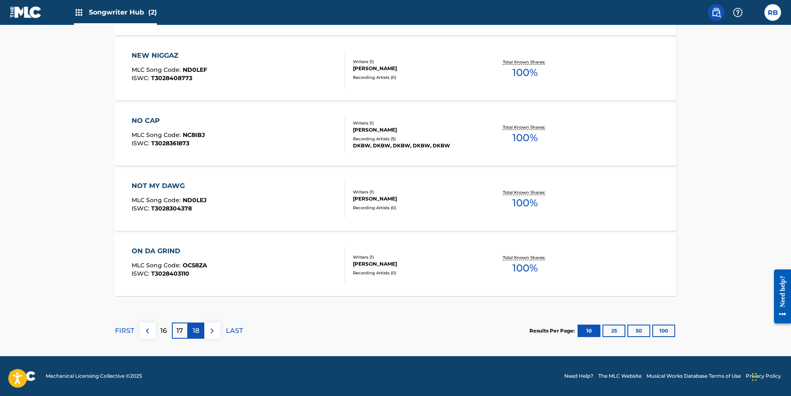
click at [190, 330] on div "18" at bounding box center [196, 331] width 16 height 16
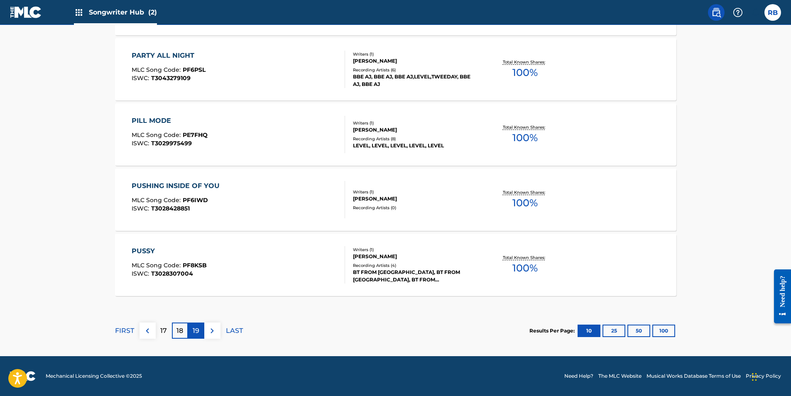
click at [197, 332] on p "19" at bounding box center [196, 331] width 7 height 10
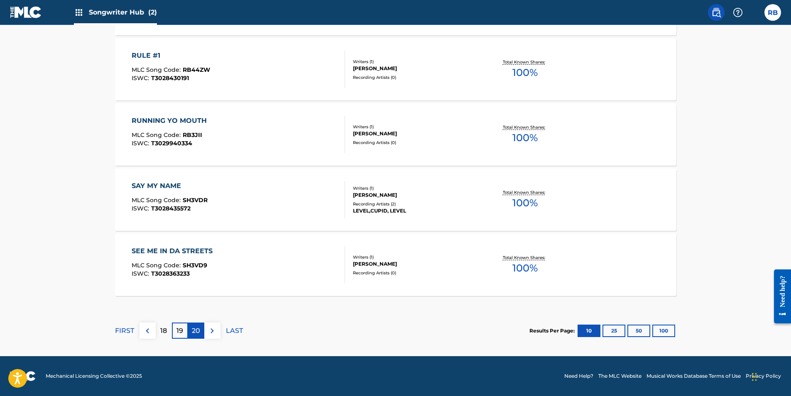
click at [199, 331] on p "20" at bounding box center [196, 331] width 8 height 10
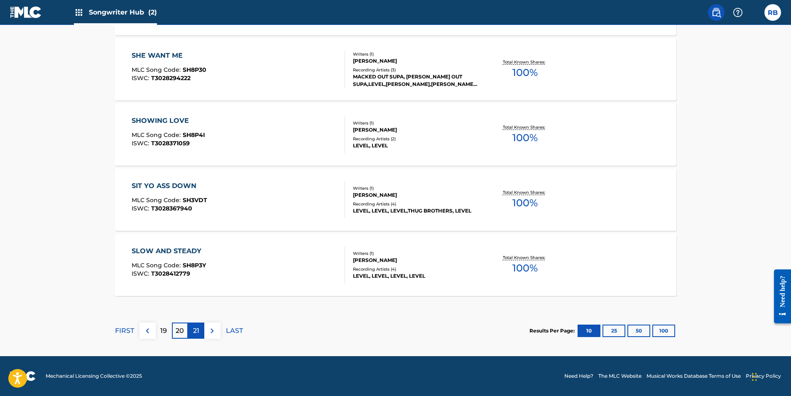
click at [198, 331] on p "21" at bounding box center [196, 331] width 6 height 10
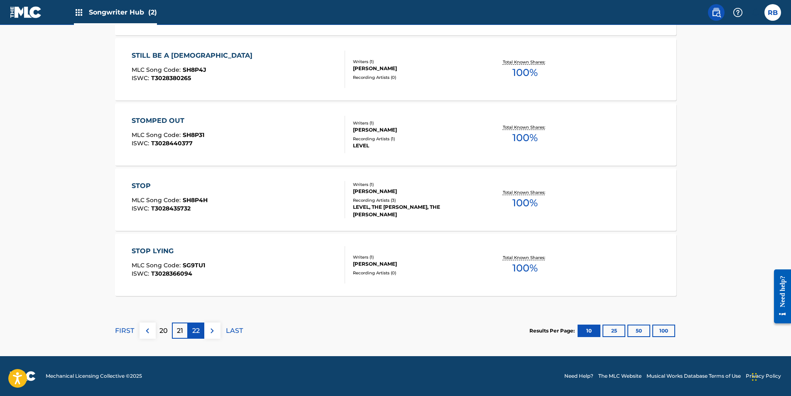
click at [194, 333] on p "22" at bounding box center [195, 331] width 7 height 10
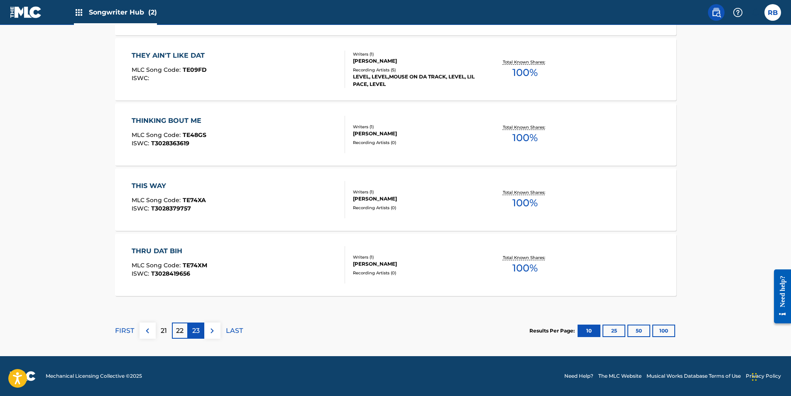
click at [196, 329] on p "23" at bounding box center [195, 331] width 7 height 10
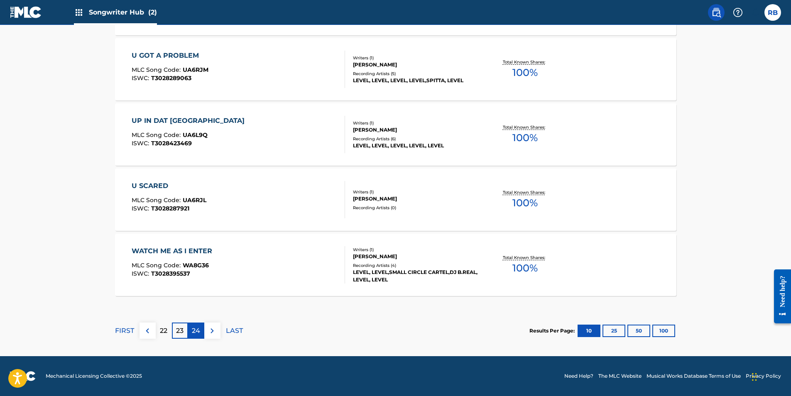
click at [195, 331] on p "24" at bounding box center [196, 331] width 8 height 10
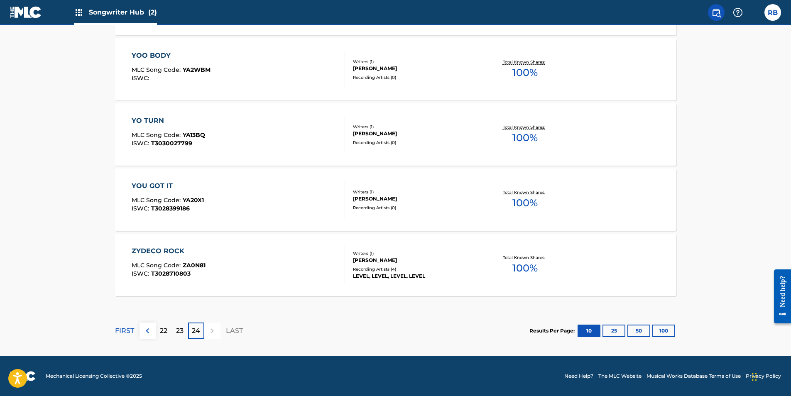
click at [213, 331] on div at bounding box center [212, 331] width 16 height 16
click at [123, 332] on p "FIRST" at bounding box center [124, 331] width 19 height 10
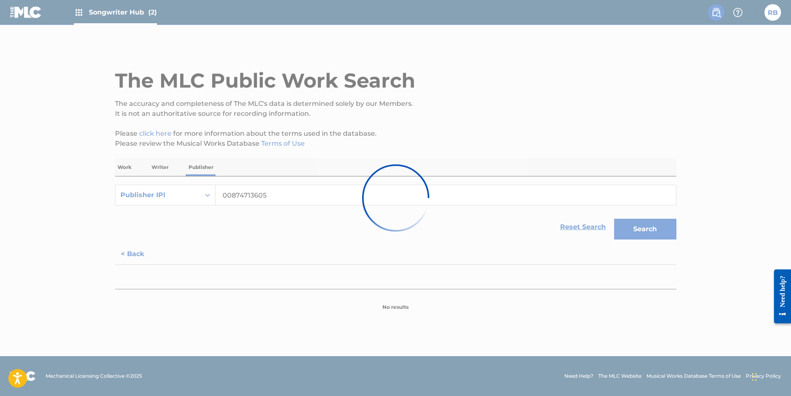
scroll to position [0, 0]
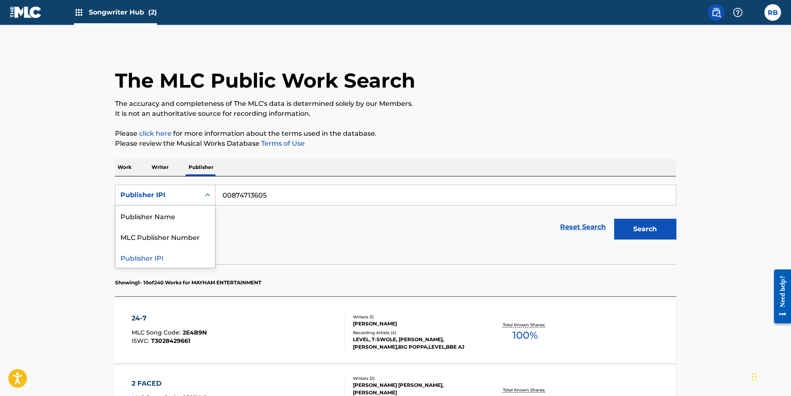
click at [206, 199] on div "Search Form" at bounding box center [207, 195] width 15 height 15
click at [160, 165] on p "Writer" at bounding box center [160, 167] width 22 height 17
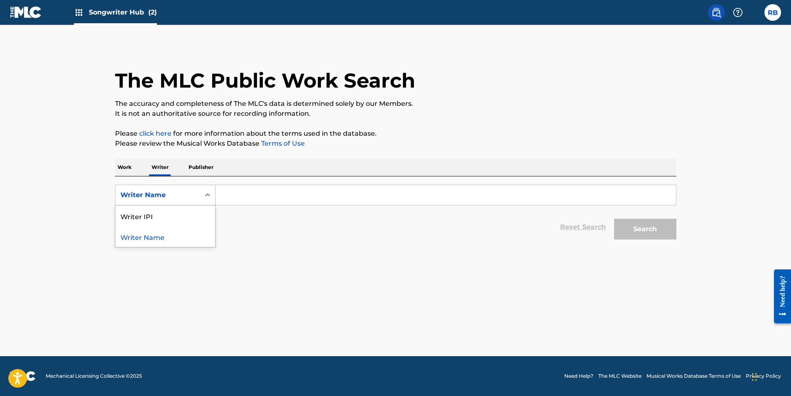
click at [206, 194] on icon "Search Form" at bounding box center [208, 195] width 8 height 8
click at [182, 212] on div "Writer IPI" at bounding box center [165, 216] width 100 height 21
click at [252, 194] on input "Search Form" at bounding box center [446, 195] width 461 height 20
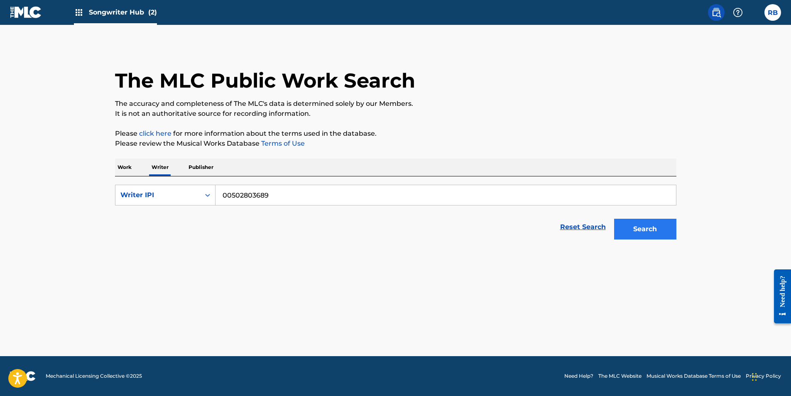
type input "00502803689"
click at [647, 224] on button "Search" at bounding box center [645, 229] width 62 height 21
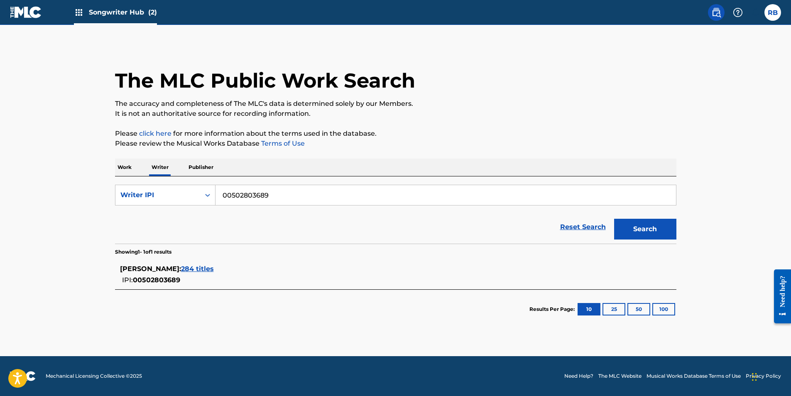
click at [214, 270] on span "284 titles" at bounding box center [197, 269] width 33 height 8
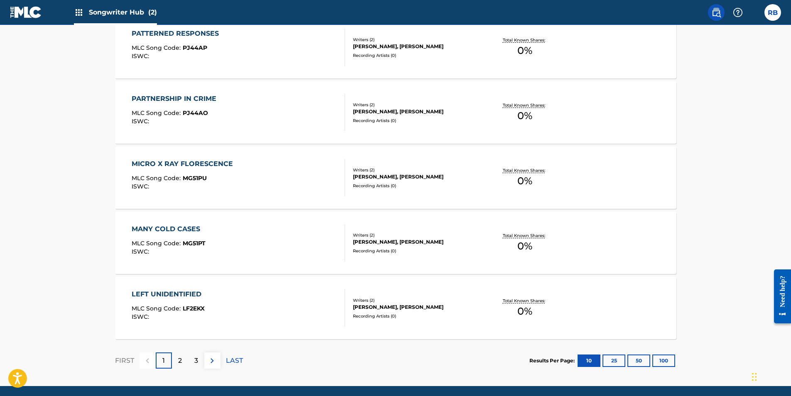
scroll to position [621, 0]
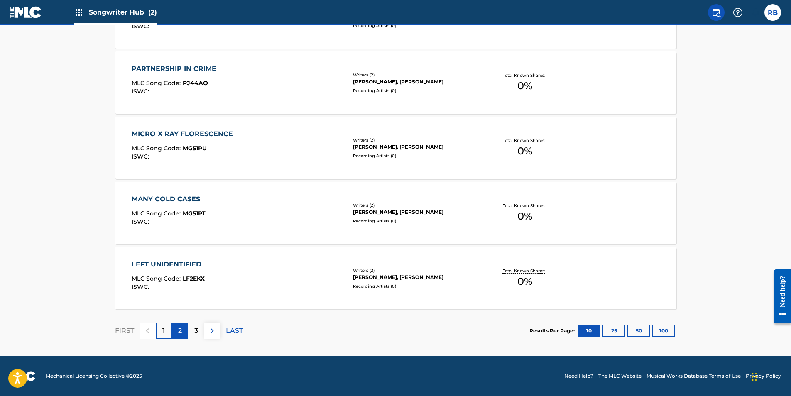
click at [183, 329] on div "2" at bounding box center [180, 331] width 16 height 16
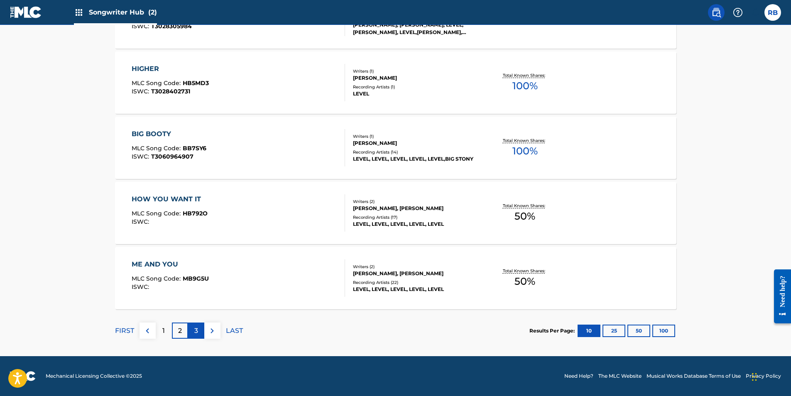
click at [198, 332] on p "3" at bounding box center [196, 331] width 4 height 10
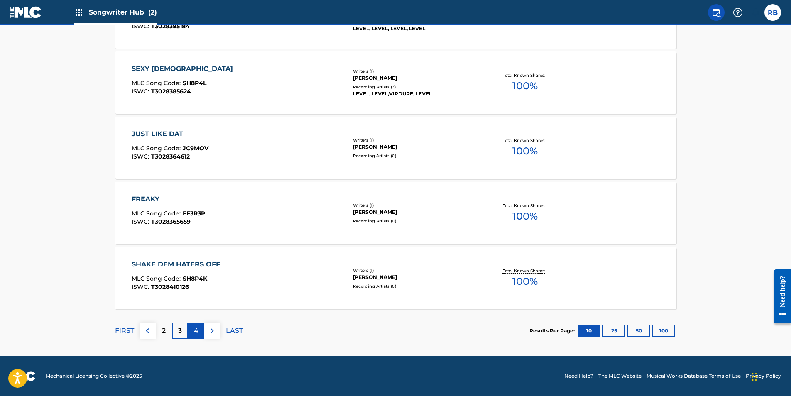
click at [199, 332] on div "4" at bounding box center [196, 331] width 16 height 16
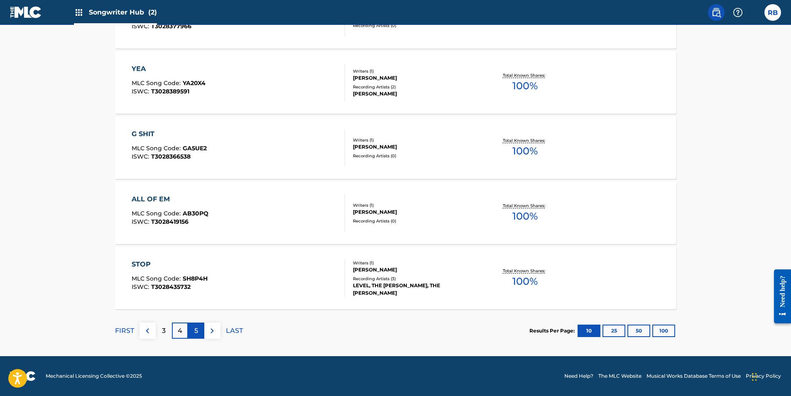
click at [193, 329] on div "5" at bounding box center [196, 331] width 16 height 16
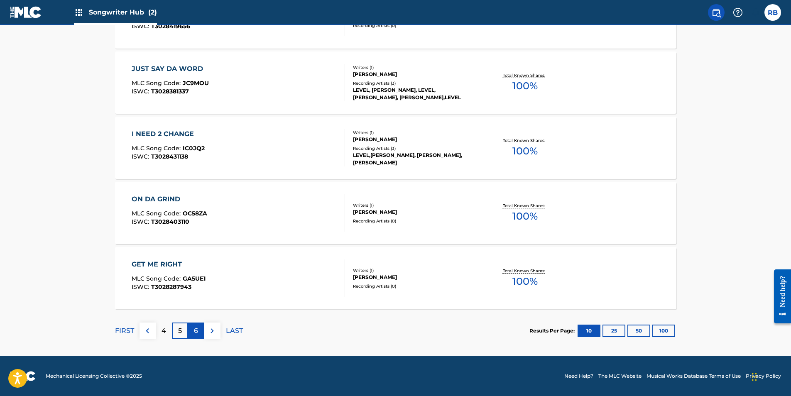
click at [198, 330] on div "6" at bounding box center [196, 331] width 16 height 16
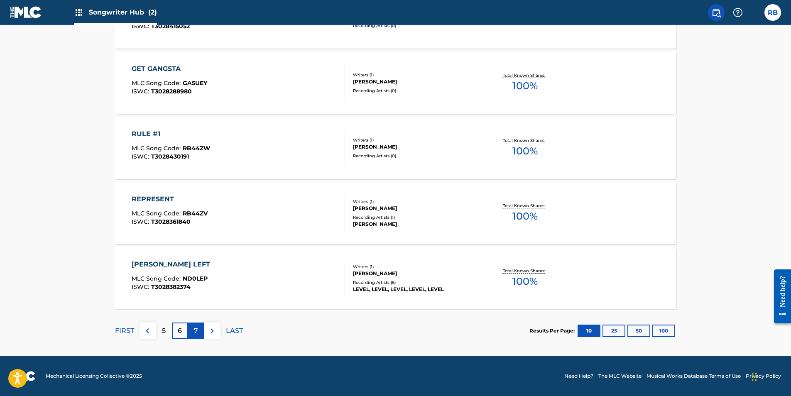
click at [200, 330] on div "7" at bounding box center [196, 331] width 16 height 16
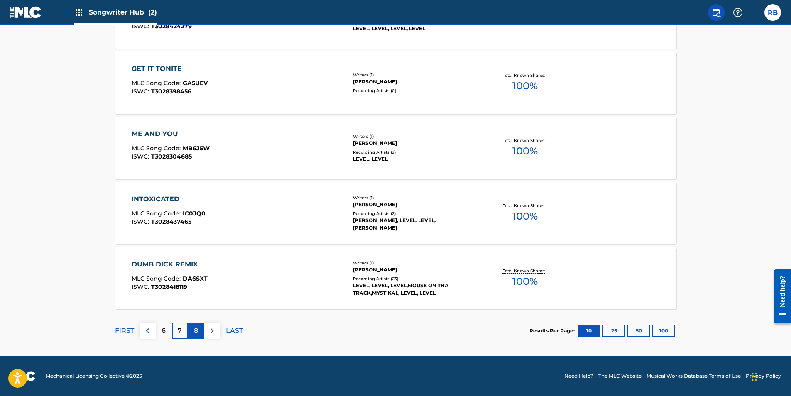
click at [193, 330] on div "8" at bounding box center [196, 331] width 16 height 16
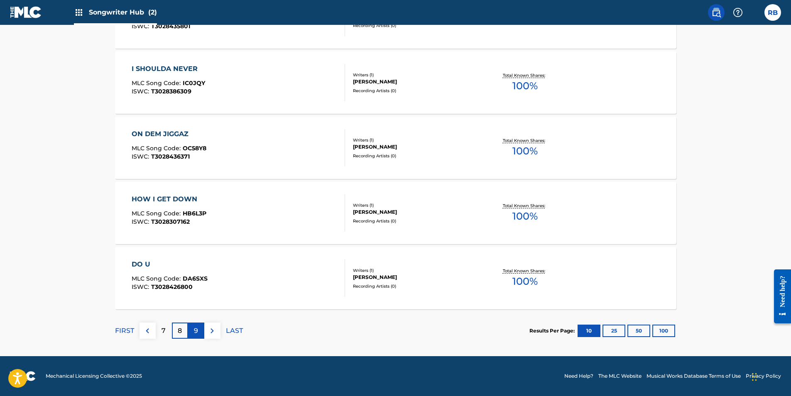
click at [197, 333] on p "9" at bounding box center [196, 331] width 4 height 10
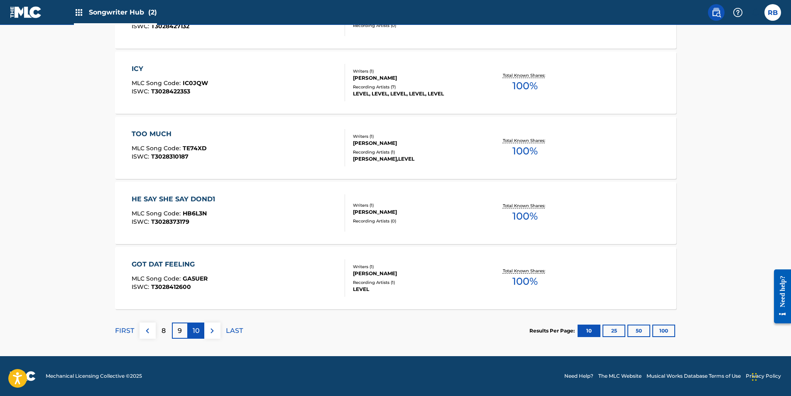
click at [193, 332] on p "10" at bounding box center [196, 331] width 7 height 10
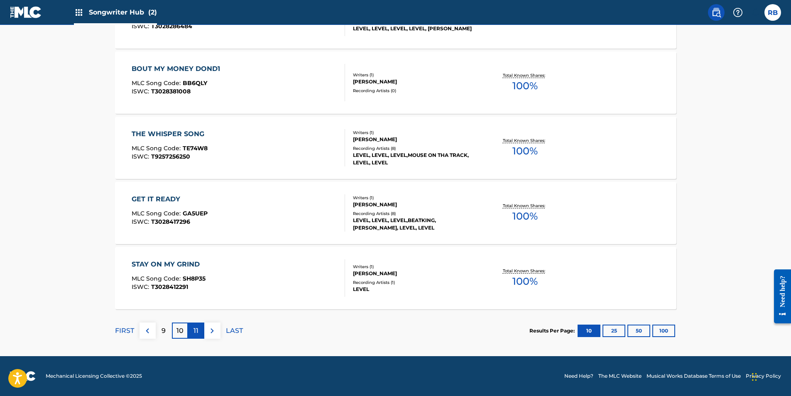
click at [193, 330] on div "11" at bounding box center [196, 331] width 16 height 16
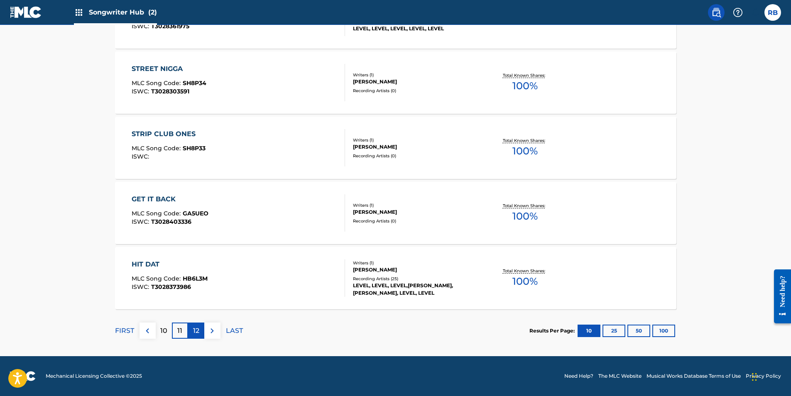
click at [193, 333] on p "12" at bounding box center [196, 331] width 6 height 10
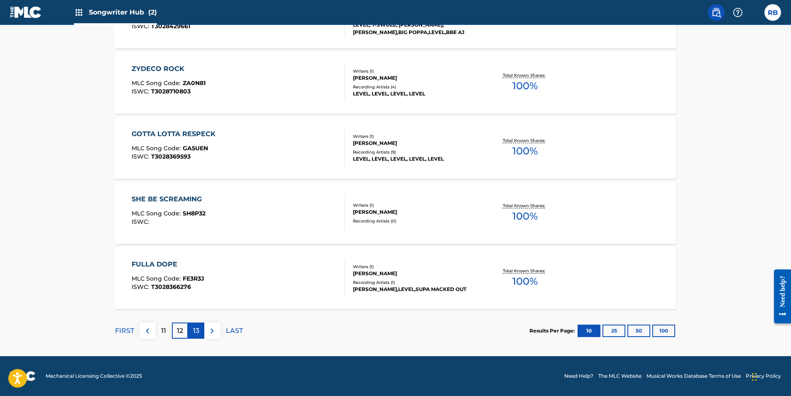
click at [195, 332] on p "13" at bounding box center [196, 331] width 6 height 10
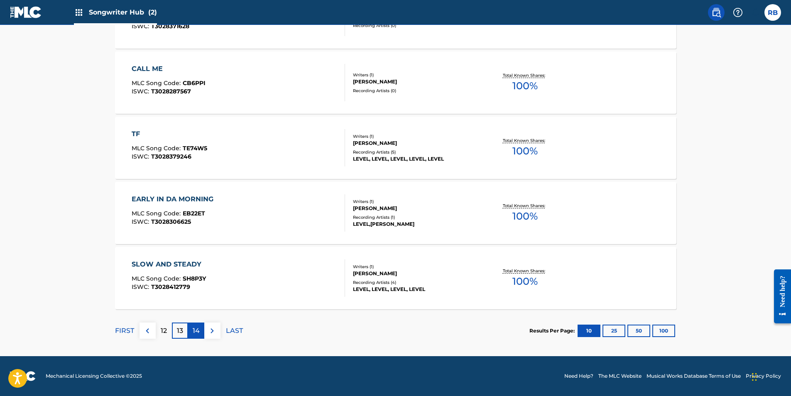
click at [195, 336] on div "14" at bounding box center [196, 331] width 16 height 16
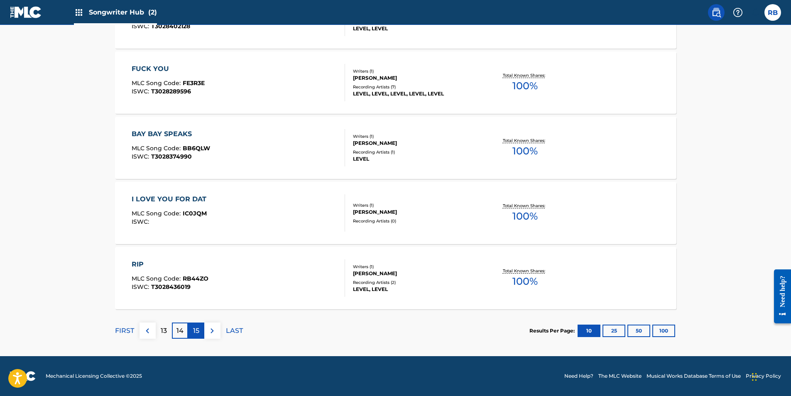
click at [199, 332] on p "15" at bounding box center [196, 331] width 6 height 10
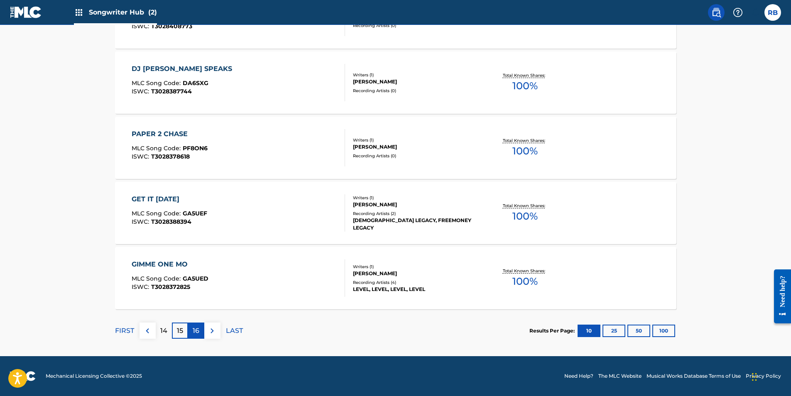
click at [196, 330] on p "16" at bounding box center [196, 331] width 7 height 10
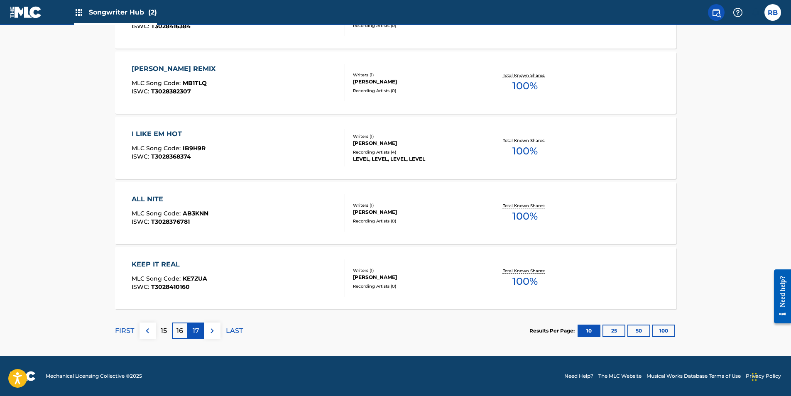
click at [197, 334] on p "17" at bounding box center [196, 331] width 7 height 10
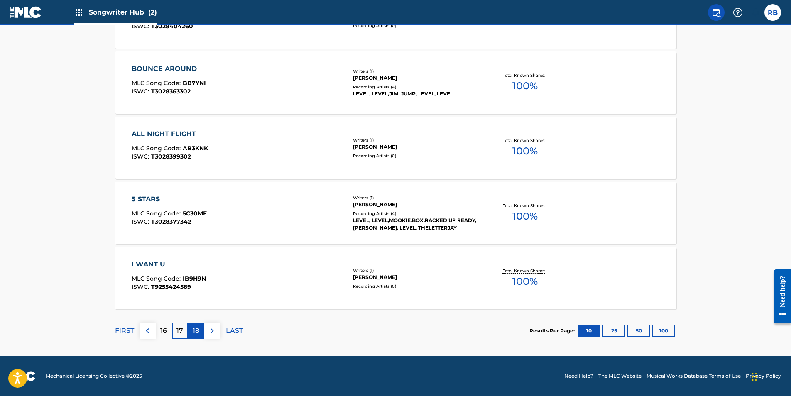
click at [195, 332] on p "18" at bounding box center [196, 331] width 7 height 10
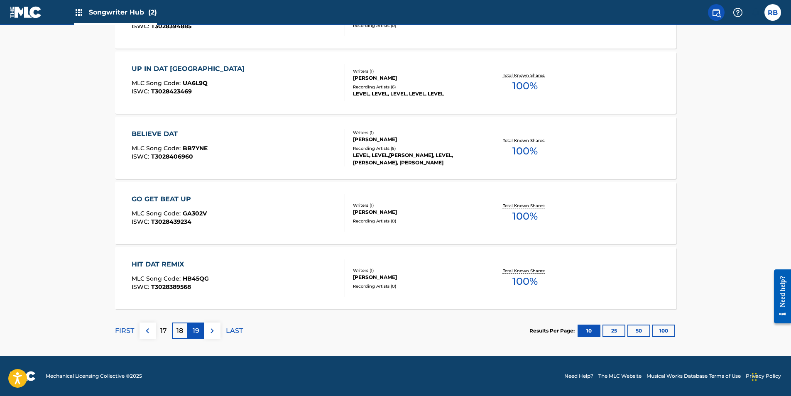
click at [194, 332] on p "19" at bounding box center [196, 331] width 7 height 10
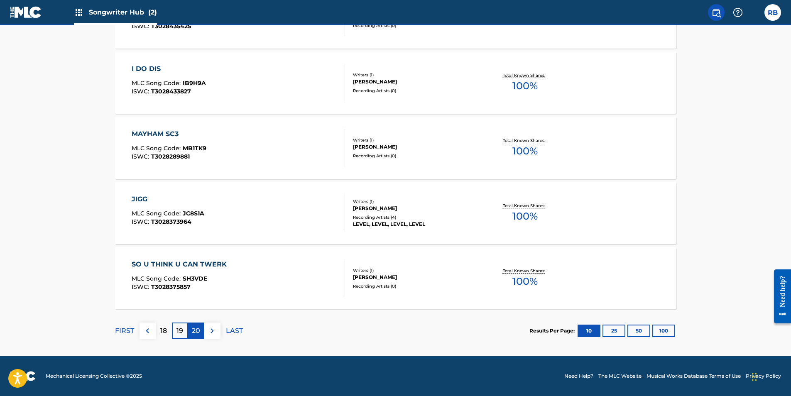
click at [197, 332] on p "20" at bounding box center [196, 331] width 8 height 10
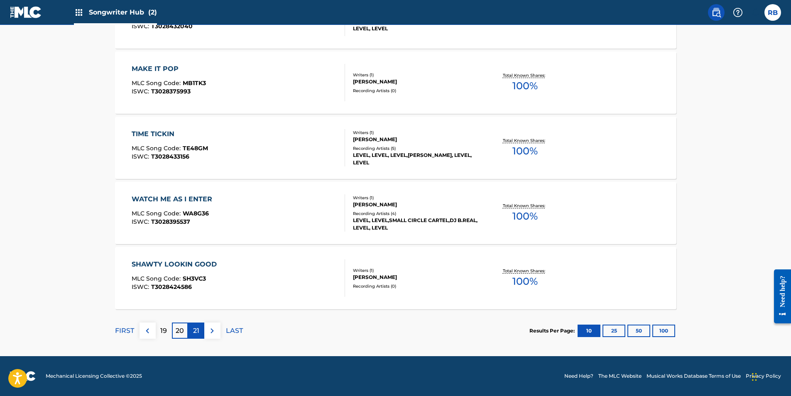
click at [194, 330] on p "21" at bounding box center [196, 331] width 6 height 10
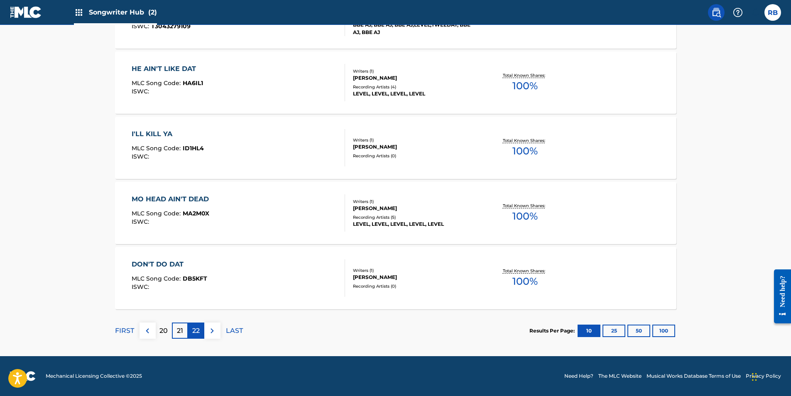
click at [194, 331] on p "22" at bounding box center [195, 331] width 7 height 10
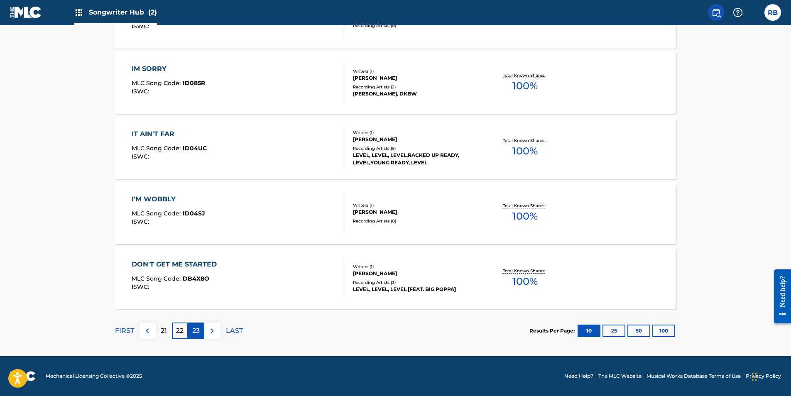
click at [199, 332] on p "23" at bounding box center [195, 331] width 7 height 10
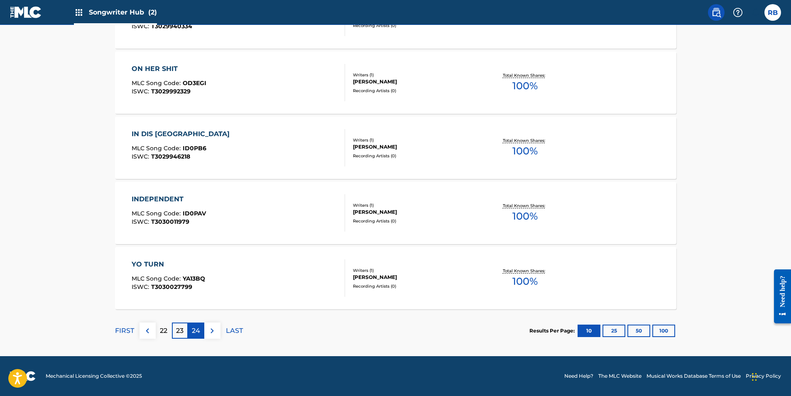
click at [196, 330] on p "24" at bounding box center [196, 331] width 8 height 10
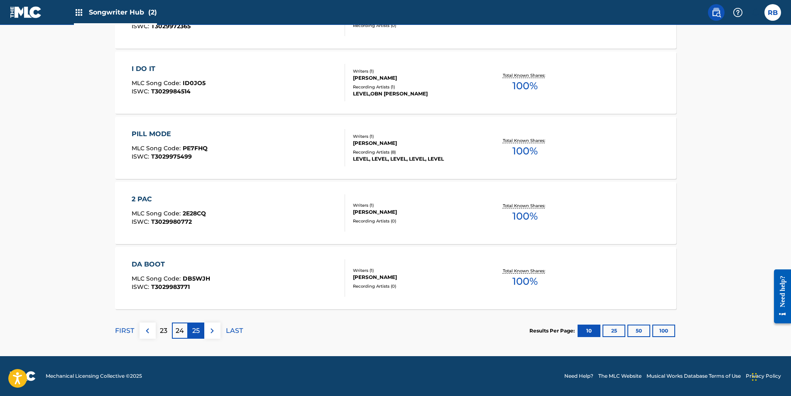
click at [196, 329] on p "25" at bounding box center [195, 331] width 7 height 10
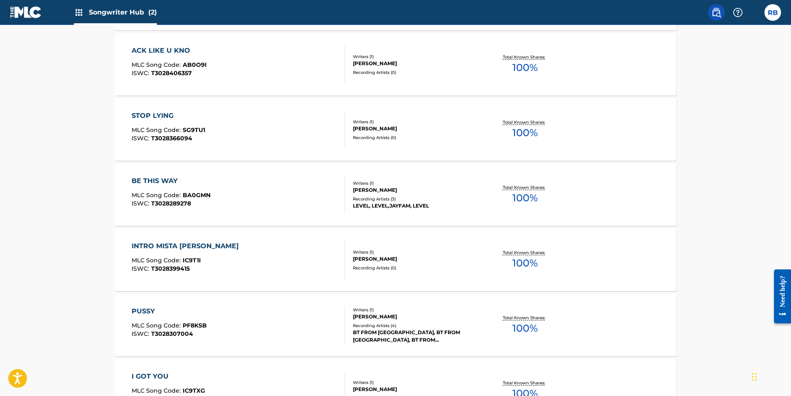
scroll to position [0, 0]
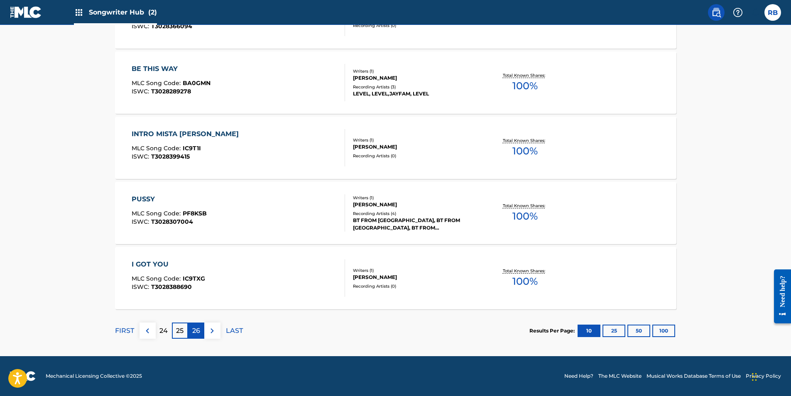
click at [200, 330] on div "26" at bounding box center [196, 331] width 16 height 16
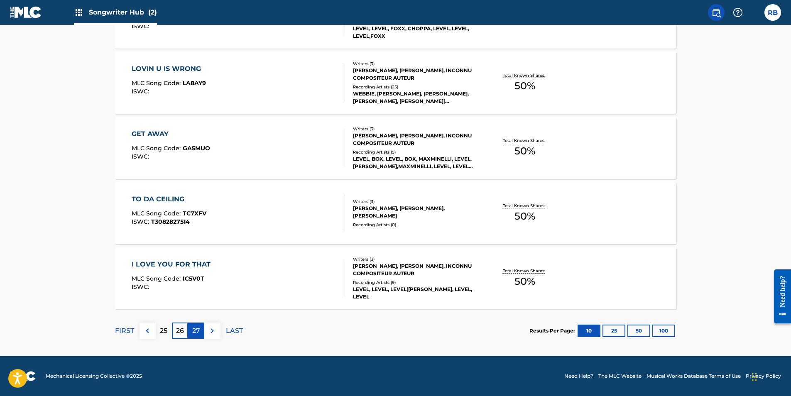
click at [196, 332] on p "27" at bounding box center [196, 331] width 8 height 10
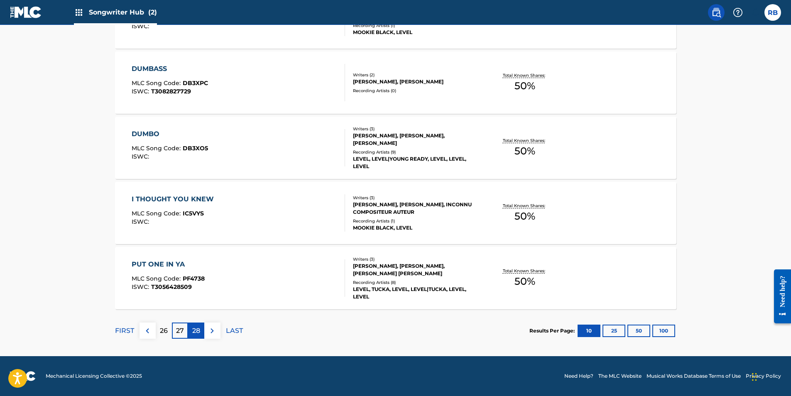
click at [199, 331] on p "28" at bounding box center [196, 331] width 8 height 10
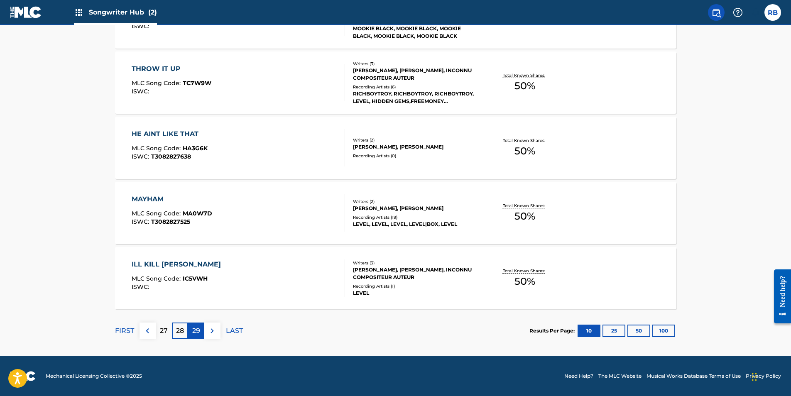
click at [200, 333] on p "29" at bounding box center [196, 331] width 8 height 10
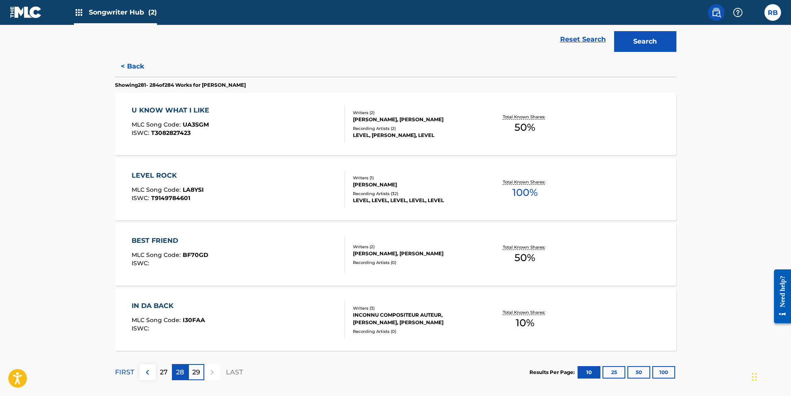
click at [177, 373] on p "28" at bounding box center [180, 373] width 8 height 10
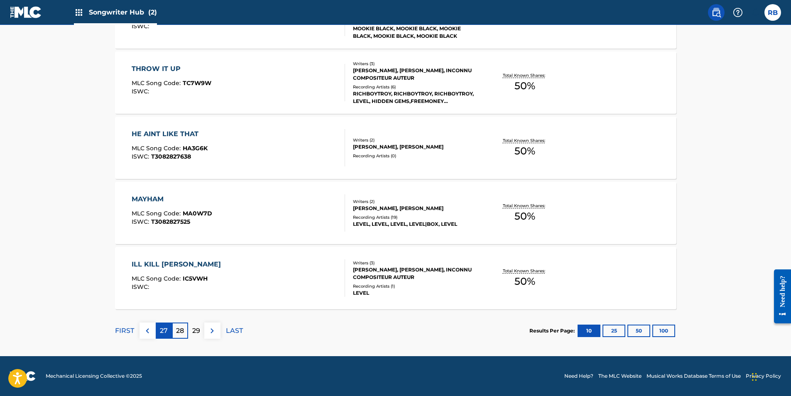
click at [162, 335] on p "27" at bounding box center [164, 331] width 8 height 10
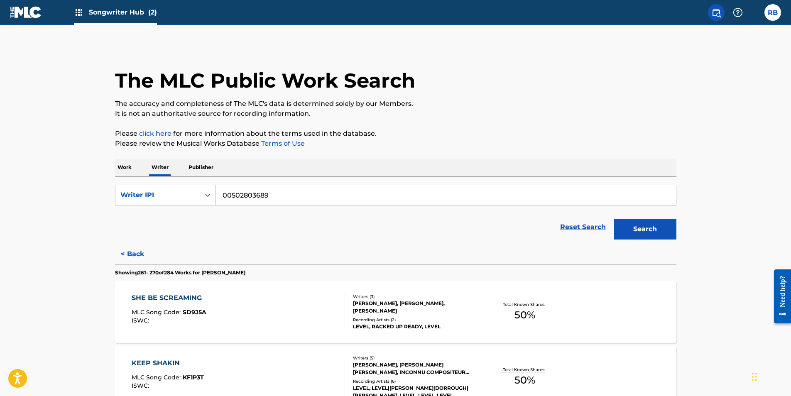
click at [125, 170] on p "Work" at bounding box center [124, 167] width 19 height 17
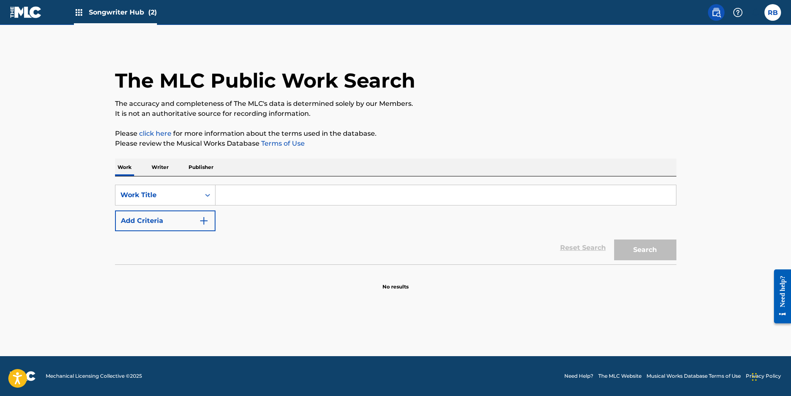
click at [228, 196] on input "Search Form" at bounding box center [446, 195] width 461 height 20
click at [209, 219] on button "Add Criteria" at bounding box center [165, 221] width 101 height 21
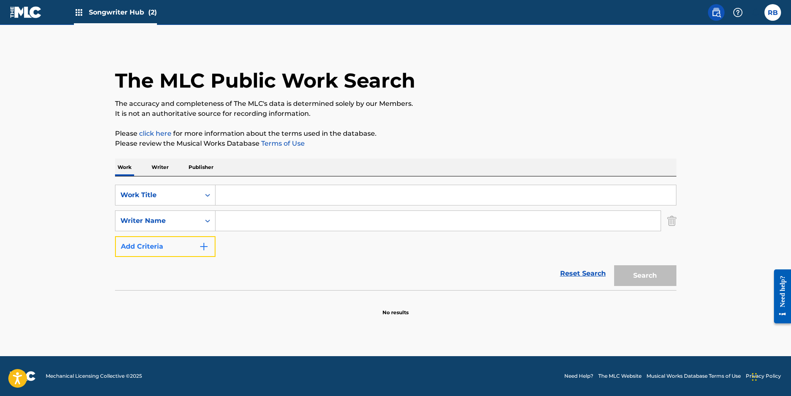
click at [207, 242] on button "Add Criteria" at bounding box center [165, 246] width 101 height 21
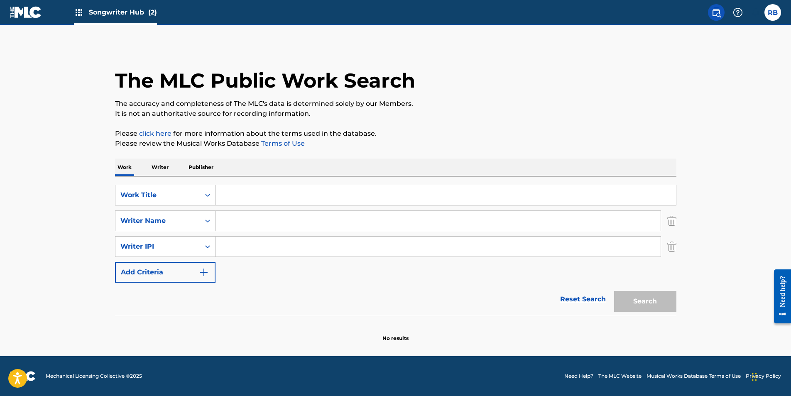
click at [135, 12] on span "Songwriter Hub (2)" at bounding box center [123, 12] width 68 height 10
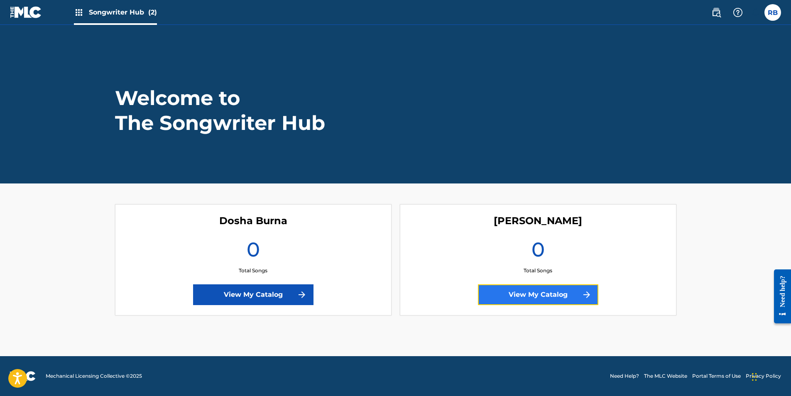
click at [547, 292] on link "View My Catalog" at bounding box center [538, 295] width 120 height 21
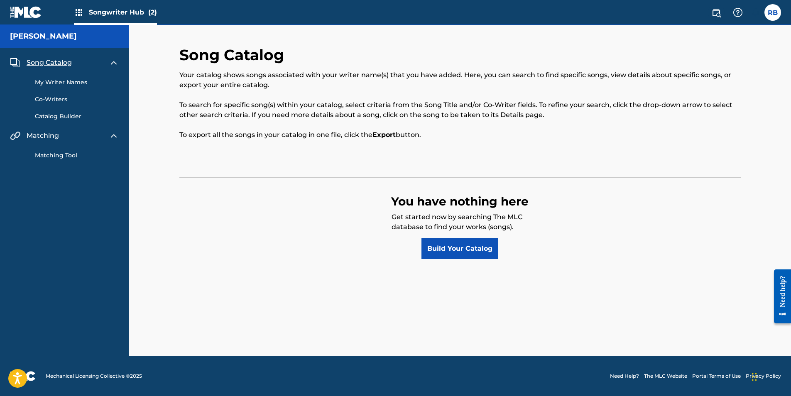
click at [54, 156] on link "Matching Tool" at bounding box center [77, 155] width 84 height 9
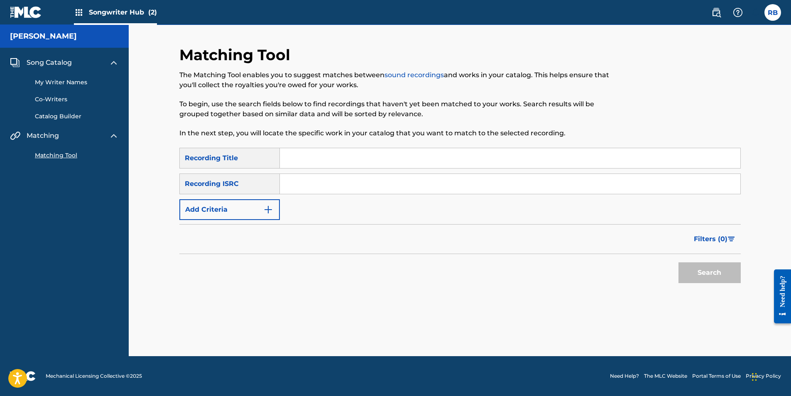
click at [298, 160] on input "Search Form" at bounding box center [510, 158] width 461 height 20
type input "Big Booty"
click at [299, 188] on input "Search Form" at bounding box center [510, 184] width 461 height 20
type input "QZHN82182239"
click at [717, 273] on button "Search" at bounding box center [710, 273] width 62 height 21
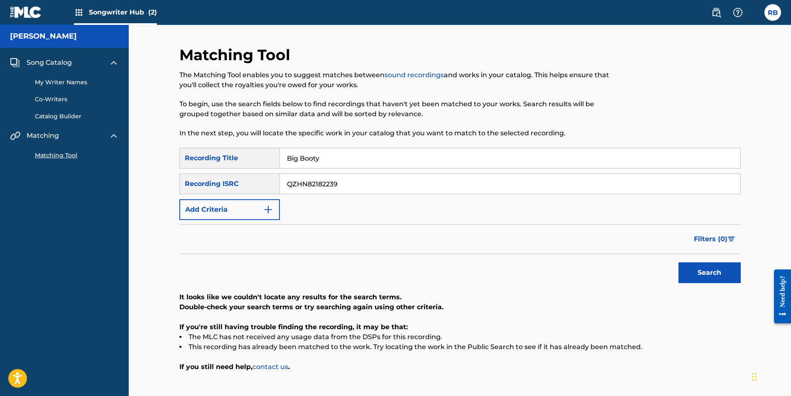
drag, startPoint x: 351, startPoint y: 181, endPoint x: 284, endPoint y: 184, distance: 66.9
click at [284, 184] on input "QZHN82182239" at bounding box center [510, 184] width 461 height 20
click at [329, 161] on input "Big Booty" at bounding box center [510, 158] width 461 height 20
drag, startPoint x: 329, startPoint y: 161, endPoint x: 287, endPoint y: 162, distance: 42.8
click at [287, 162] on input "Big Booty" at bounding box center [510, 158] width 461 height 20
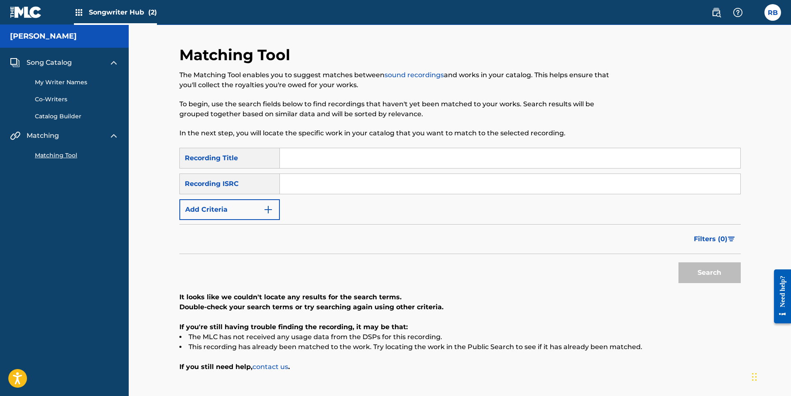
click at [297, 160] on input "Search Form" at bounding box center [510, 158] width 461 height 20
type input "Mack Truck (feat. Big Poppa)"
click at [307, 186] on input "Search Form" at bounding box center [510, 184] width 461 height 20
type input "QZK6J2317570"
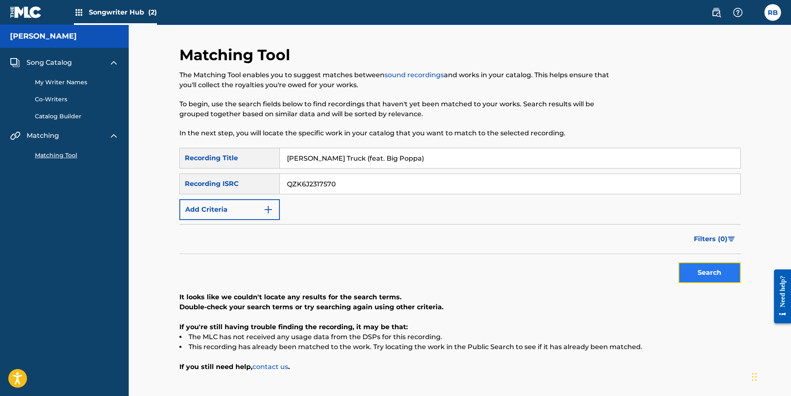
click at [701, 268] on button "Search" at bounding box center [710, 273] width 62 height 21
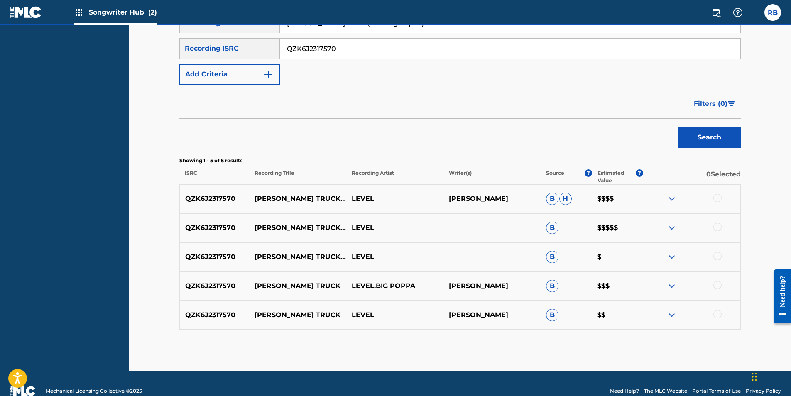
scroll to position [150, 0]
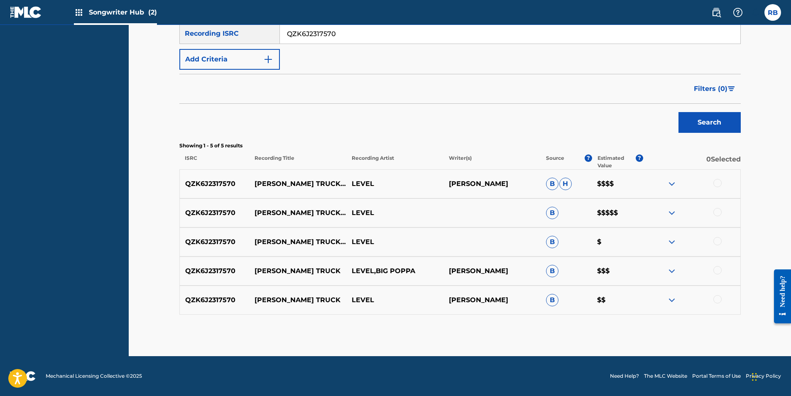
click at [669, 184] on img at bounding box center [672, 184] width 10 height 10
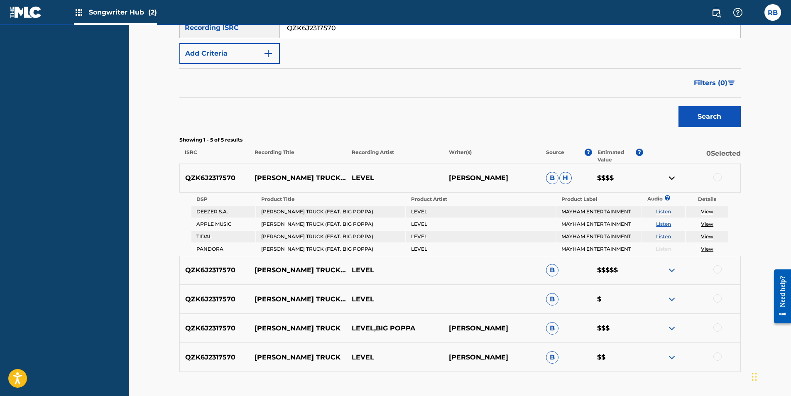
scroll to position [192, 0]
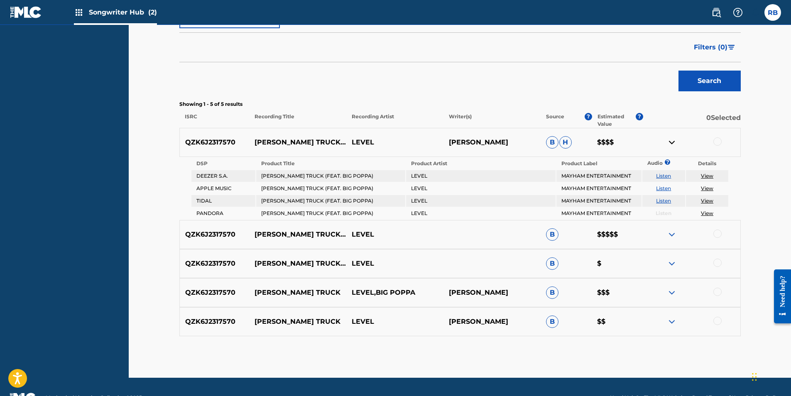
click at [673, 234] on img at bounding box center [672, 235] width 10 height 10
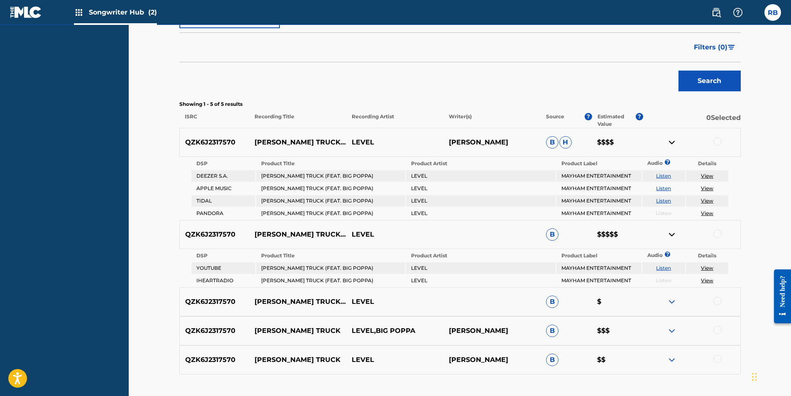
click at [669, 303] on img at bounding box center [672, 302] width 10 height 10
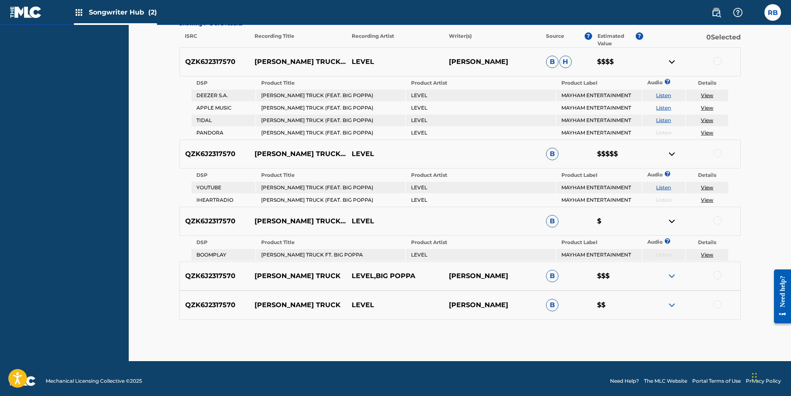
scroll to position [278, 0]
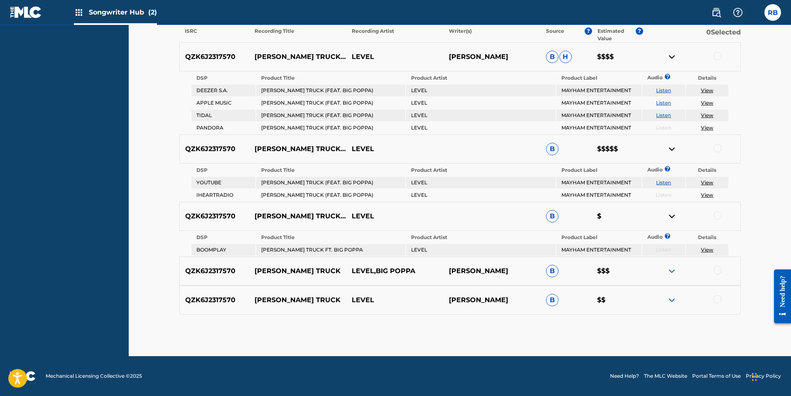
click at [678, 268] on div at bounding box center [692, 271] width 97 height 10
click at [674, 272] on img at bounding box center [672, 271] width 10 height 10
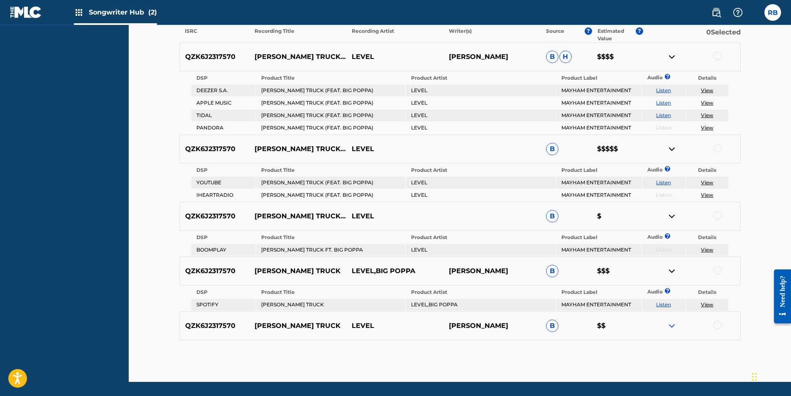
click at [672, 324] on img at bounding box center [672, 326] width 10 height 10
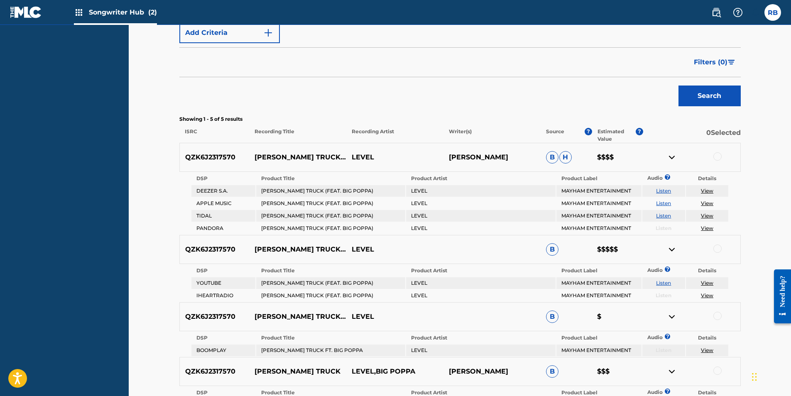
scroll to position [125, 0]
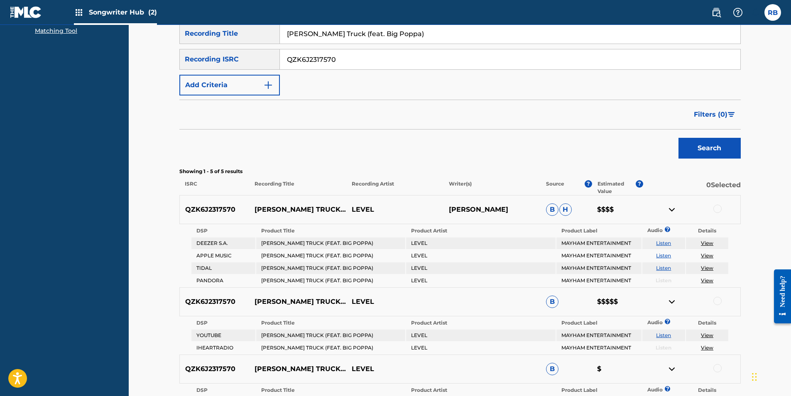
click at [673, 209] on img at bounding box center [672, 210] width 10 height 10
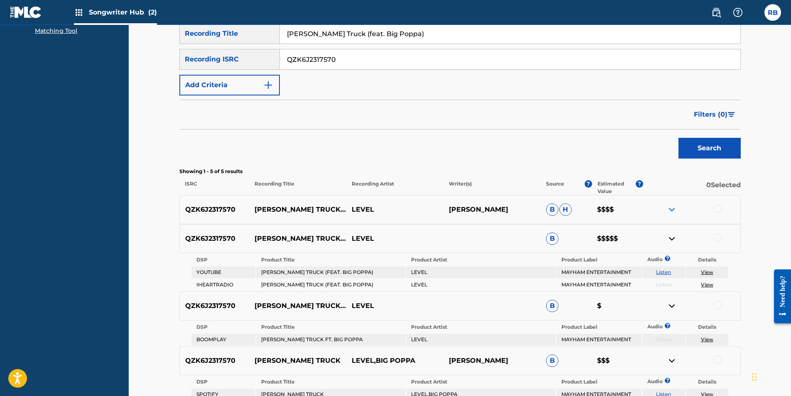
click at [672, 238] on img at bounding box center [672, 239] width 10 height 10
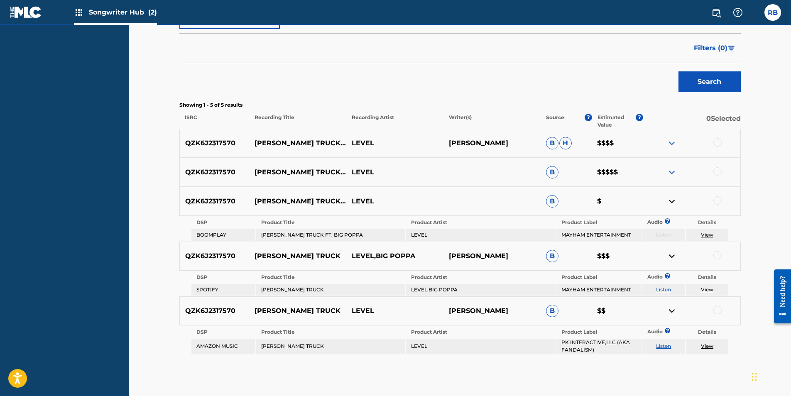
scroll to position [208, 0]
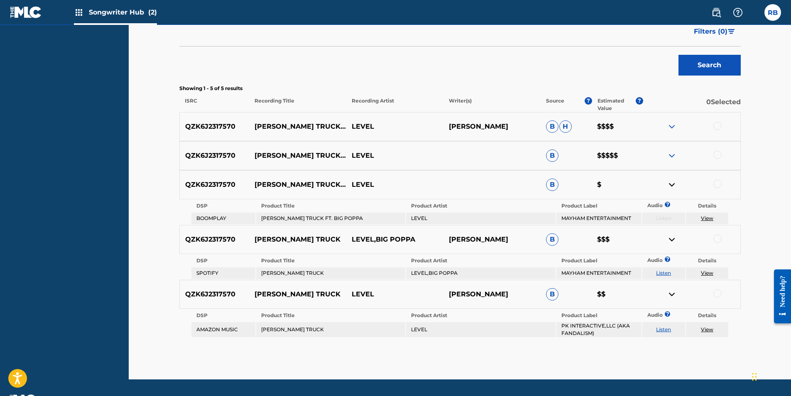
click at [671, 183] on img at bounding box center [672, 185] width 10 height 10
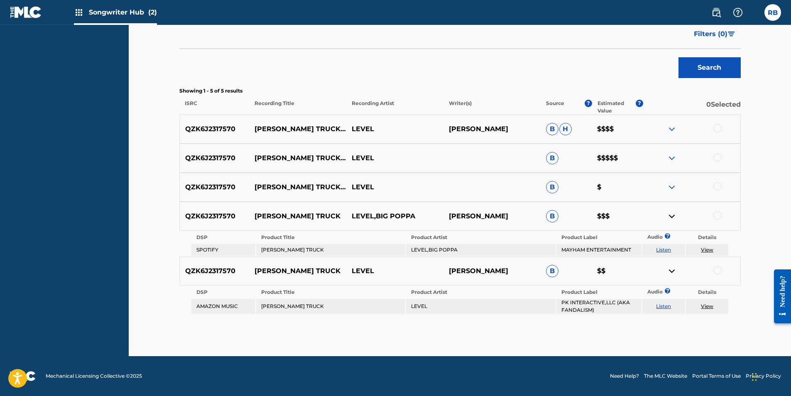
click at [671, 218] on img at bounding box center [672, 216] width 10 height 10
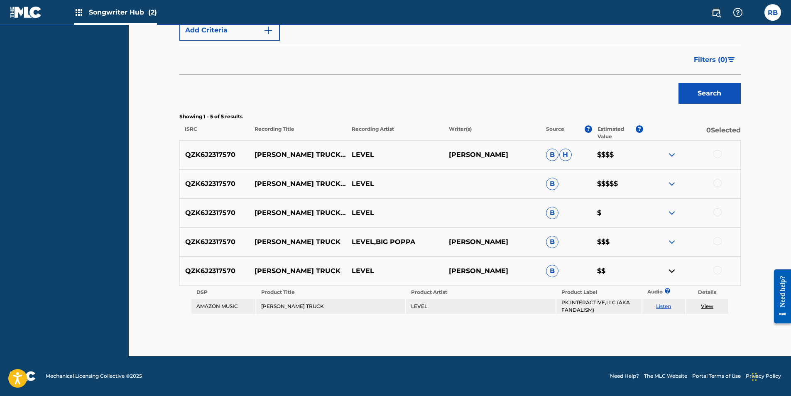
scroll to position [179, 0]
click at [674, 269] on img at bounding box center [672, 271] width 10 height 10
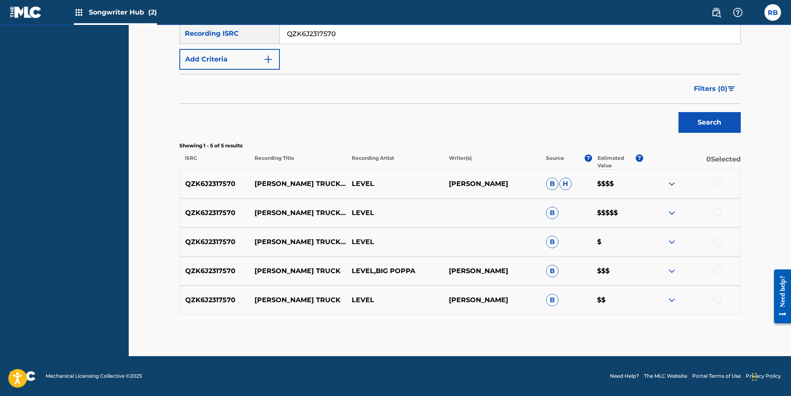
scroll to position [150, 0]
click at [716, 183] on div at bounding box center [718, 183] width 8 height 8
click at [716, 183] on img at bounding box center [718, 183] width 8 height 8
click at [669, 184] on img at bounding box center [672, 184] width 10 height 10
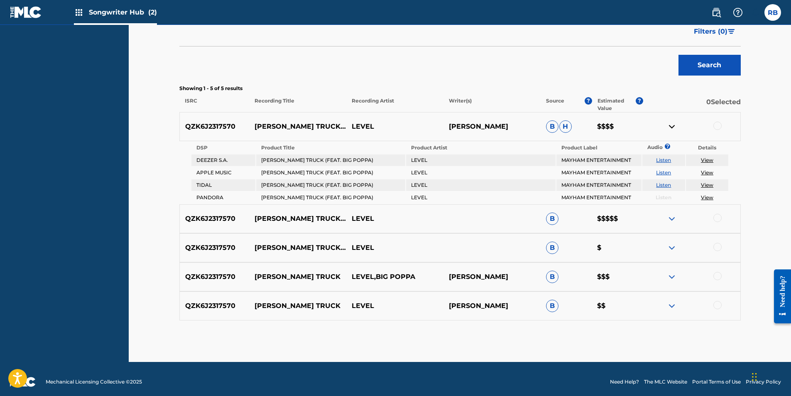
click at [673, 220] on img at bounding box center [672, 219] width 10 height 10
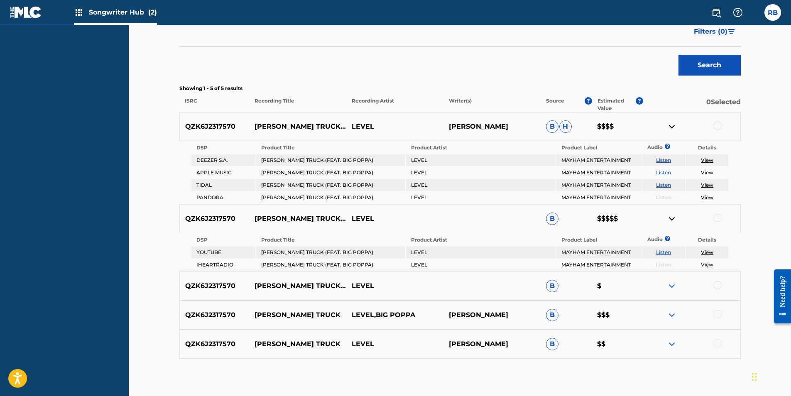
click at [673, 285] on img at bounding box center [672, 286] width 10 height 10
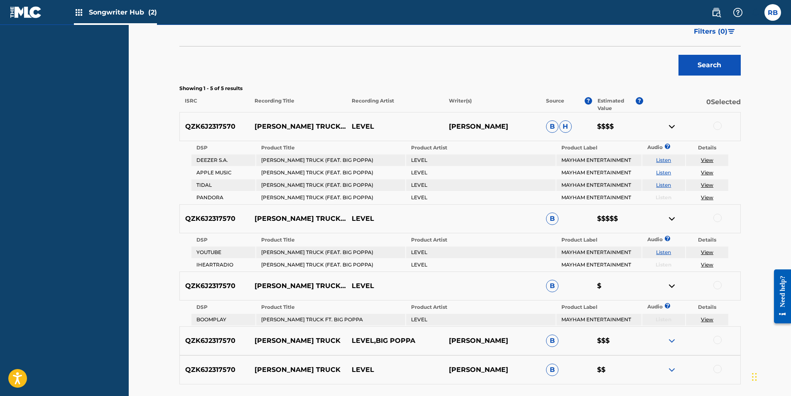
click at [671, 344] on img at bounding box center [672, 341] width 10 height 10
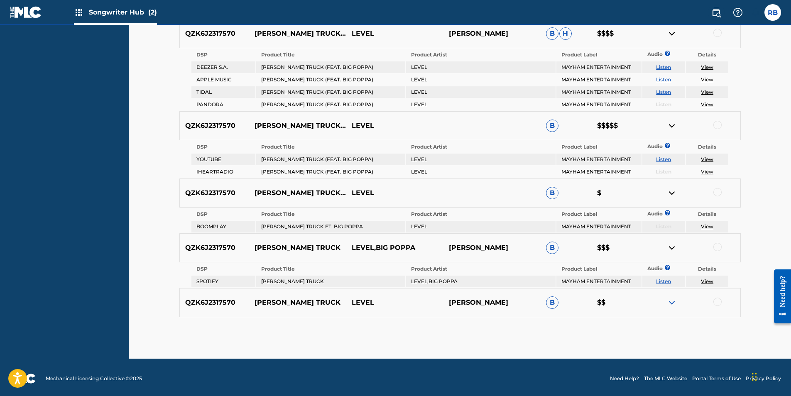
scroll to position [303, 0]
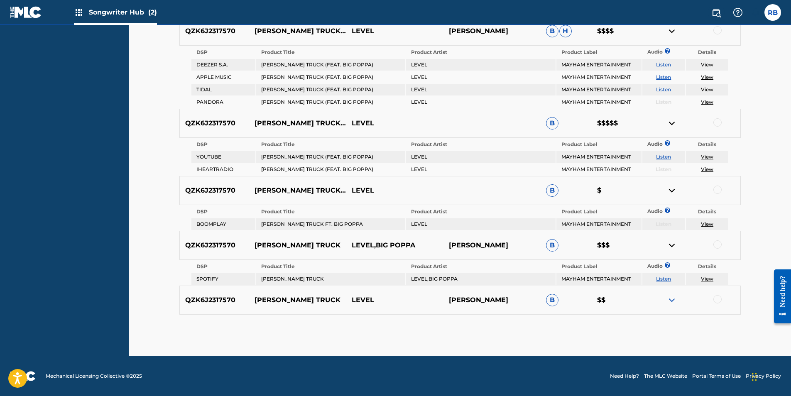
click at [673, 297] on img at bounding box center [672, 300] width 10 height 10
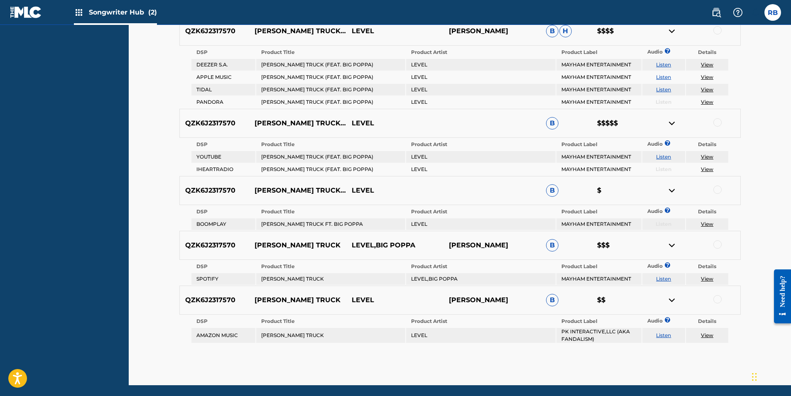
click at [720, 300] on div at bounding box center [718, 299] width 8 height 8
drag, startPoint x: 717, startPoint y: 246, endPoint x: 717, endPoint y: 215, distance: 30.3
click at [718, 245] on div at bounding box center [718, 245] width 8 height 8
click at [717, 191] on div at bounding box center [718, 190] width 8 height 8
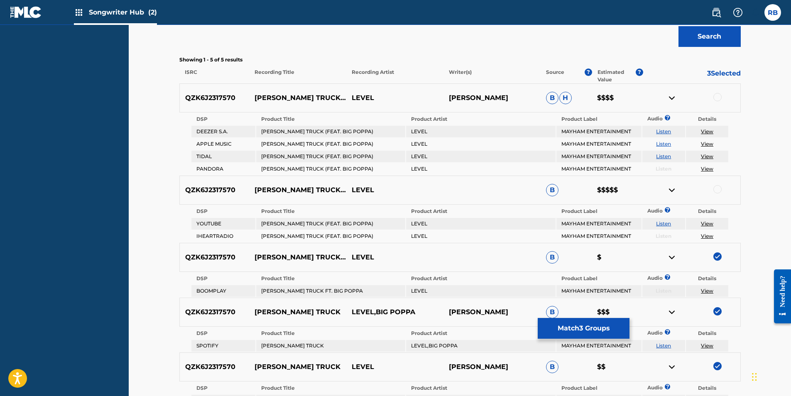
scroll to position [220, 0]
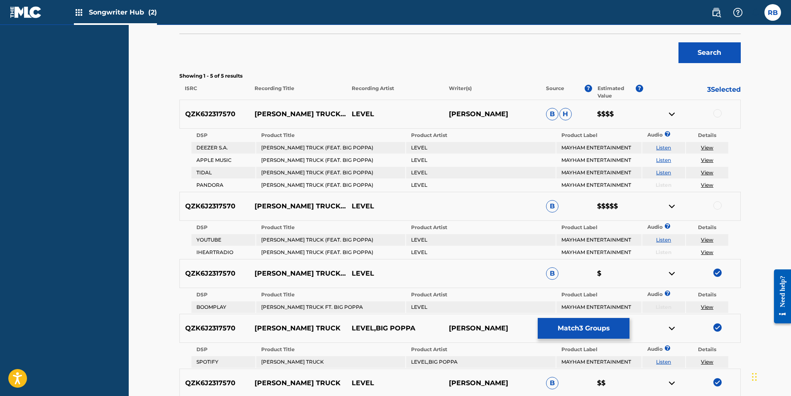
click at [719, 207] on div at bounding box center [718, 205] width 8 height 8
click at [717, 112] on div at bounding box center [718, 113] width 8 height 8
click at [587, 327] on button "Match 5 Groups" at bounding box center [584, 328] width 92 height 21
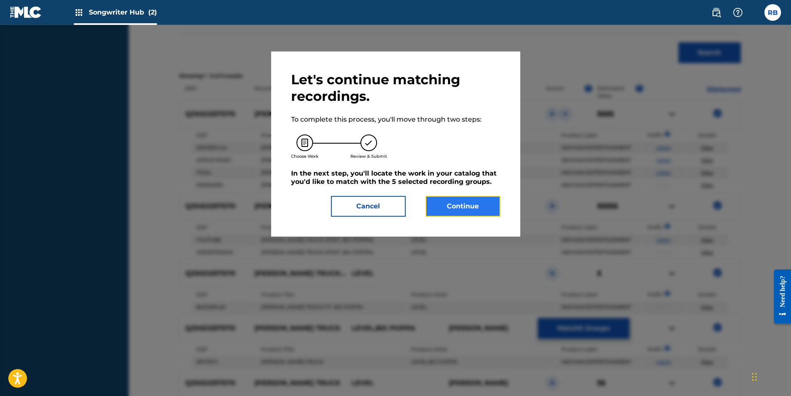
click at [451, 204] on button "Continue" at bounding box center [463, 206] width 75 height 21
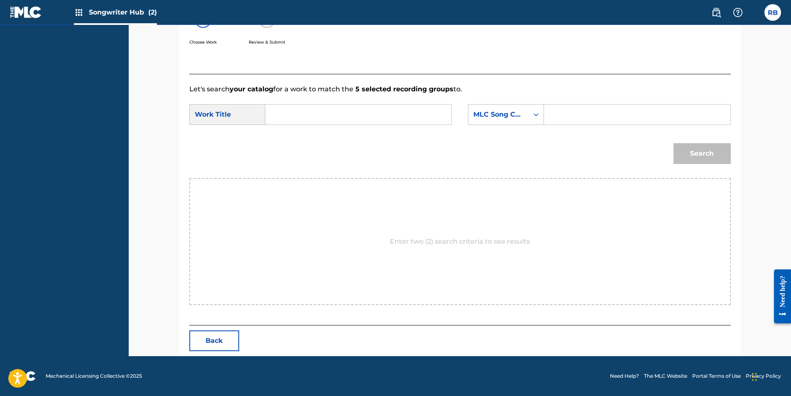
scroll to position [157, 0]
click at [283, 112] on input "Search Form" at bounding box center [359, 115] width 172 height 20
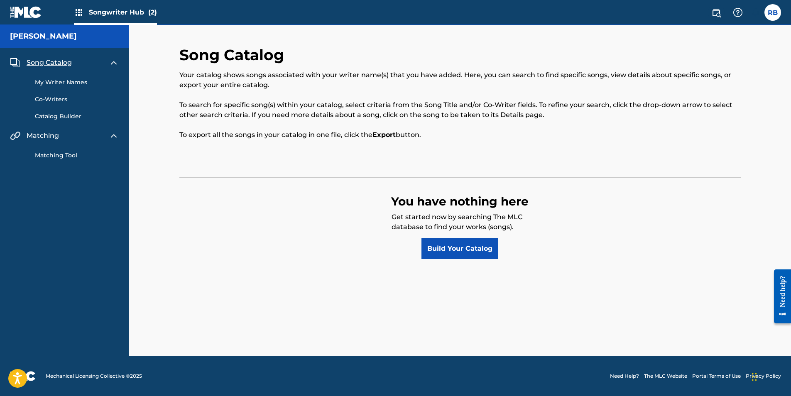
click at [57, 156] on link "Matching Tool" at bounding box center [77, 155] width 84 height 9
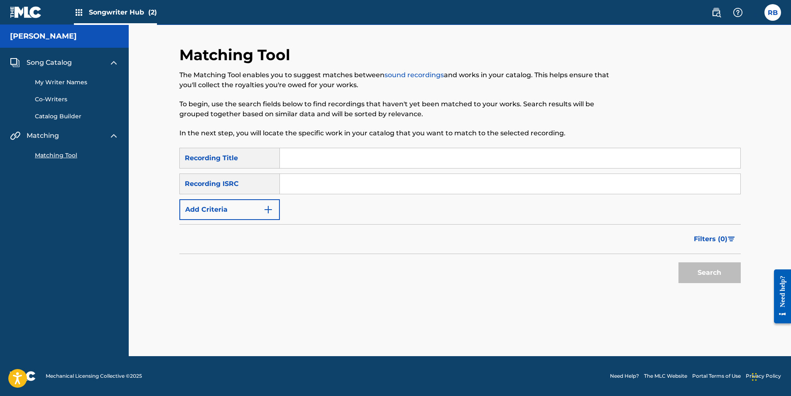
click at [294, 160] on input "Search Form" at bounding box center [510, 158] width 461 height 20
type input "Mack Truck (feat. Big Poppa)"
click at [300, 183] on input "Search Form" at bounding box center [510, 184] width 461 height 20
type input "QZK6J2317570"
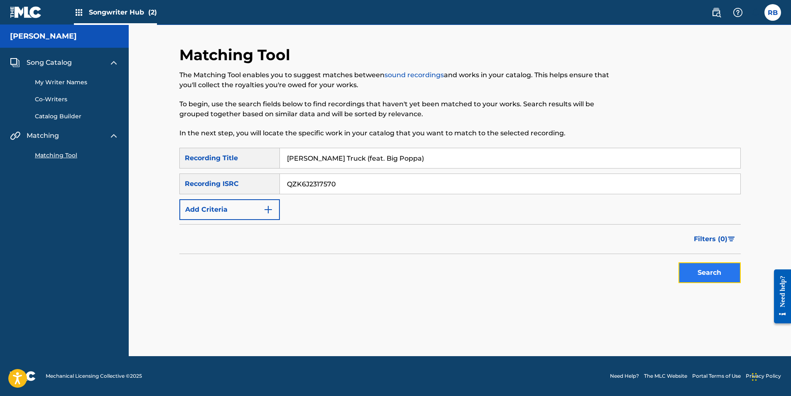
click at [709, 272] on button "Search" at bounding box center [710, 273] width 62 height 21
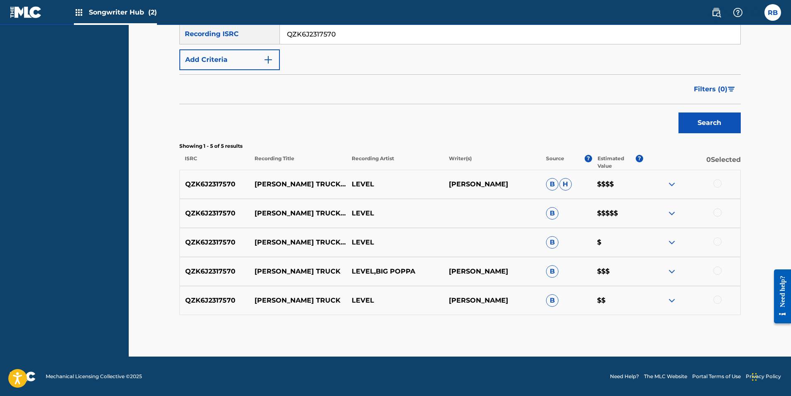
scroll to position [150, 0]
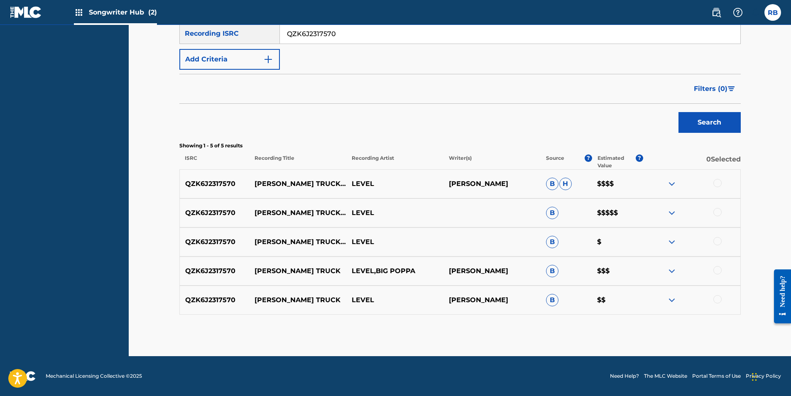
click at [673, 184] on img at bounding box center [672, 184] width 10 height 10
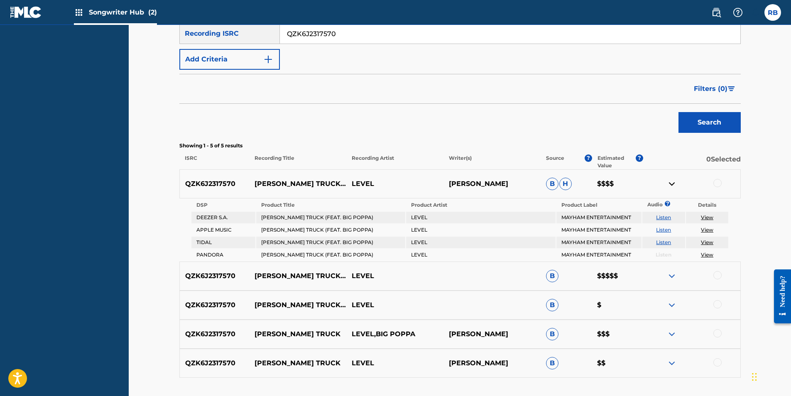
click at [674, 276] on img at bounding box center [672, 276] width 10 height 10
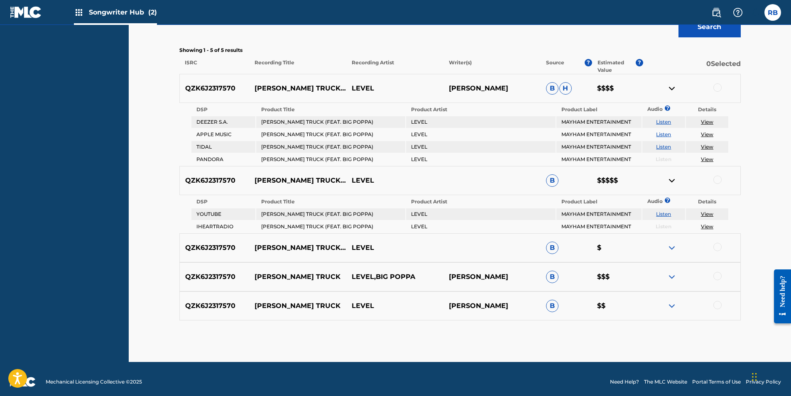
scroll to position [252, 0]
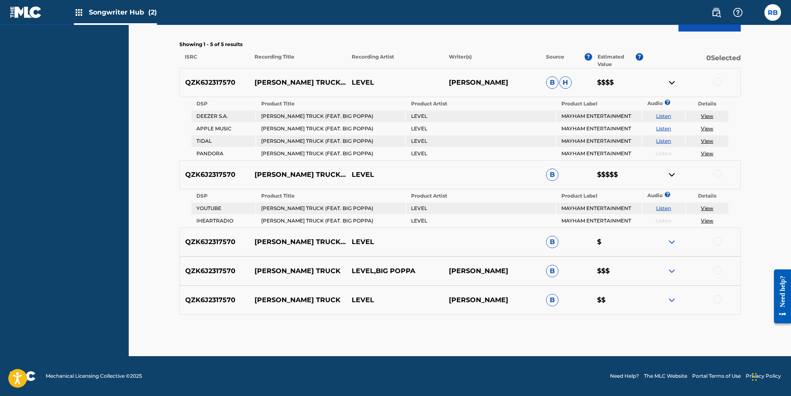
click at [673, 242] on img at bounding box center [672, 242] width 10 height 10
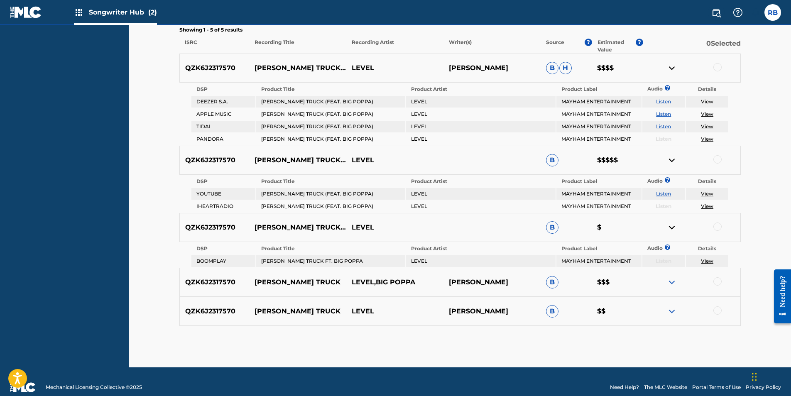
scroll to position [278, 0]
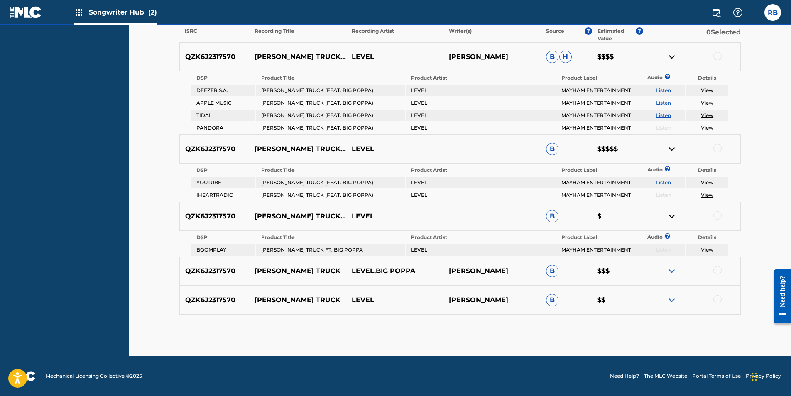
click at [673, 269] on img at bounding box center [672, 271] width 10 height 10
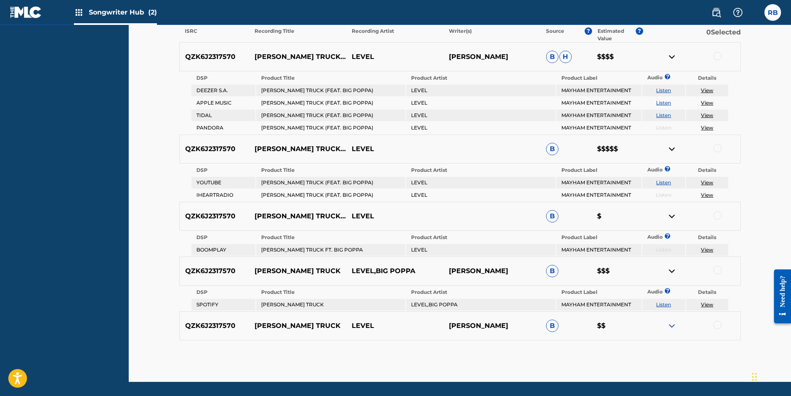
click at [671, 327] on img at bounding box center [672, 326] width 10 height 10
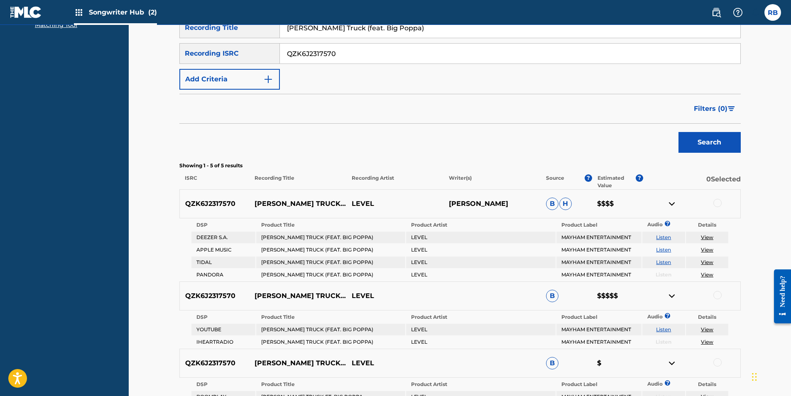
scroll to position [125, 0]
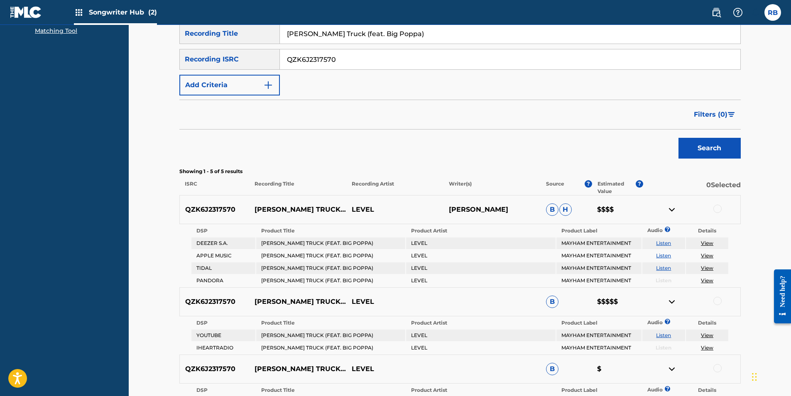
click at [665, 243] on link "Listen" at bounding box center [663, 243] width 15 height 6
click at [709, 334] on link "View" at bounding box center [707, 335] width 12 height 6
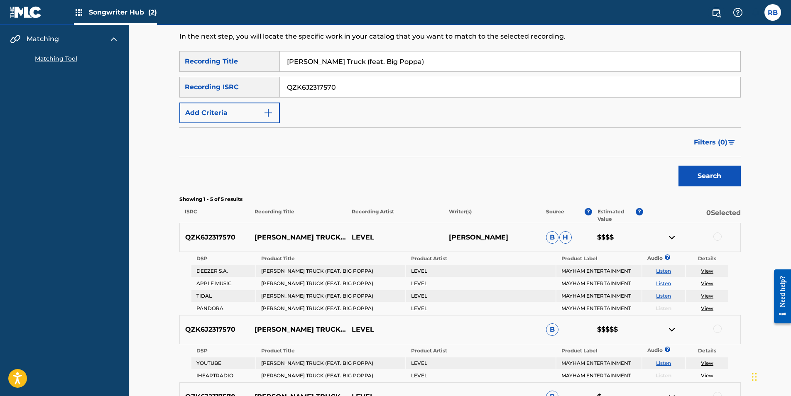
scroll to position [83, 0]
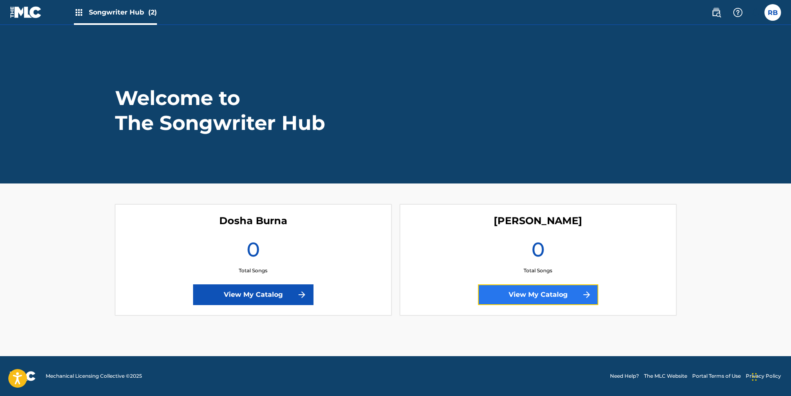
click at [548, 296] on link "View My Catalog" at bounding box center [538, 295] width 120 height 21
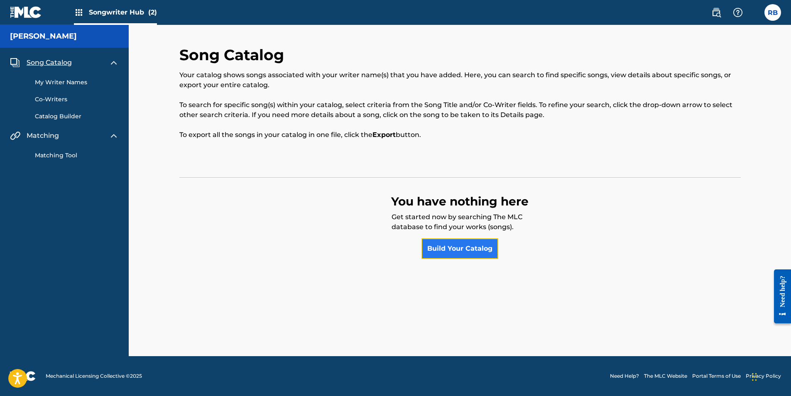
click at [470, 250] on link "Build Your Catalog" at bounding box center [460, 248] width 77 height 21
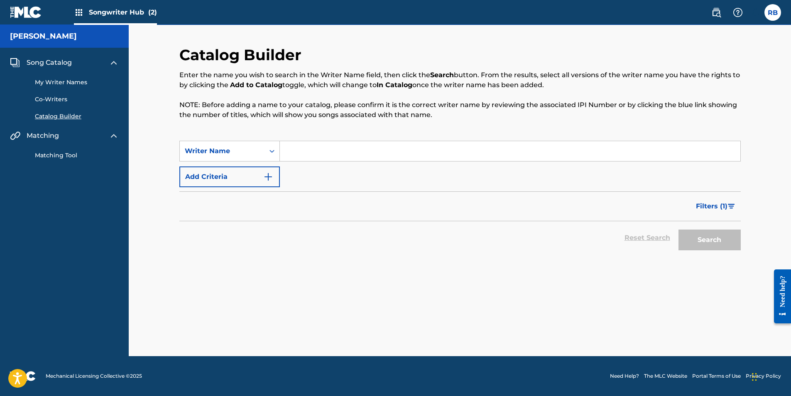
paste input "[URL][DOMAIN_NAME]"
type input "[URL][DOMAIN_NAME]"
click at [710, 239] on button "Search" at bounding box center [710, 240] width 62 height 21
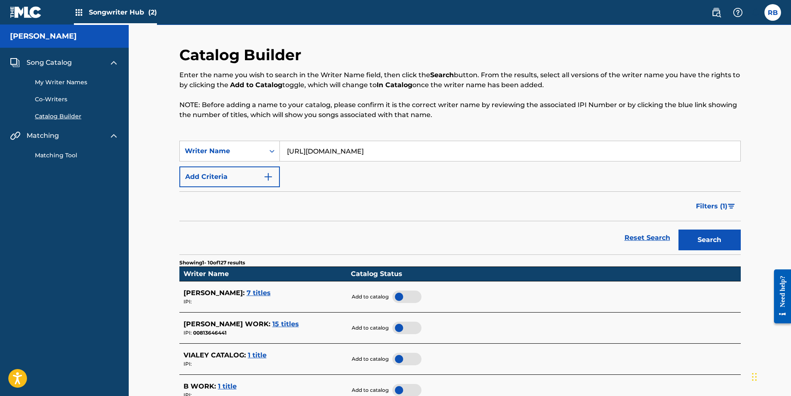
click at [75, 116] on link "Catalog Builder" at bounding box center [77, 116] width 84 height 9
click at [255, 293] on span "7 titles" at bounding box center [259, 293] width 24 height 8
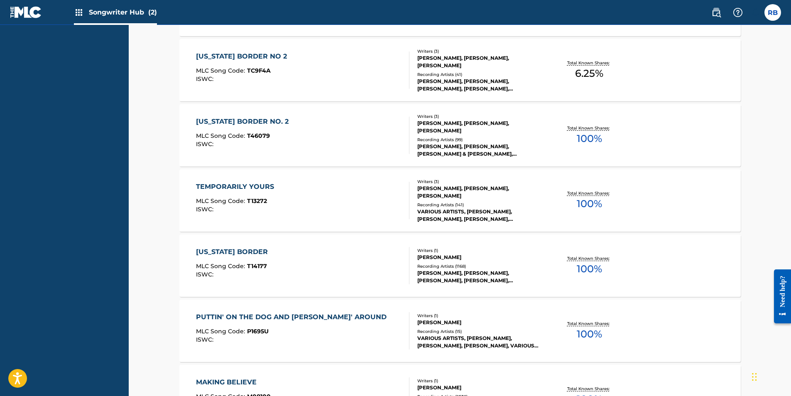
scroll to position [208, 0]
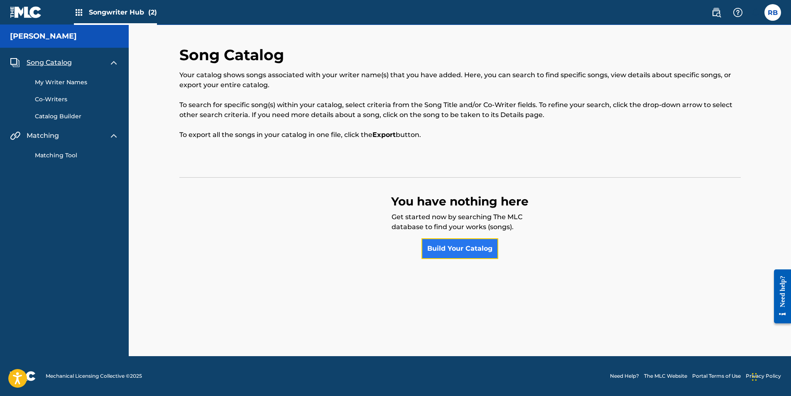
click at [448, 251] on link "Build Your Catalog" at bounding box center [460, 248] width 77 height 21
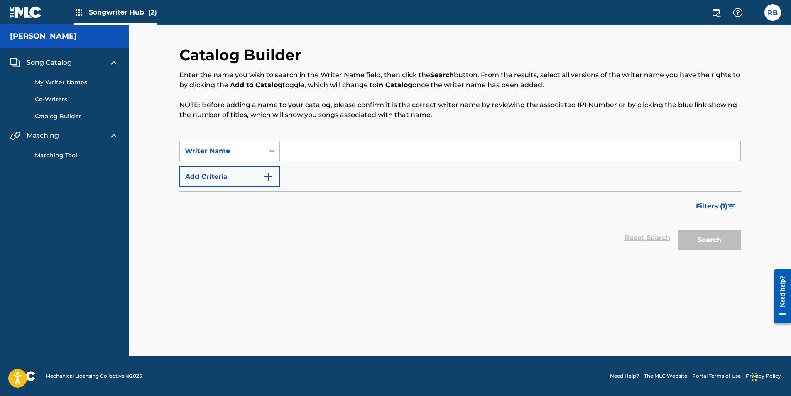
paste input "[URL][DOMAIN_NAME]"
type input "[URL][DOMAIN_NAME]"
click at [707, 237] on button "Search" at bounding box center [710, 240] width 62 height 21
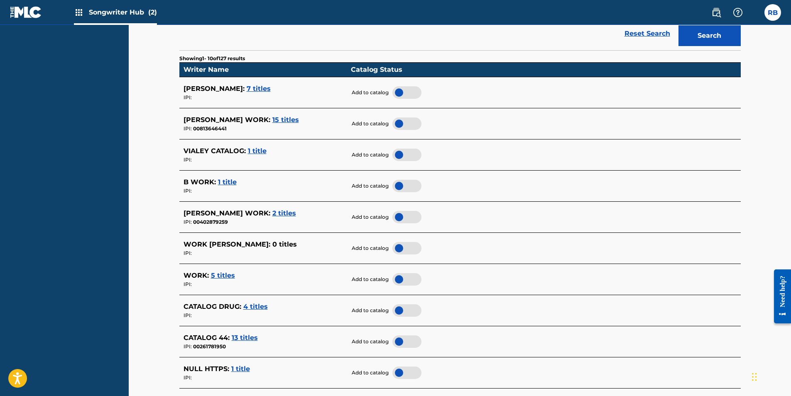
scroll to position [208, 0]
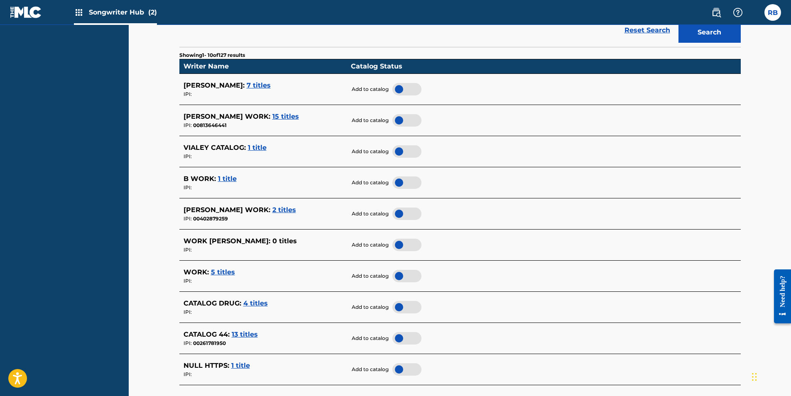
click at [273, 209] on span "2 titles" at bounding box center [285, 210] width 24 height 8
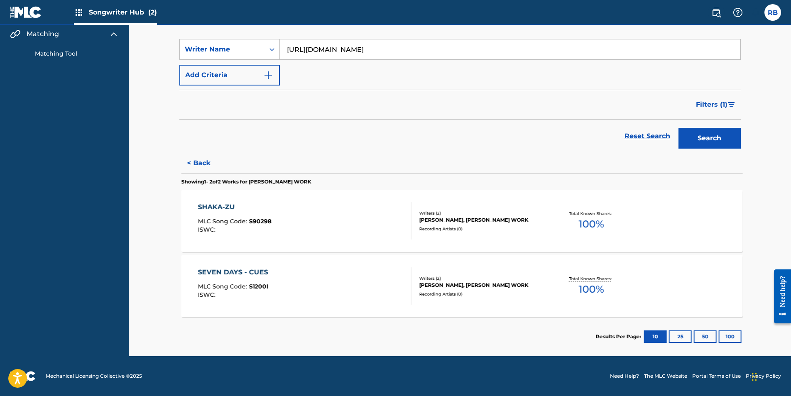
scroll to position [102, 0]
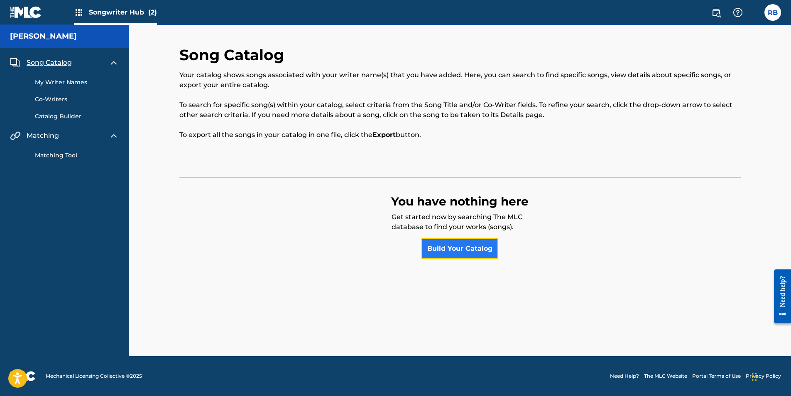
click at [460, 247] on link "Build Your Catalog" at bounding box center [460, 248] width 77 height 21
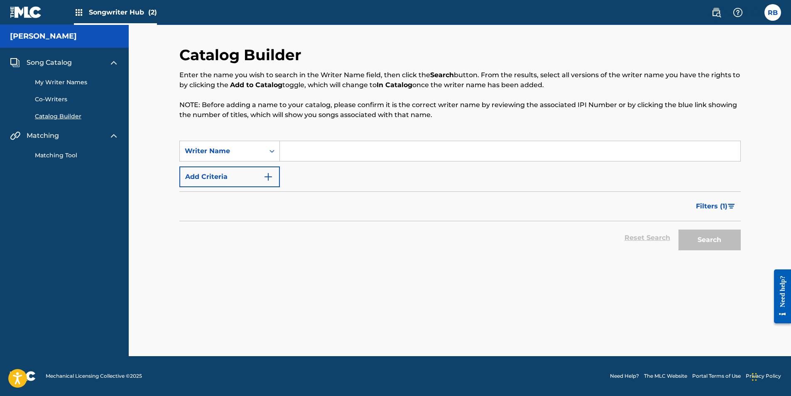
paste input "[URL][DOMAIN_NAME]"
type input "[URL][DOMAIN_NAME]"
click at [708, 237] on button "Search" at bounding box center [710, 240] width 62 height 21
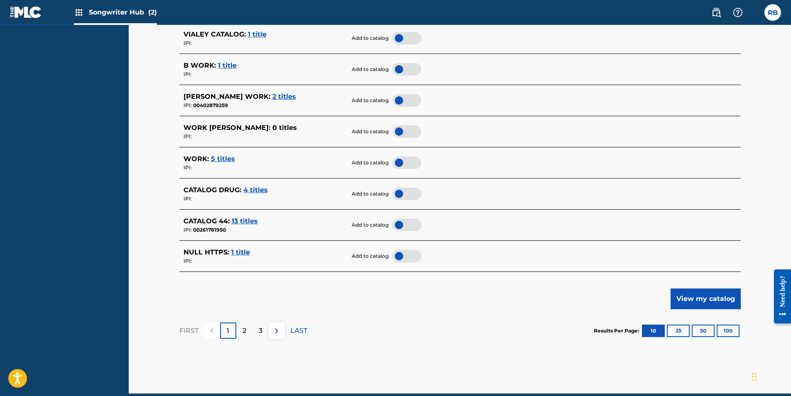
scroll to position [359, 0]
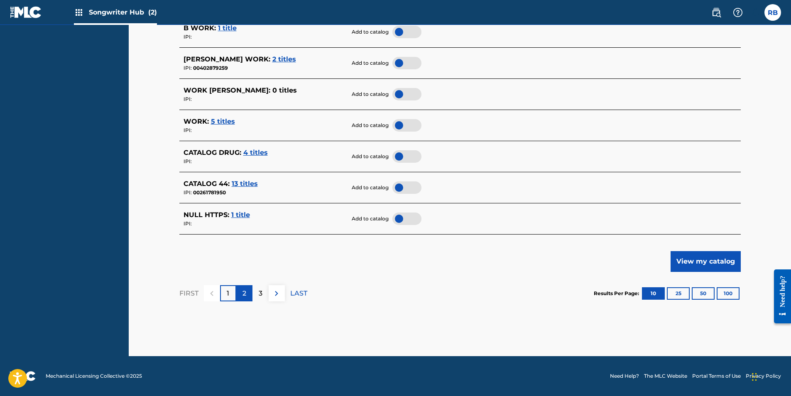
click at [239, 297] on div "2" at bounding box center [244, 293] width 16 height 16
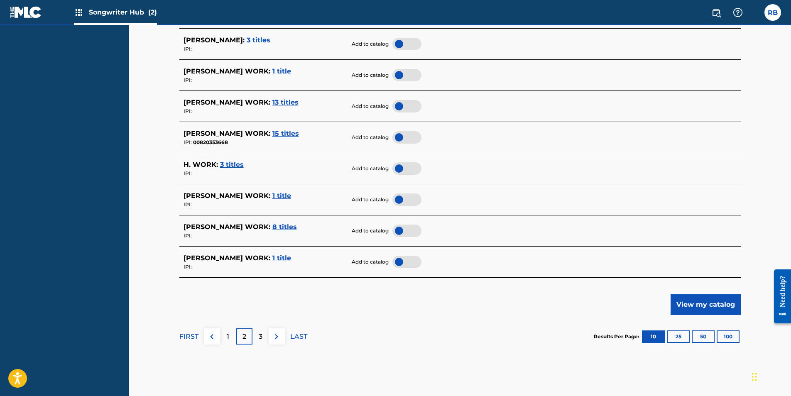
scroll to position [332, 0]
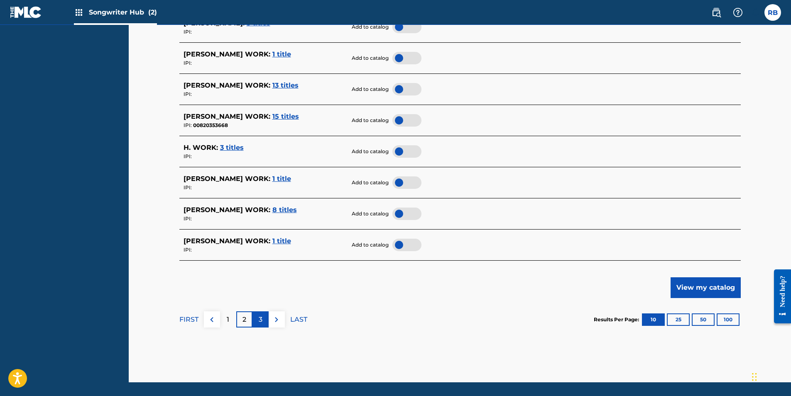
click at [261, 319] on p "3" at bounding box center [261, 320] width 4 height 10
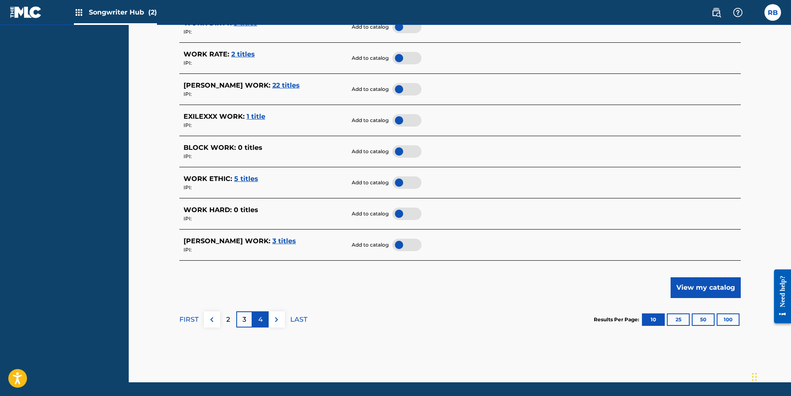
click at [259, 320] on p "4" at bounding box center [260, 320] width 5 height 10
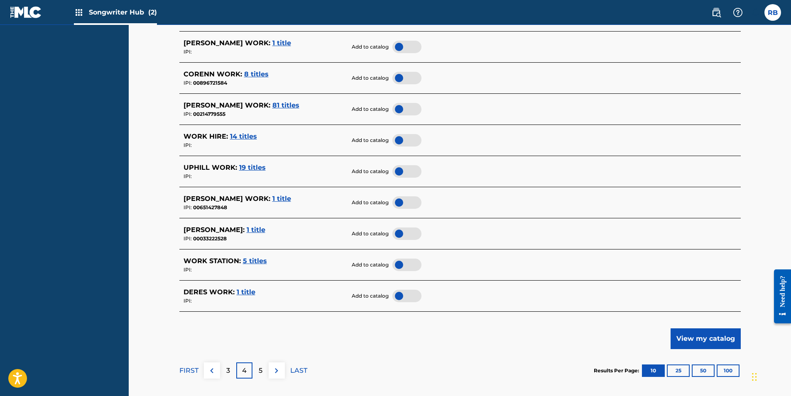
scroll to position [291, 0]
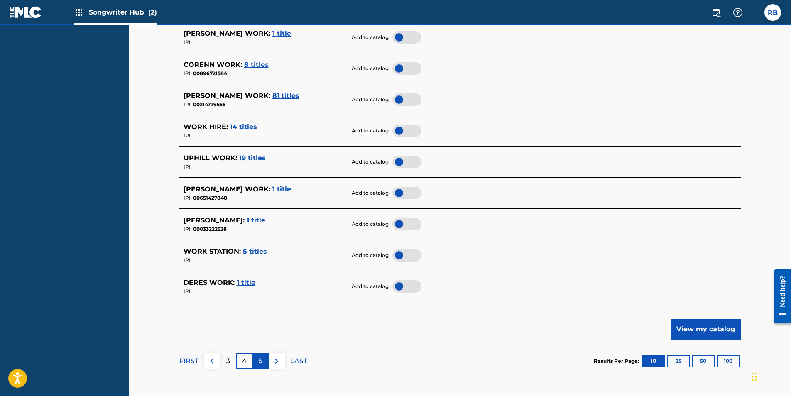
click at [265, 366] on div "5" at bounding box center [261, 361] width 16 height 16
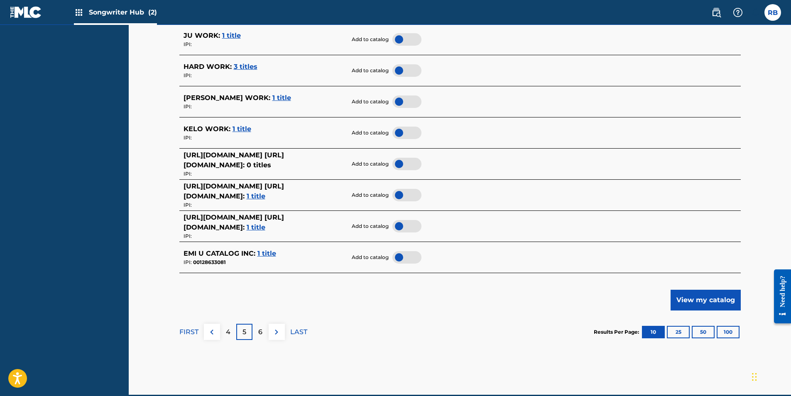
scroll to position [332, 0]
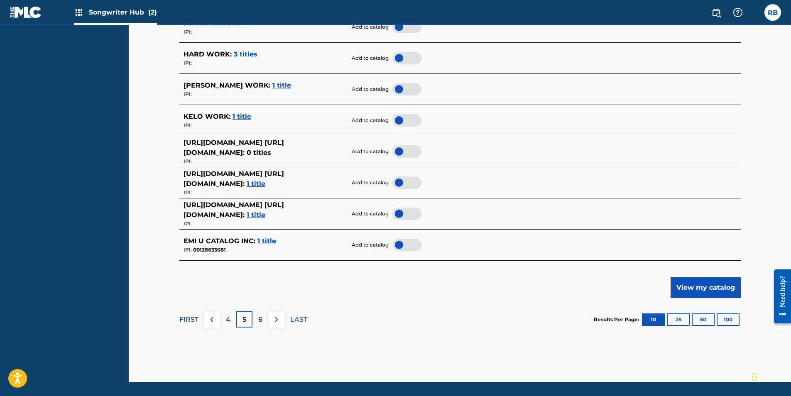
click at [189, 325] on p "FIRST" at bounding box center [188, 320] width 19 height 10
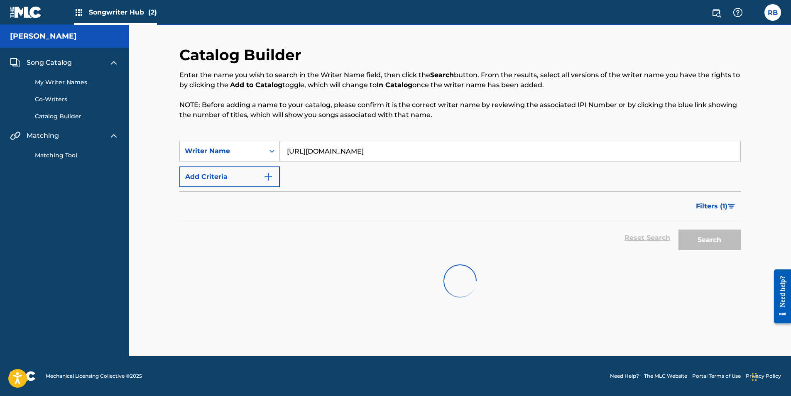
scroll to position [0, 0]
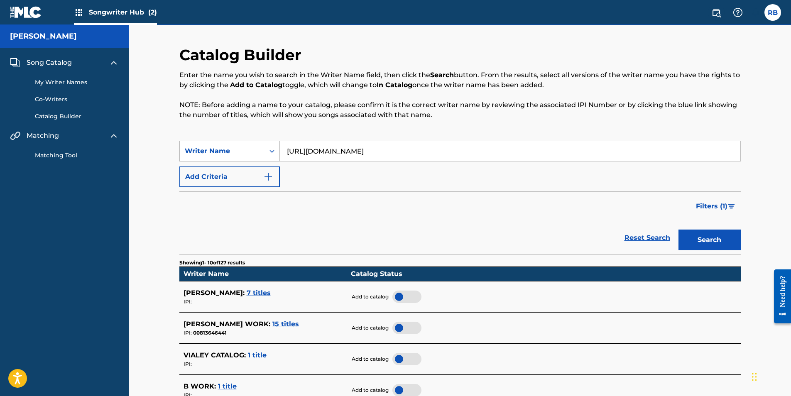
drag, startPoint x: 461, startPoint y: 150, endPoint x: 278, endPoint y: 152, distance: 183.2
click at [278, 152] on div "SearchWithCriteriad505b269-9306-46a9-8639-31074dc23111 Writer Name [URL][DOMAIN…" at bounding box center [460, 151] width 562 height 21
click at [61, 157] on link "Matching Tool" at bounding box center [77, 155] width 84 height 9
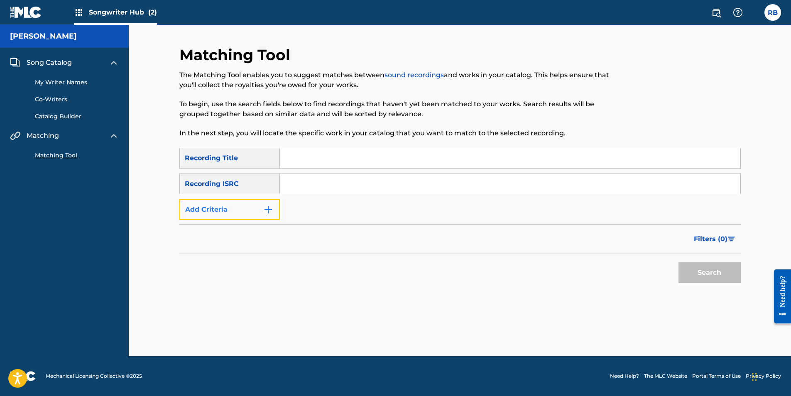
click at [265, 210] on img "Search Form" at bounding box center [268, 210] width 10 height 10
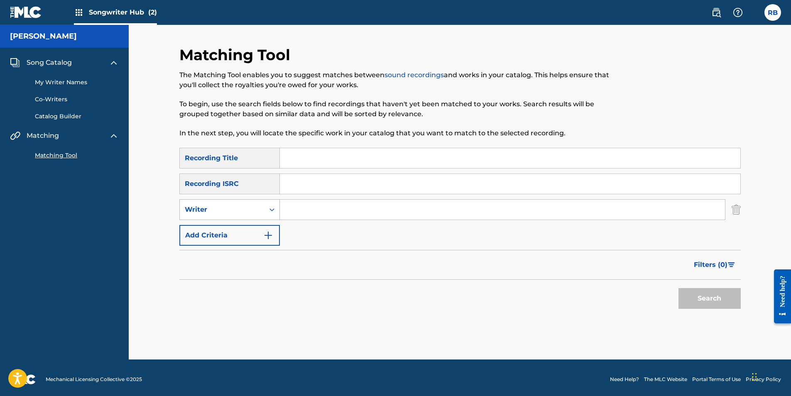
click at [274, 209] on icon "Search Form" at bounding box center [272, 210] width 8 height 8
click at [169, 274] on div "Matching Tool The Matching Tool enables you to suggest matches between sound re…" at bounding box center [460, 203] width 582 height 314
click at [57, 116] on link "Catalog Builder" at bounding box center [77, 116] width 84 height 9
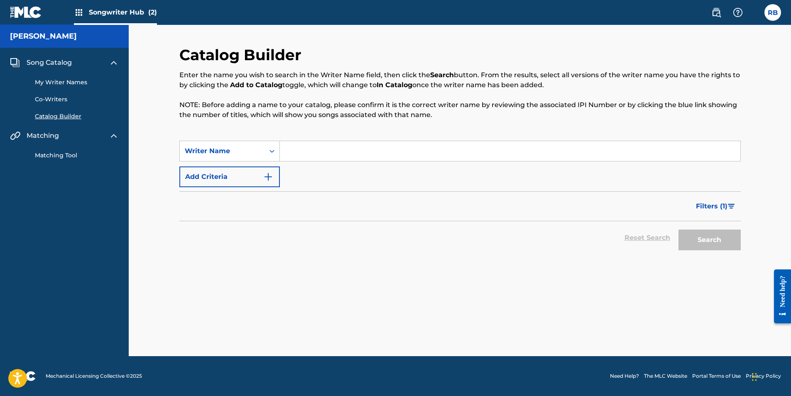
click at [63, 97] on link "Co-Writers" at bounding box center [77, 99] width 84 height 9
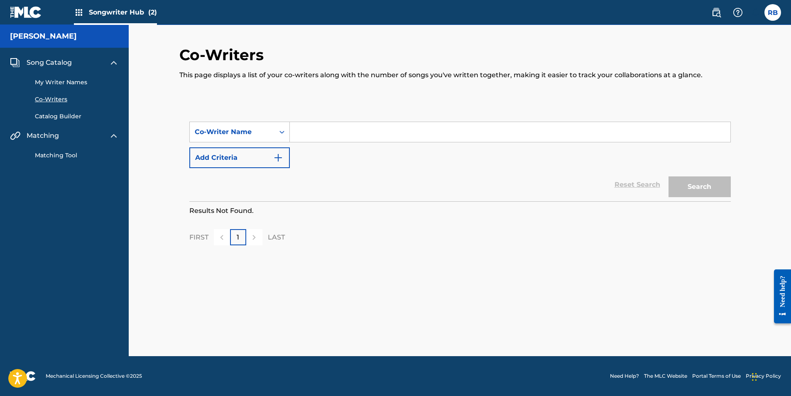
click at [65, 84] on link "My Writer Names" at bounding box center [77, 82] width 84 height 9
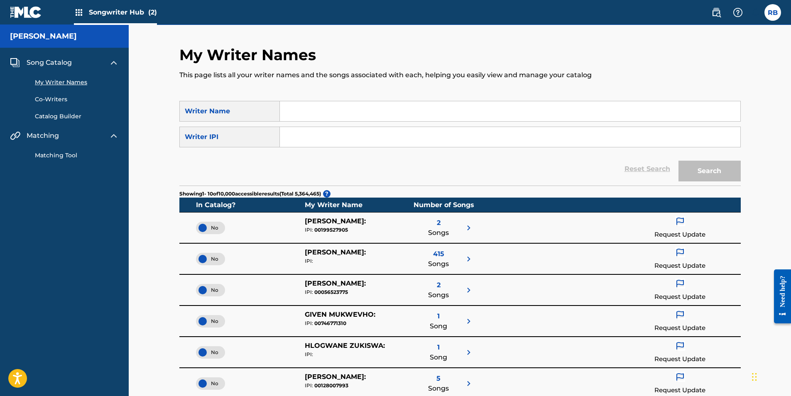
click at [59, 63] on span "Song Catalog" at bounding box center [49, 63] width 45 height 10
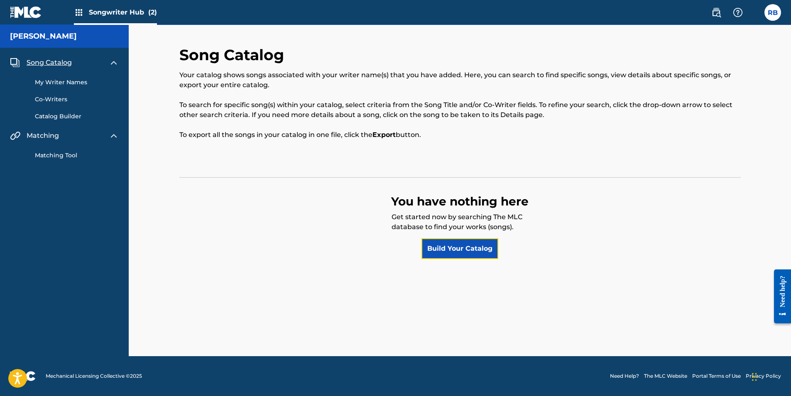
drag, startPoint x: 451, startPoint y: 250, endPoint x: 446, endPoint y: 250, distance: 4.6
click at [446, 250] on link "Build Your Catalog" at bounding box center [460, 248] width 77 height 21
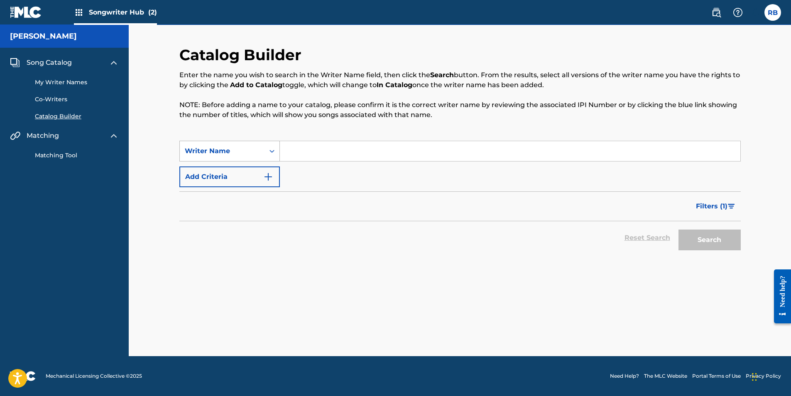
click at [269, 151] on icon "Search Form" at bounding box center [272, 151] width 8 height 8
click at [219, 216] on div "Filters ( 1 )" at bounding box center [460, 207] width 562 height 30
click at [272, 177] on img "Search Form" at bounding box center [268, 177] width 10 height 10
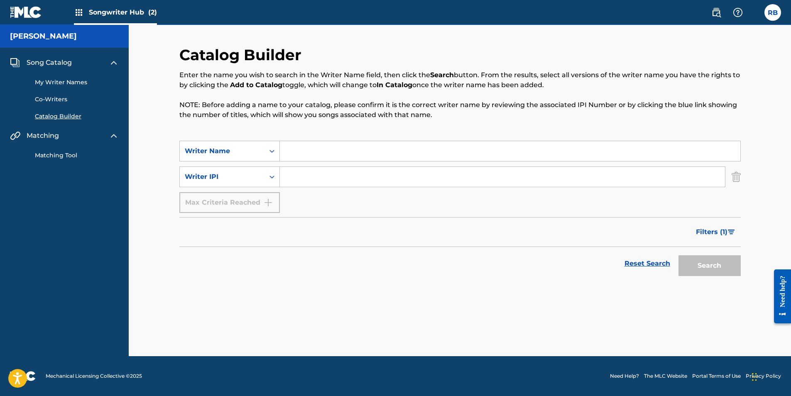
click at [56, 158] on link "Matching Tool" at bounding box center [77, 155] width 84 height 9
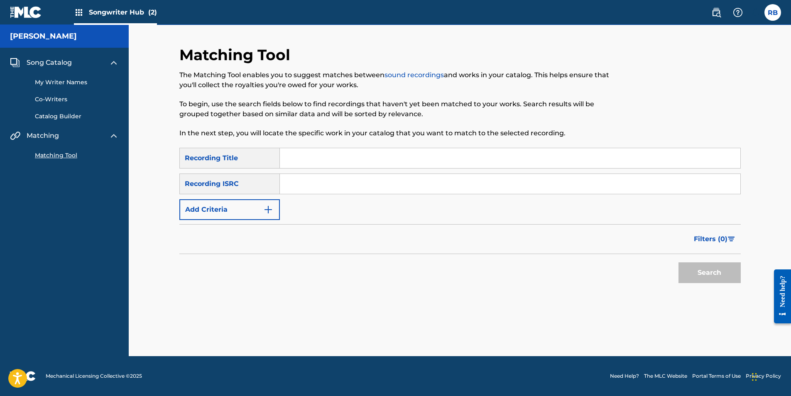
click at [299, 161] on input "Search Form" at bounding box center [510, 158] width 461 height 20
type input "Big Booty"
click at [312, 187] on input "Search Form" at bounding box center [510, 184] width 461 height 20
type input "QZHN82182239"
click at [714, 272] on button "Search" at bounding box center [710, 273] width 62 height 21
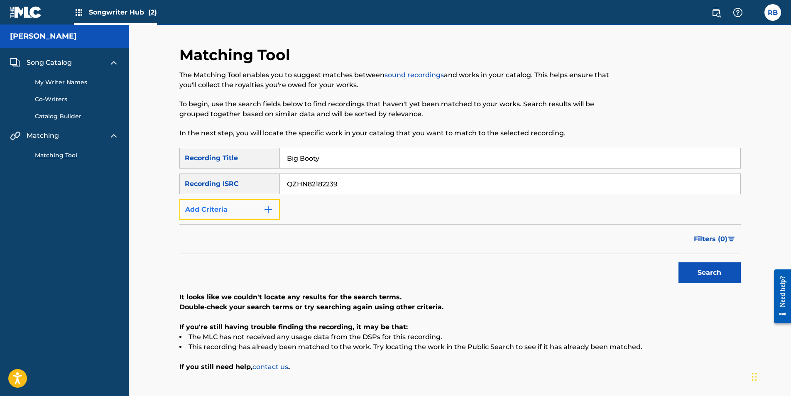
click at [272, 211] on img "Search Form" at bounding box center [268, 210] width 10 height 10
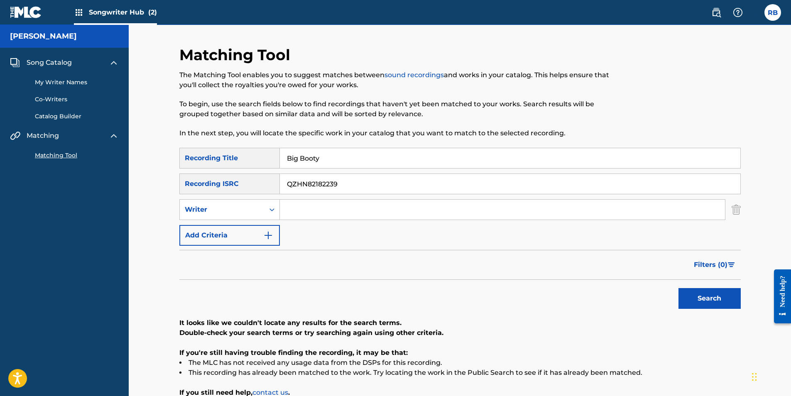
click at [312, 210] on input "Search Form" at bounding box center [502, 210] width 445 height 20
type input "[PERSON_NAME]"
drag, startPoint x: 337, startPoint y: 185, endPoint x: 280, endPoint y: 191, distance: 57.3
click at [280, 191] on input "QZHN82182239" at bounding box center [510, 184] width 461 height 20
click at [679, 288] on button "Search" at bounding box center [710, 298] width 62 height 21
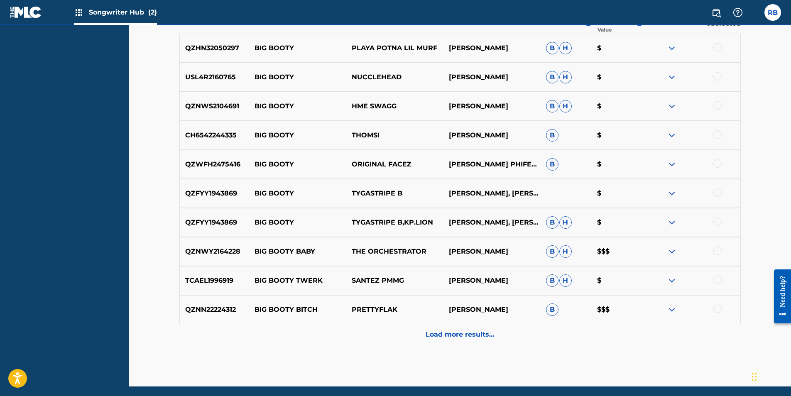
scroll to position [342, 0]
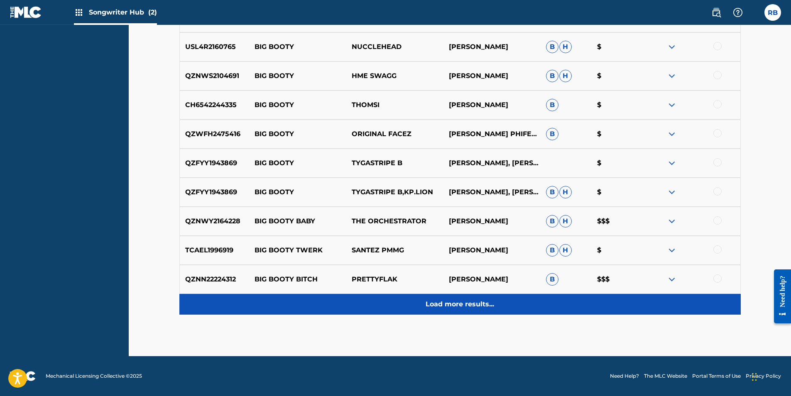
click at [452, 303] on p "Load more results..." at bounding box center [460, 305] width 69 height 10
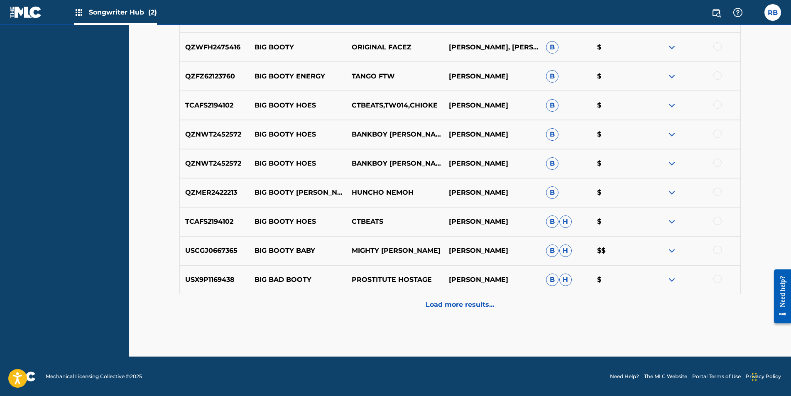
scroll to position [633, 0]
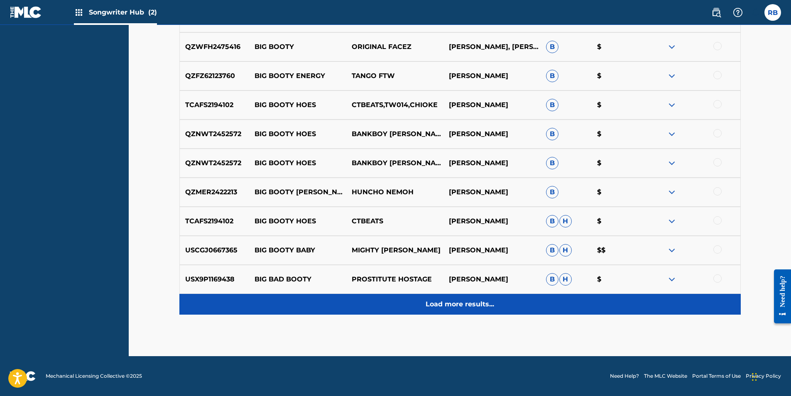
click at [438, 305] on p "Load more results..." at bounding box center [460, 305] width 69 height 10
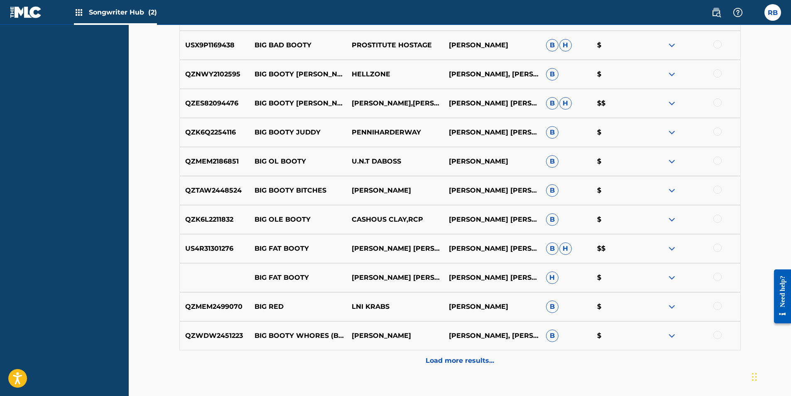
scroll to position [924, 0]
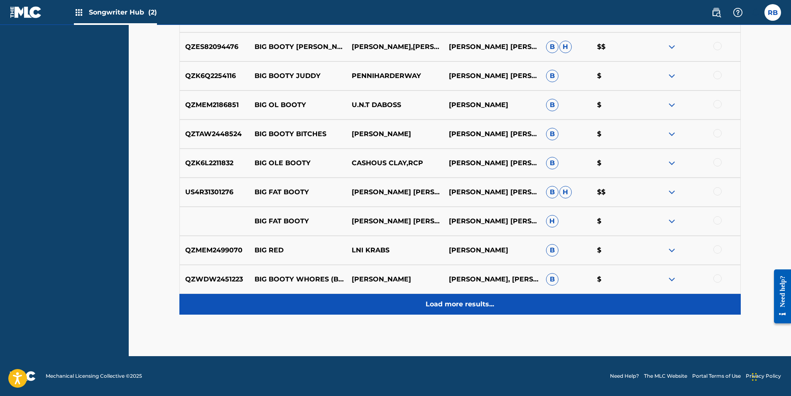
click at [444, 307] on p "Load more results..." at bounding box center [460, 305] width 69 height 10
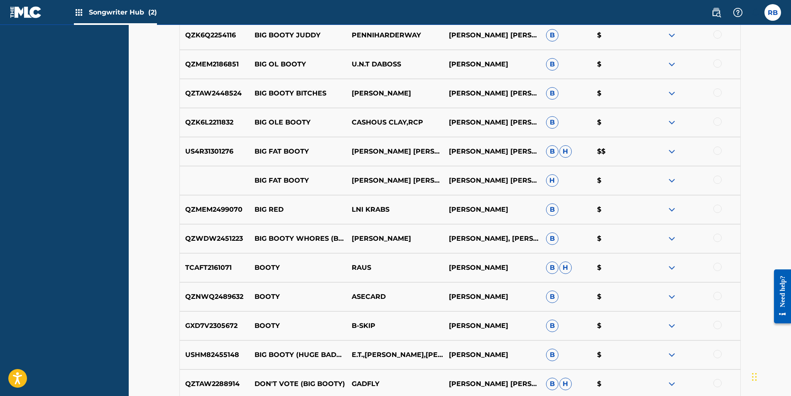
scroll to position [1173, 0]
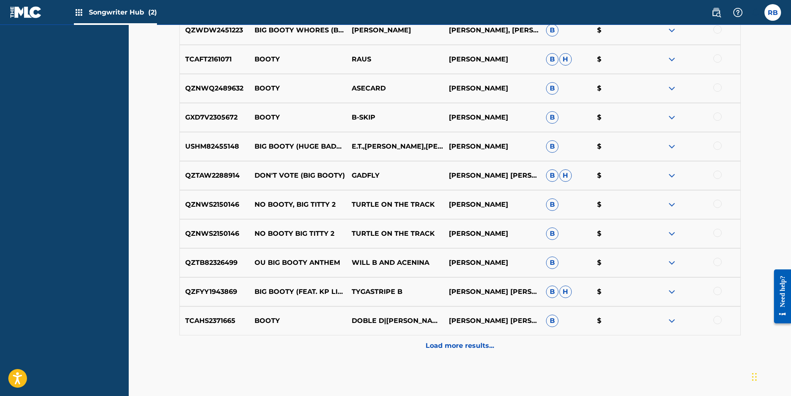
click at [444, 347] on p "Load more results..." at bounding box center [460, 346] width 69 height 10
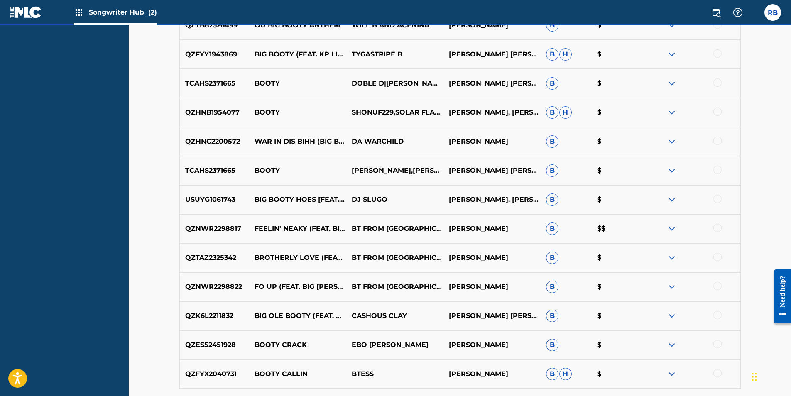
scroll to position [1464, 0]
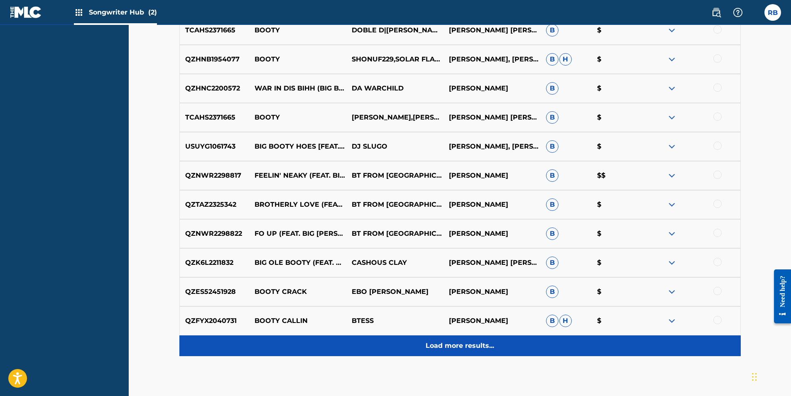
click at [460, 352] on div "Load more results..." at bounding box center [460, 346] width 562 height 21
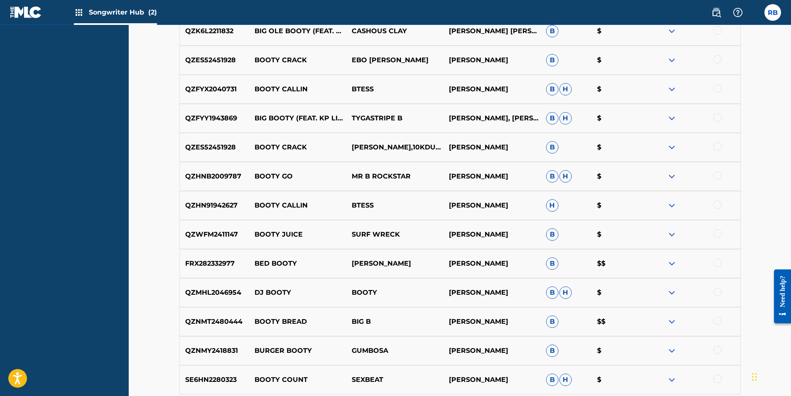
scroll to position [1713, 0]
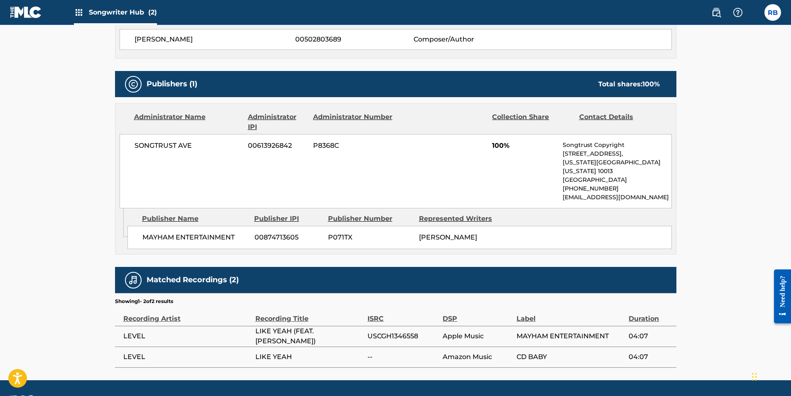
scroll to position [332, 0]
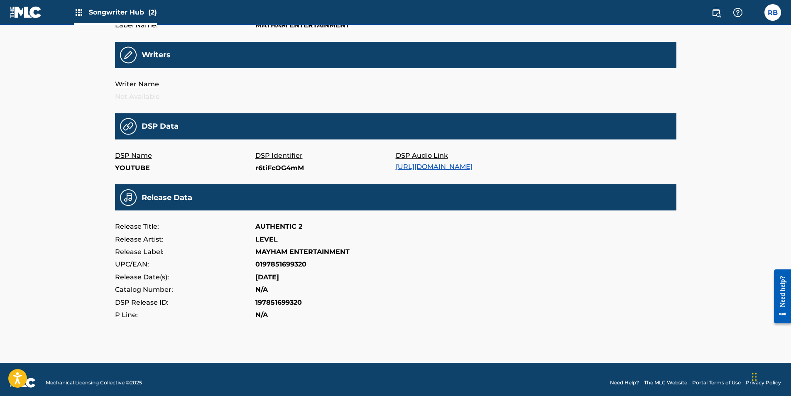
scroll to position [197, 0]
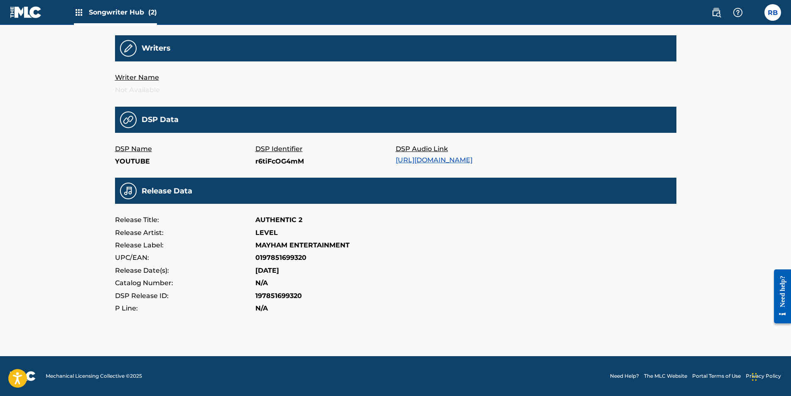
drag, startPoint x: 221, startPoint y: 137, endPoint x: 66, endPoint y: 169, distance: 159.2
click at [66, 169] on div "Songwriter Hub (2) RB RB [PERSON_NAME] [EMAIL_ADDRESS][DOMAIN_NAME] Notificatio…" at bounding box center [395, 104] width 791 height 586
